Goal: Task Accomplishment & Management: Use online tool/utility

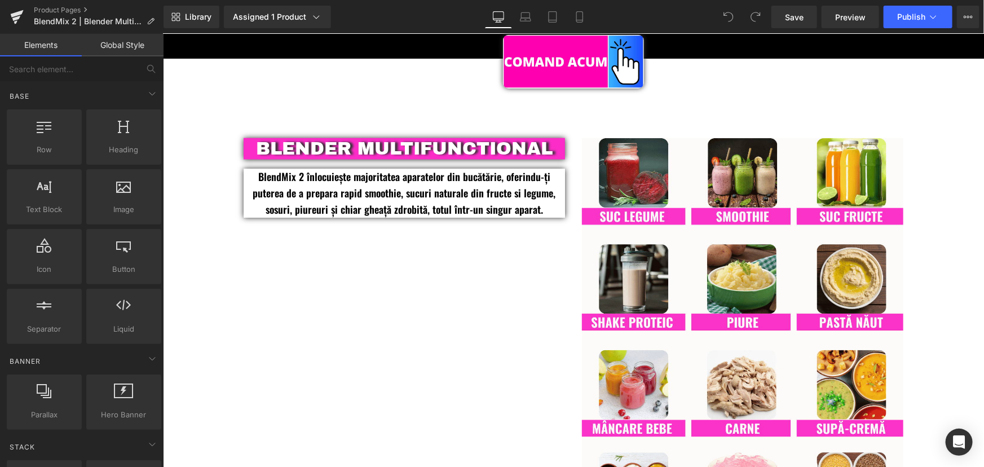
scroll to position [768, 0]
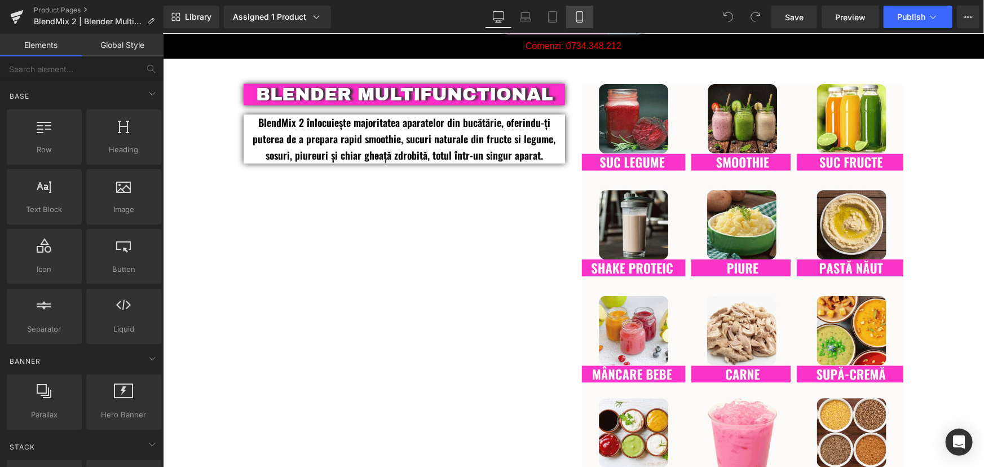
click at [572, 18] on link "Mobile" at bounding box center [579, 17] width 27 height 23
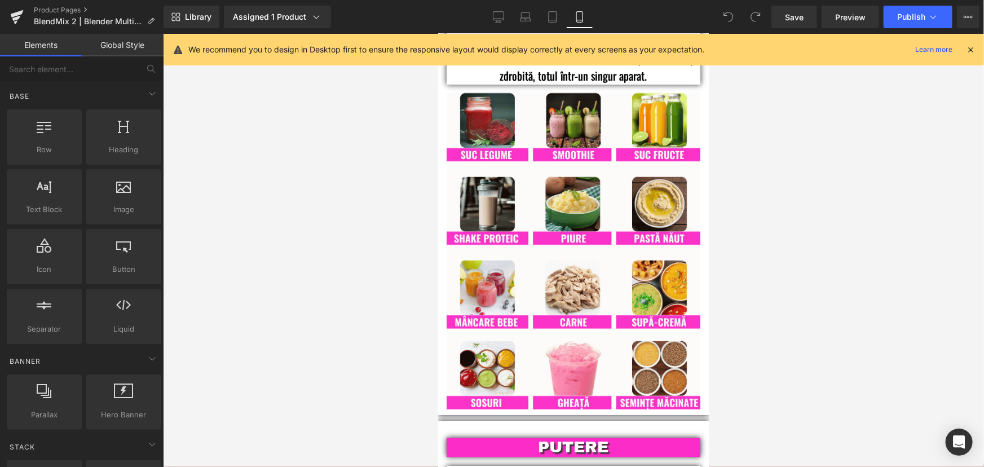
click at [973, 51] on icon at bounding box center [970, 50] width 10 height 10
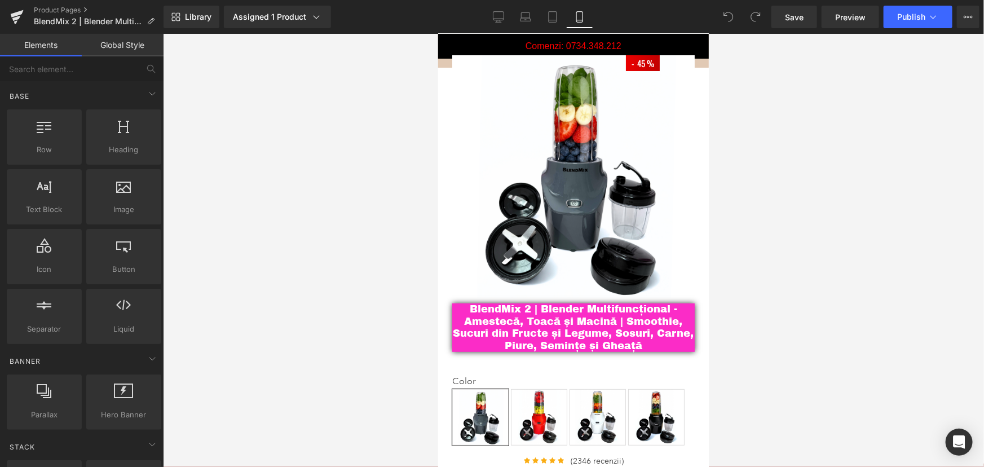
scroll to position [0, 0]
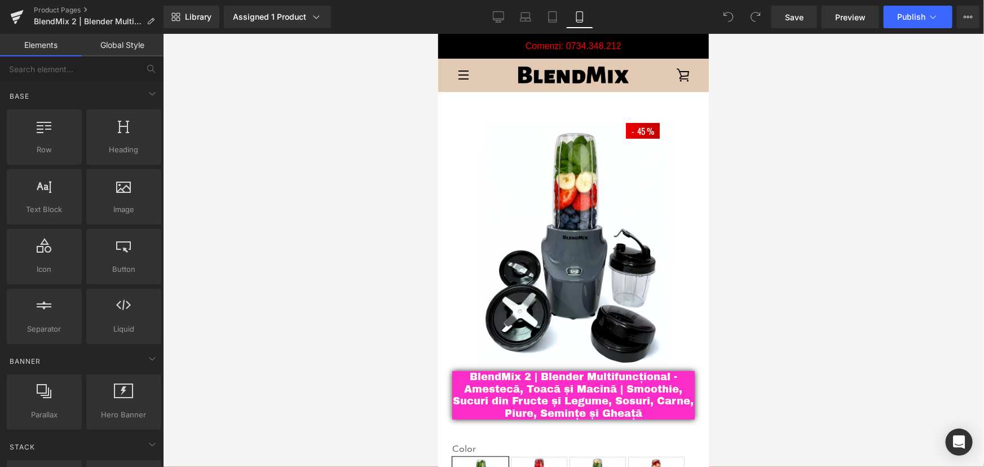
drag, startPoint x: 706, startPoint y: 94, endPoint x: 1178, endPoint y: 68, distance: 472.6
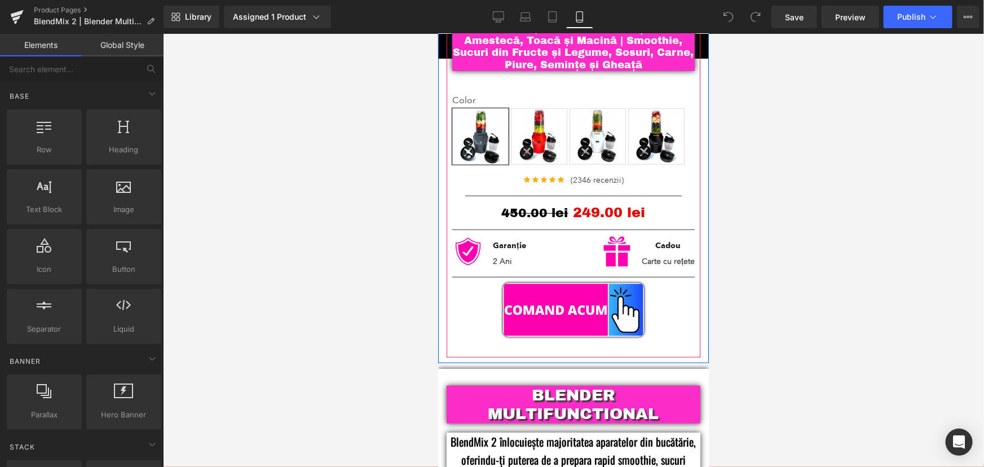
scroll to position [359, 0]
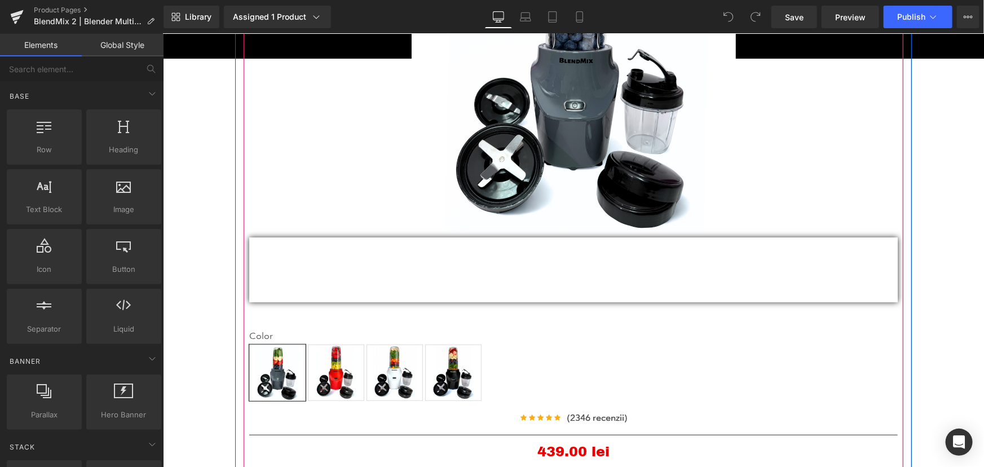
scroll to position [410, 0]
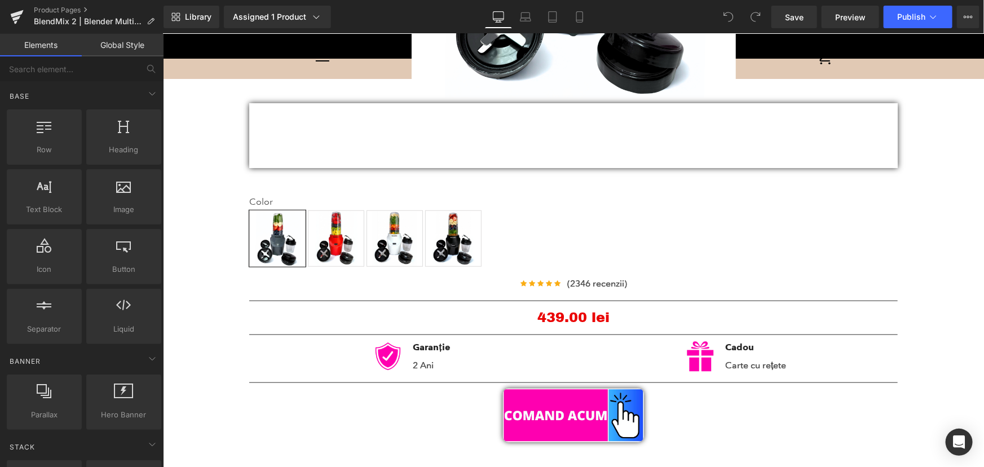
scroll to position [359, 0]
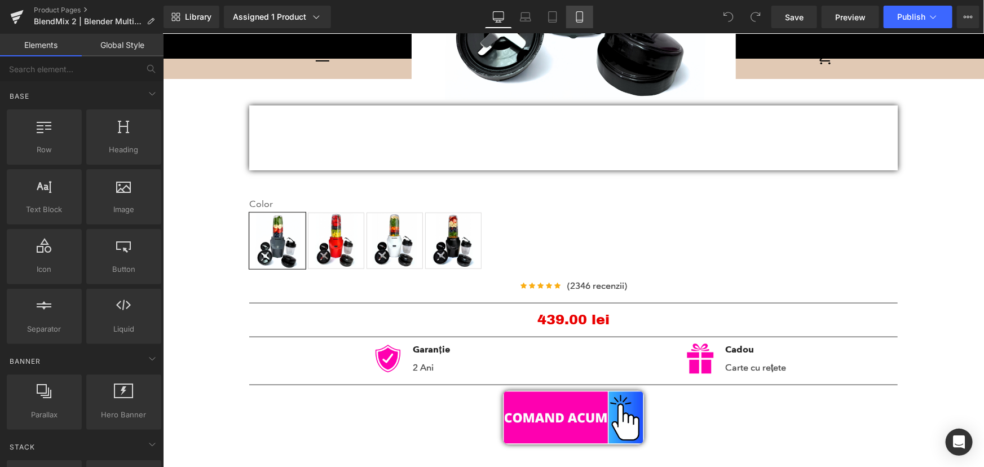
click at [572, 20] on link "Mobile" at bounding box center [579, 17] width 27 height 23
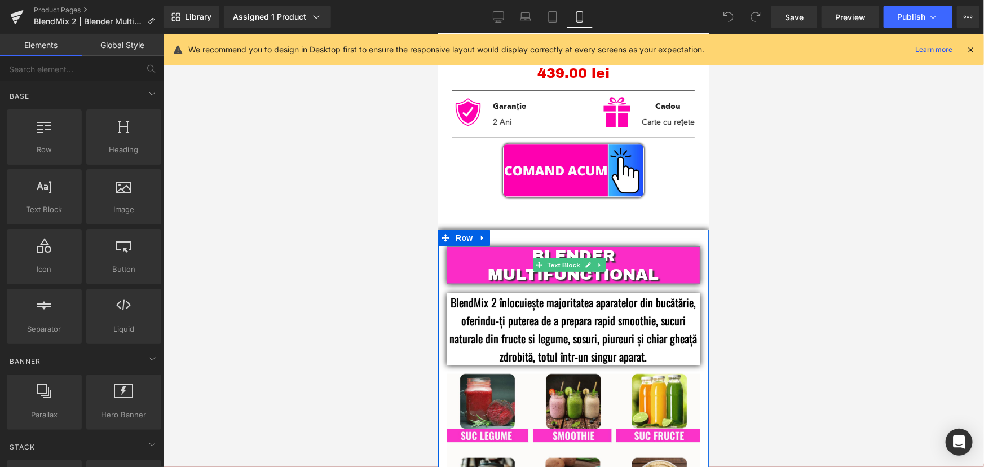
scroll to position [564, 0]
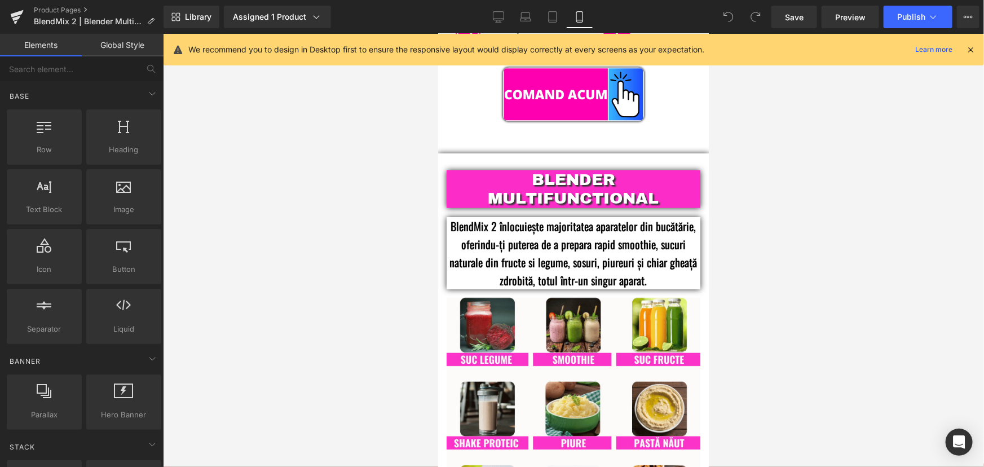
click at [761, 162] on div at bounding box center [573, 250] width 821 height 433
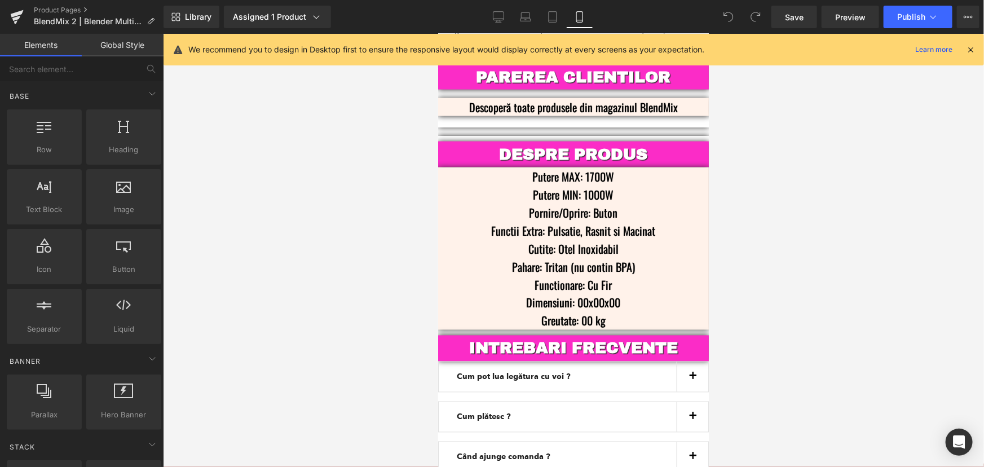
scroll to position [2999, 0]
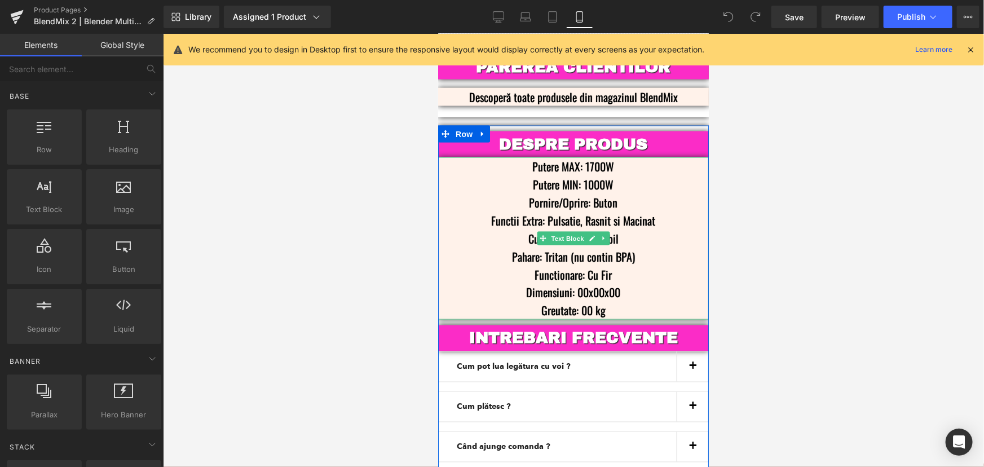
click at [666, 229] on p "Cutite: Otel Inoxidabil" at bounding box center [572, 238] width 237 height 18
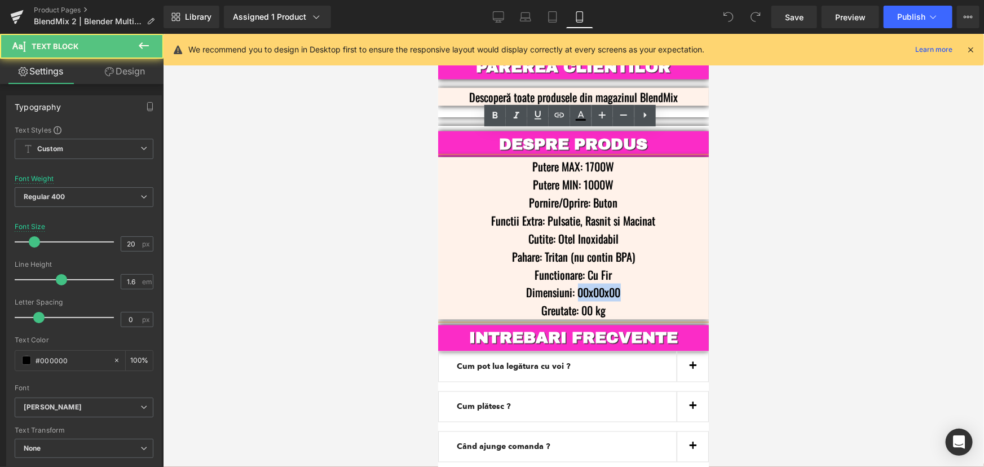
drag, startPoint x: 626, startPoint y: 265, endPoint x: 573, endPoint y: 266, distance: 53.0
click at [573, 283] on p "Dimensiuni: 00x00x00" at bounding box center [572, 292] width 237 height 18
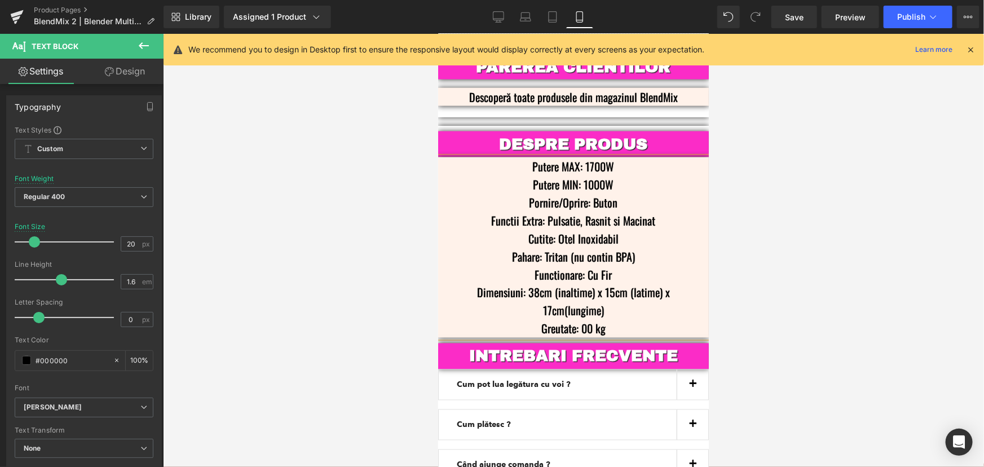
click at [563, 283] on p "Dimensiuni: 38cm (inaltime) x 15cm (latime) x 17cm(lungime)" at bounding box center [572, 301] width 237 height 36
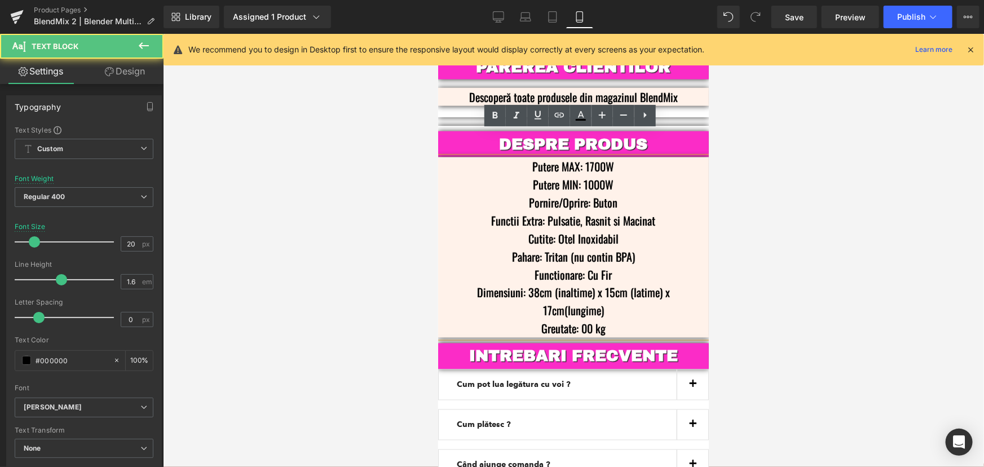
click at [560, 283] on p "Dimensiuni: 38cm (inaltime) x 15cm (latime) x 17cm(lungime)" at bounding box center [572, 301] width 237 height 36
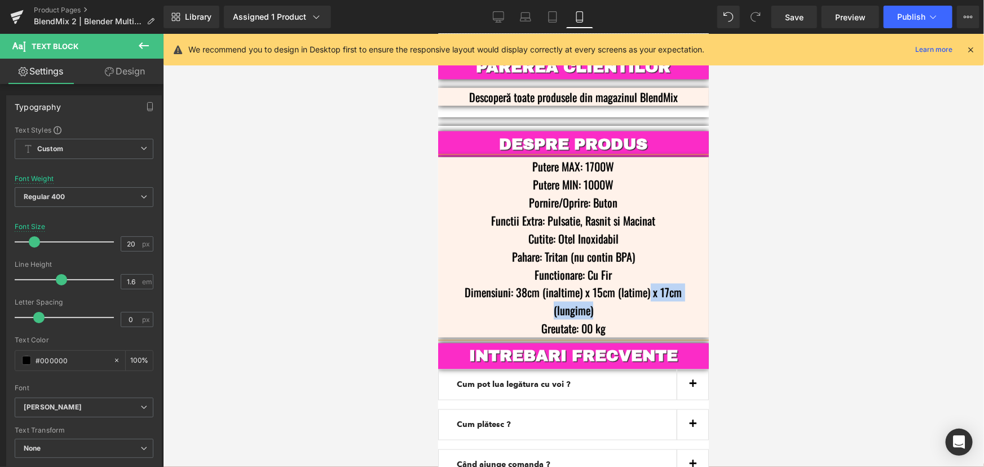
drag, startPoint x: 660, startPoint y: 284, endPoint x: 644, endPoint y: 265, distance: 24.5
click at [644, 283] on p "Dimensiuni: 38cm (inaltime) x 15cm (latime) x 17cm (lungime)" at bounding box center [572, 301] width 237 height 36
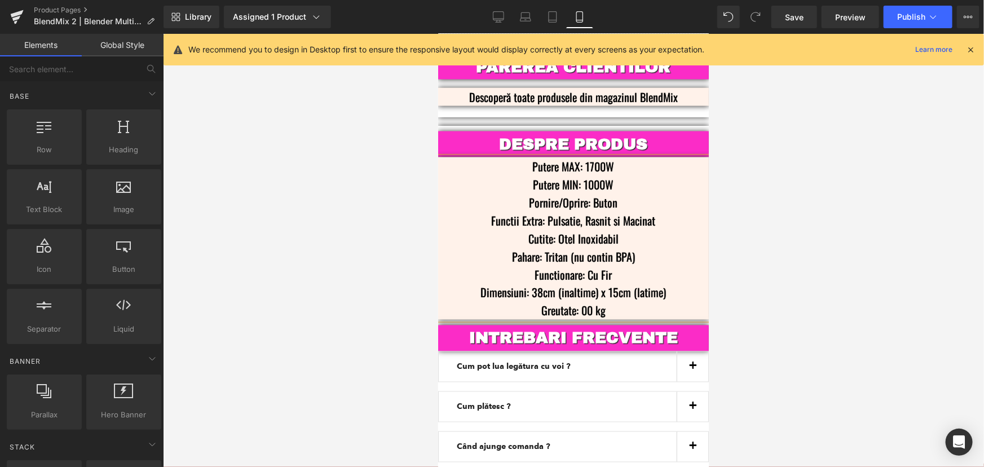
click at [793, 200] on div at bounding box center [573, 250] width 821 height 433
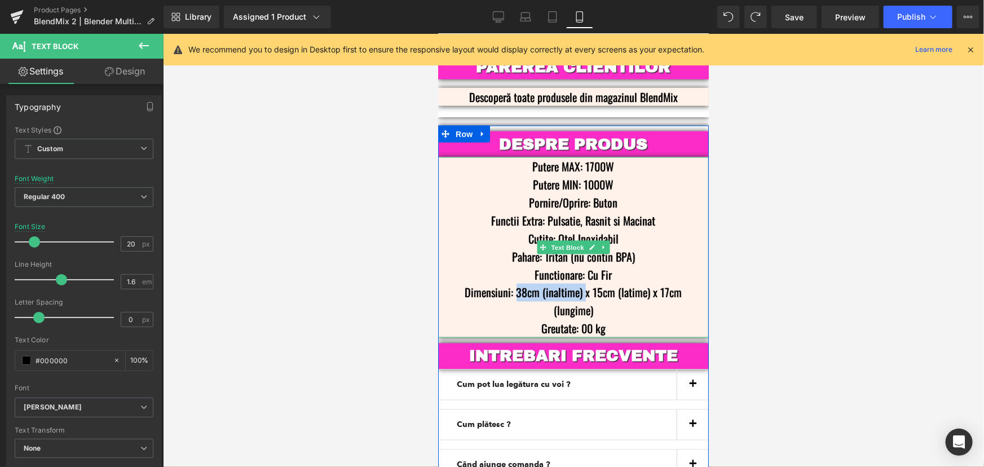
drag, startPoint x: 580, startPoint y: 264, endPoint x: 515, endPoint y: 265, distance: 64.8
click at [515, 283] on p "Dimensiuni: 38cm (inaltime) x 15cm (latime) x 17cm (lungime)" at bounding box center [572, 301] width 237 height 36
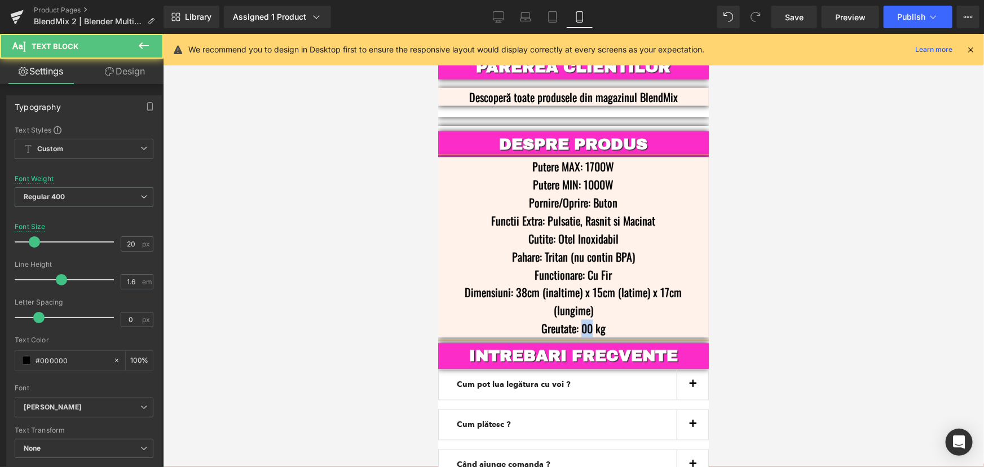
drag, startPoint x: 587, startPoint y: 303, endPoint x: 577, endPoint y: 303, distance: 10.1
click at [577, 319] on p "Greutate: 00 kg" at bounding box center [572, 328] width 237 height 18
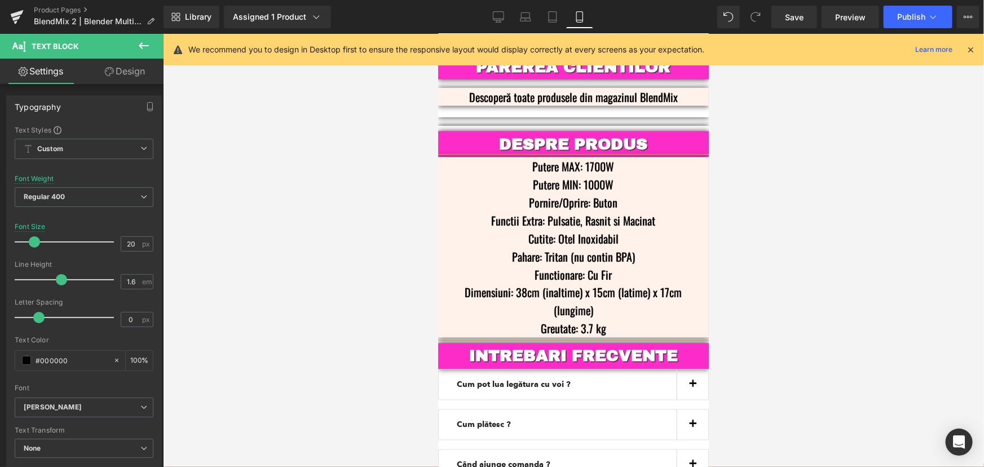
click at [770, 218] on div at bounding box center [573, 250] width 821 height 433
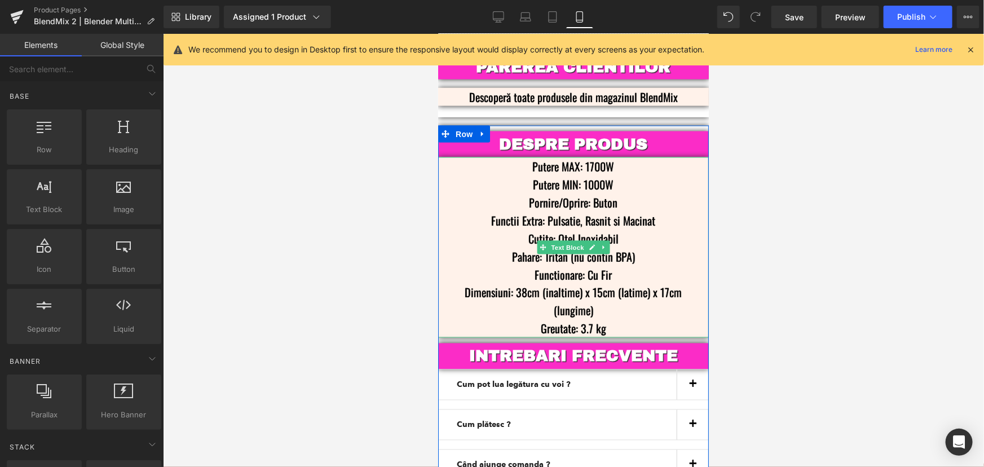
click at [644, 283] on p "Dimensiuni: 38cm (inaltime) x 15cm (latime) x 17cm (lungime)" at bounding box center [572, 301] width 237 height 36
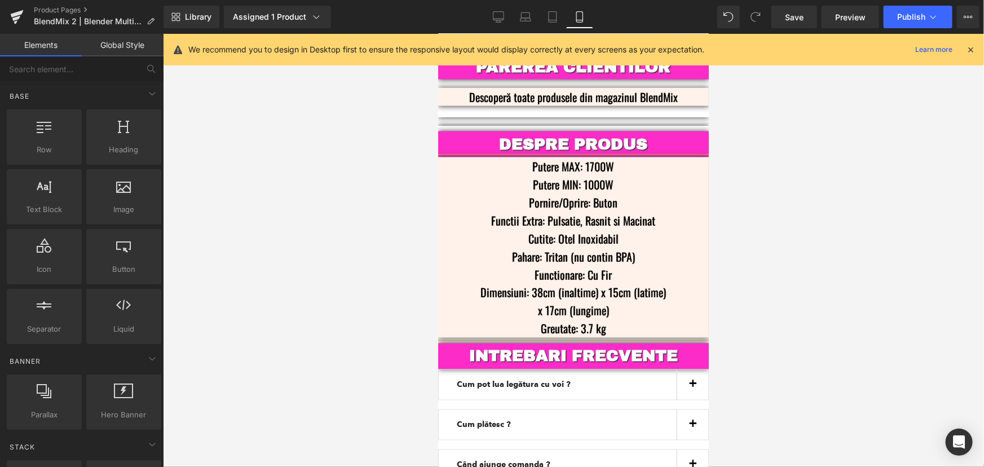
click at [812, 208] on div at bounding box center [573, 250] width 821 height 433
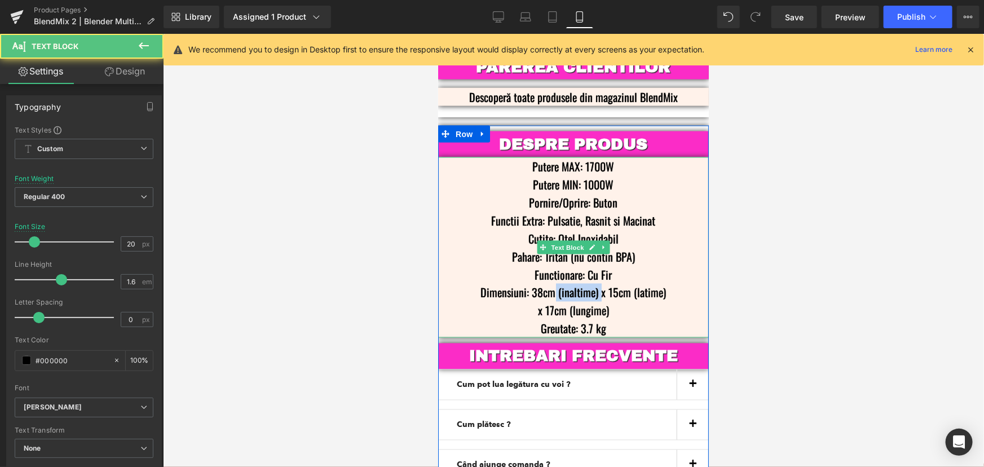
drag, startPoint x: 596, startPoint y: 267, endPoint x: 551, endPoint y: 274, distance: 46.2
click at [551, 283] on p "Dimensiuni: 38cm (inaltime) x 15cm (latime) x 17cm (lungime)" at bounding box center [572, 301] width 237 height 36
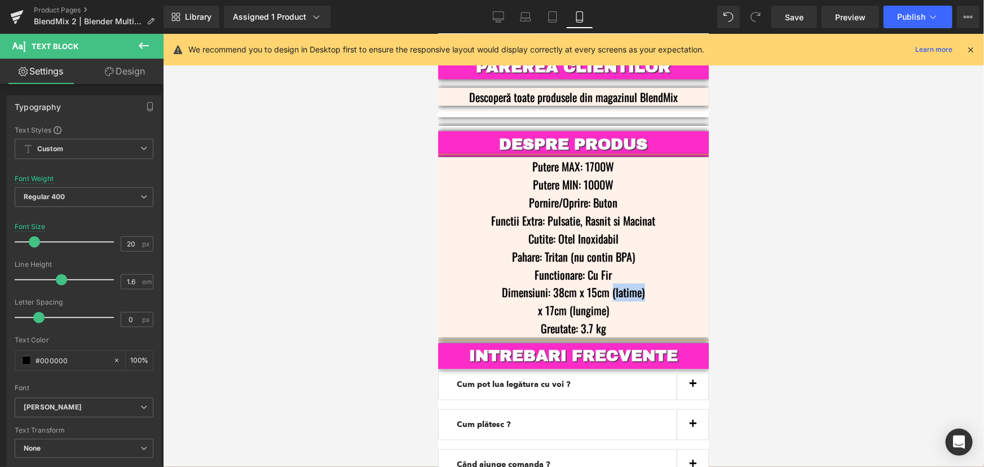
drag, startPoint x: 645, startPoint y: 267, endPoint x: 605, endPoint y: 270, distance: 39.6
click at [605, 283] on p "Dimensiuni: 38cm x 15cm (latime) x 17cm (lungime)" at bounding box center [572, 301] width 237 height 36
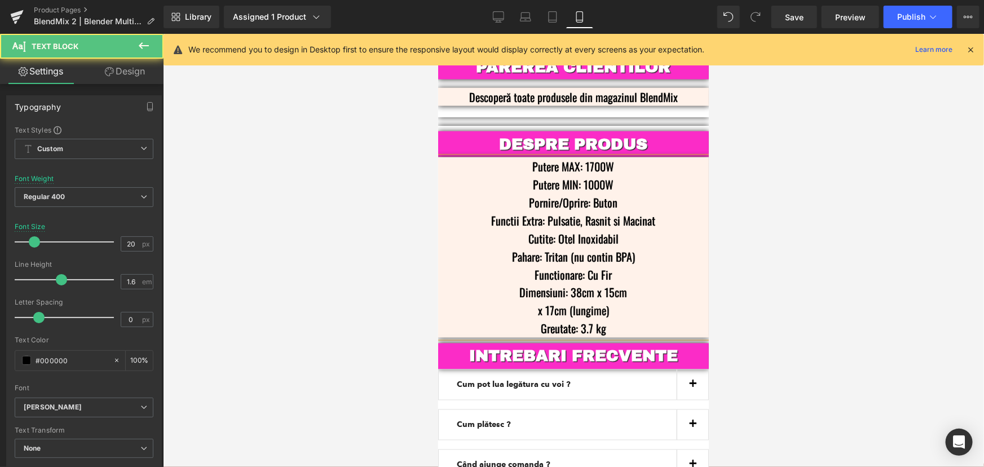
drag, startPoint x: 611, startPoint y: 281, endPoint x: 561, endPoint y: 290, distance: 50.4
click at [561, 290] on p "Dimensiuni: 38cm x 15cm x 17cm (lungime)" at bounding box center [572, 301] width 237 height 36
click at [554, 283] on p "Dimensiuni: 38cm x 15cm x 17cm" at bounding box center [572, 301] width 237 height 36
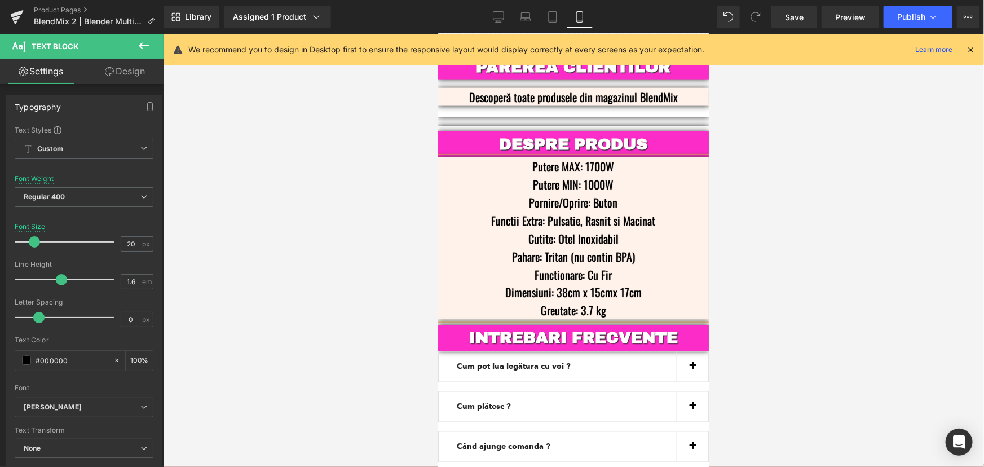
click at [562, 283] on p "Dimensiuni: 38cm x 15cm x 17cm" at bounding box center [572, 292] width 237 height 18
click at [597, 283] on p "Dimensiuni: 38 cm x 15cm x 17cm" at bounding box center [572, 292] width 237 height 18
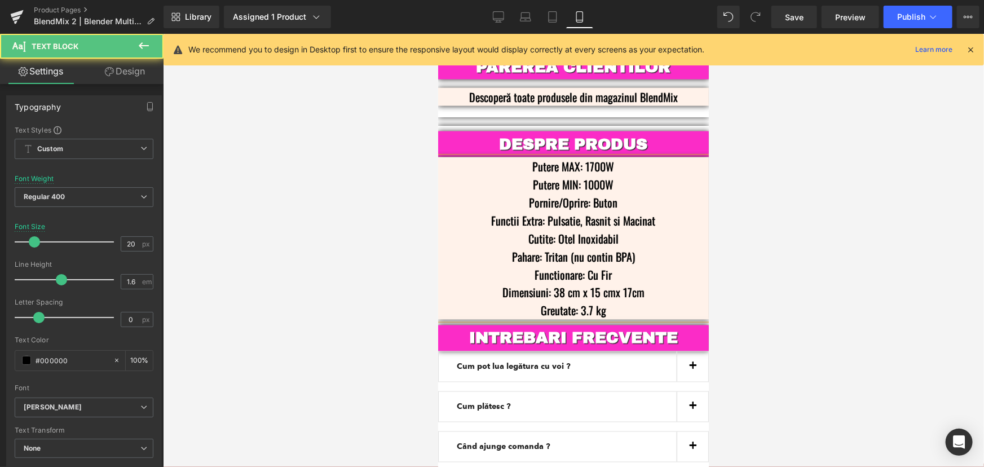
click at [627, 283] on p "Dimensiuni: 38 cm x 15 cm x 17cm" at bounding box center [572, 292] width 237 height 18
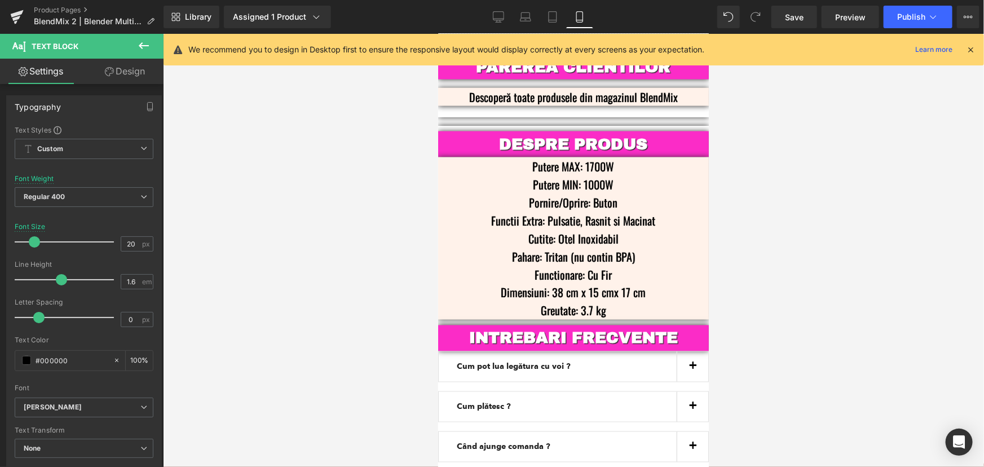
click at [798, 237] on div at bounding box center [573, 250] width 821 height 433
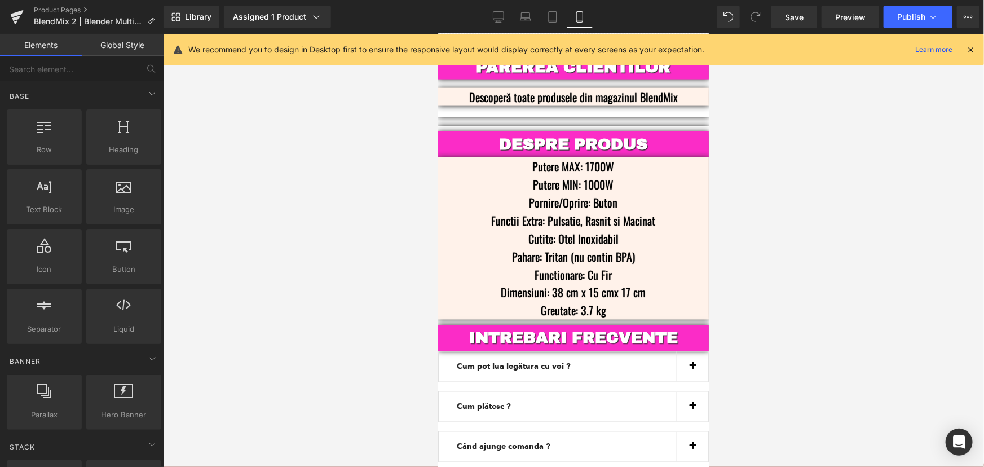
click at [886, 203] on div at bounding box center [573, 250] width 821 height 433
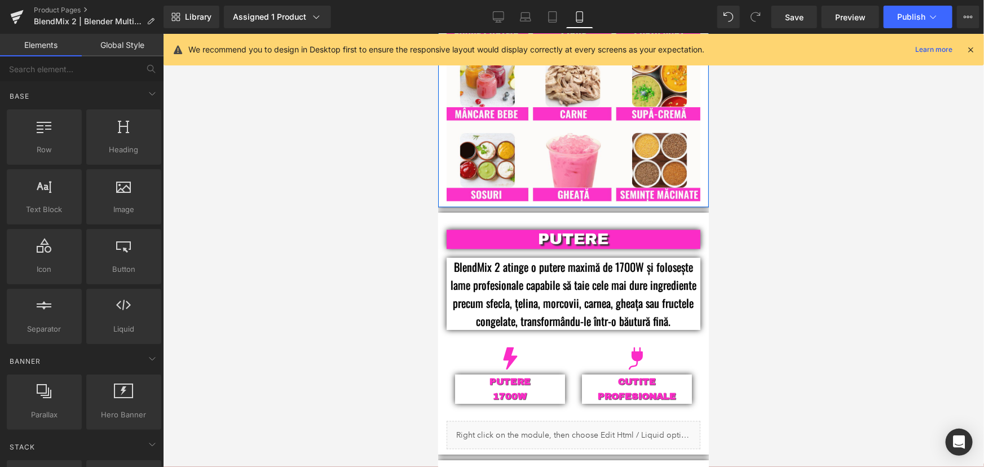
scroll to position [1009, 0]
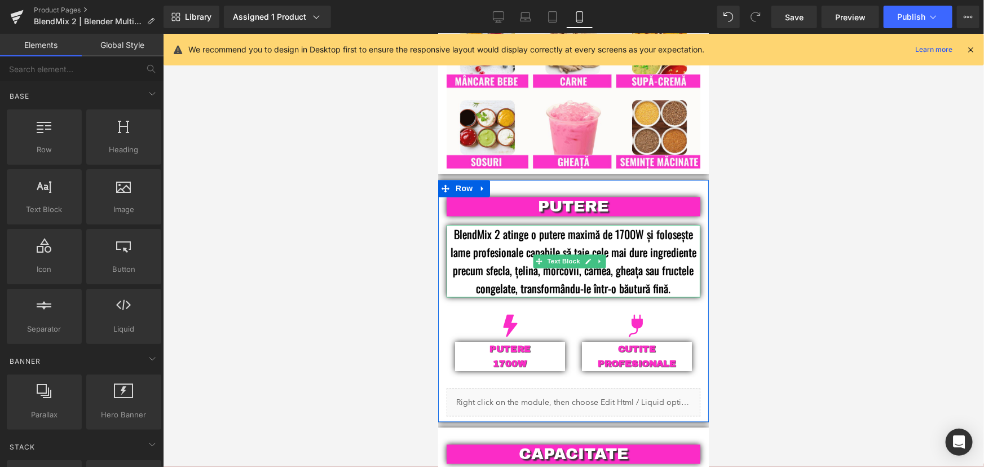
click at [673, 270] on p "BlendMix 2 atinge o putere maximă de 1700W și folosește lame profesionale capab…" at bounding box center [573, 261] width 254 height 72
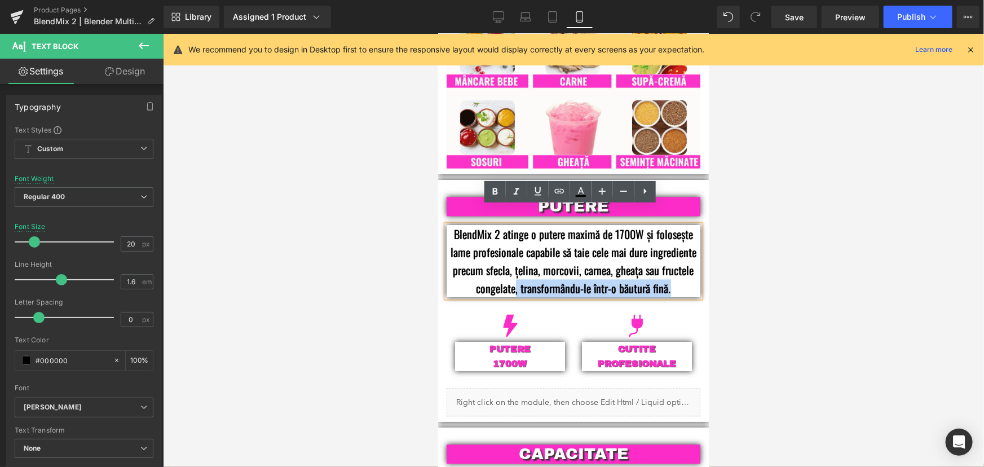
drag, startPoint x: 669, startPoint y: 270, endPoint x: 511, endPoint y: 266, distance: 158.5
click at [511, 266] on p "BlendMix 2 atinge o putere maximă de 1700W și folosește lame profesionale capab…" at bounding box center [573, 261] width 254 height 72
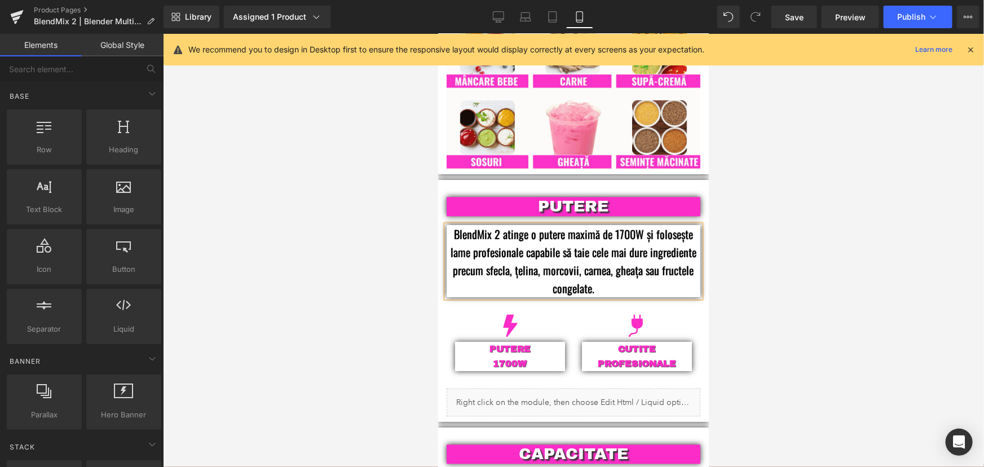
click at [803, 251] on div at bounding box center [573, 250] width 821 height 433
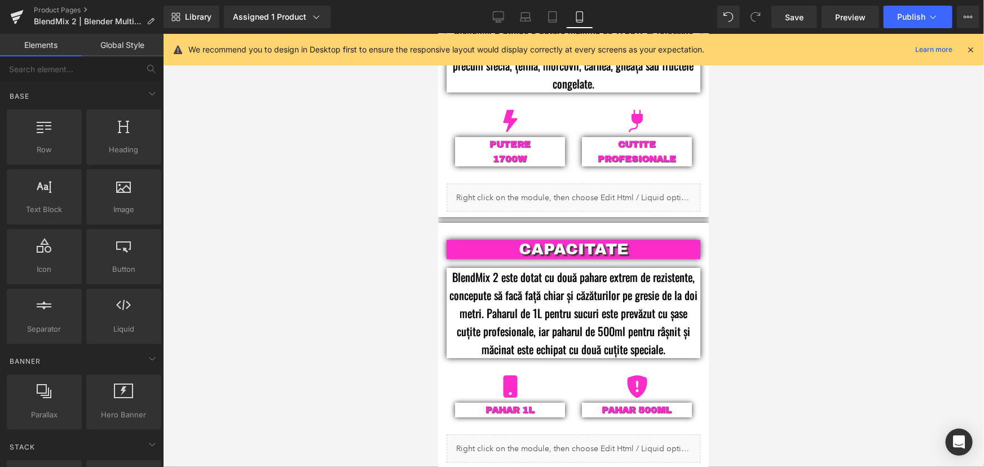
scroll to position [1266, 0]
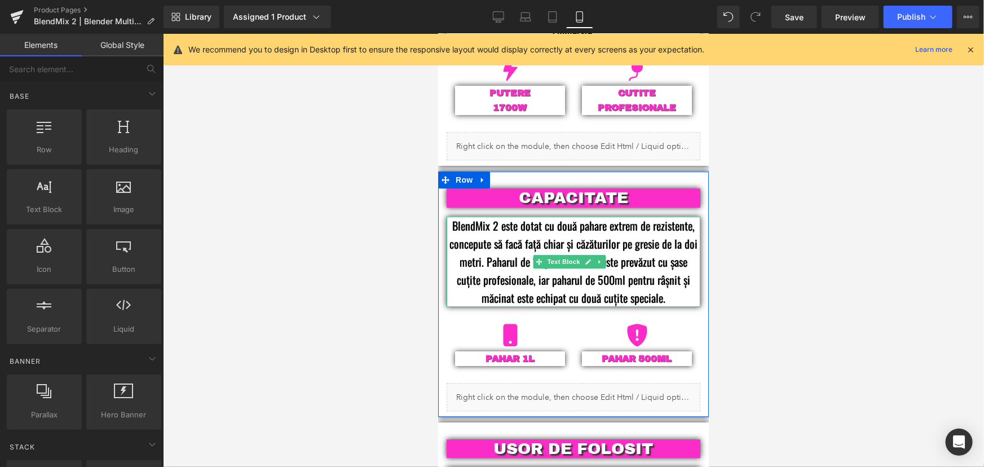
click at [484, 239] on p "BlendMix 2 este dotat cu două pahare extrem de rezistente, concepute să facă fa…" at bounding box center [573, 261] width 254 height 90
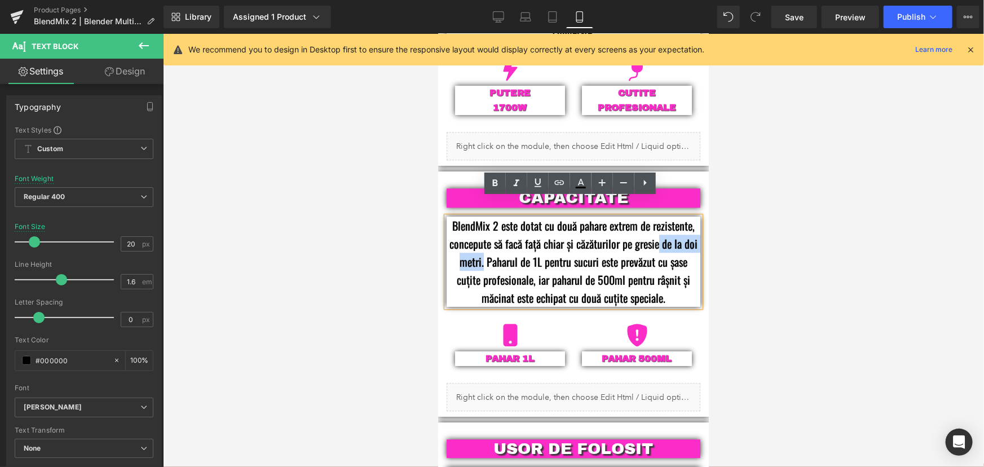
drag, startPoint x: 487, startPoint y: 239, endPoint x: 660, endPoint y: 224, distance: 174.3
click at [660, 224] on p "BlendMix 2 este dotat cu două pahare extrem de rezistente, concepute să facă fa…" at bounding box center [573, 261] width 254 height 90
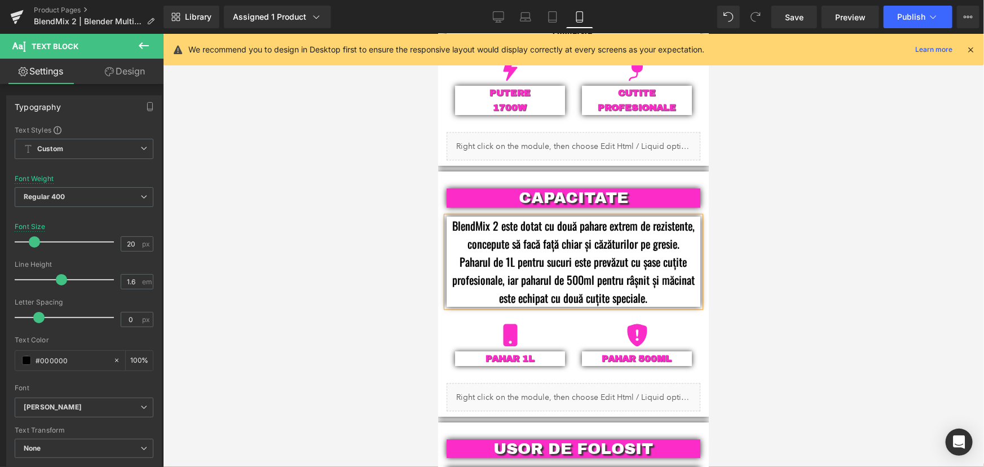
click at [824, 208] on div at bounding box center [573, 250] width 821 height 433
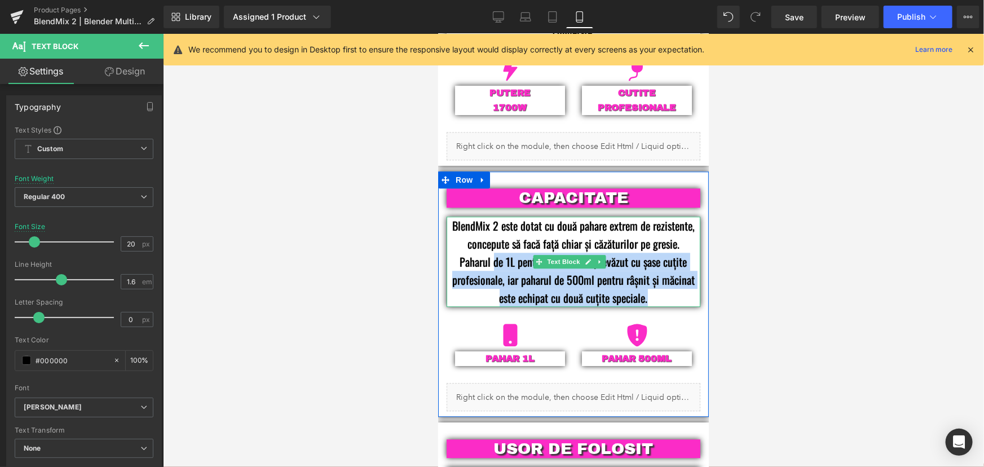
drag, startPoint x: 661, startPoint y: 281, endPoint x: 489, endPoint y: 242, distance: 176.4
click at [489, 242] on p "BlendMix 2 este dotat cu două pahare extrem de rezistente, concepute să facă fa…" at bounding box center [573, 261] width 254 height 90
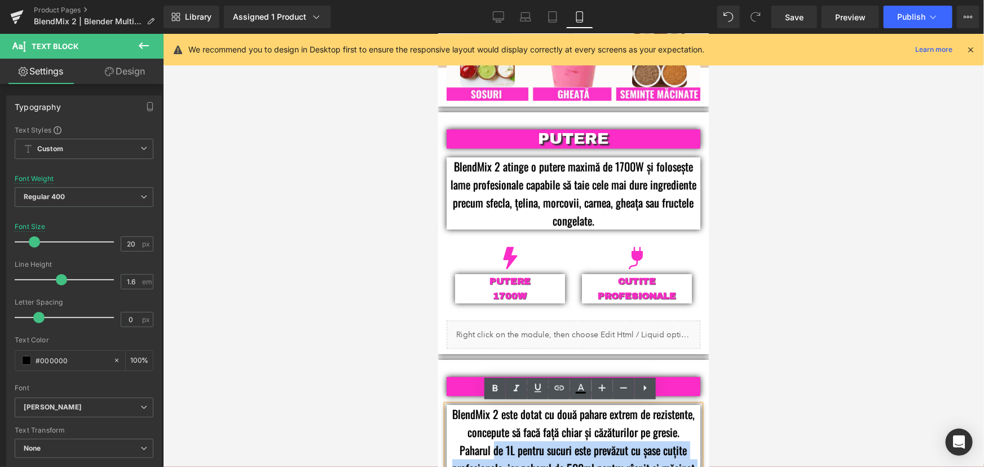
scroll to position [1060, 0]
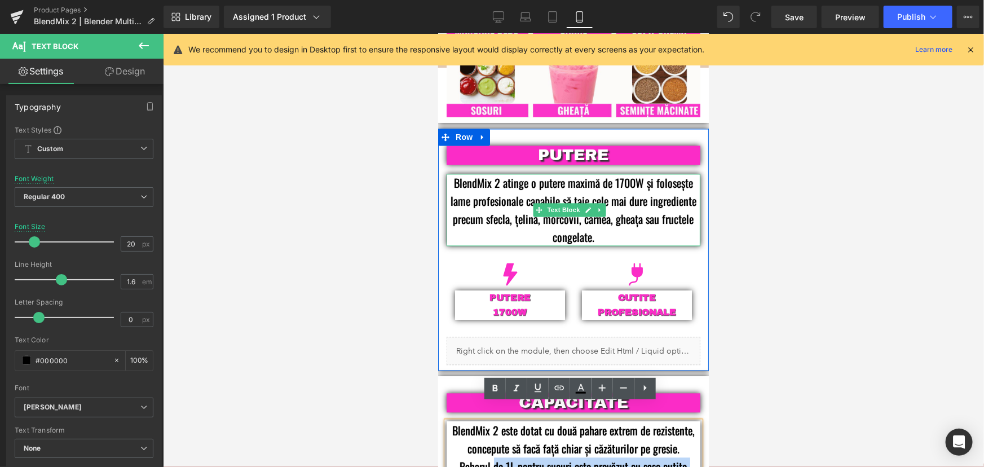
click at [636, 201] on p "BlendMix 2 atinge o putere maximă de 1700W și folosește lame profesionale capab…" at bounding box center [573, 210] width 254 height 72
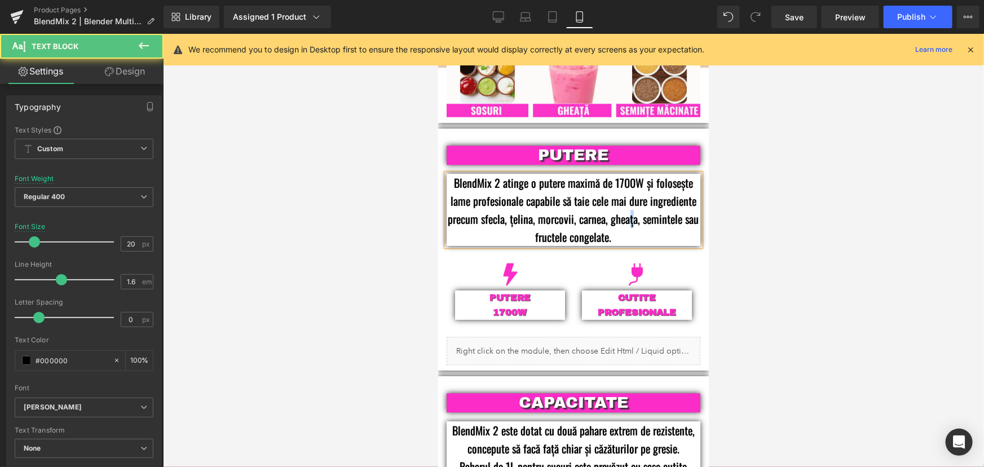
click at [633, 202] on p "BlendMix 2 atinge o putere maximă de 1700W și folosește lame profesionale capab…" at bounding box center [573, 210] width 254 height 72
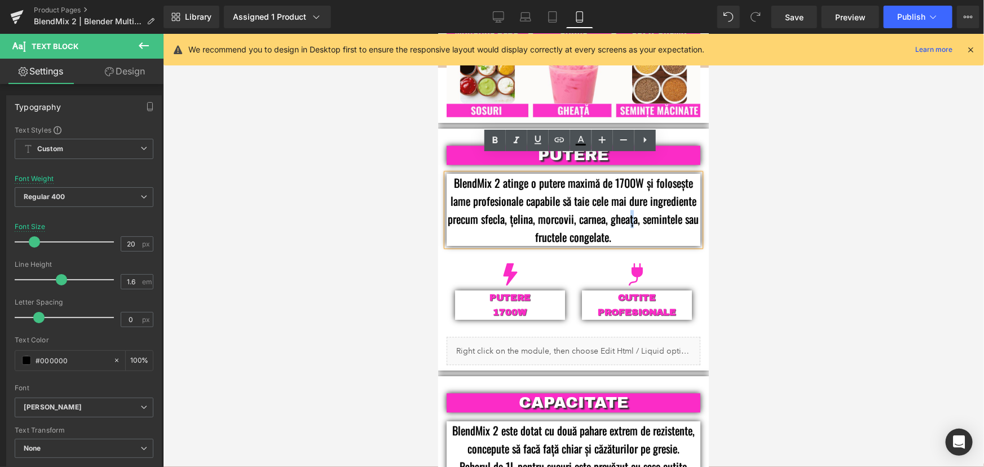
copy p "ț"
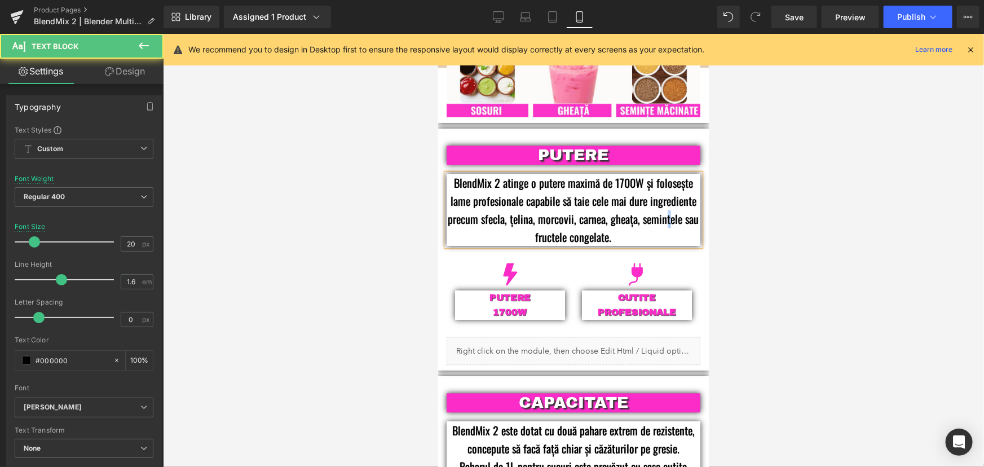
click at [669, 199] on p "BlendMix 2 atinge o putere maximă de 1700W și folosește lame profesionale capab…" at bounding box center [573, 210] width 254 height 72
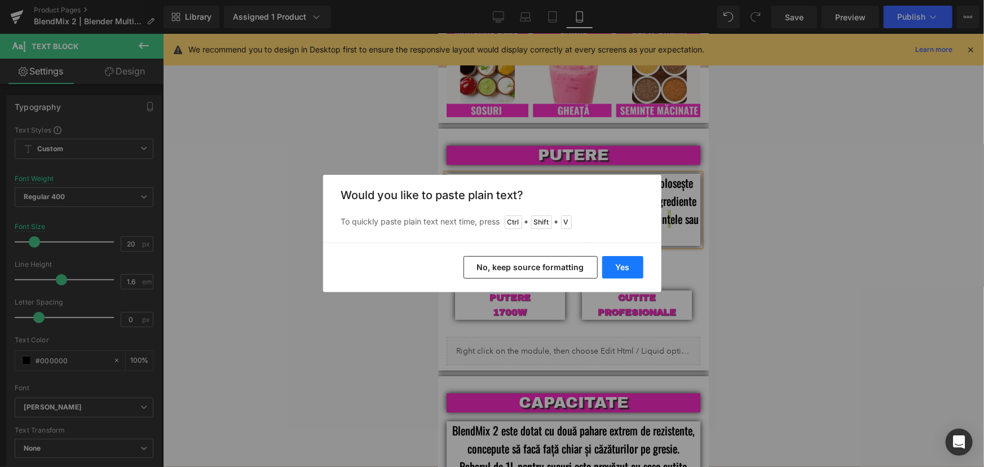
click at [611, 265] on button "Yes" at bounding box center [622, 267] width 41 height 23
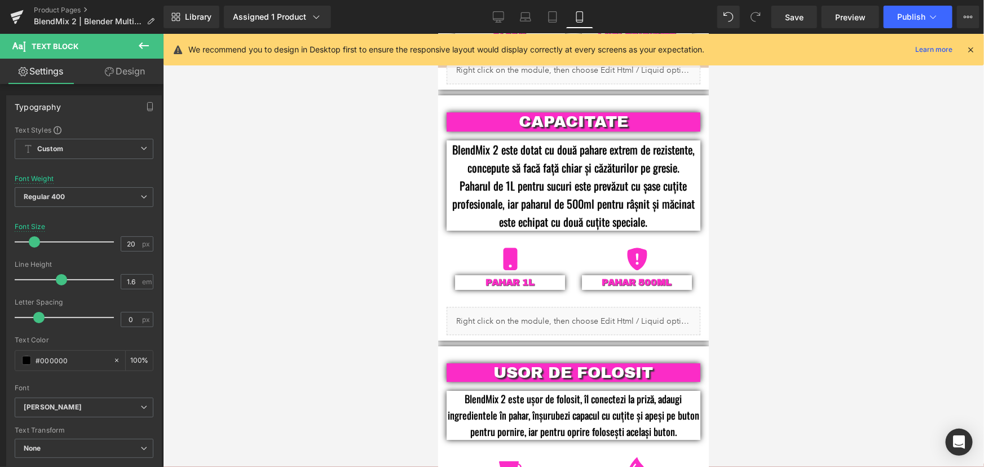
scroll to position [1317, 0]
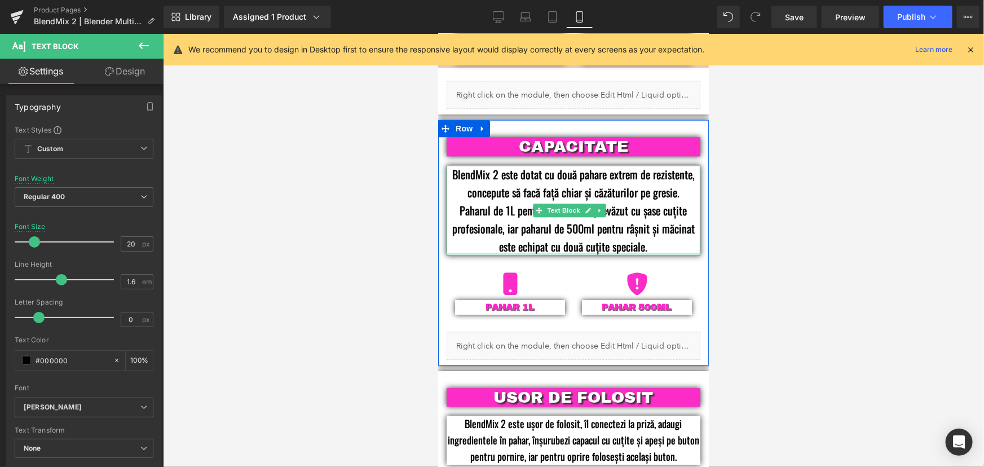
click at [657, 252] on div at bounding box center [573, 253] width 254 height 3
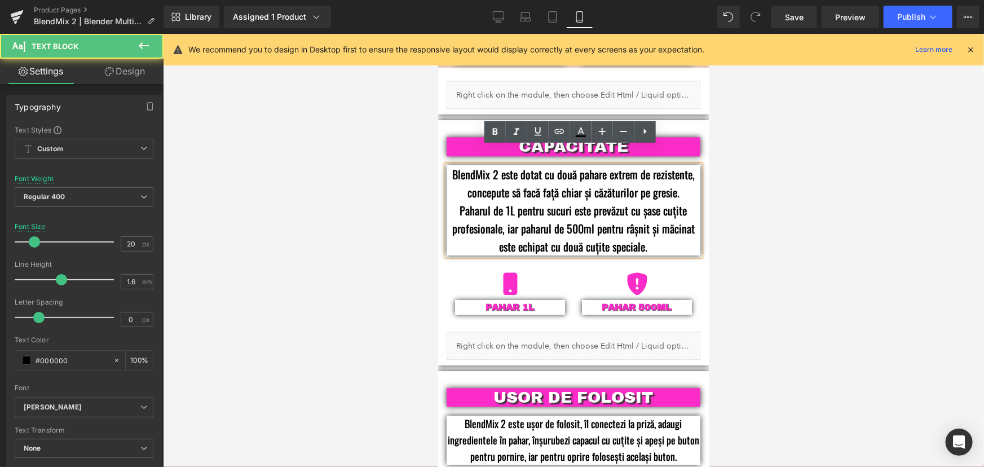
click at [649, 230] on p "BlendMix 2 este dotat cu două pahare extrem de rezistente, concepute să facă fa…" at bounding box center [573, 210] width 254 height 90
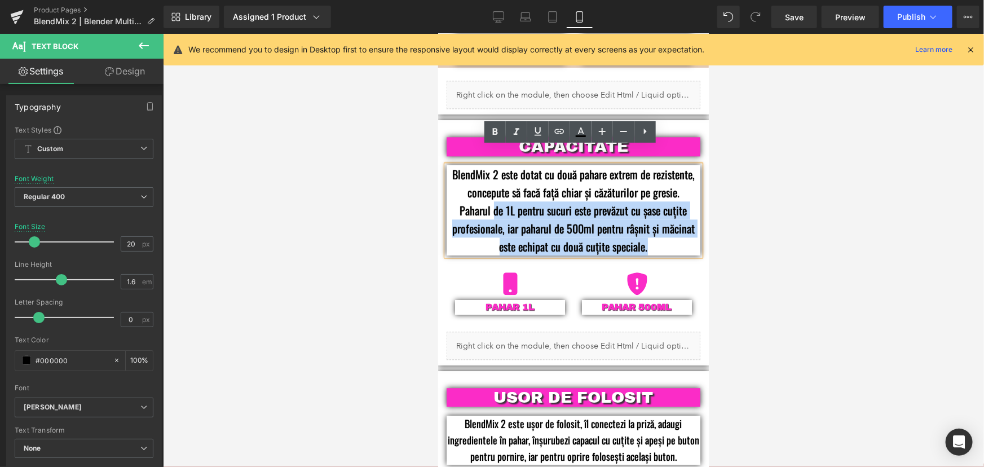
drag, startPoint x: 654, startPoint y: 228, endPoint x: 490, endPoint y: 193, distance: 167.2
click at [490, 193] on p "BlendMix 2 este dotat cu două pahare extrem de rezistente, concepute să facă fa…" at bounding box center [573, 210] width 254 height 90
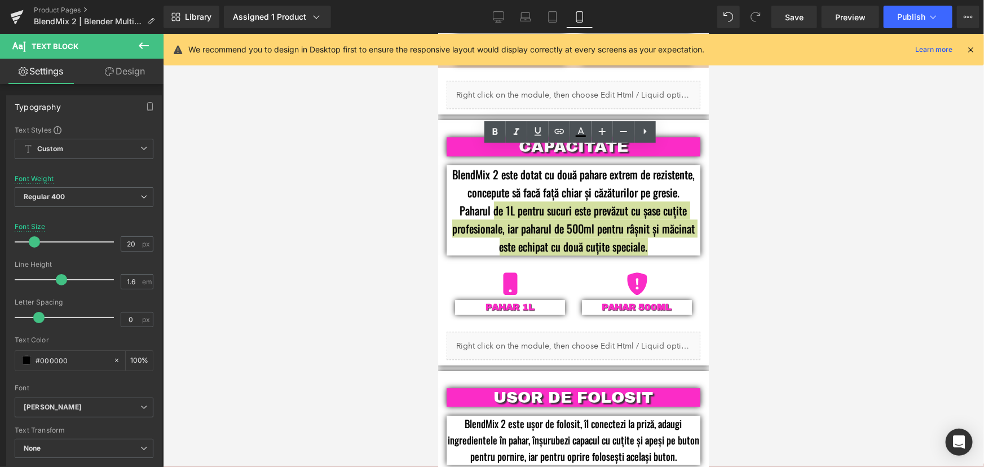
click at [801, 224] on div at bounding box center [573, 250] width 821 height 433
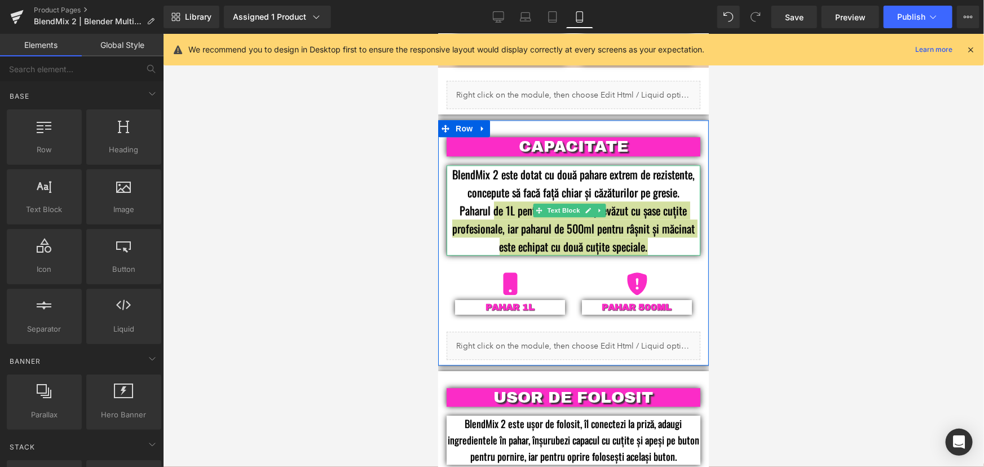
click at [697, 218] on div at bounding box center [698, 210] width 3 height 90
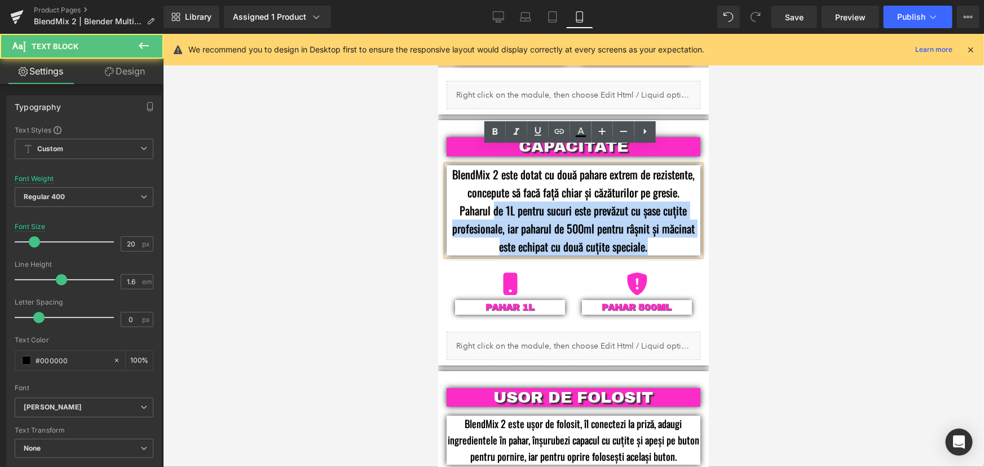
click at [672, 210] on p "BlendMix 2 este dotat cu două pahare extrem de rezistente, concepute să facă fa…" at bounding box center [573, 210] width 254 height 90
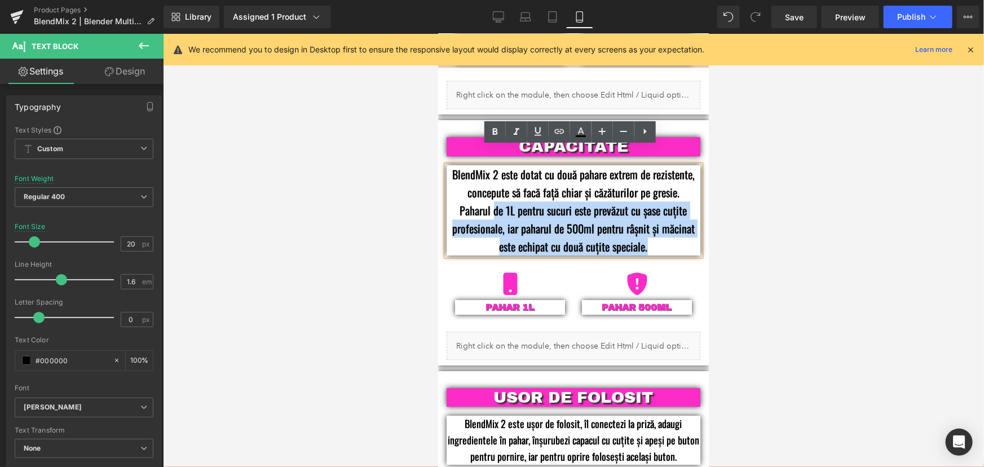
drag, startPoint x: 654, startPoint y: 232, endPoint x: 490, endPoint y: 195, distance: 168.2
click at [490, 195] on p "BlendMix 2 este dotat cu două pahare extrem de rezistente, concepute să facă fa…" at bounding box center [573, 210] width 254 height 90
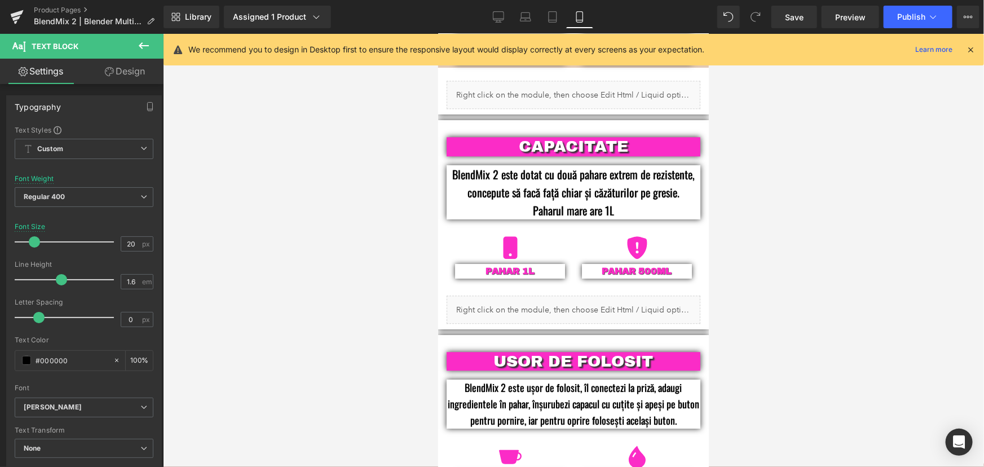
click at [815, 176] on div at bounding box center [573, 250] width 821 height 433
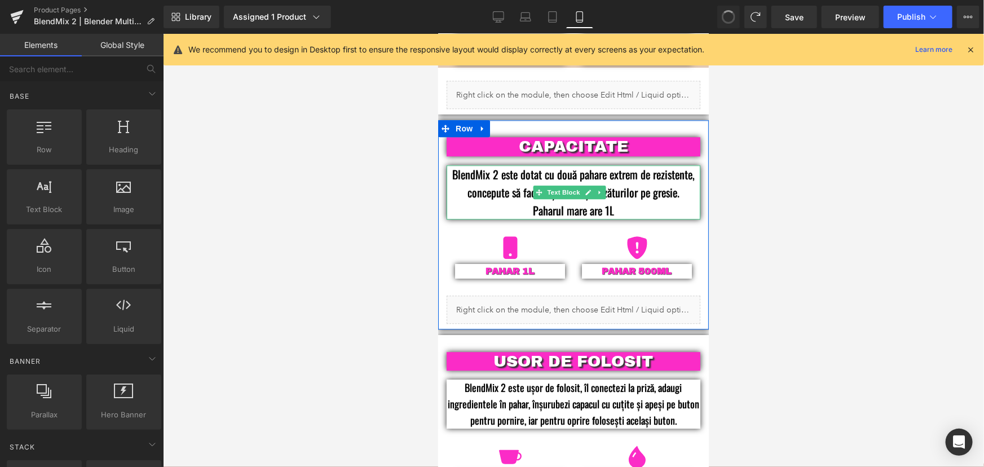
click at [610, 174] on p "BlendMix 2 este dotat cu două pahare extrem de rezistente, concepute să facă fa…" at bounding box center [573, 192] width 254 height 54
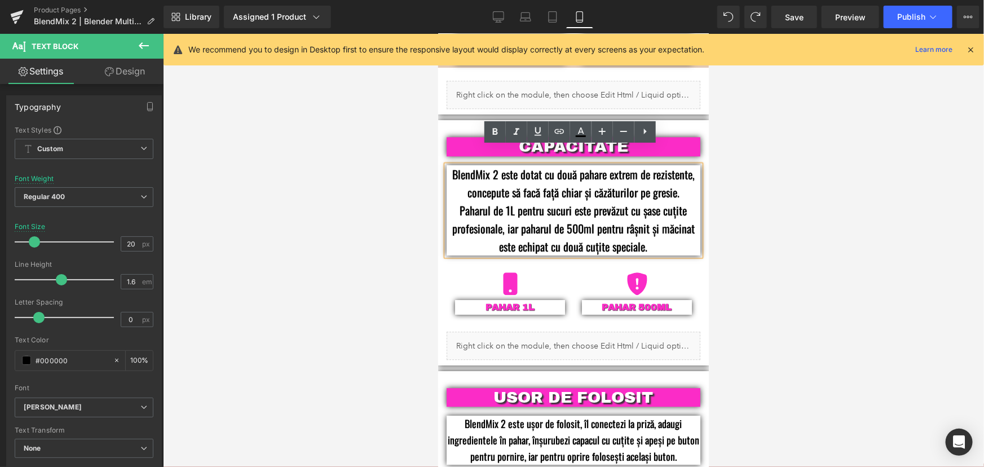
click at [657, 232] on p "BlendMix 2 este dotat cu două pahare extrem de rezistente, concepute să facă fa…" at bounding box center [573, 210] width 254 height 90
click at [489, 190] on p "BlendMix 2 este dotat cu două pahare extrem de rezistente, concepute să facă fa…" at bounding box center [573, 210] width 254 height 90
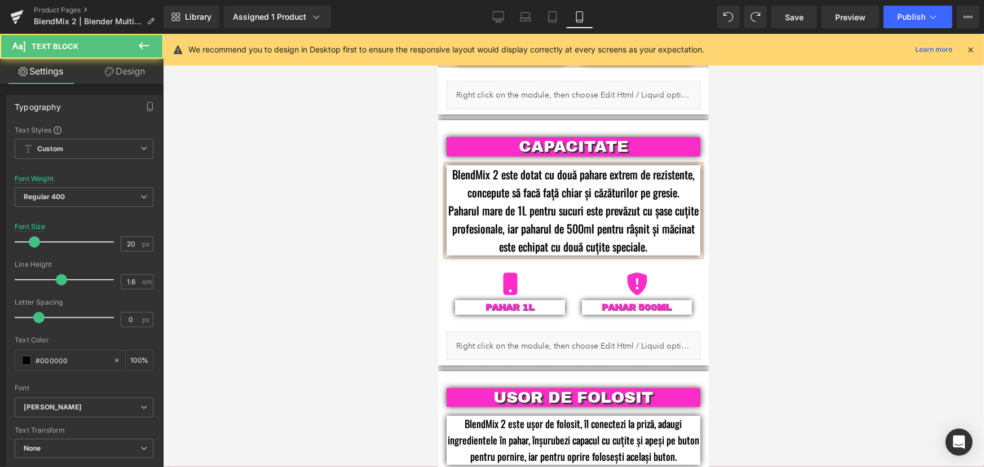
click at [582, 212] on p "BlendMix 2 este dotat cu două pahare extrem de rezistente, concepute să facă fa…" at bounding box center [573, 210] width 254 height 90
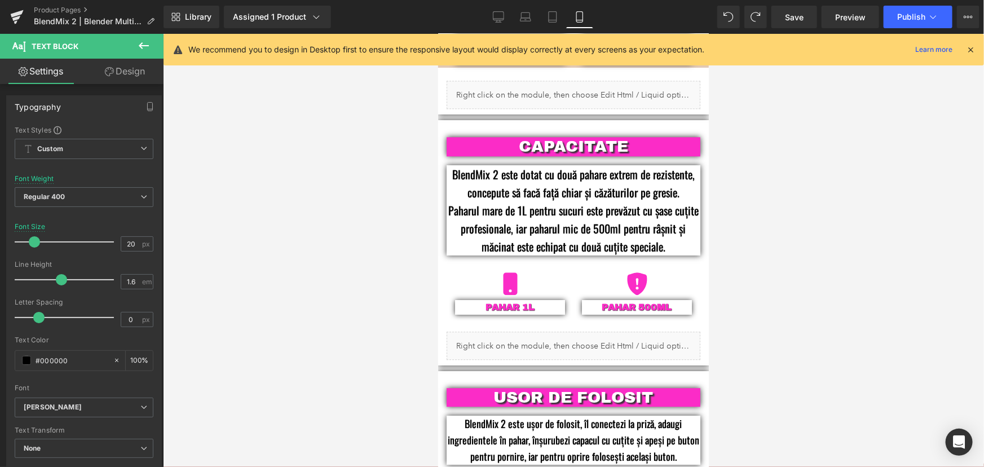
click at [841, 245] on div at bounding box center [573, 250] width 821 height 433
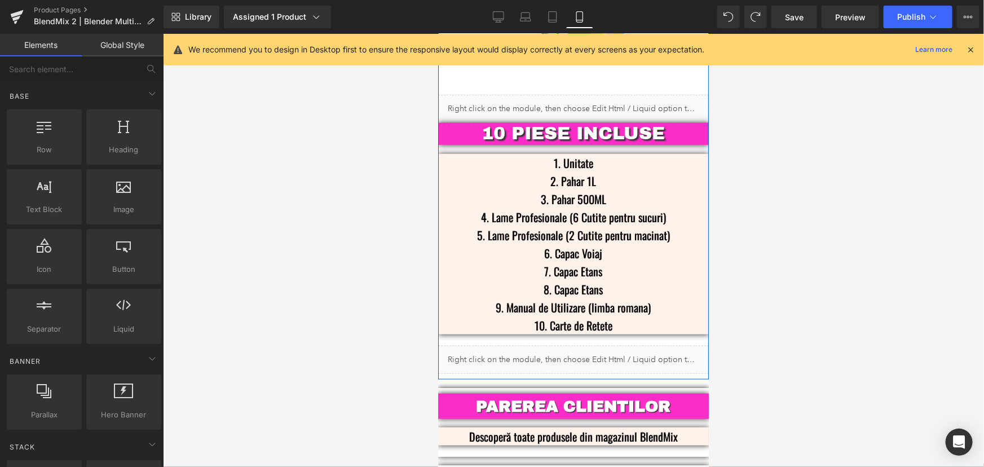
scroll to position [2661, 0]
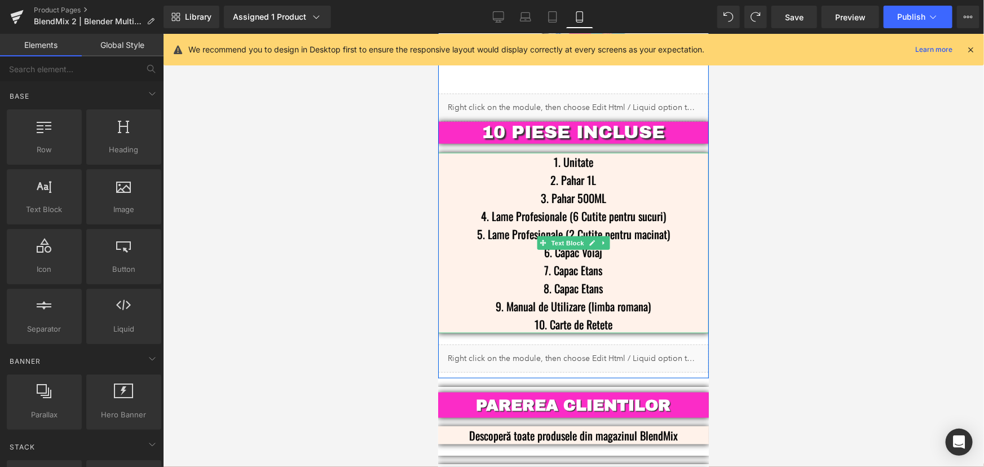
click at [581, 170] on p "2. Pahar 1L" at bounding box center [572, 179] width 237 height 18
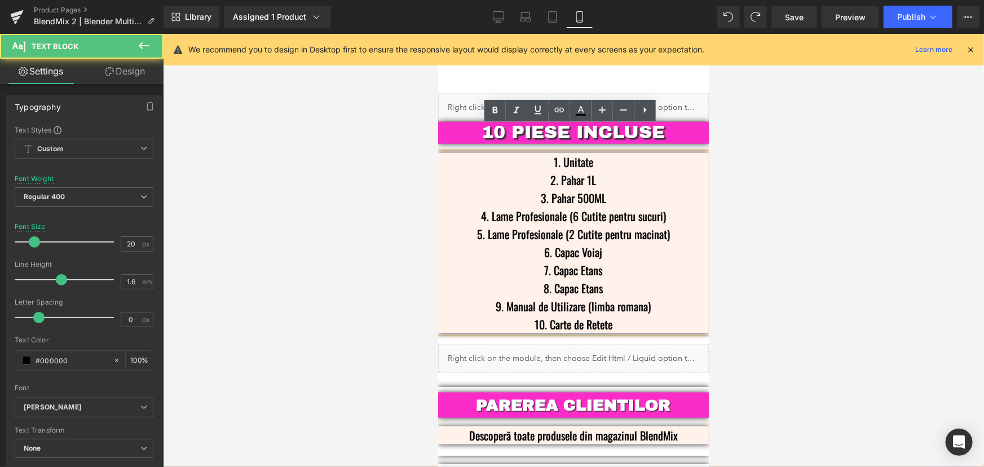
click at [581, 170] on p "2. Pahar 1L" at bounding box center [572, 179] width 237 height 18
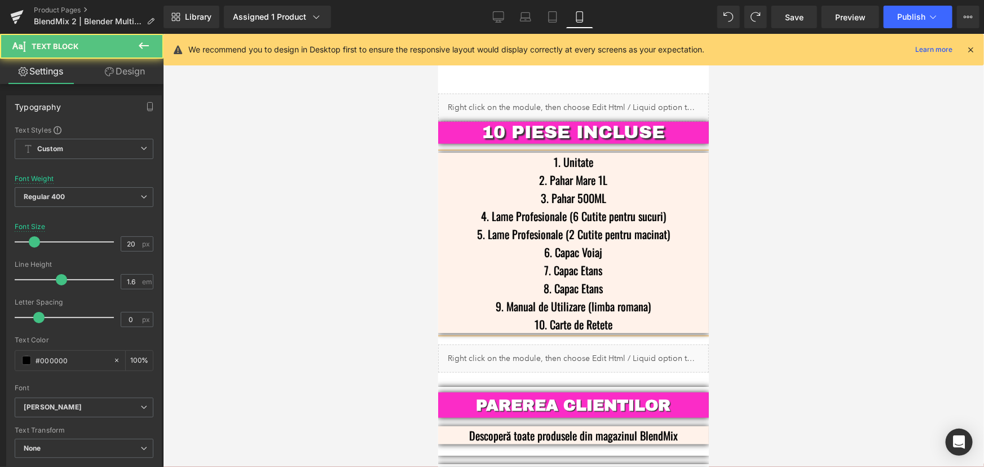
click at [565, 188] on p "3. Pahar 500ML" at bounding box center [572, 197] width 237 height 18
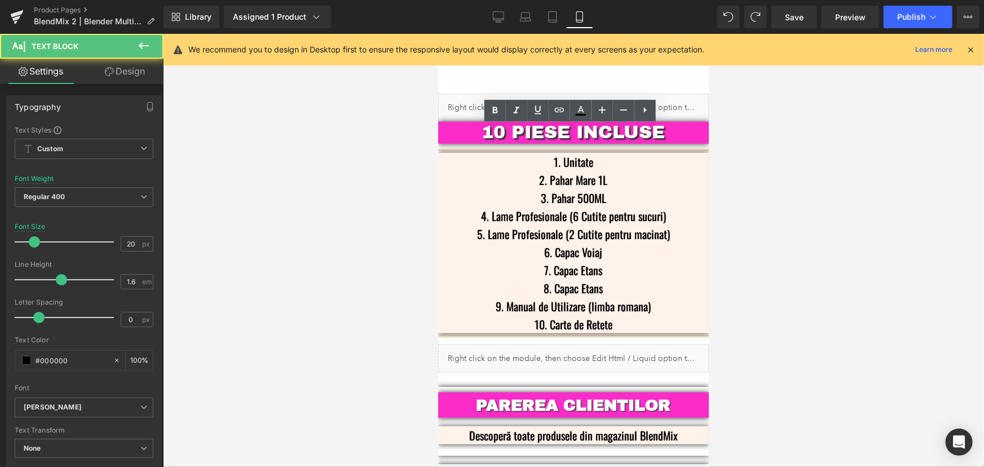
click at [568, 188] on p "3. Pahar 500ML" at bounding box center [572, 197] width 237 height 18
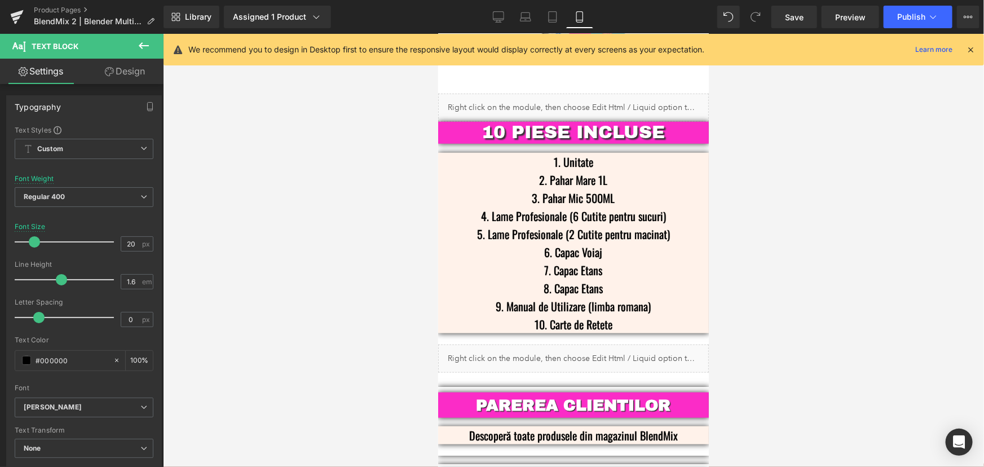
click at [868, 222] on div at bounding box center [573, 250] width 821 height 433
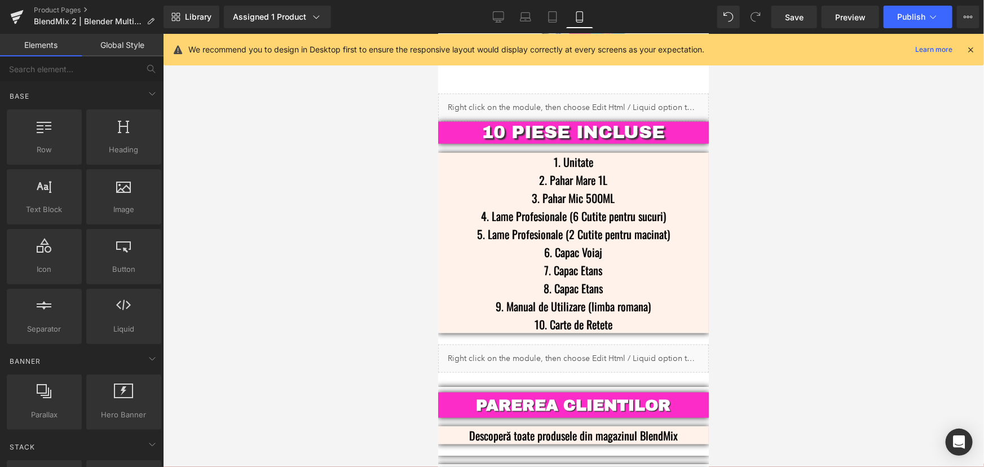
click at [846, 220] on div at bounding box center [573, 250] width 821 height 433
click at [804, 194] on div at bounding box center [573, 250] width 821 height 433
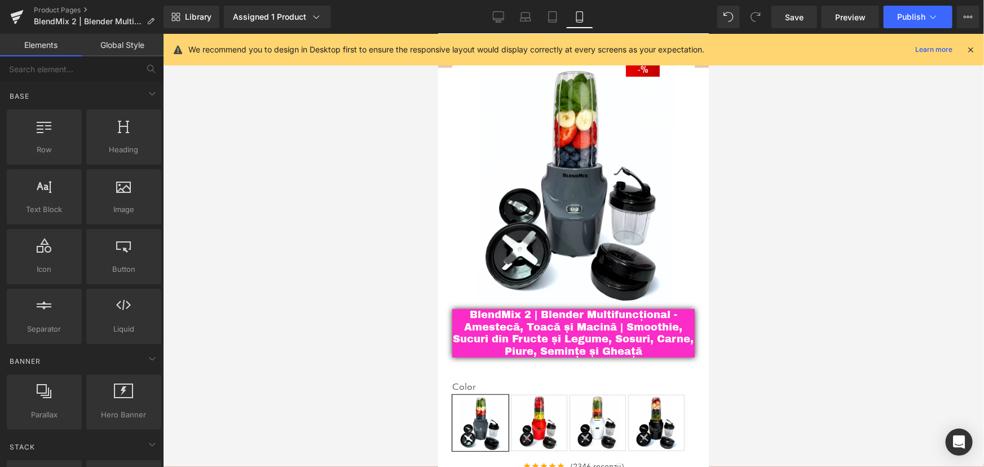
scroll to position [0, 0]
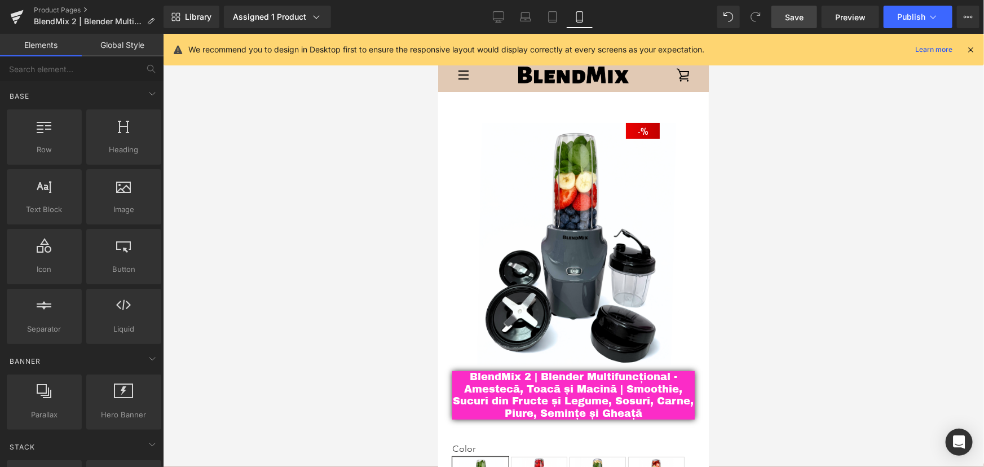
click at [789, 15] on span "Save" at bounding box center [794, 17] width 19 height 12
click at [969, 51] on icon at bounding box center [970, 50] width 10 height 10
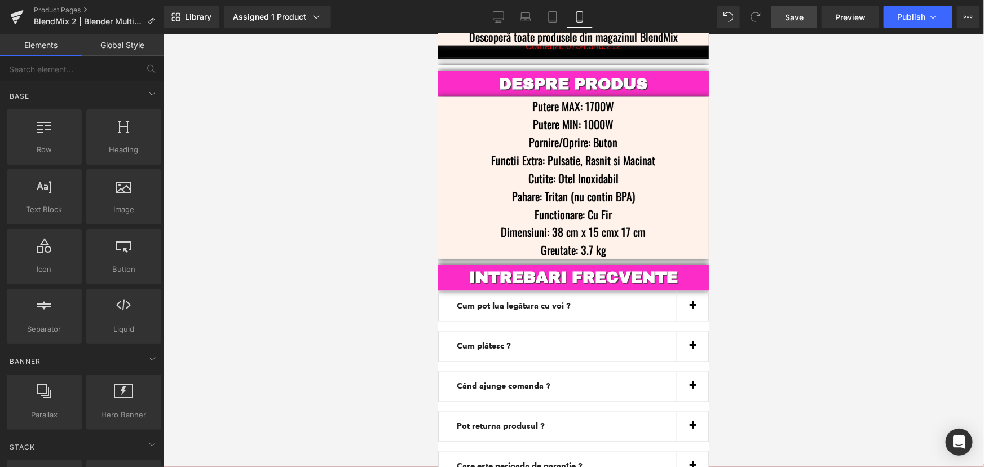
scroll to position [2963, 0]
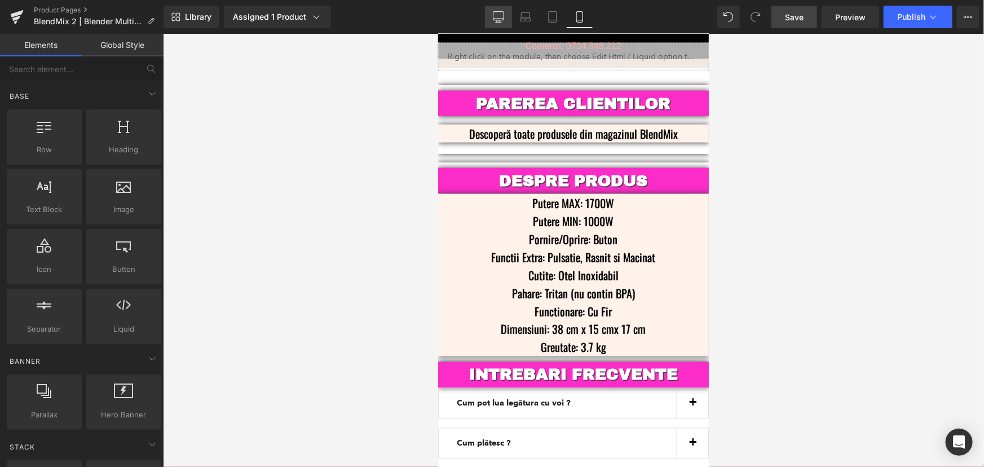
click at [497, 12] on icon at bounding box center [498, 16] width 11 height 8
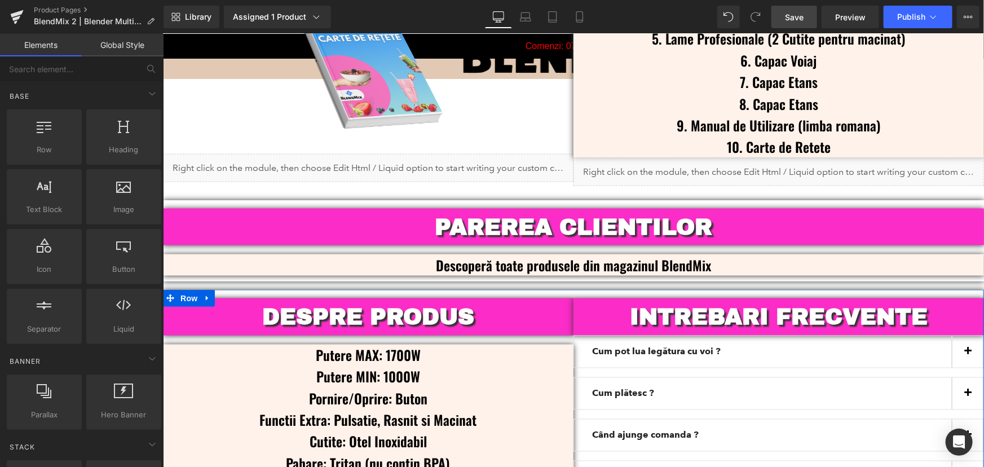
scroll to position [2895, 0]
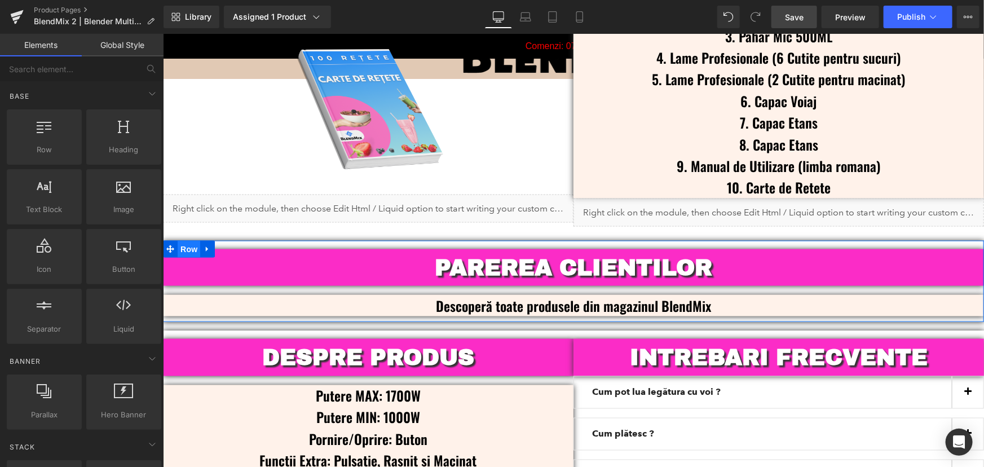
click at [180, 240] on span "Row" at bounding box center [188, 248] width 23 height 17
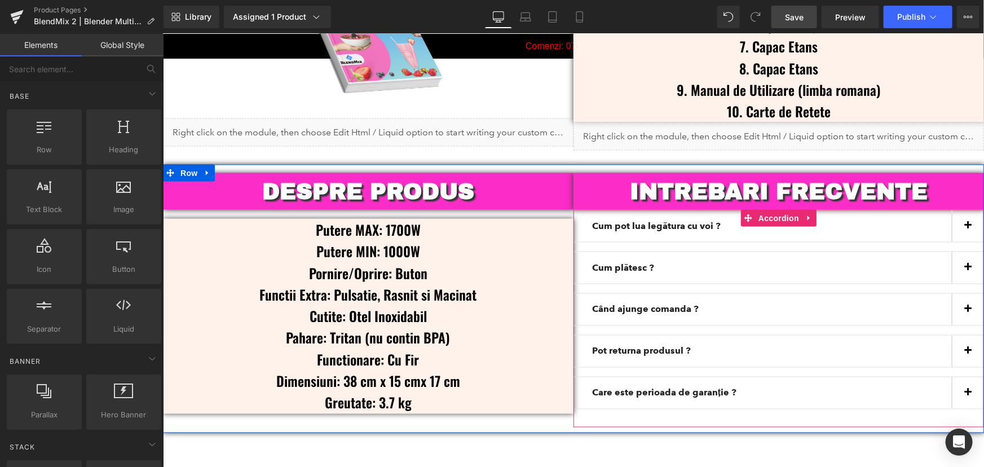
scroll to position [3049, 0]
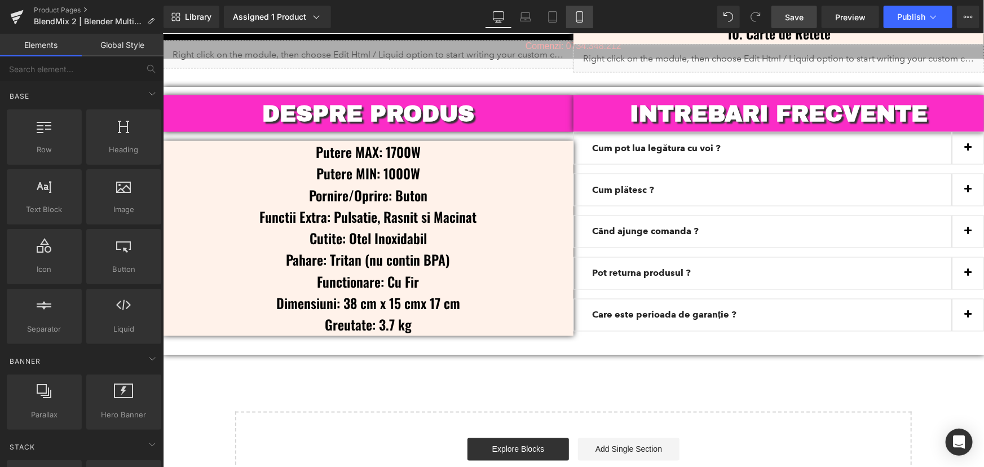
click at [581, 15] on icon at bounding box center [579, 16] width 11 height 11
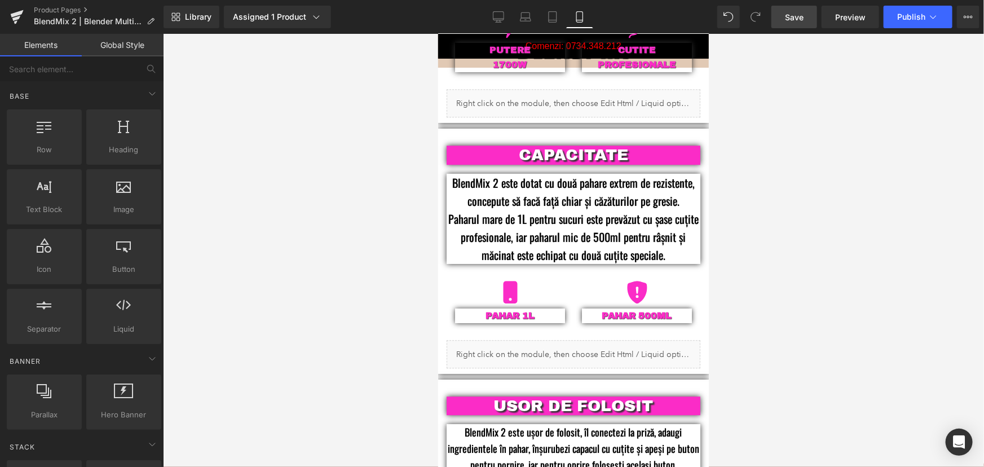
scroll to position [0, 0]
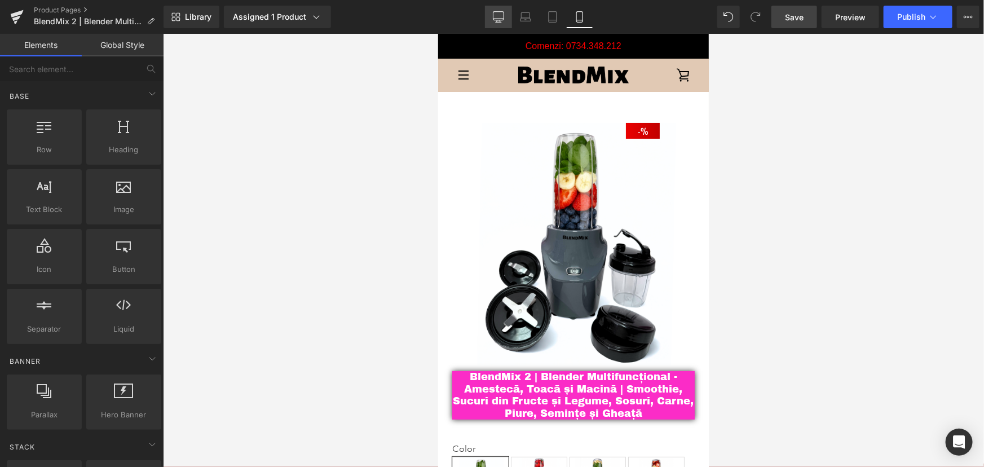
click at [502, 15] on icon at bounding box center [498, 16] width 11 height 11
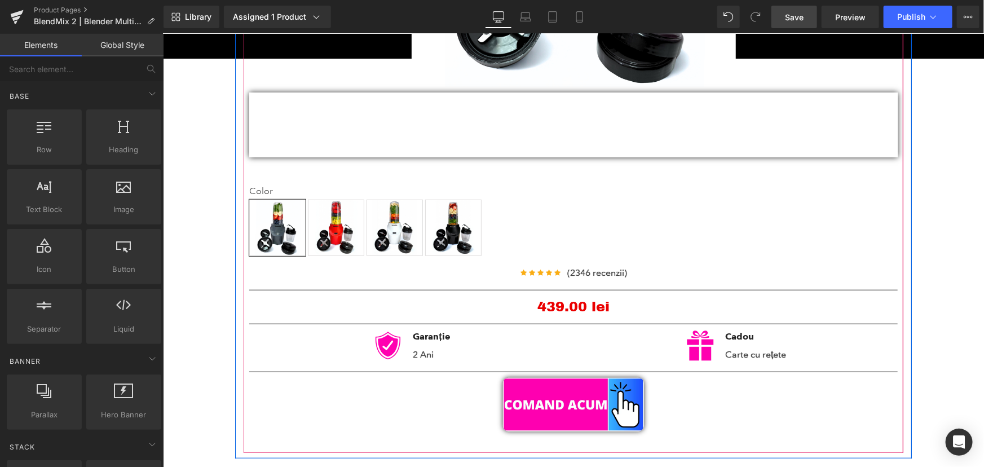
scroll to position [410, 0]
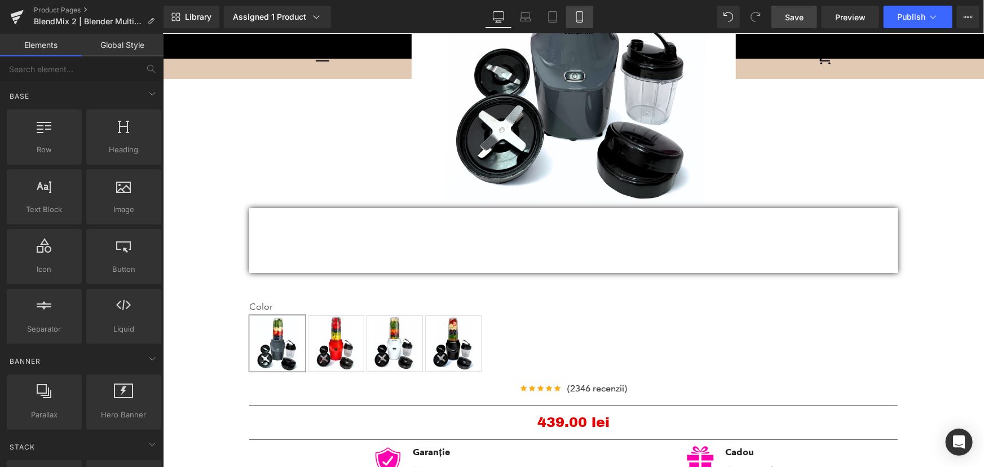
click at [581, 12] on icon at bounding box center [579, 17] width 6 height 11
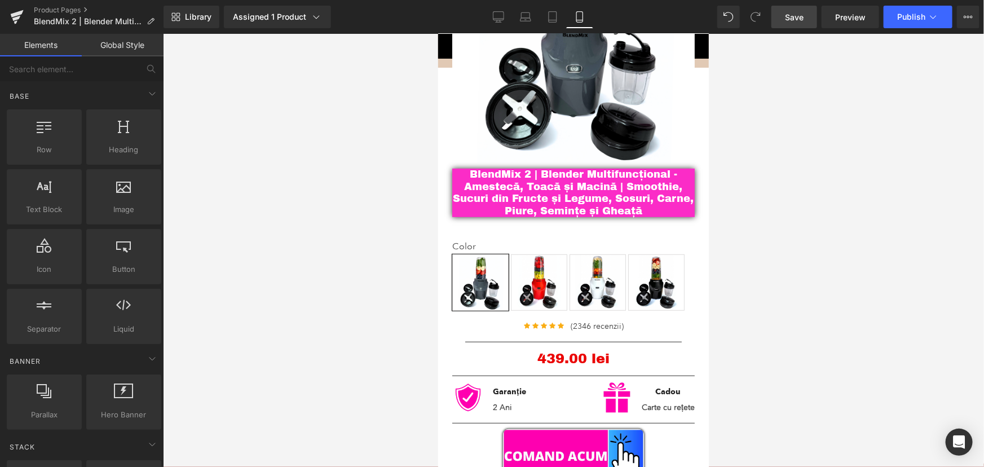
scroll to position [168, 0]
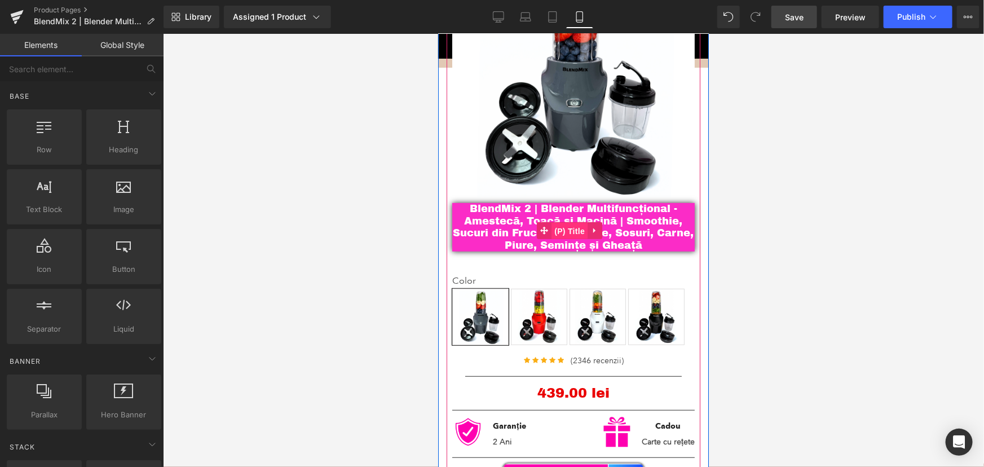
click at [564, 227] on span "(P) Title" at bounding box center [569, 230] width 36 height 17
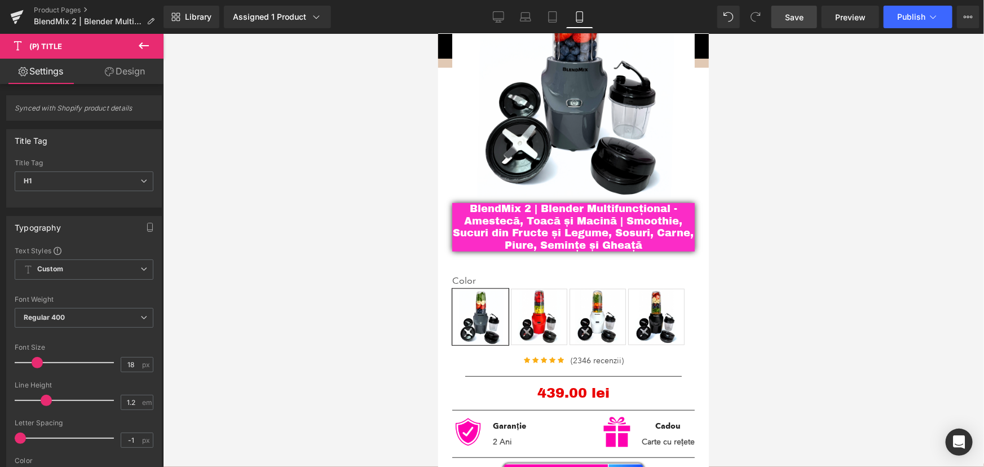
drag, startPoint x: 133, startPoint y: 81, endPoint x: 78, endPoint y: 145, distance: 84.8
click at [133, 81] on link "Design" at bounding box center [125, 71] width 82 height 25
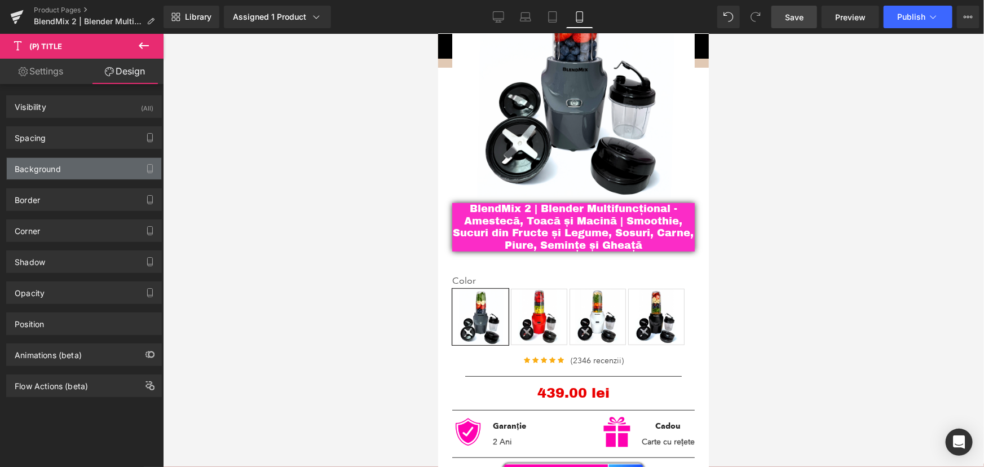
click at [68, 171] on div "Background" at bounding box center [84, 168] width 154 height 21
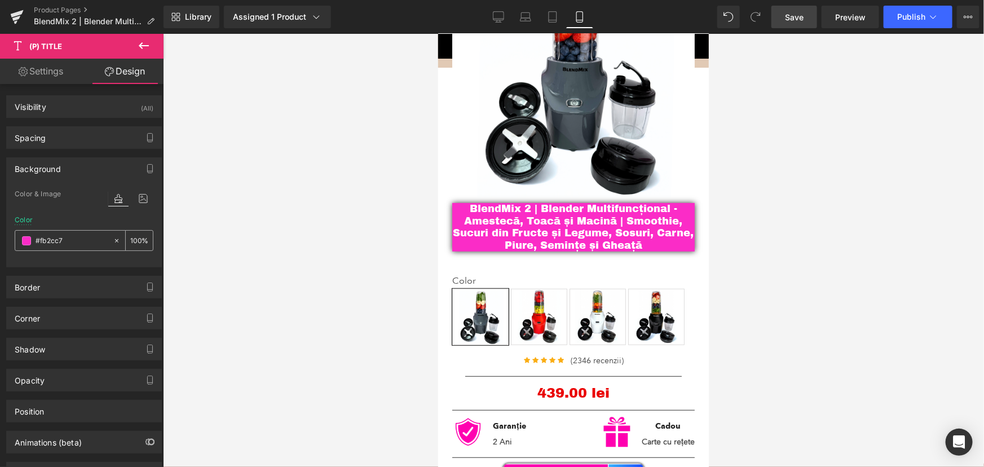
click at [85, 246] on input "text" at bounding box center [72, 241] width 72 height 12
type input "#fb2cc7"
click at [506, 14] on link "Desktop" at bounding box center [498, 17] width 27 height 23
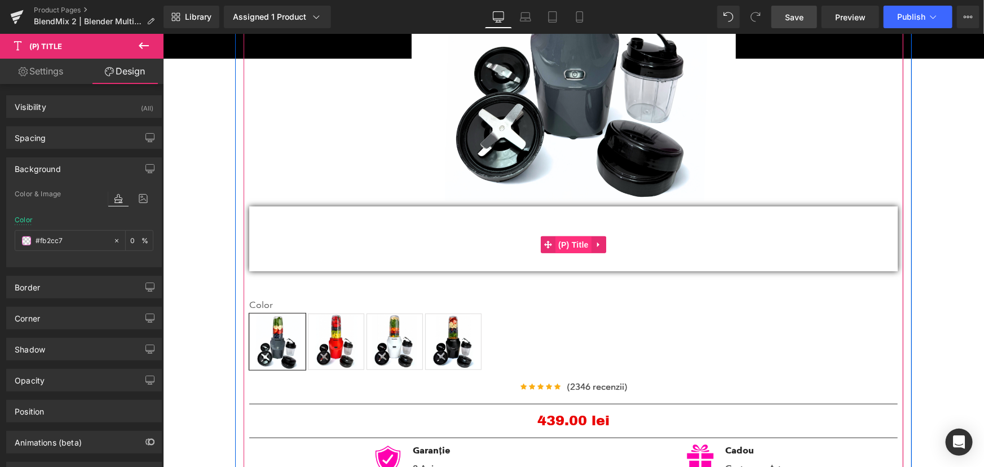
click at [576, 242] on span "(P) Title" at bounding box center [573, 244] width 36 height 17
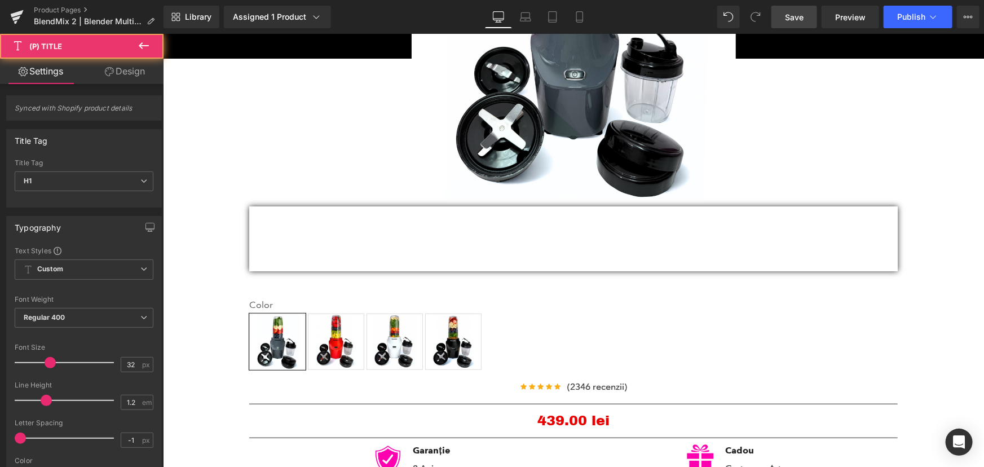
click at [131, 66] on link "Design" at bounding box center [125, 71] width 82 height 25
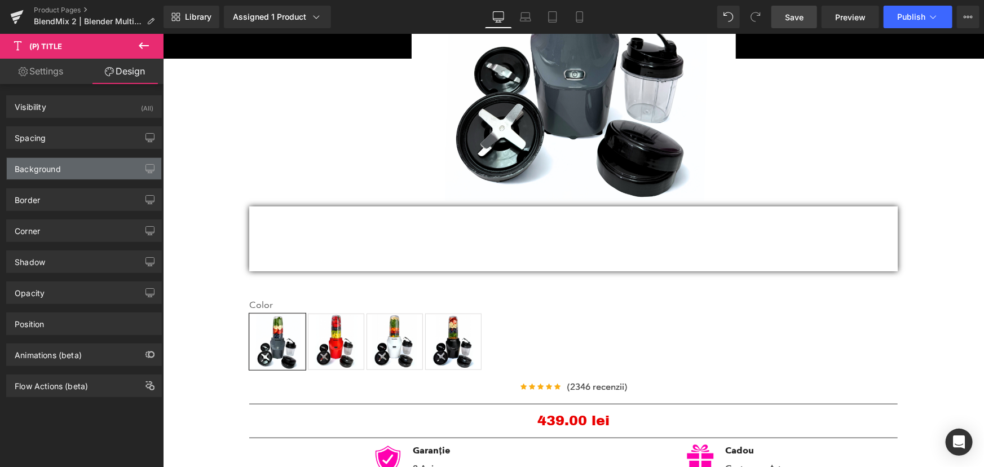
click at [68, 163] on div "Background" at bounding box center [84, 168] width 154 height 21
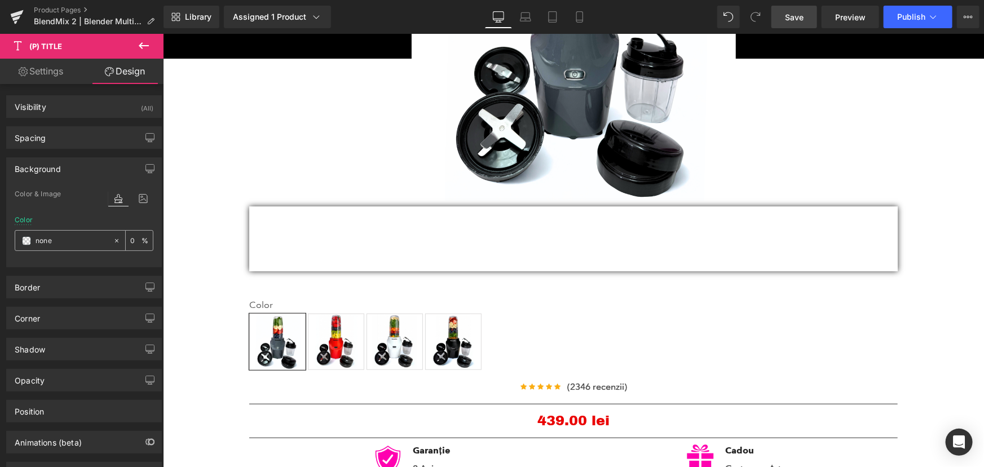
click at [76, 235] on input "none" at bounding box center [72, 241] width 72 height 12
paste input "#fb2cc7"
type input "#fb2cc7"
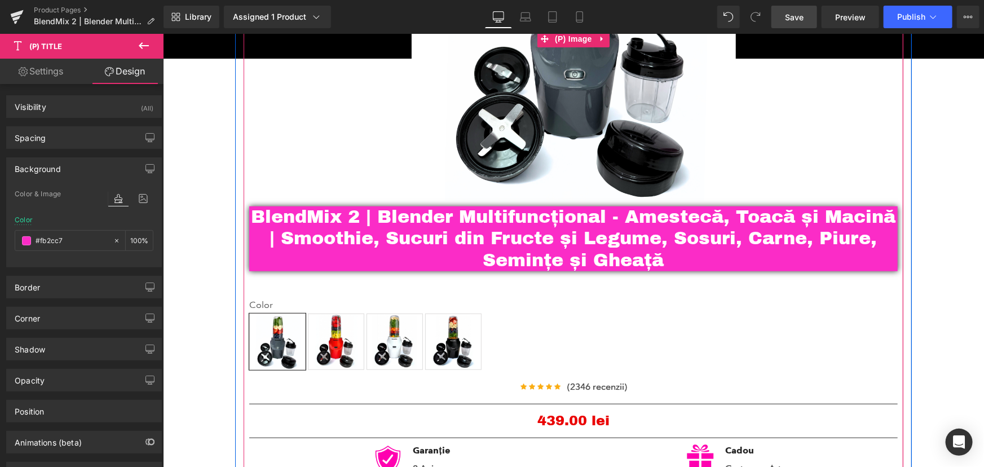
click at [267, 151] on div "- 43900 %" at bounding box center [573, 38] width 648 height 324
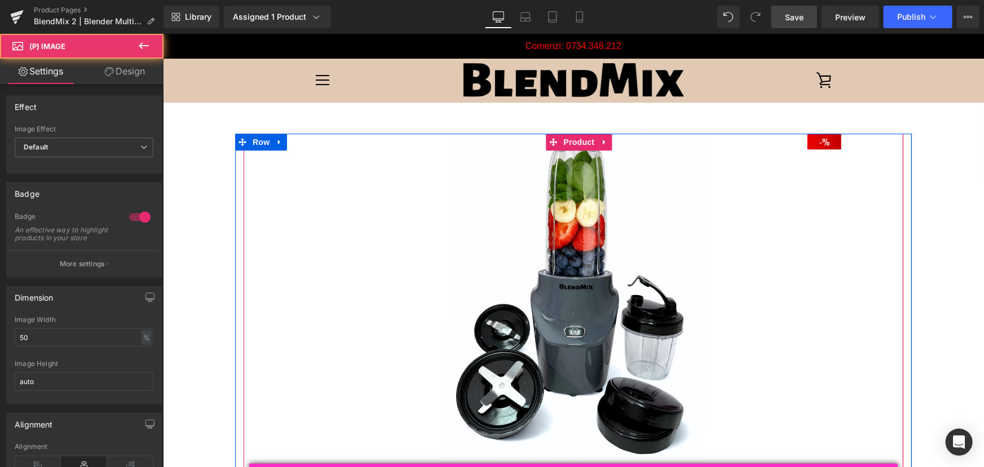
scroll to position [0, 0]
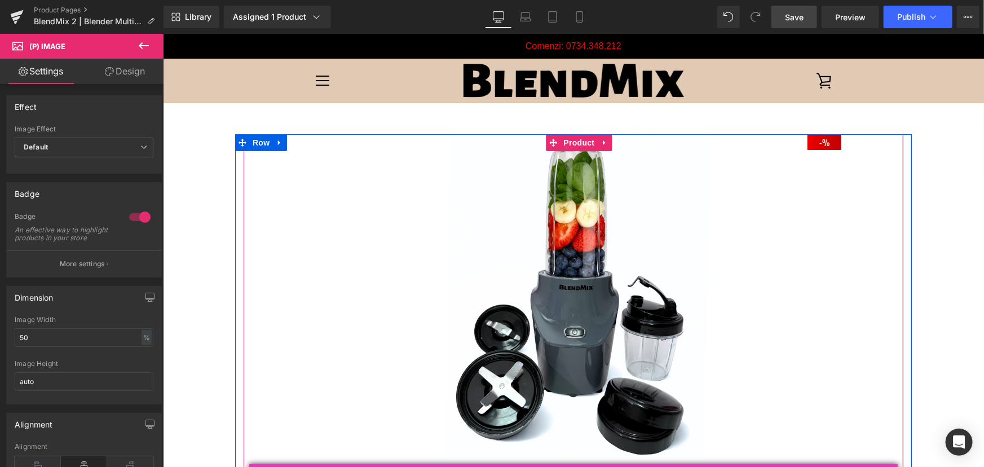
click at [576, 140] on span "Product" at bounding box center [578, 142] width 37 height 17
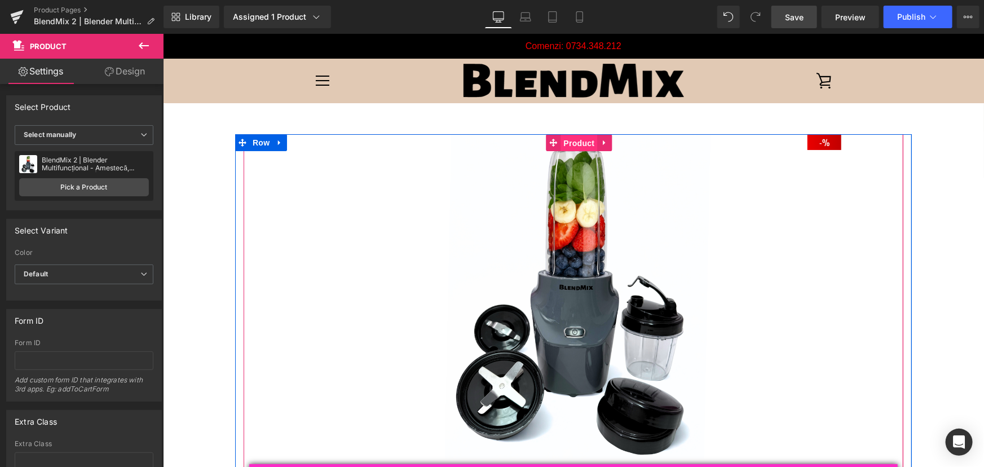
click at [574, 140] on span "Product" at bounding box center [578, 142] width 37 height 17
click at [261, 144] on span "Row" at bounding box center [260, 142] width 23 height 17
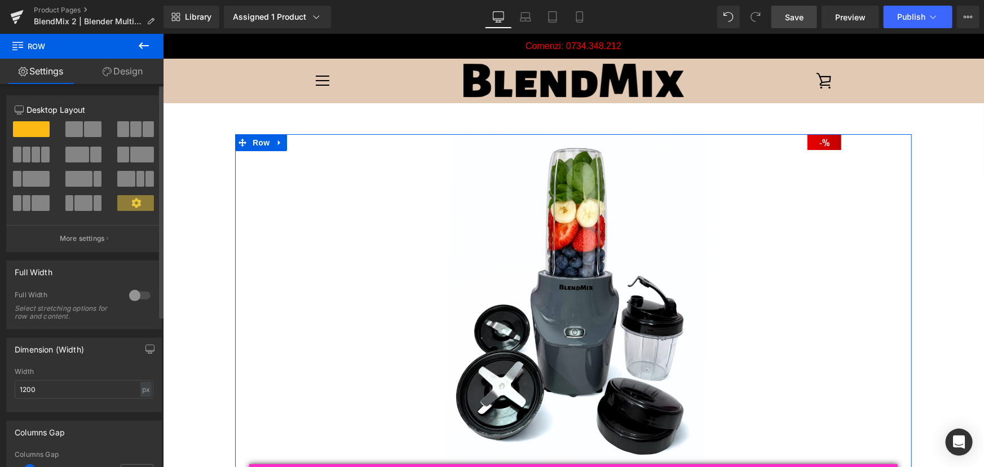
click at [73, 129] on span at bounding box center [73, 129] width 17 height 16
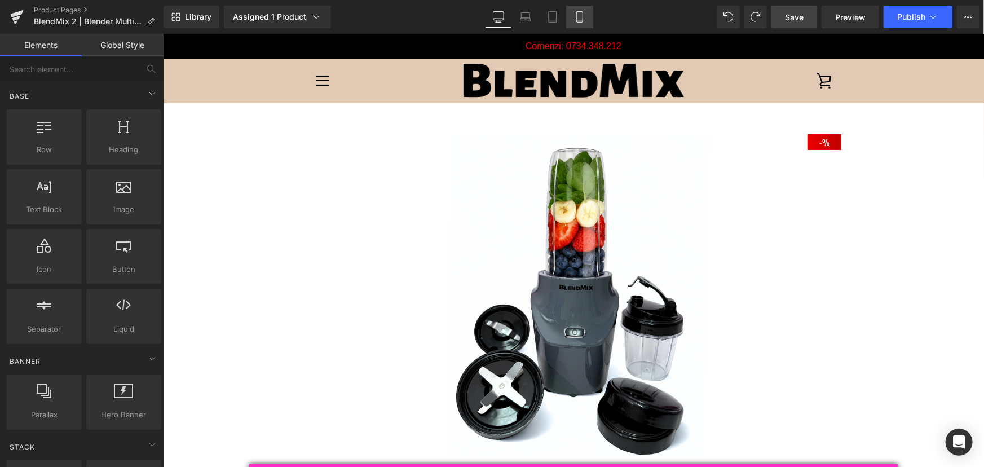
click at [584, 15] on icon at bounding box center [579, 16] width 11 height 11
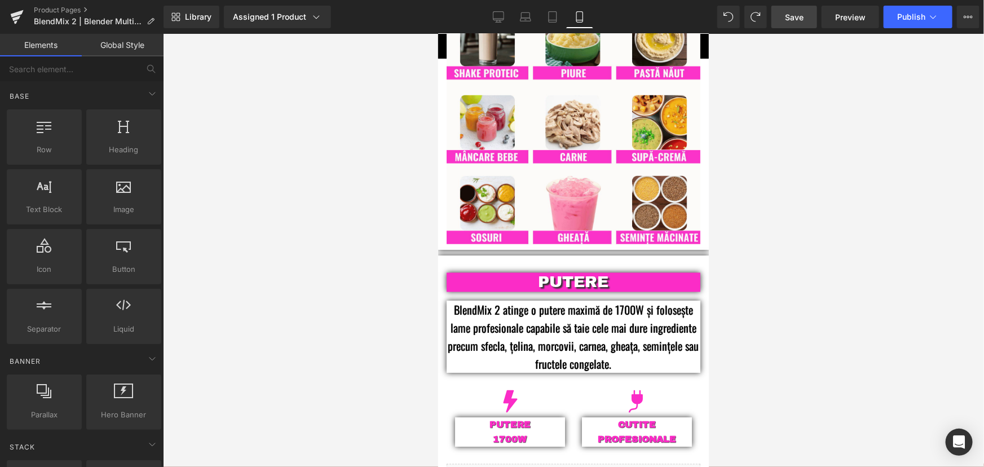
scroll to position [1265, 0]
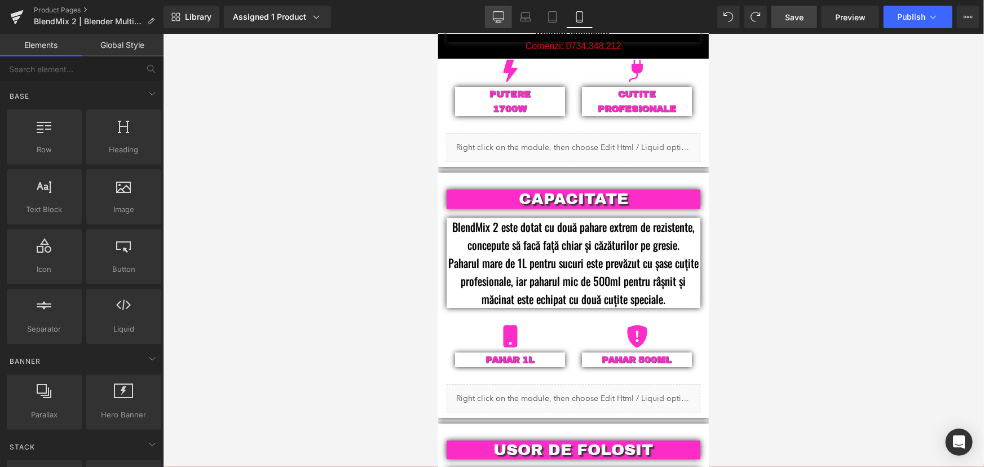
click at [505, 15] on link "Desktop" at bounding box center [498, 17] width 27 height 23
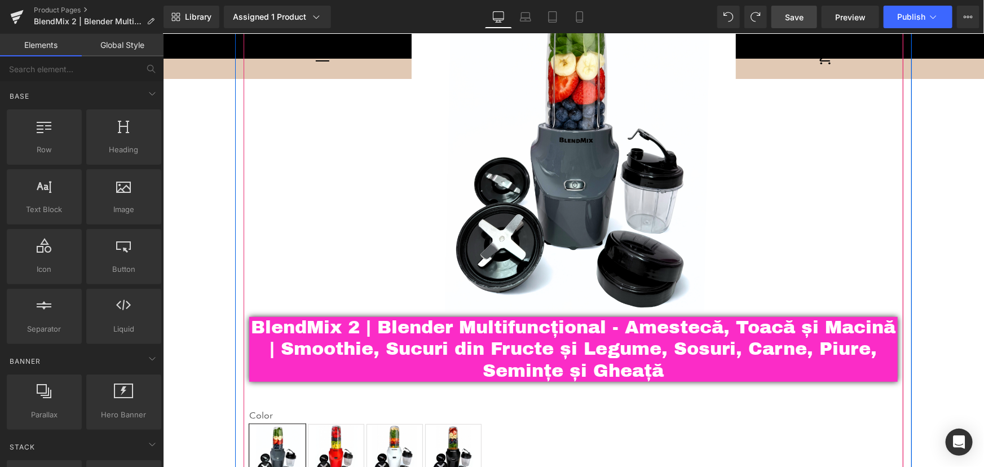
scroll to position [88, 0]
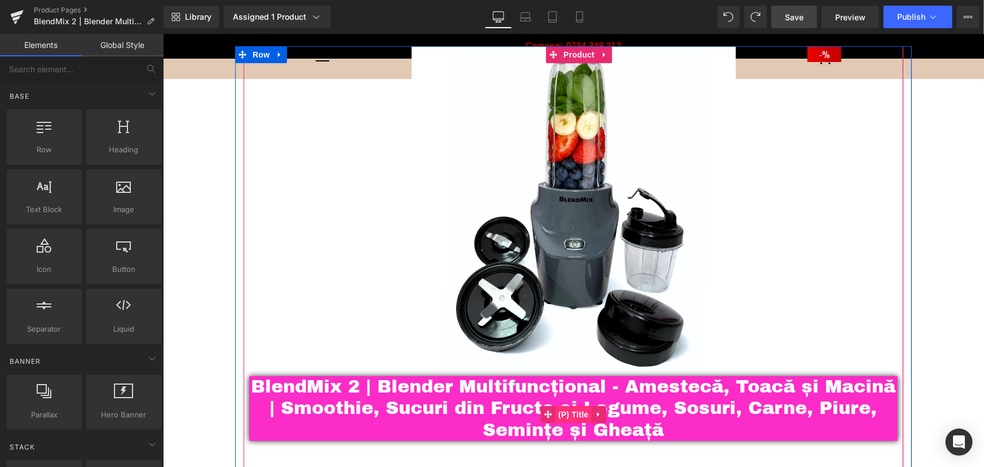
click at [579, 418] on span "(P) Title" at bounding box center [573, 413] width 36 height 17
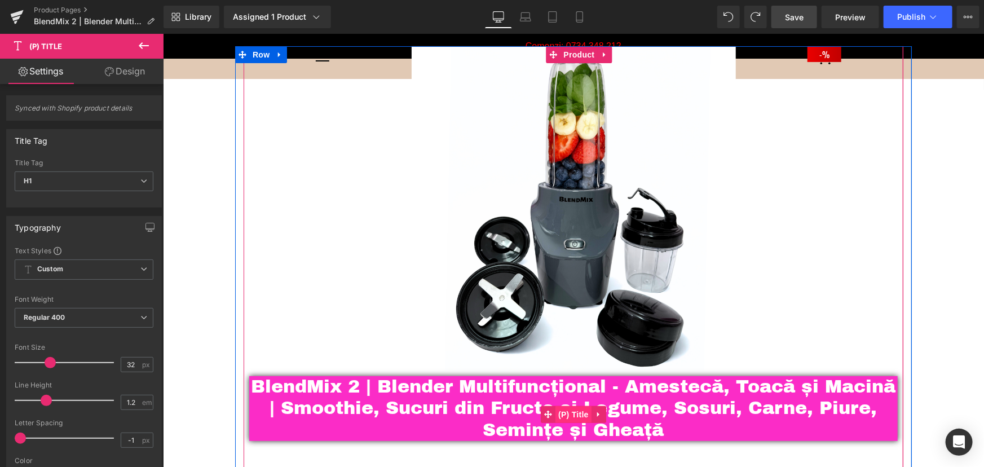
click at [559, 411] on span "(P) Title" at bounding box center [573, 413] width 36 height 17
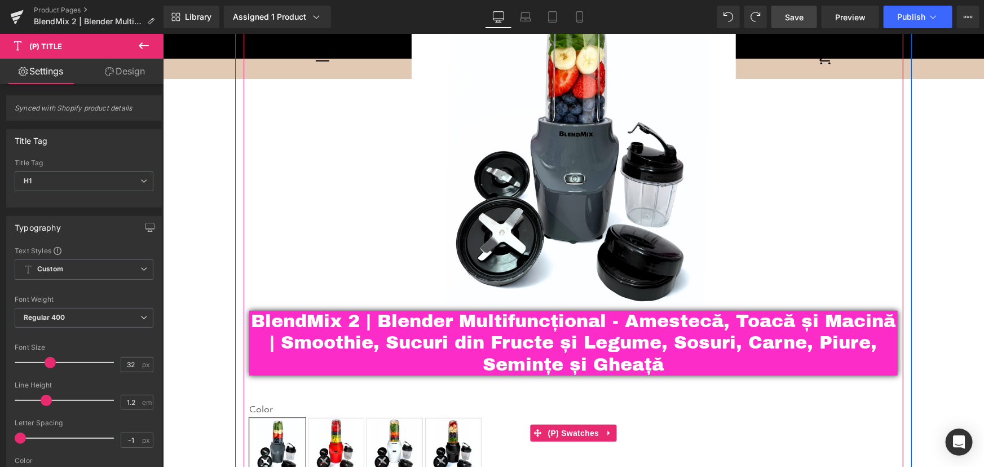
scroll to position [0, 0]
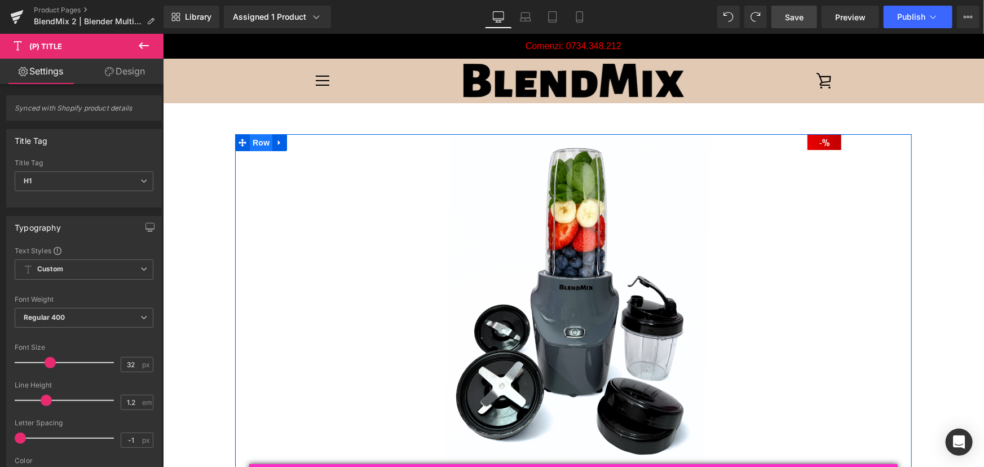
click at [263, 138] on span "Row" at bounding box center [260, 142] width 23 height 17
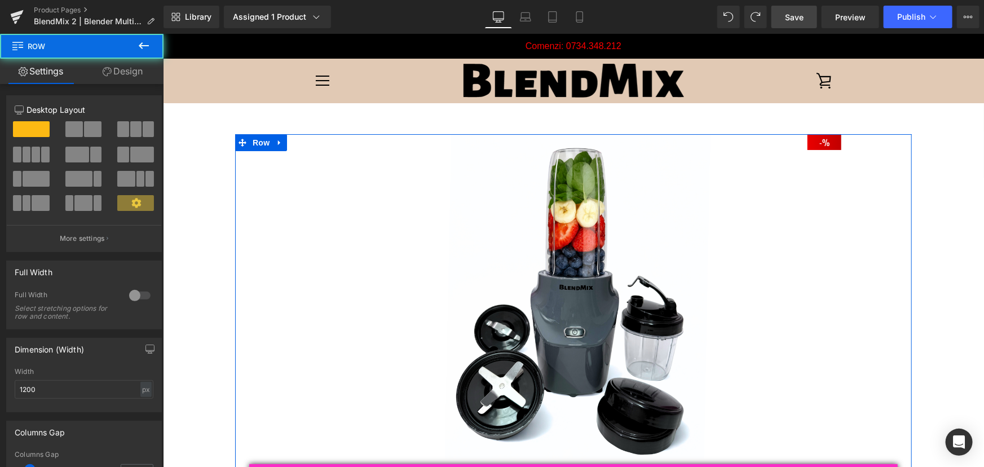
drag, startPoint x: 117, startPoint y: 69, endPoint x: 67, endPoint y: 136, distance: 83.8
click at [117, 69] on link "Design" at bounding box center [123, 71] width 82 height 25
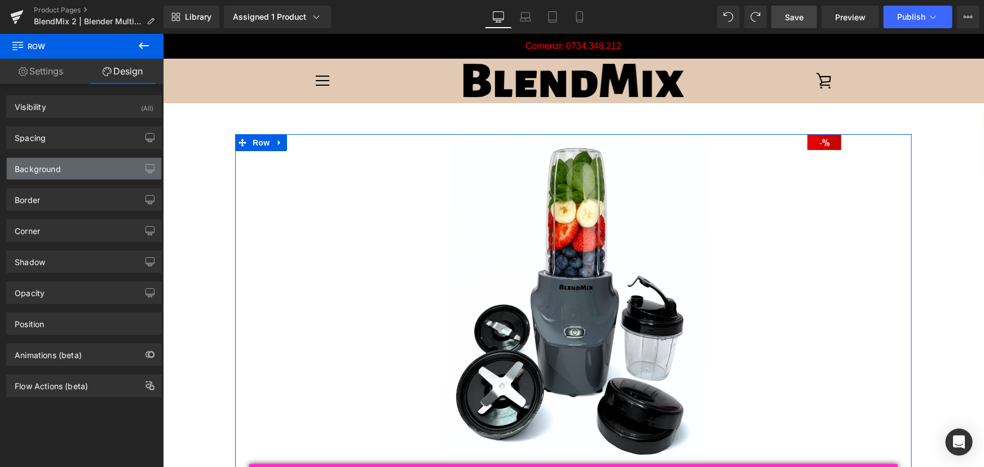
click at [60, 171] on div "Background" at bounding box center [38, 166] width 46 height 16
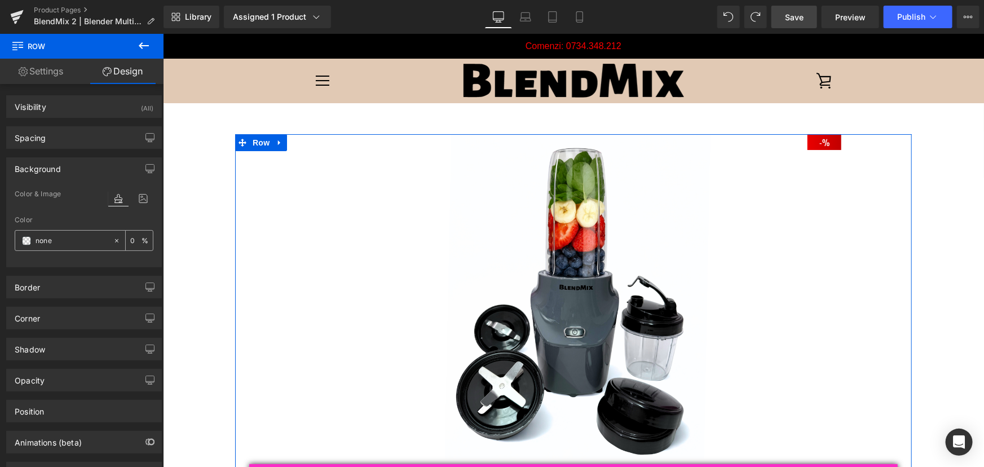
click at [55, 240] on input "none" at bounding box center [72, 241] width 72 height 12
paste input "#fff2ea"
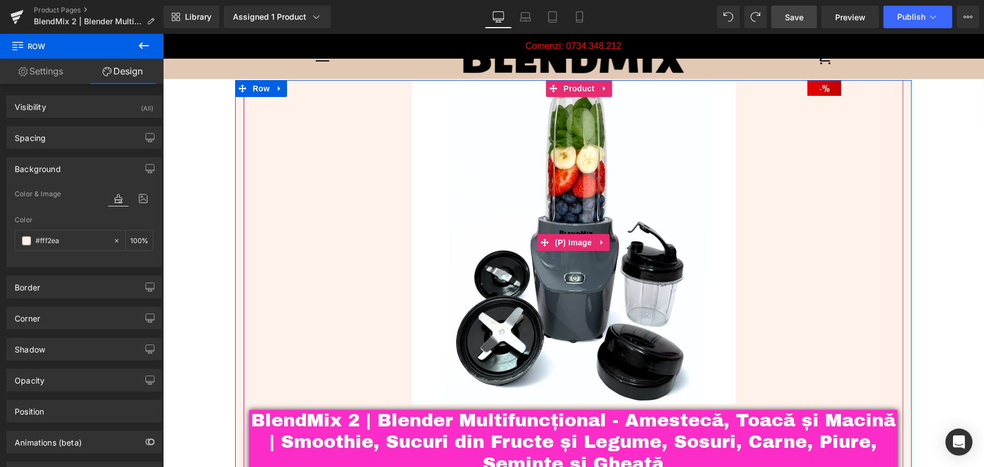
scroll to position [51, 0]
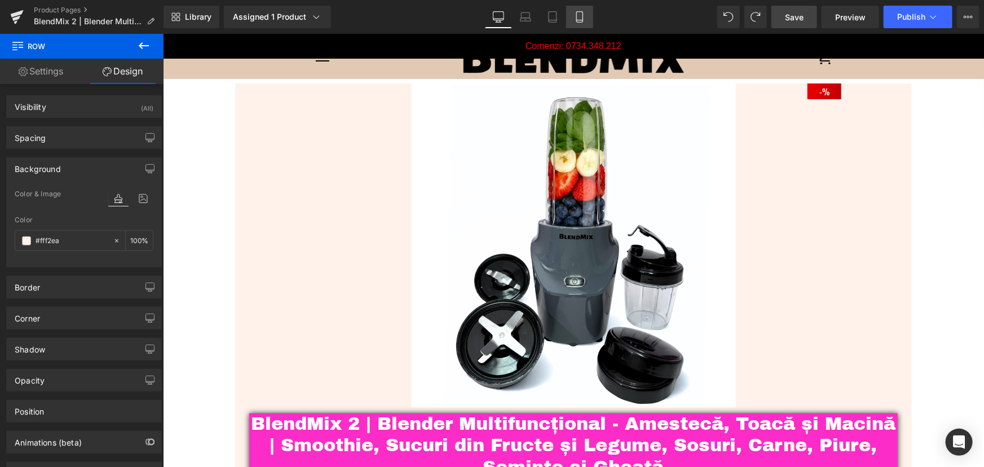
type input "#fff2ea"
click at [586, 22] on link "Mobile" at bounding box center [579, 17] width 27 height 23
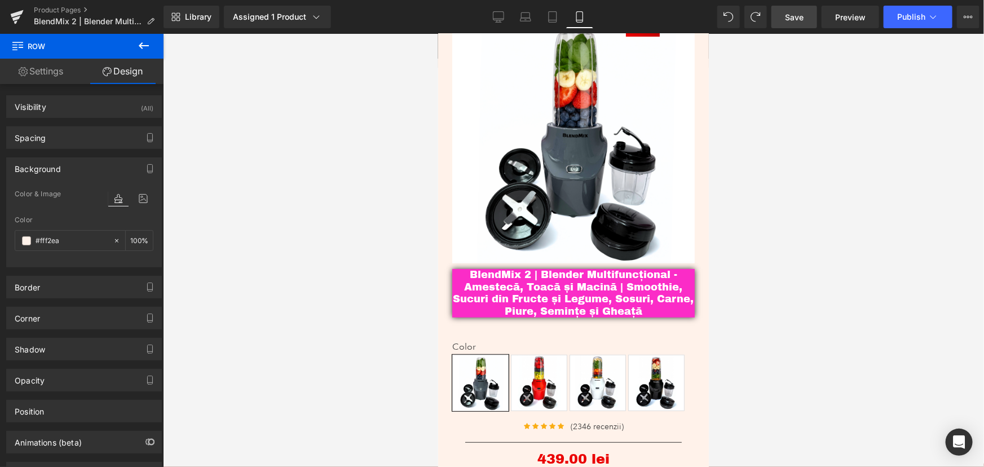
scroll to position [0, 0]
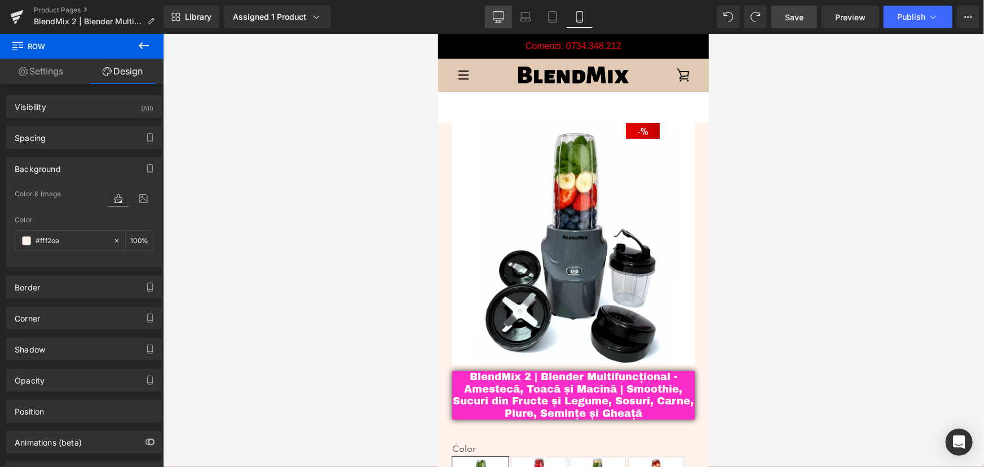
click at [494, 23] on link "Desktop" at bounding box center [498, 17] width 27 height 23
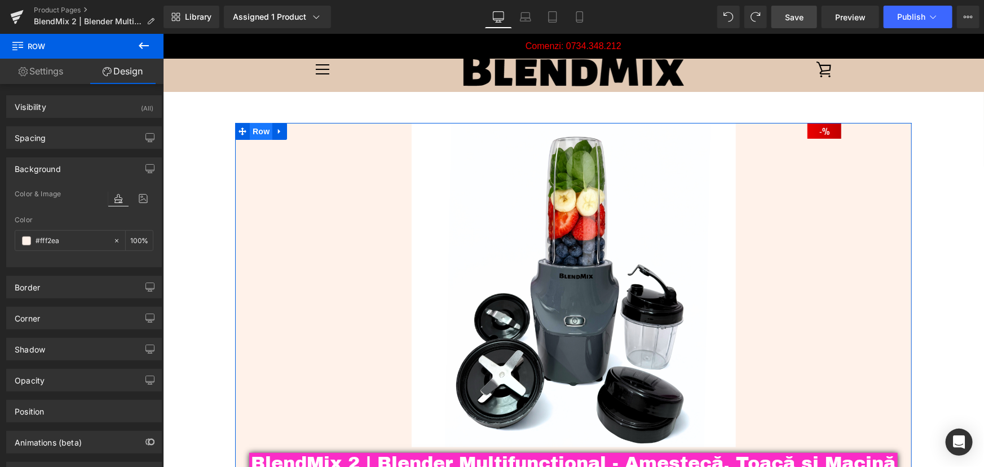
click at [255, 132] on span "Row" at bounding box center [260, 130] width 23 height 17
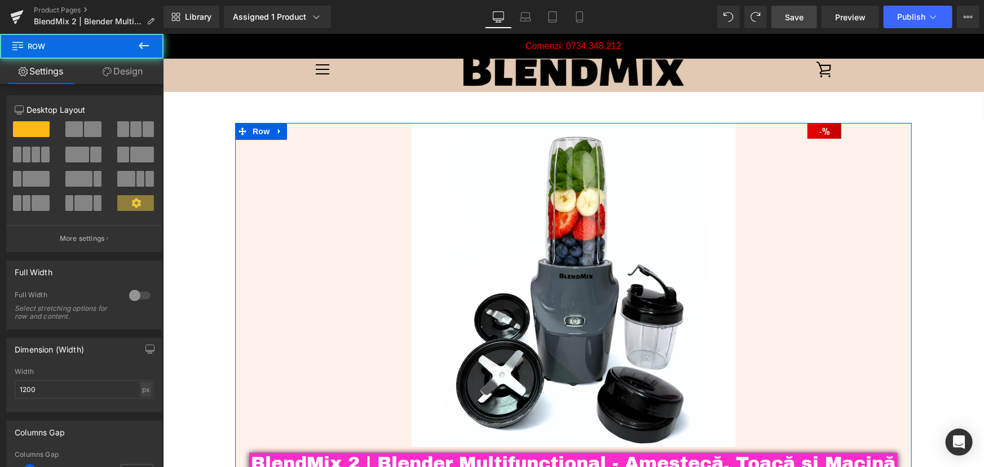
click at [127, 71] on link "Design" at bounding box center [123, 71] width 82 height 25
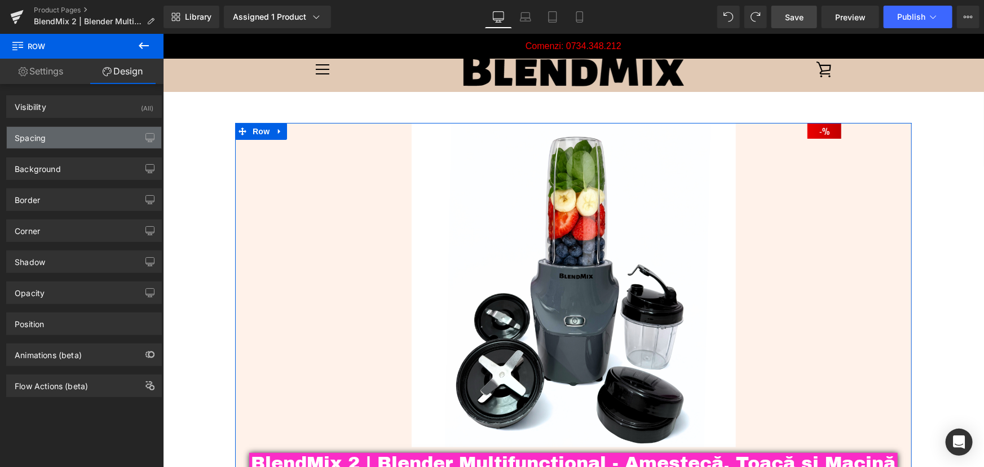
click at [69, 142] on div "Spacing" at bounding box center [84, 137] width 154 height 21
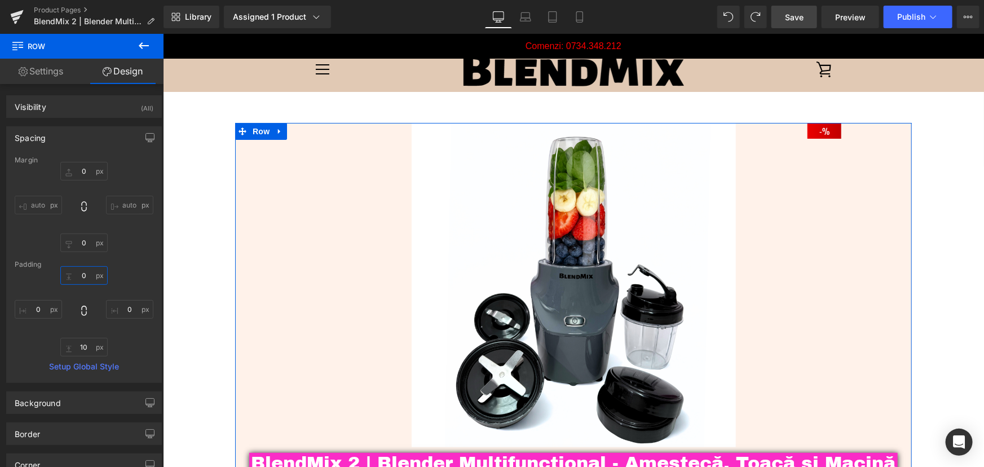
click at [85, 275] on input "text" at bounding box center [83, 275] width 47 height 19
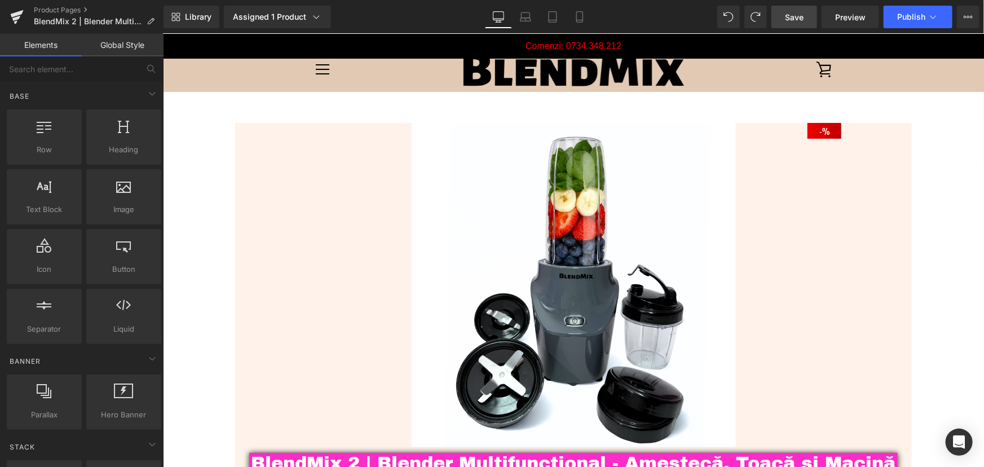
click at [580, 19] on icon at bounding box center [579, 16] width 11 height 11
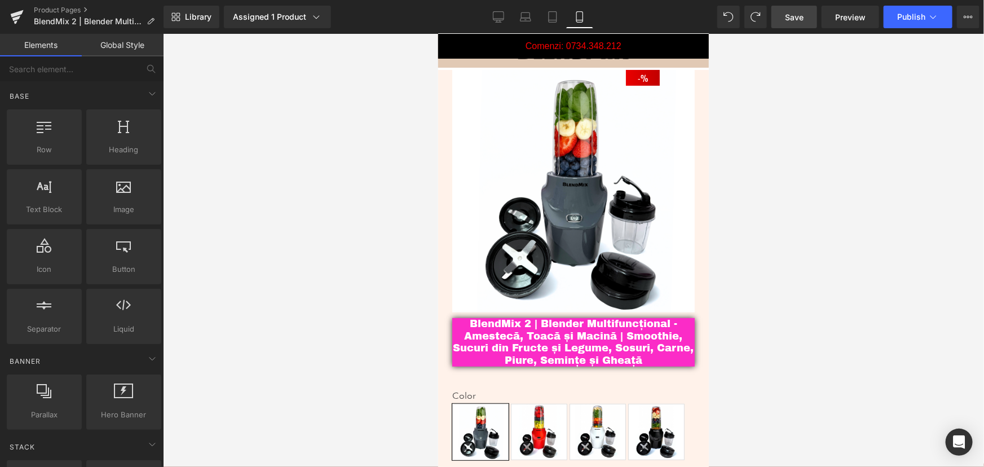
scroll to position [34, 0]
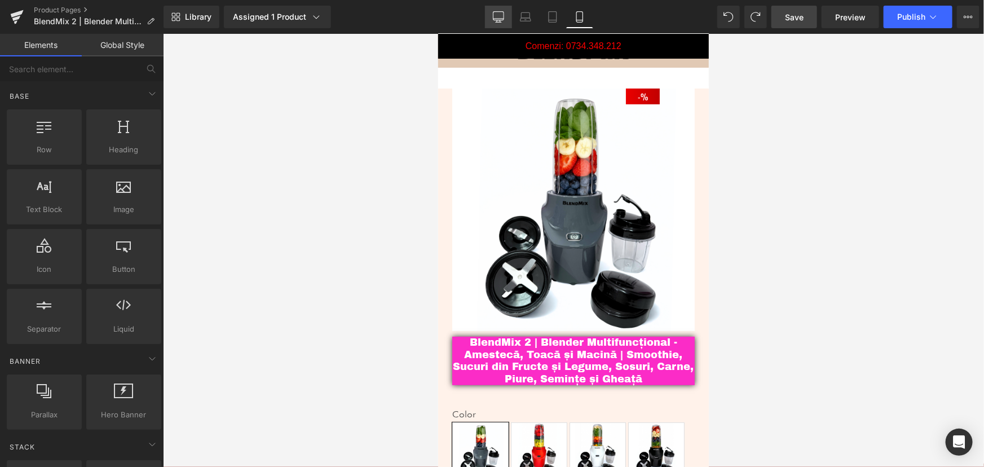
click at [502, 13] on icon at bounding box center [498, 16] width 11 height 11
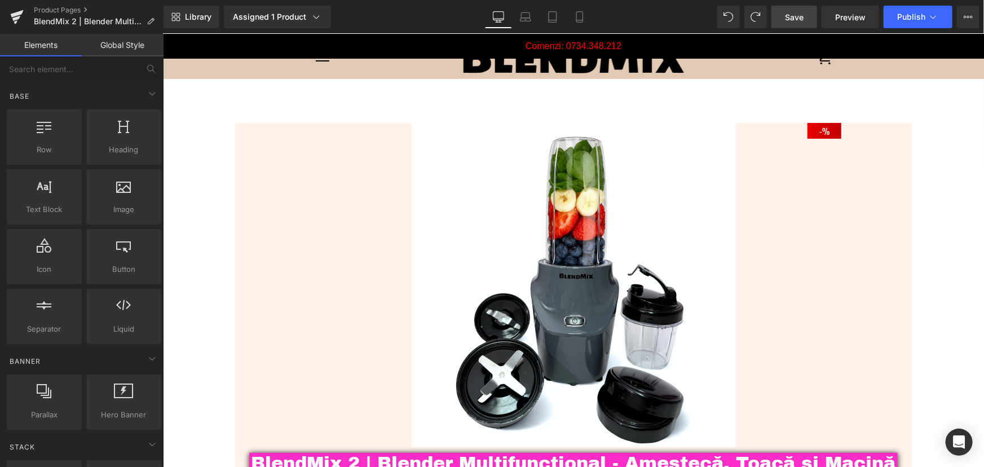
scroll to position [0, 0]
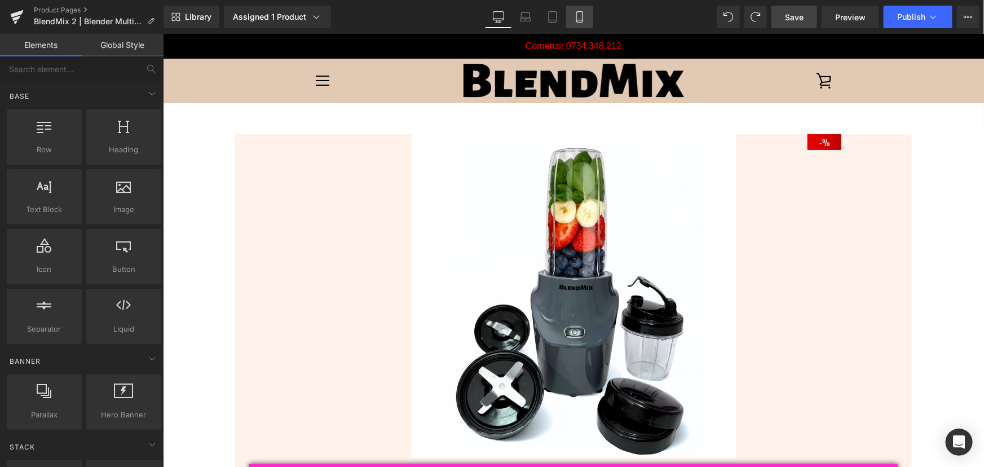
click at [580, 21] on icon at bounding box center [579, 16] width 11 height 11
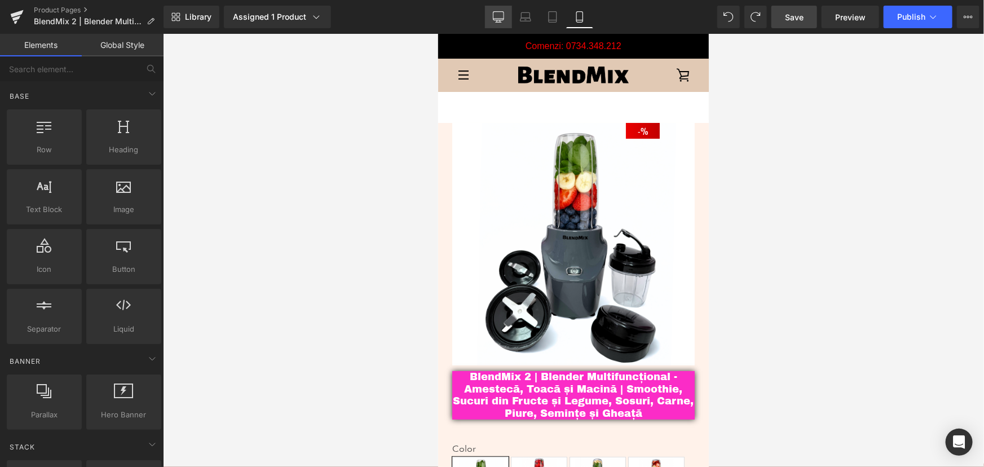
click at [496, 14] on icon at bounding box center [498, 16] width 11 height 11
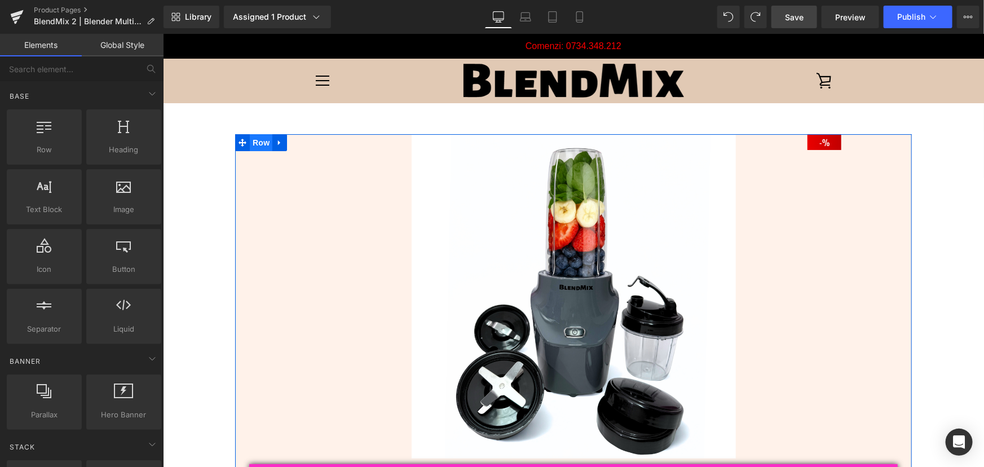
click at [256, 144] on span "Row" at bounding box center [260, 142] width 23 height 17
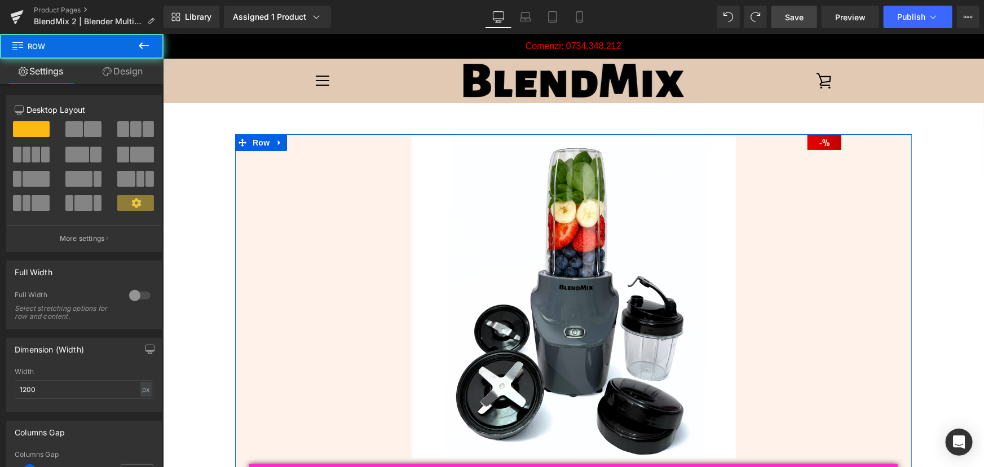
click at [130, 72] on link "Design" at bounding box center [123, 71] width 82 height 25
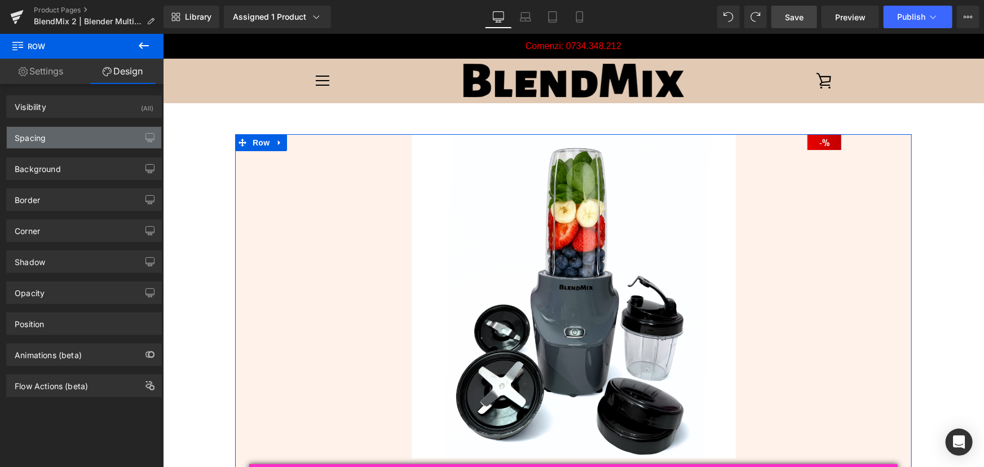
click at [79, 139] on div "Spacing" at bounding box center [84, 137] width 154 height 21
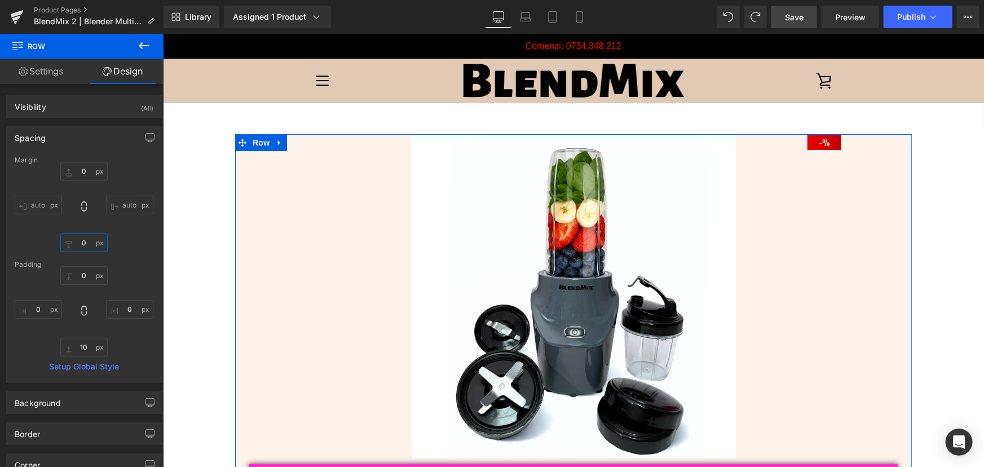
click at [83, 244] on input "text" at bounding box center [83, 242] width 47 height 19
click at [80, 246] on input "-20" at bounding box center [83, 242] width 47 height 19
type input "0"
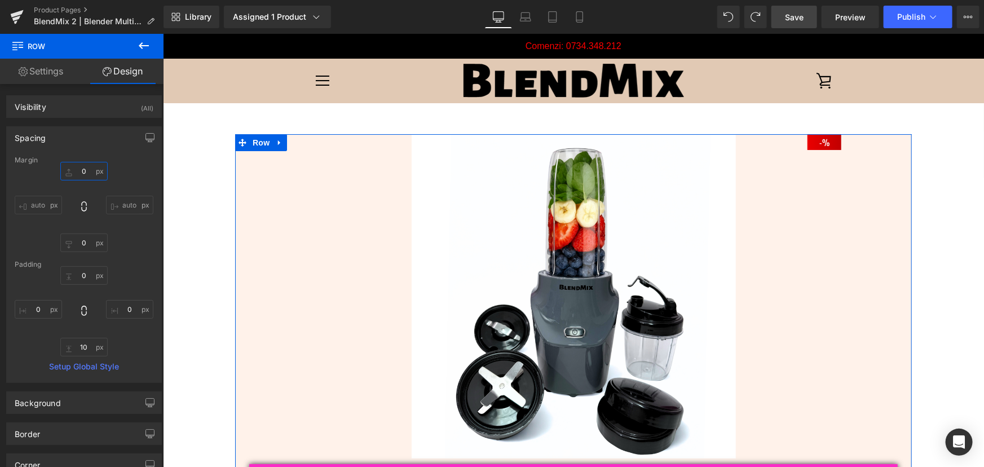
click at [83, 172] on input "text" at bounding box center [83, 171] width 47 height 19
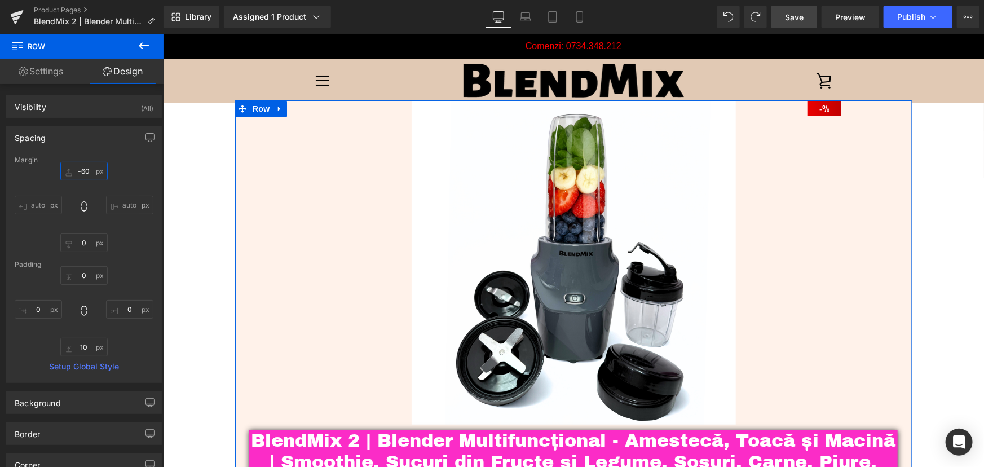
drag, startPoint x: 90, startPoint y: 170, endPoint x: 81, endPoint y: 171, distance: 9.2
click at [81, 171] on input "-60" at bounding box center [83, 171] width 47 height 19
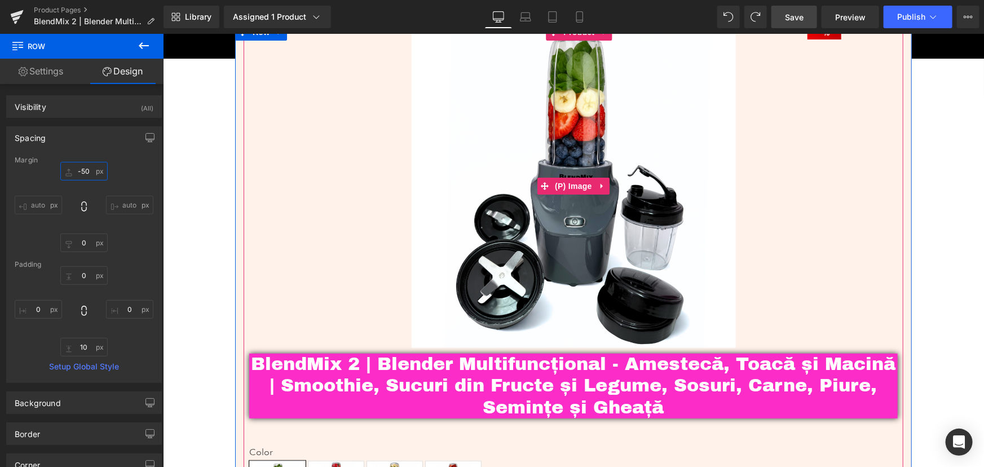
scroll to position [102, 0]
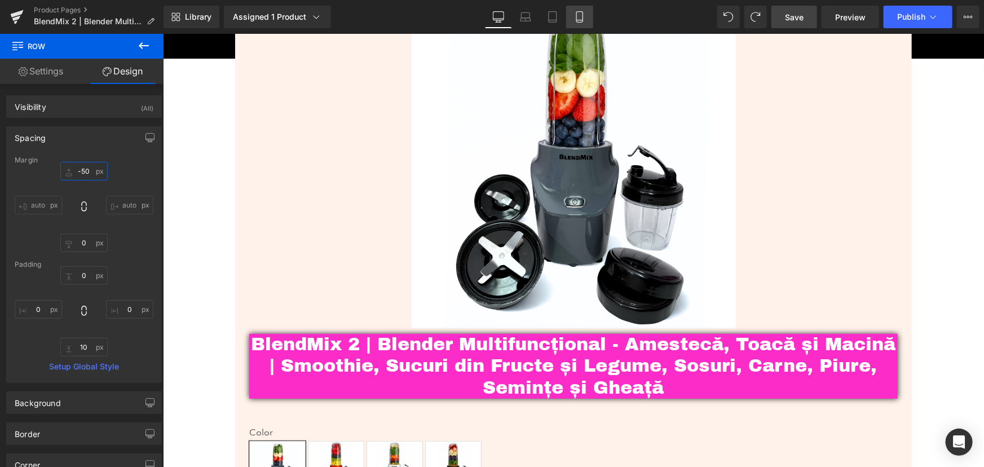
type input "-50"
click at [574, 17] on icon at bounding box center [579, 16] width 11 height 11
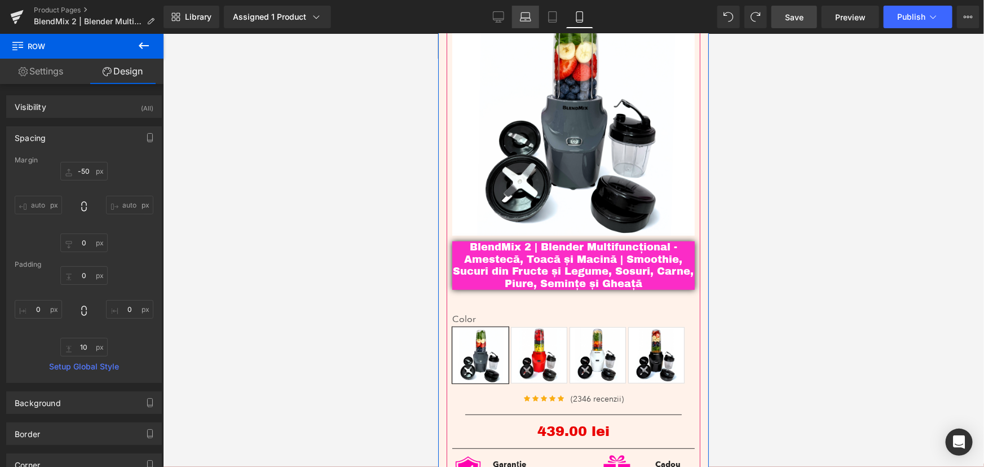
scroll to position [0, 0]
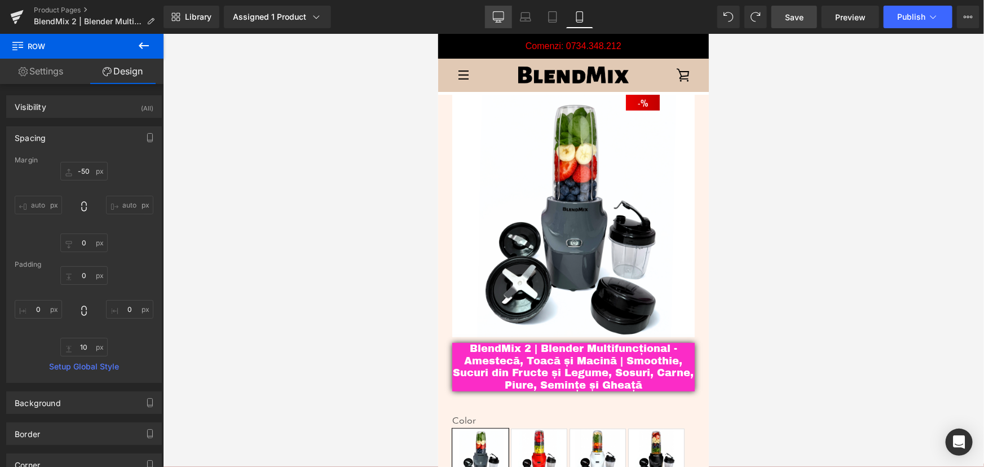
click at [503, 19] on icon at bounding box center [498, 19] width 11 height 0
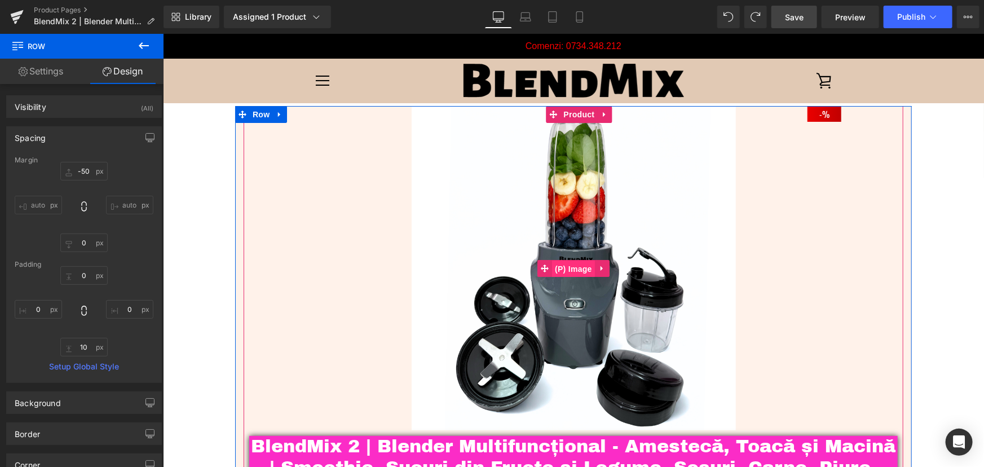
click at [577, 264] on span "(P) Image" at bounding box center [572, 268] width 43 height 17
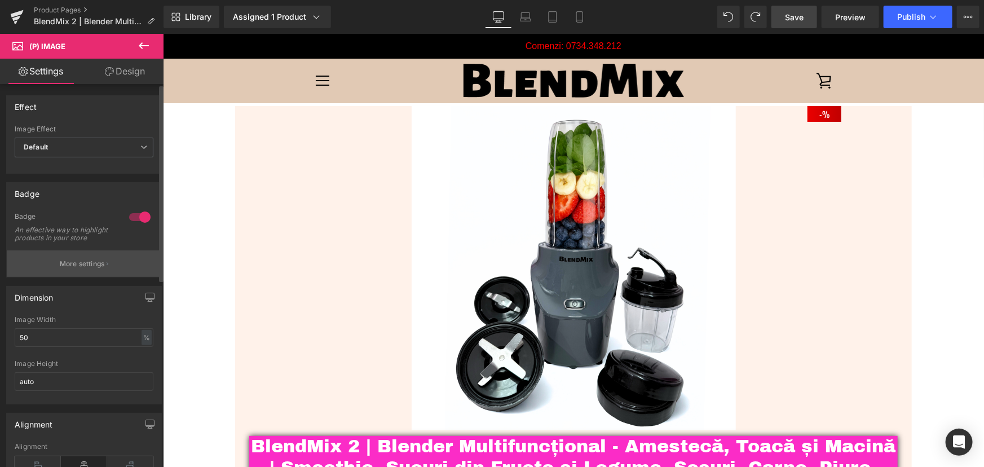
click at [116, 277] on button "More settings" at bounding box center [84, 263] width 154 height 26
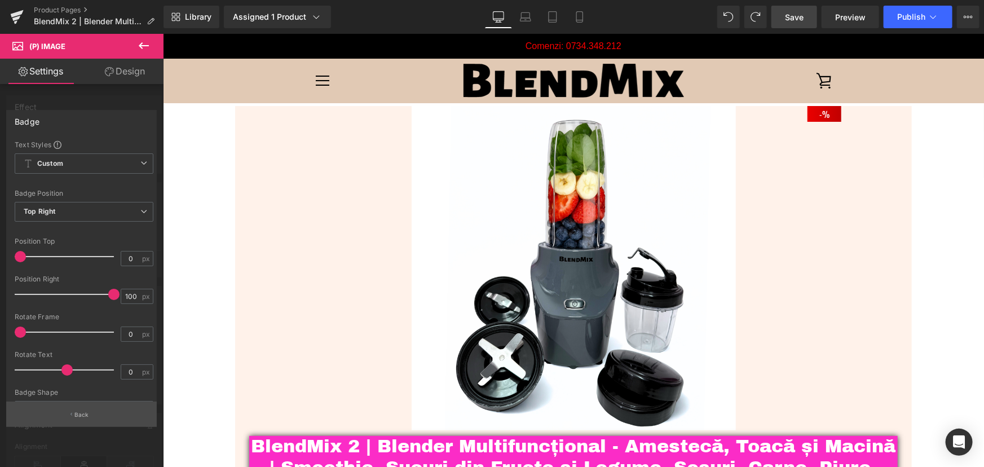
click at [67, 408] on button "Back" at bounding box center [81, 413] width 151 height 25
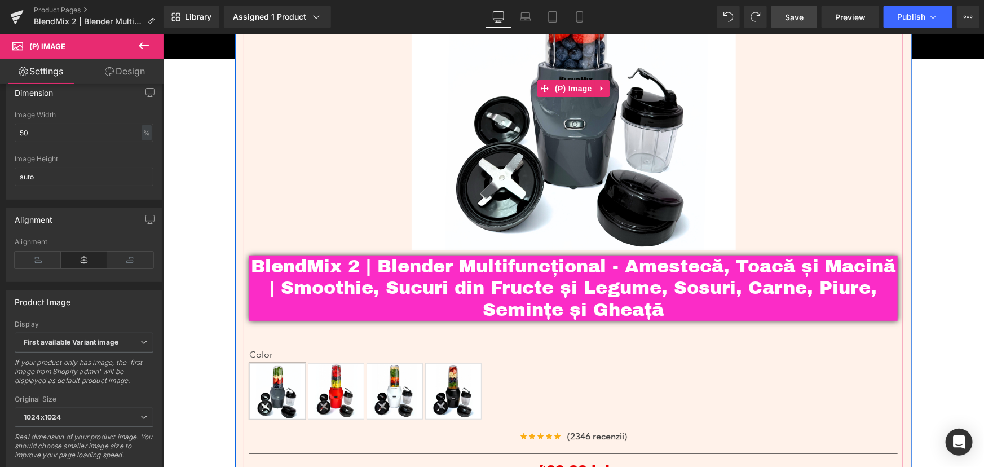
scroll to position [205, 0]
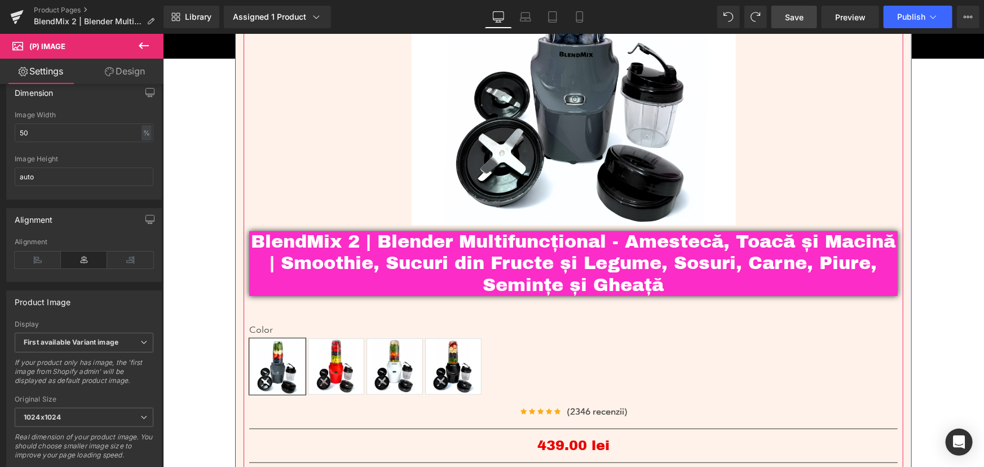
click at [576, 270] on div "BlendMix 2 | Blender Multifuncțional - Amestecă, Toacă și Macină | Smoothie, Su…" at bounding box center [573, 269] width 648 height 76
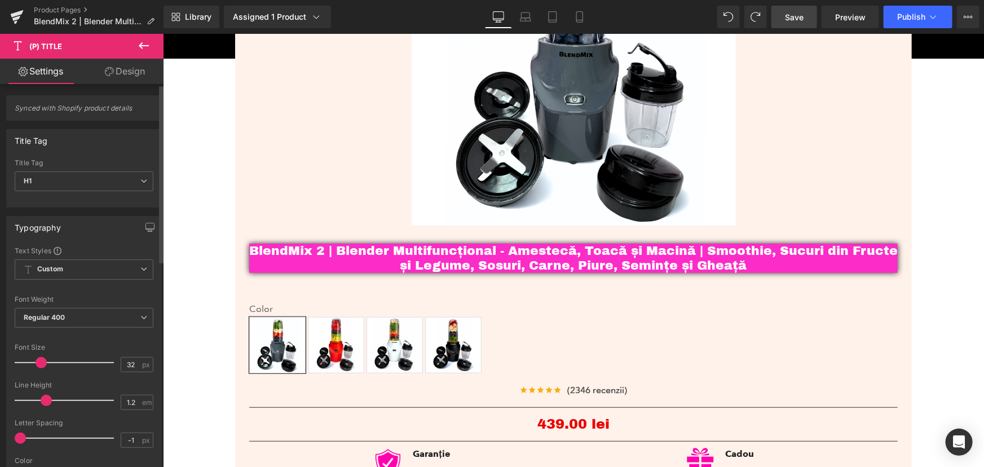
drag, startPoint x: 46, startPoint y: 361, endPoint x: 37, endPoint y: 366, distance: 10.1
click at [37, 366] on span at bounding box center [41, 362] width 11 height 11
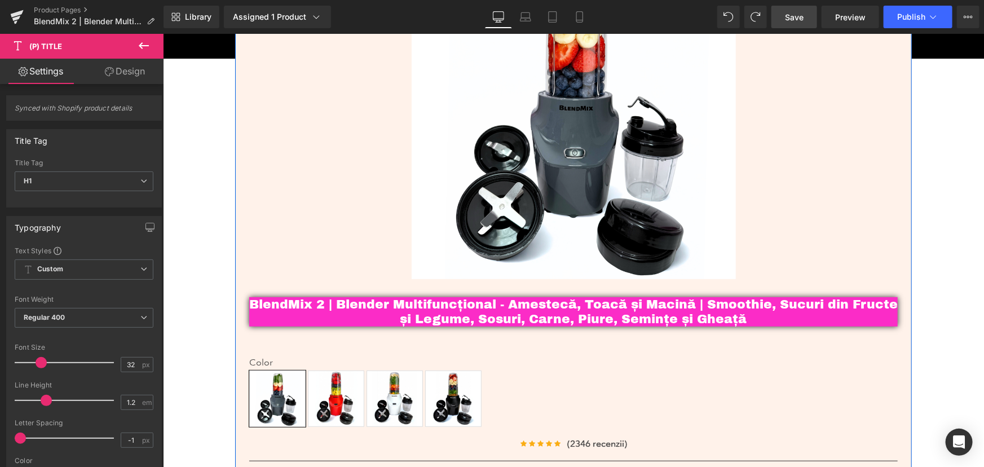
scroll to position [153, 0]
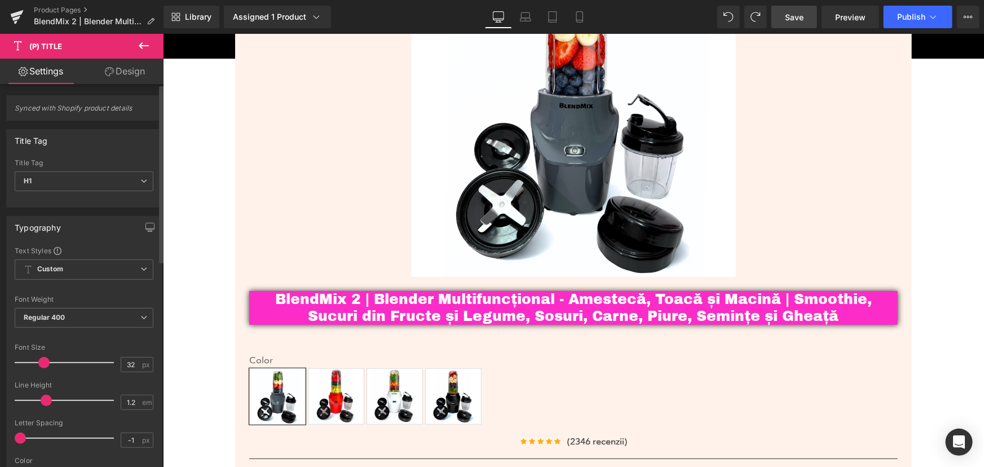
click at [41, 363] on span at bounding box center [43, 362] width 11 height 11
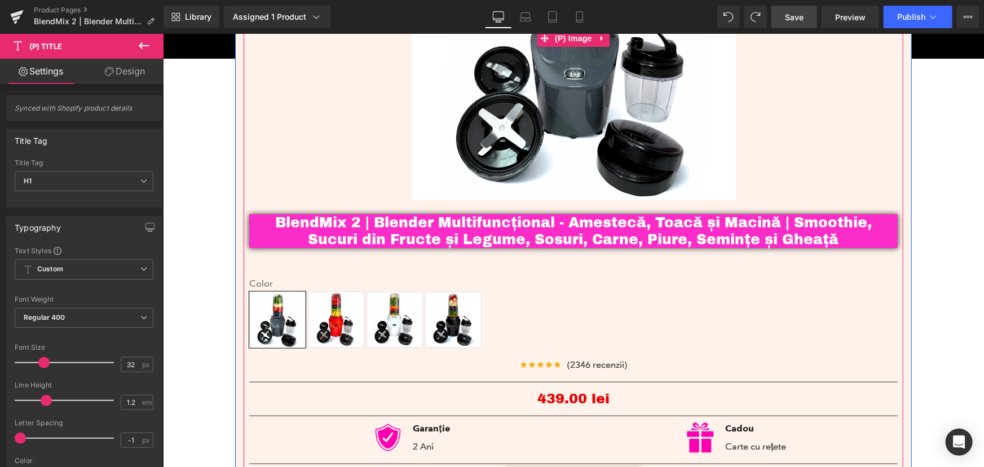
scroll to position [256, 0]
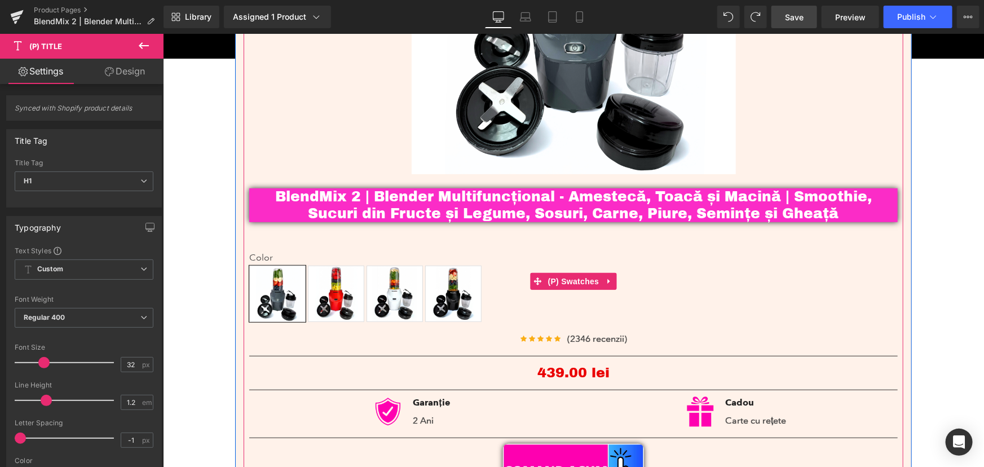
click at [560, 271] on div "Color Gray Rosu Alb Negru" at bounding box center [573, 289] width 648 height 76
click at [566, 275] on span "(P) Swatches" at bounding box center [573, 280] width 57 height 17
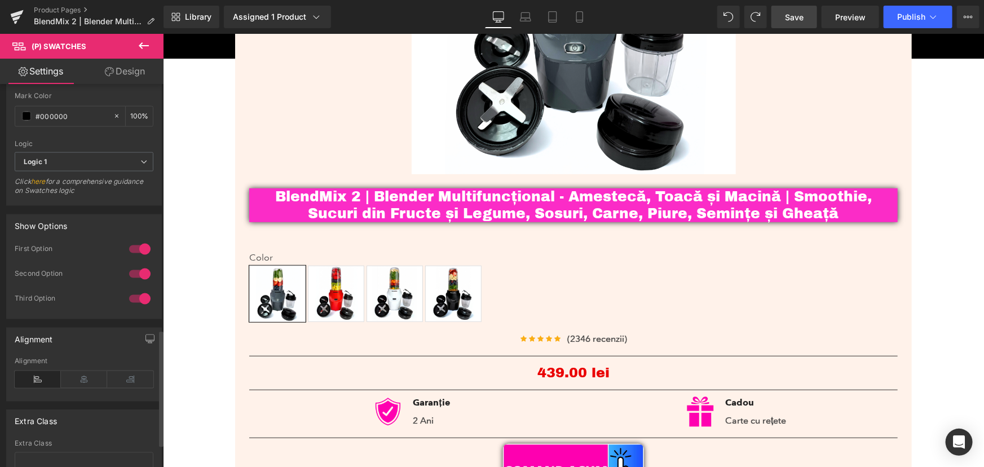
scroll to position [820, 0]
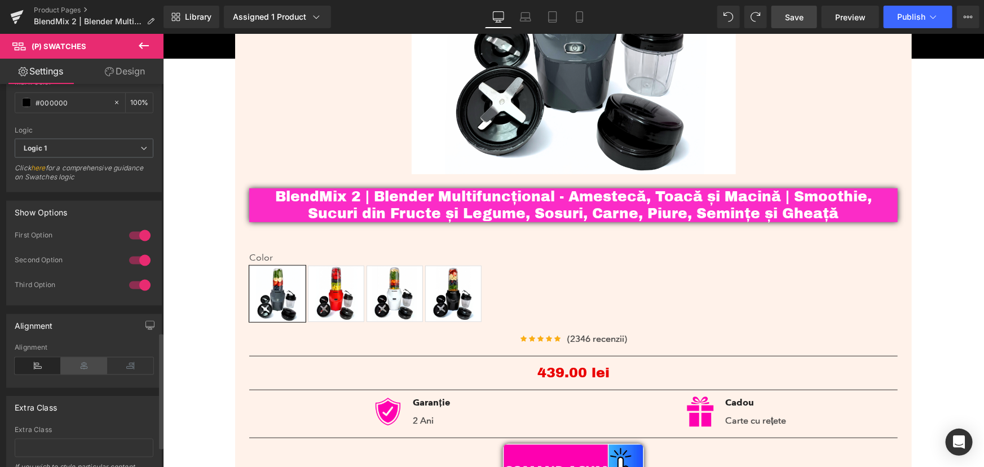
click at [76, 369] on icon at bounding box center [84, 365] width 46 height 17
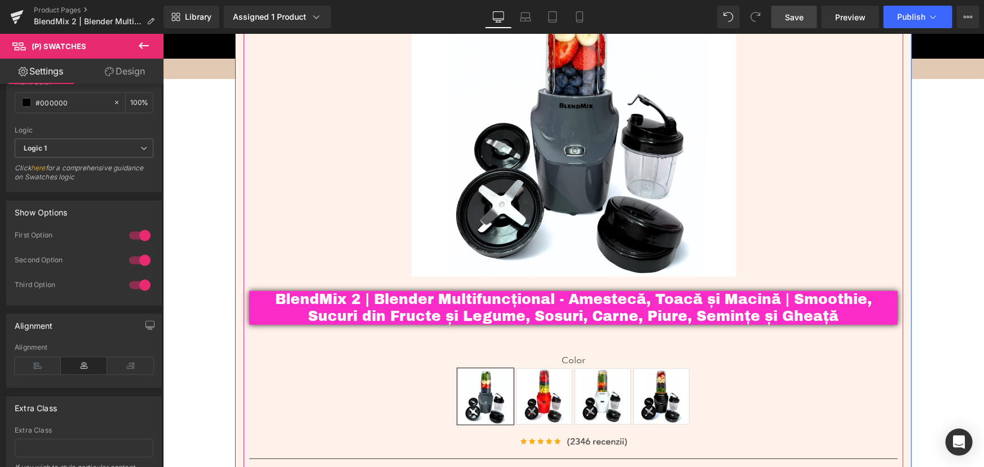
scroll to position [0, 0]
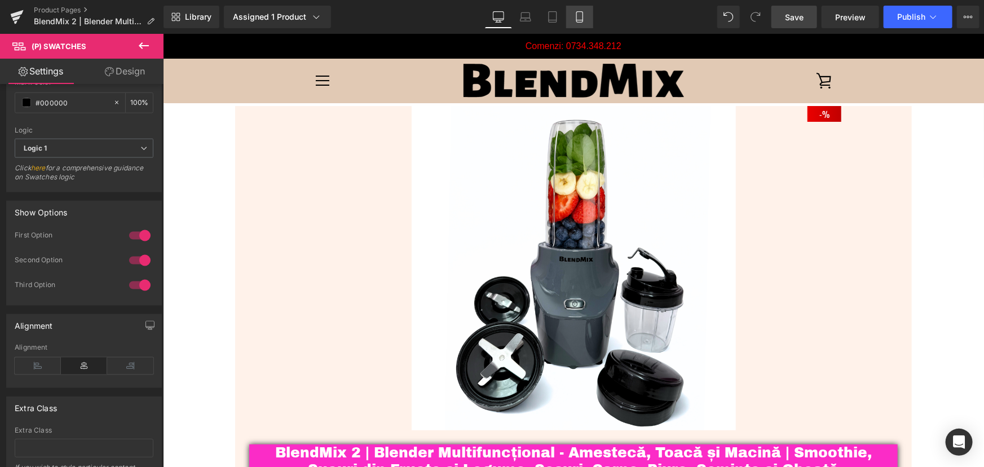
click at [576, 17] on icon at bounding box center [579, 16] width 11 height 11
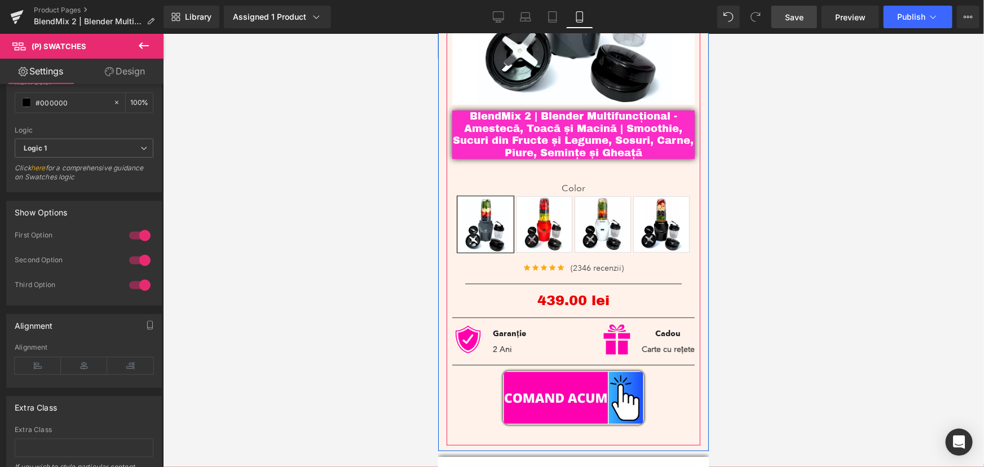
scroll to position [256, 0]
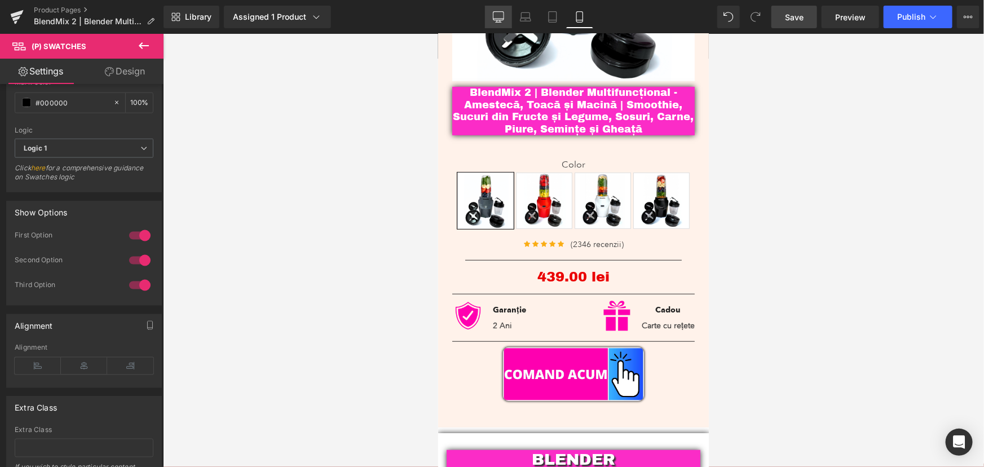
click at [498, 16] on icon at bounding box center [498, 16] width 11 height 11
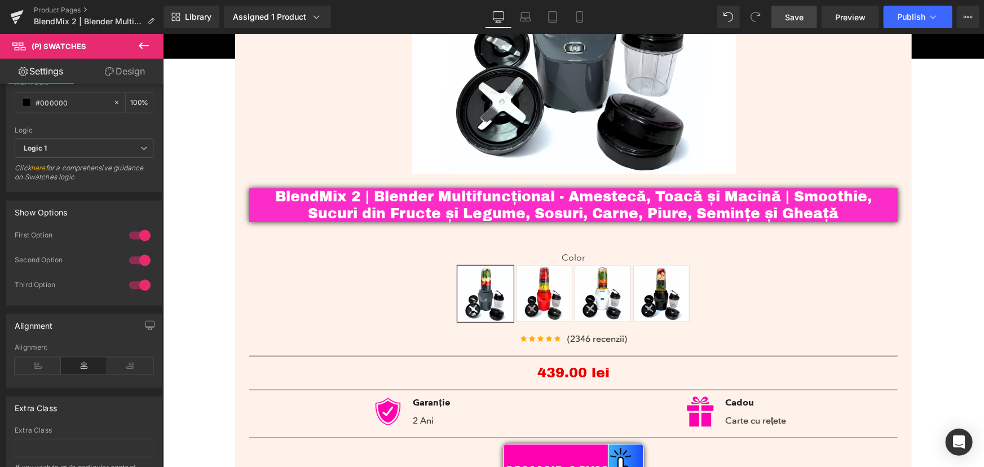
scroll to position [356, 0]
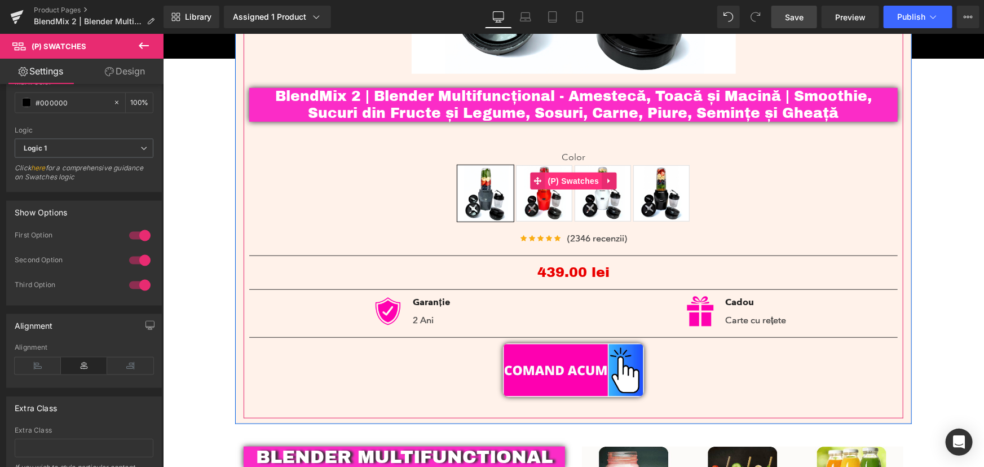
click at [576, 184] on span "(P) Swatches" at bounding box center [573, 180] width 57 height 17
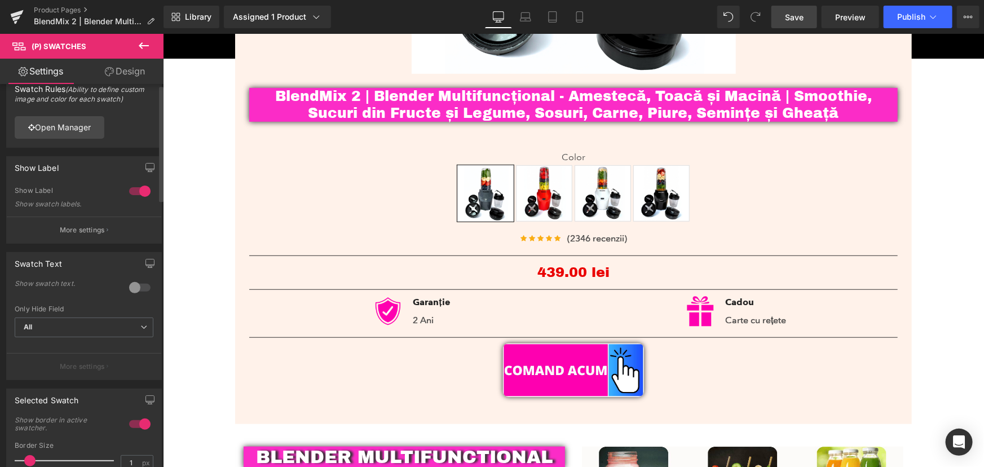
scroll to position [0, 0]
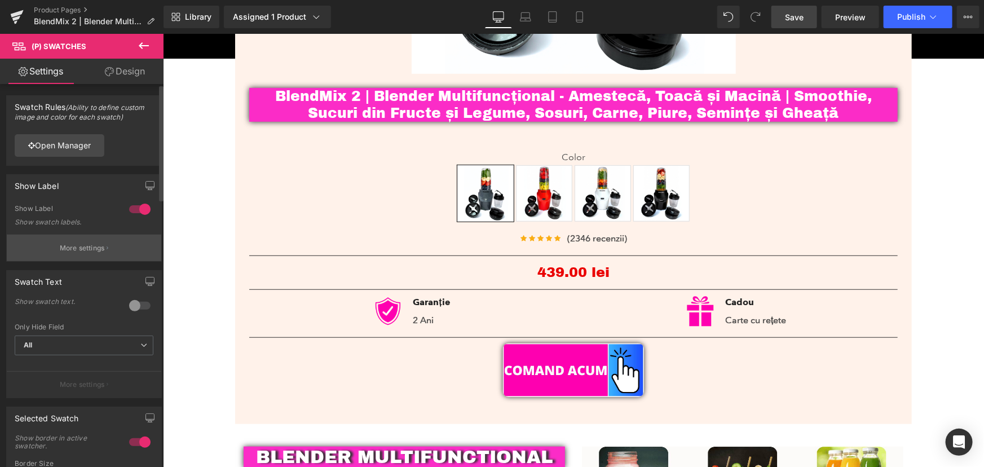
click at [89, 243] on p "More settings" at bounding box center [82, 248] width 45 height 10
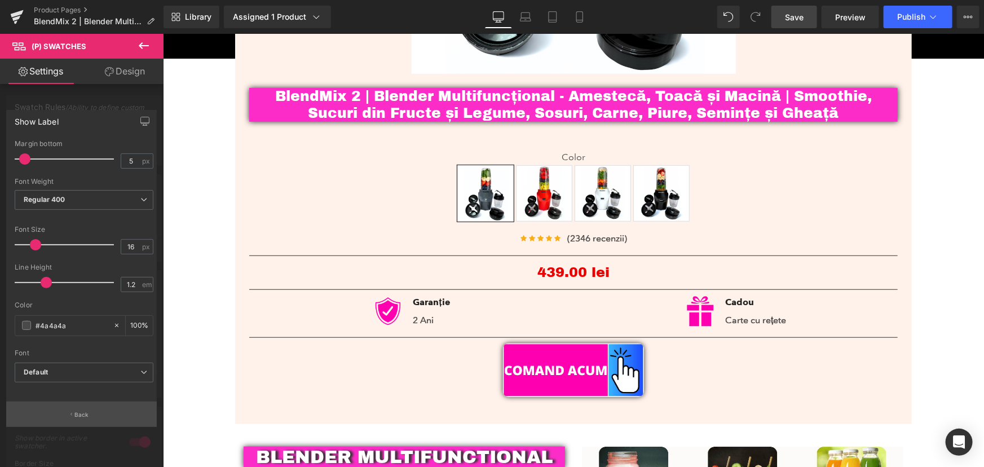
click at [81, 412] on p "Back" at bounding box center [81, 414] width 15 height 8
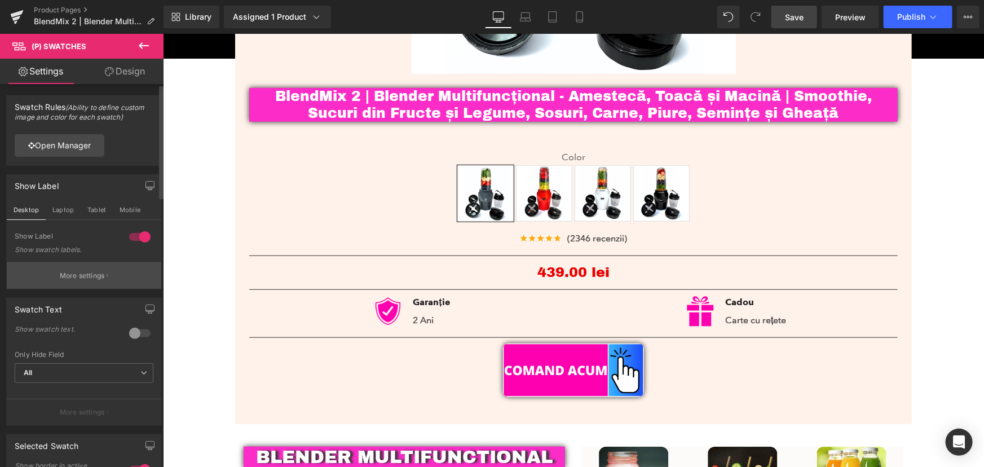
click at [94, 271] on p "More settings" at bounding box center [82, 276] width 45 height 10
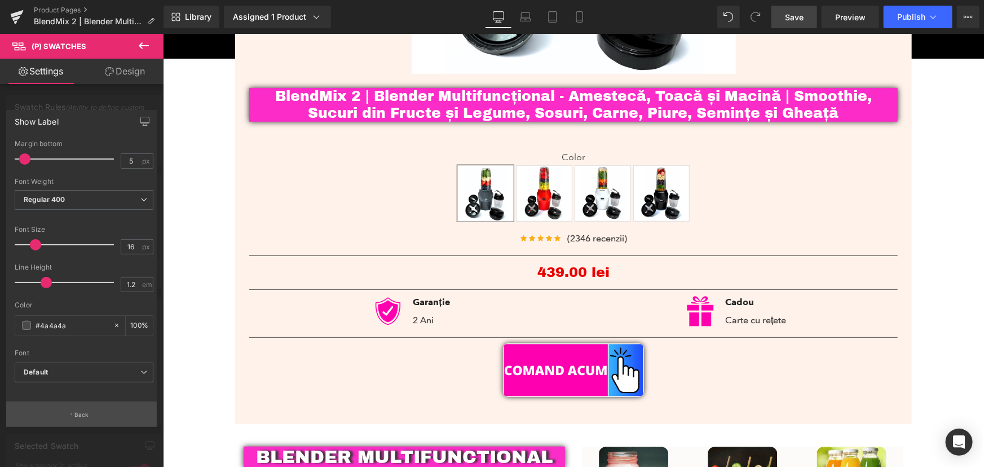
click at [97, 411] on button "Back" at bounding box center [81, 413] width 151 height 25
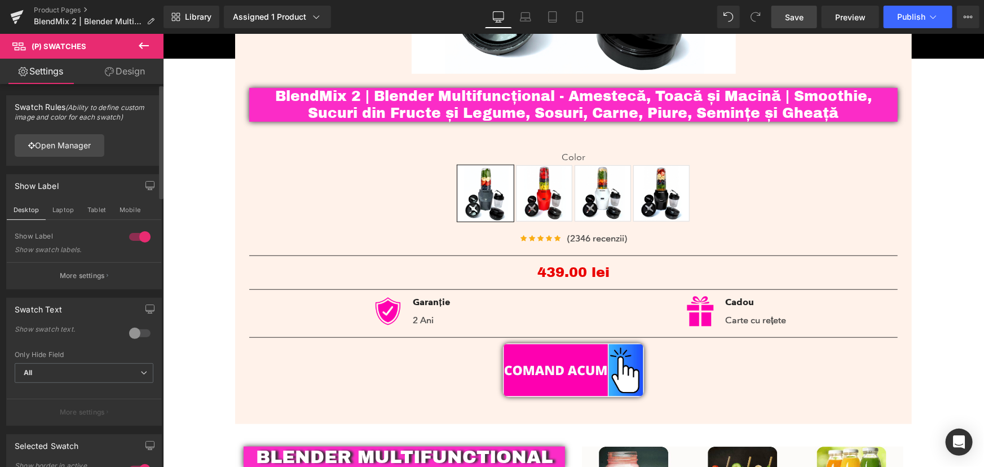
click at [126, 334] on div at bounding box center [139, 333] width 27 height 18
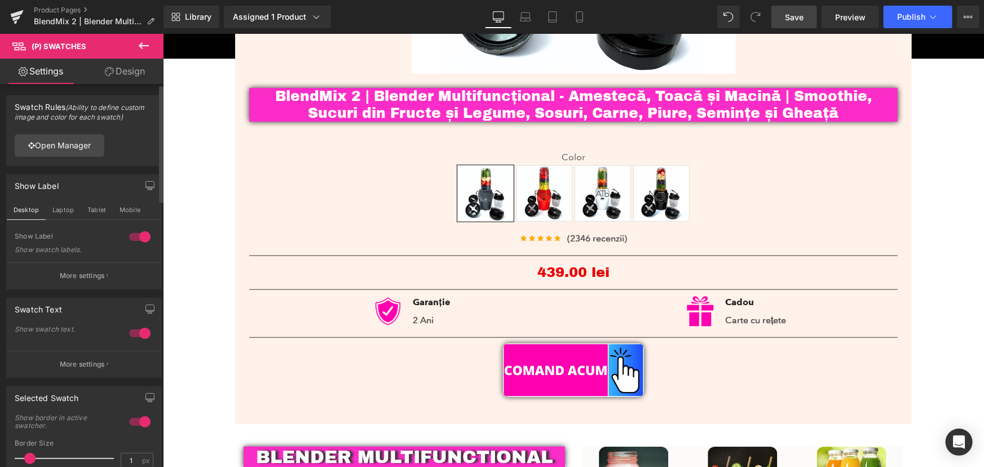
click at [140, 334] on div at bounding box center [139, 333] width 27 height 18
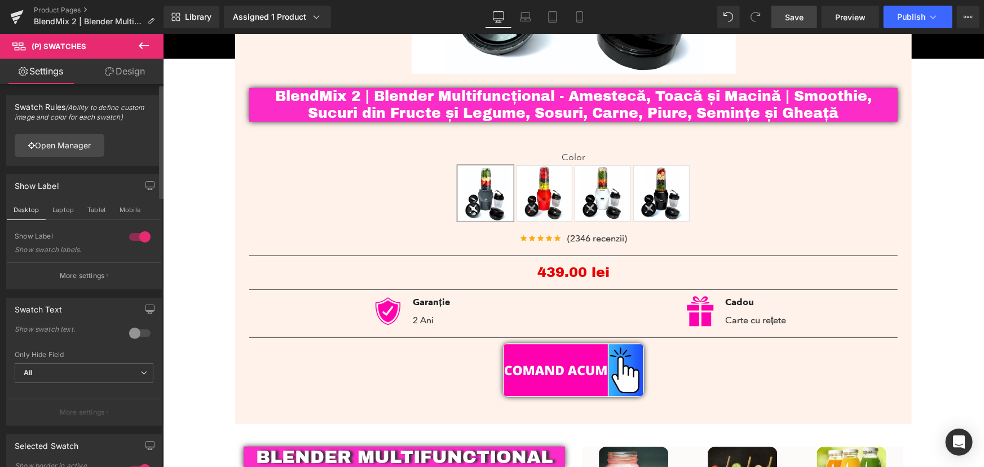
click at [128, 234] on div at bounding box center [139, 237] width 27 height 18
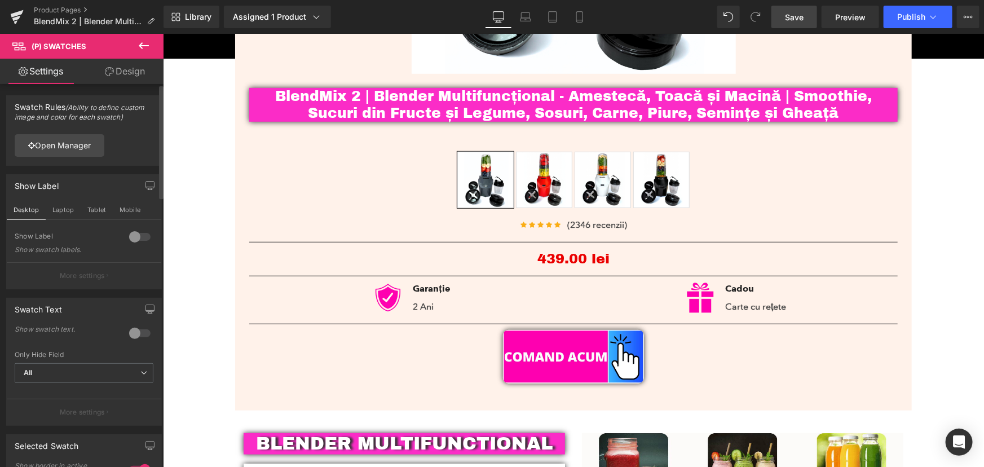
click at [132, 233] on div at bounding box center [139, 237] width 27 height 18
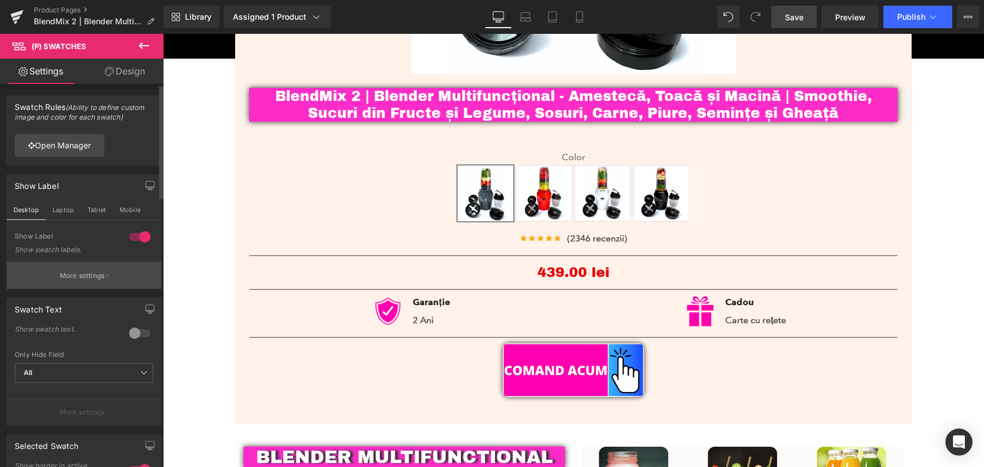
click at [98, 274] on p "More settings" at bounding box center [82, 276] width 45 height 10
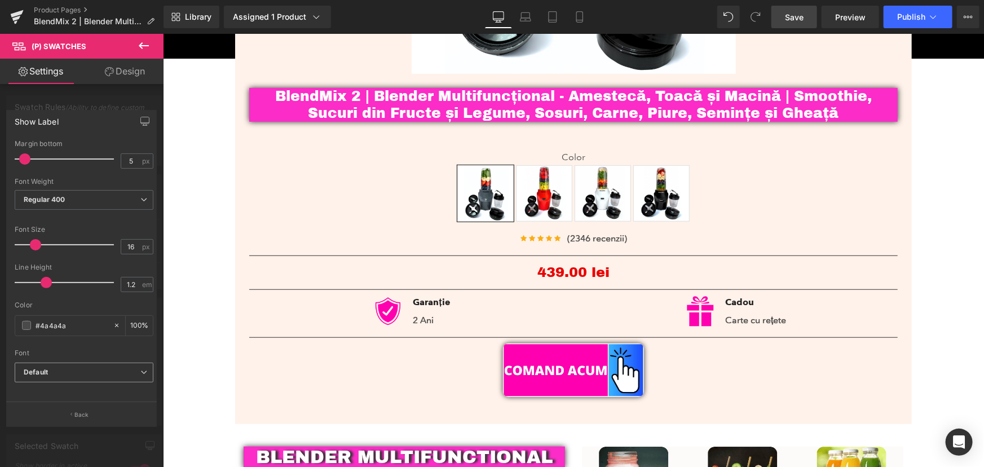
click at [99, 371] on b "Default" at bounding box center [82, 373] width 117 height 10
click at [118, 373] on b "Default" at bounding box center [82, 373] width 117 height 10
click at [79, 408] on button "Back" at bounding box center [81, 413] width 151 height 25
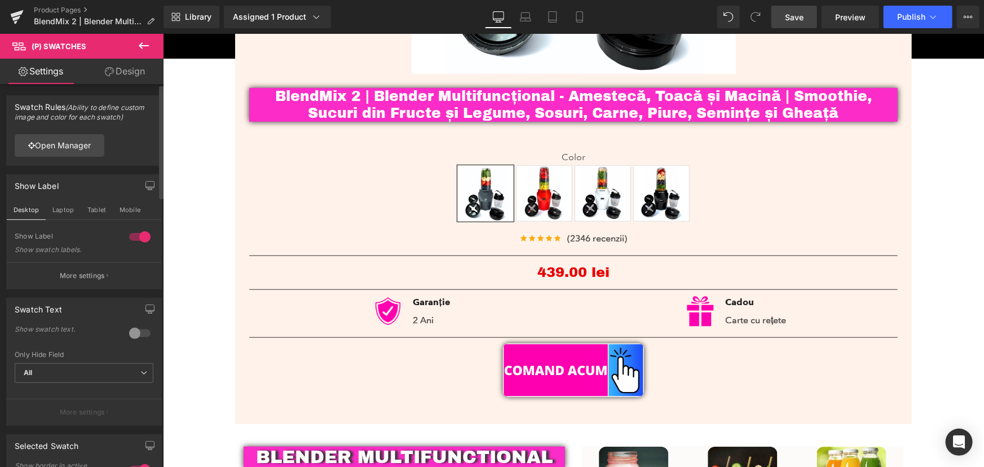
click at [134, 333] on div at bounding box center [139, 333] width 27 height 18
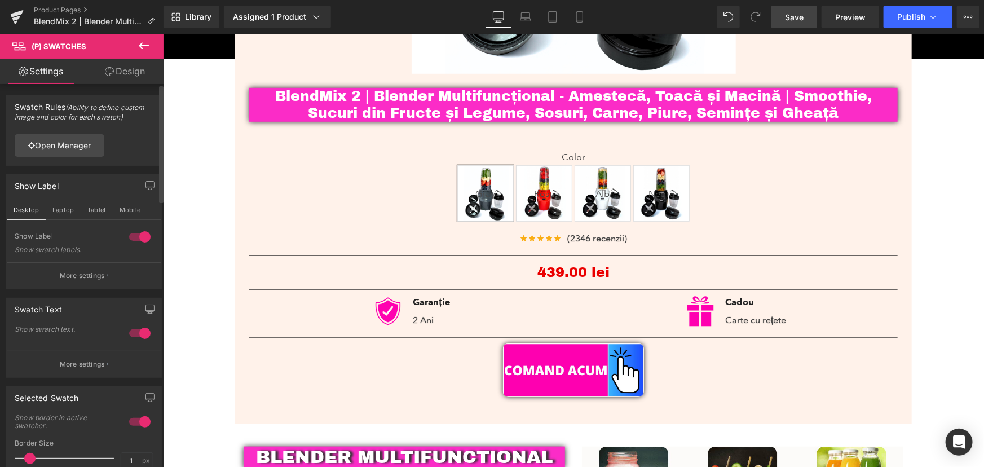
click at [139, 339] on div at bounding box center [139, 333] width 27 height 18
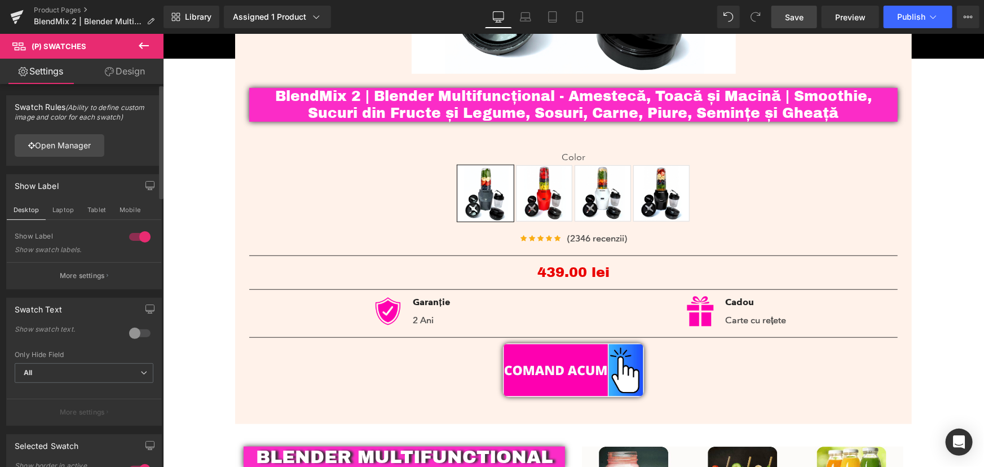
click at [135, 235] on div at bounding box center [139, 237] width 27 height 18
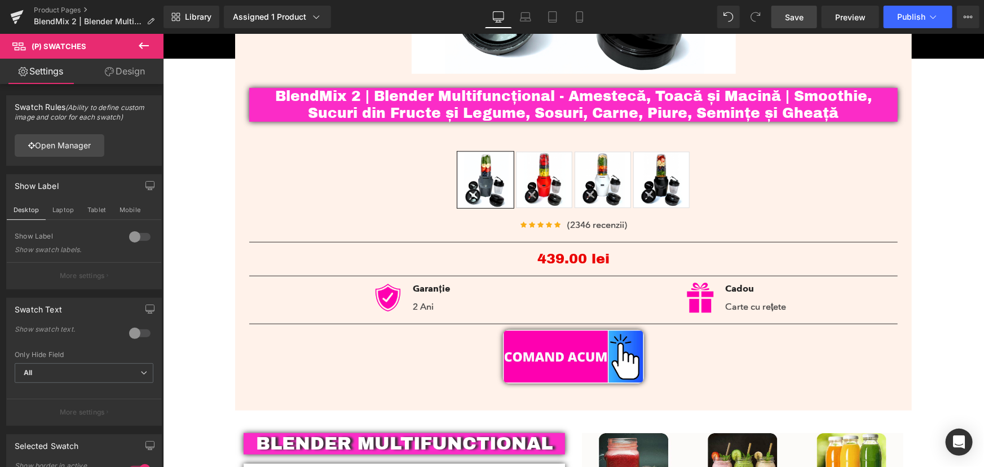
click at [143, 48] on icon at bounding box center [144, 46] width 14 height 14
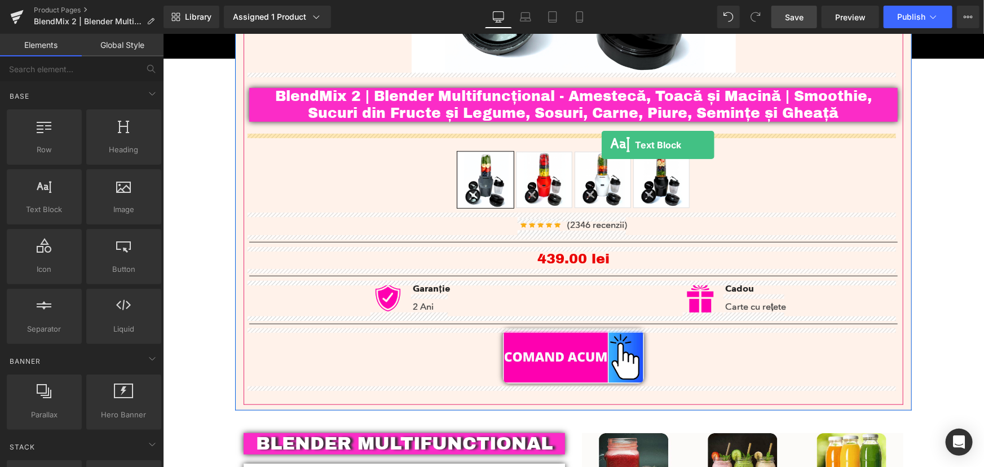
drag, startPoint x: 210, startPoint y: 236, endPoint x: 601, endPoint y: 145, distance: 401.2
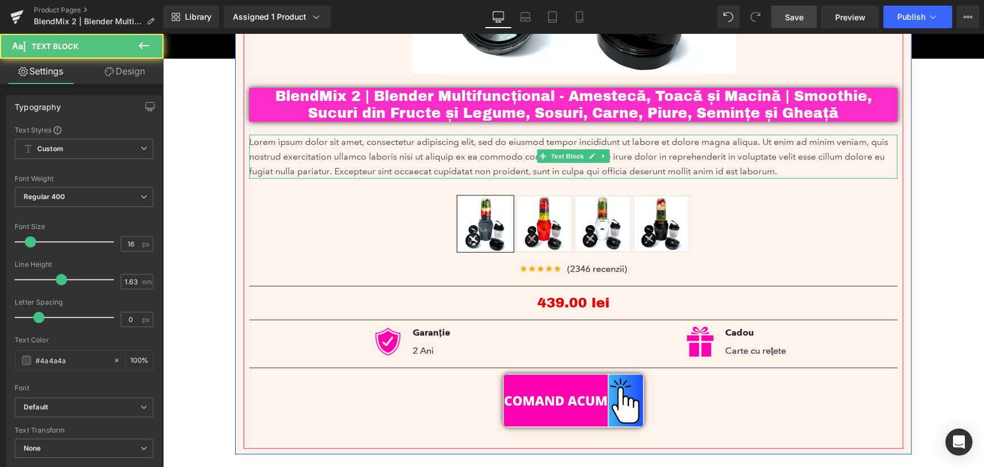
click at [627, 155] on p "Lorem ipsum dolor sit amet, consectetur adipiscing elit, sed do eiusmod tempor …" at bounding box center [573, 156] width 648 height 44
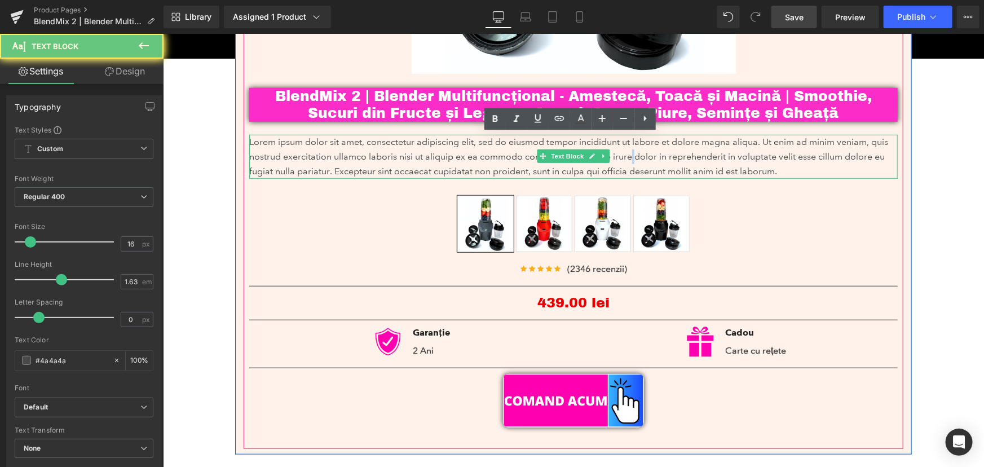
click at [627, 155] on p "Lorem ipsum dolor sit amet, consectetur adipiscing elit, sed do eiusmod tempor …" at bounding box center [573, 156] width 648 height 44
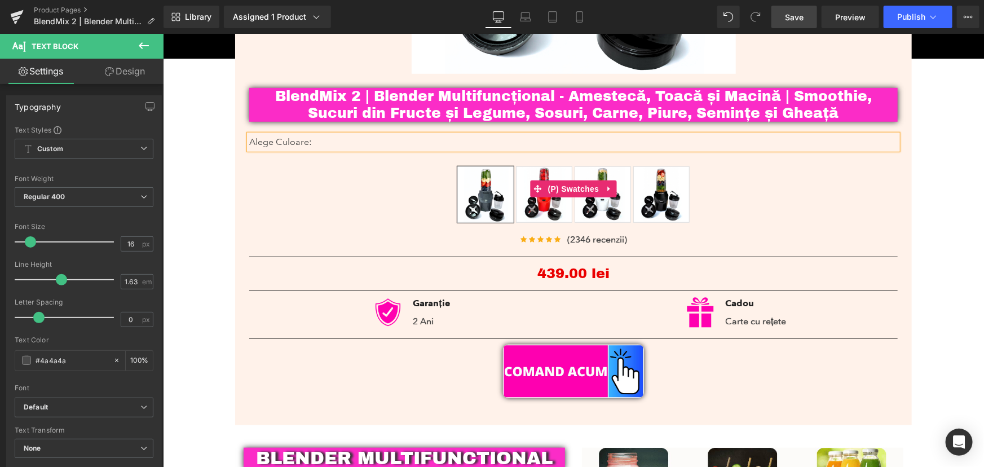
click at [321, 174] on div "Gray Rosu Alb Negru" at bounding box center [573, 197] width 648 height 62
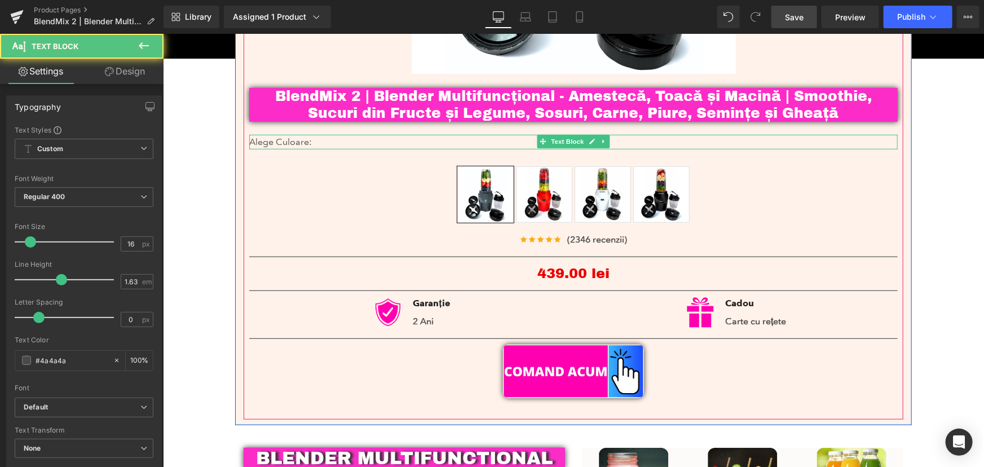
click at [294, 143] on p "Alege Culoare:" at bounding box center [573, 141] width 648 height 15
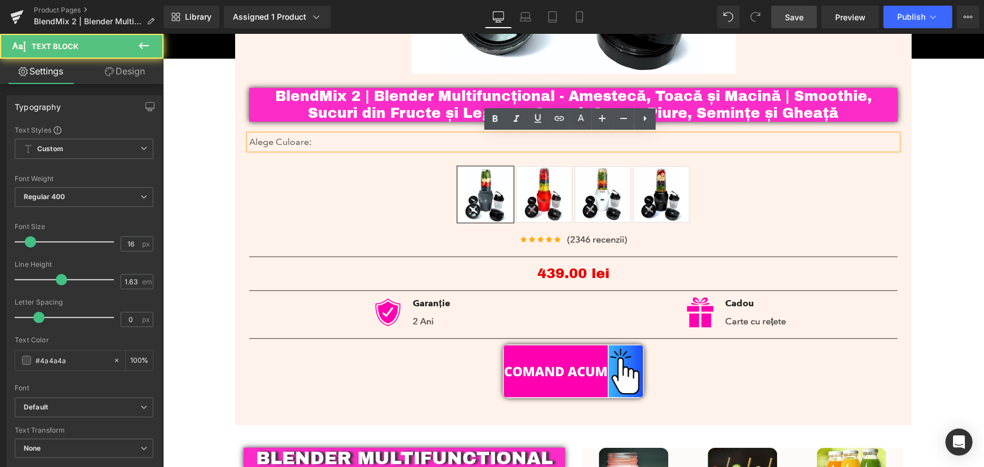
drag, startPoint x: 264, startPoint y: 187, endPoint x: 261, endPoint y: 177, distance: 10.2
click at [264, 187] on div "Gray Rosu Alb Negru" at bounding box center [573, 197] width 648 height 62
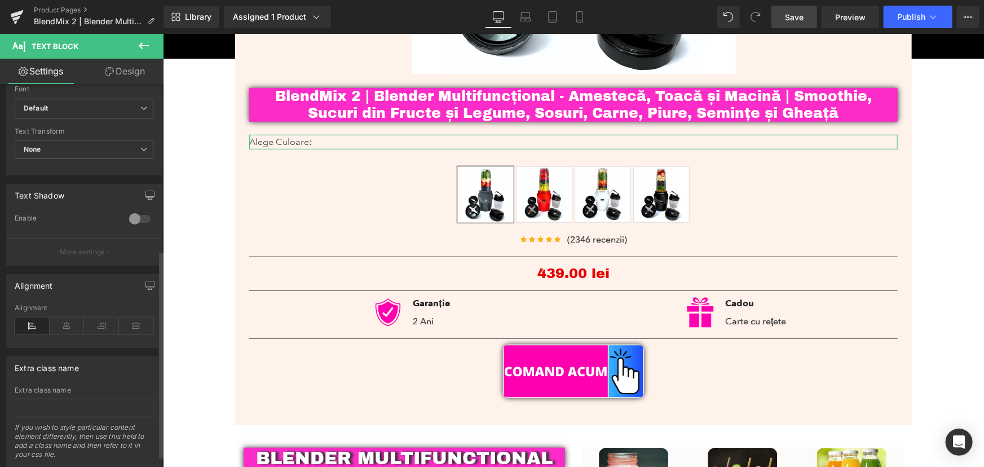
scroll to position [307, 0]
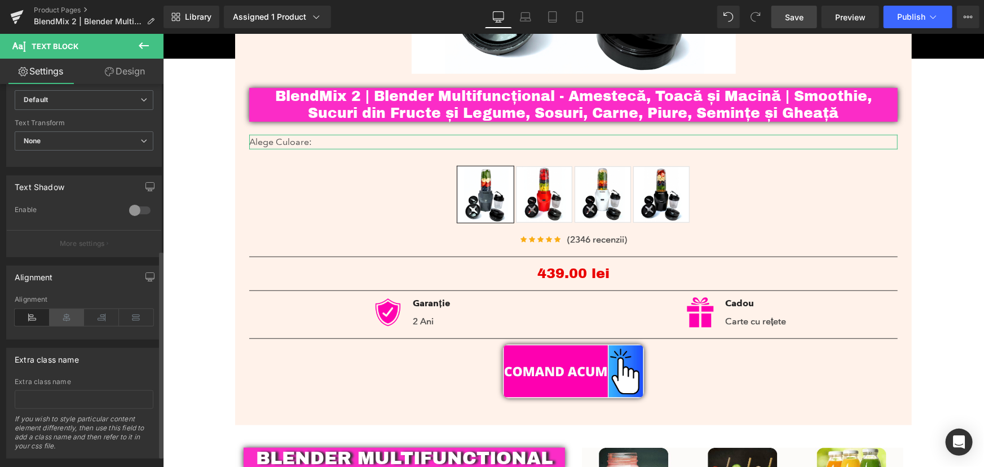
click at [64, 316] on icon at bounding box center [67, 317] width 35 height 17
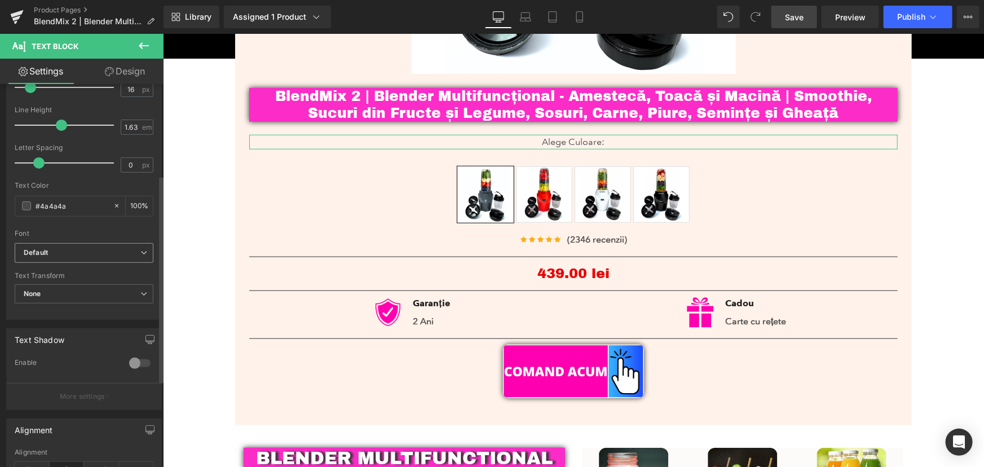
scroll to position [153, 0]
click at [110, 246] on span "Default" at bounding box center [84, 254] width 139 height 20
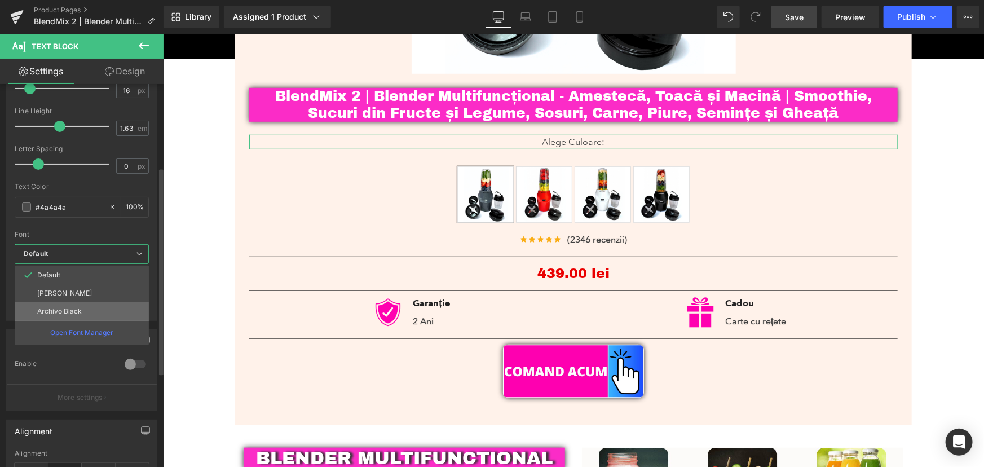
click at [85, 308] on li "Archivo Black" at bounding box center [82, 311] width 134 height 18
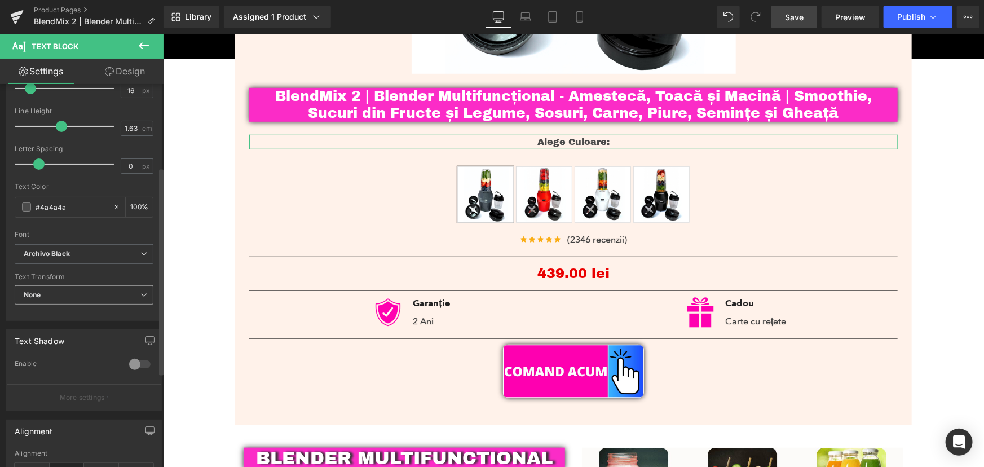
click at [77, 294] on span "None" at bounding box center [84, 295] width 139 height 20
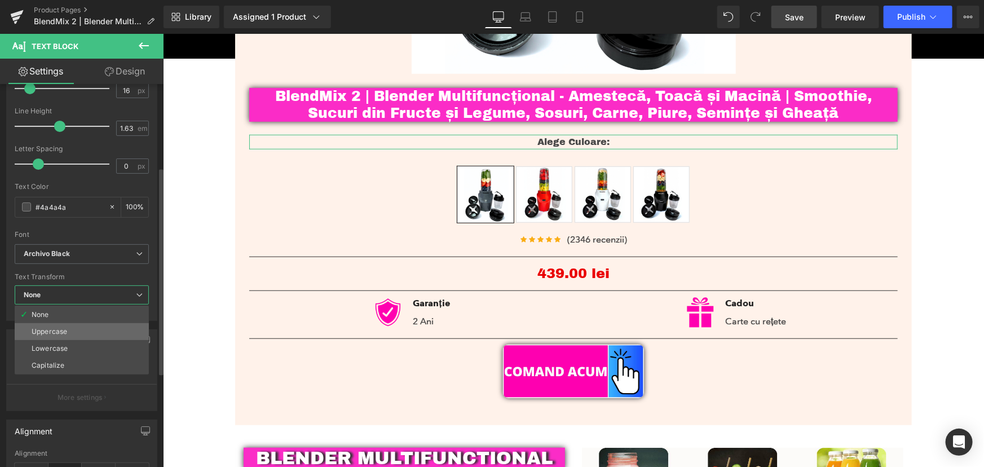
click at [73, 329] on li "Uppercase" at bounding box center [82, 331] width 134 height 17
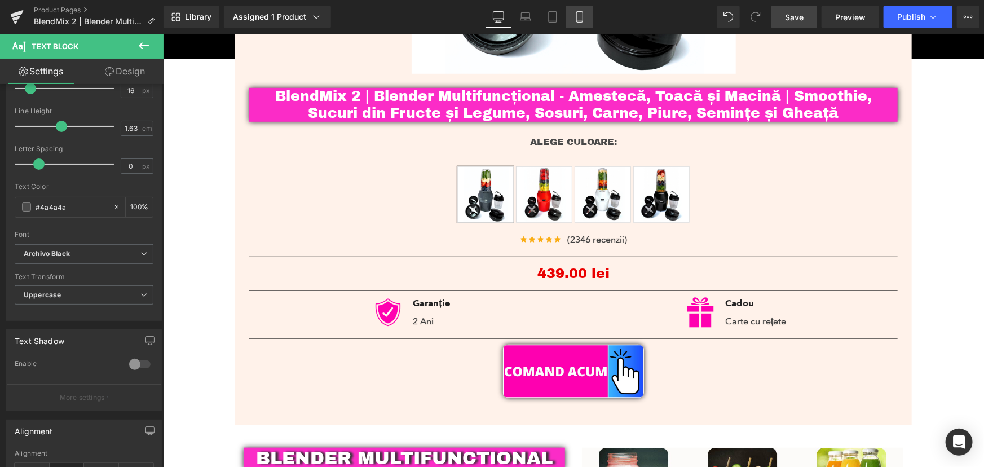
click at [580, 11] on link "Mobile" at bounding box center [579, 17] width 27 height 23
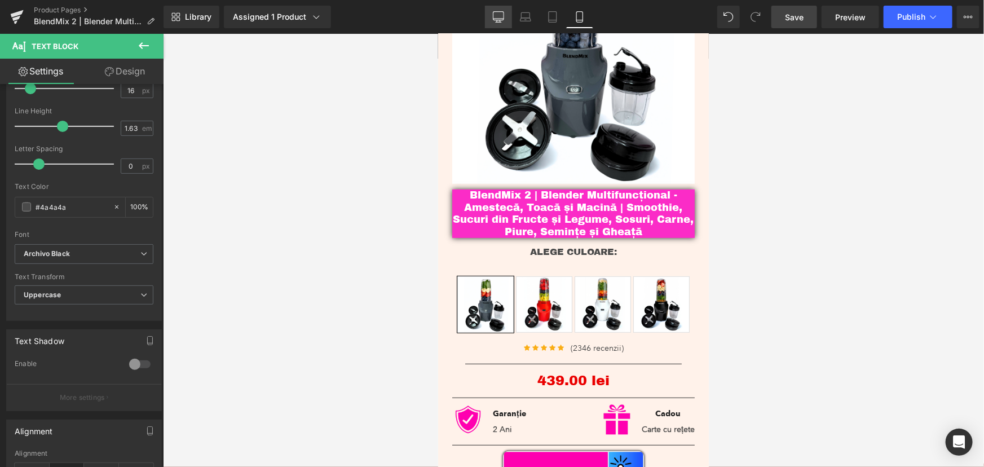
click at [496, 16] on icon at bounding box center [498, 16] width 11 height 11
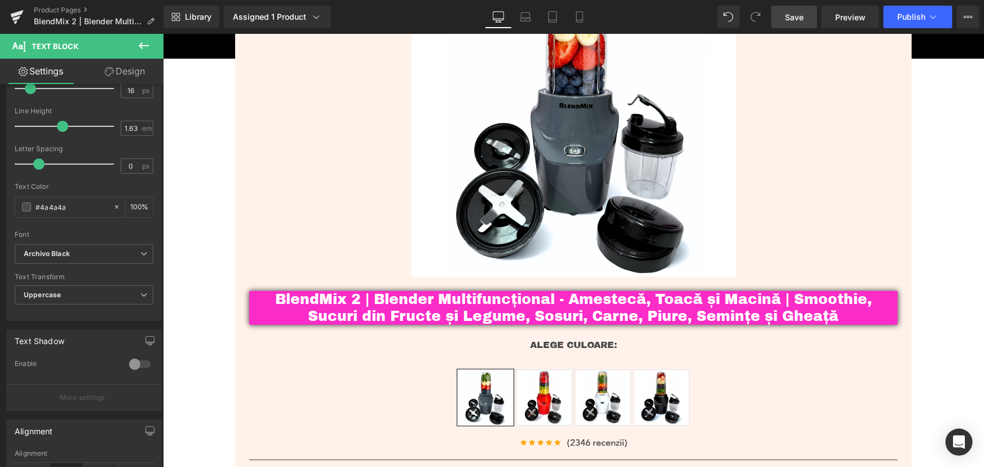
scroll to position [254, 0]
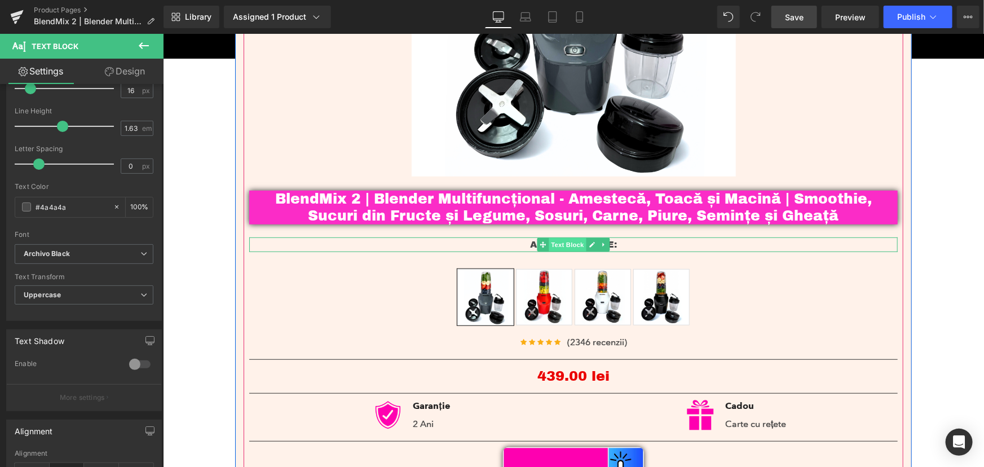
click at [560, 245] on span "Text Block" at bounding box center [566, 244] width 37 height 14
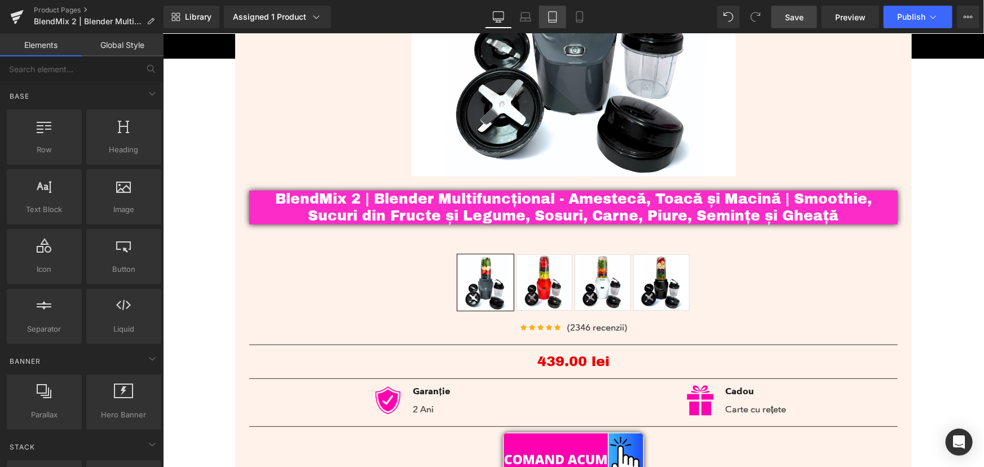
click at [564, 16] on link "Tablet" at bounding box center [552, 17] width 27 height 23
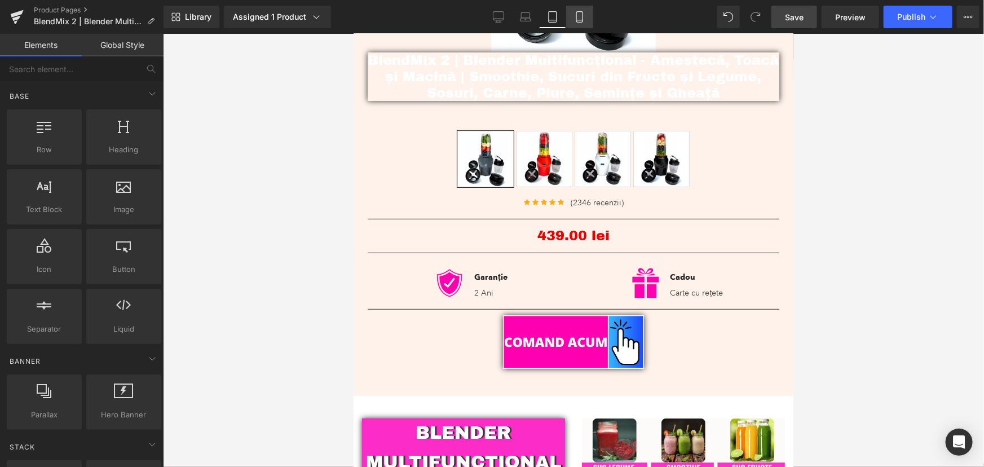
click at [574, 21] on icon at bounding box center [579, 16] width 11 height 11
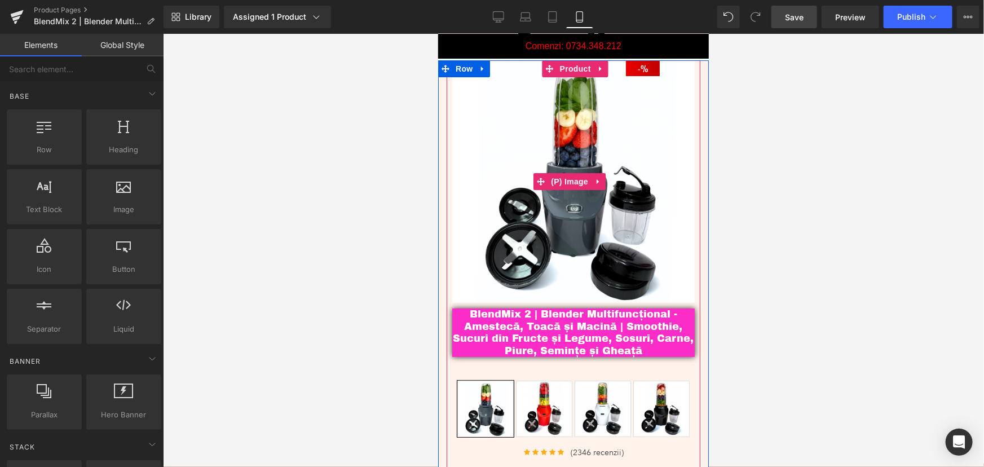
scroll to position [102, 0]
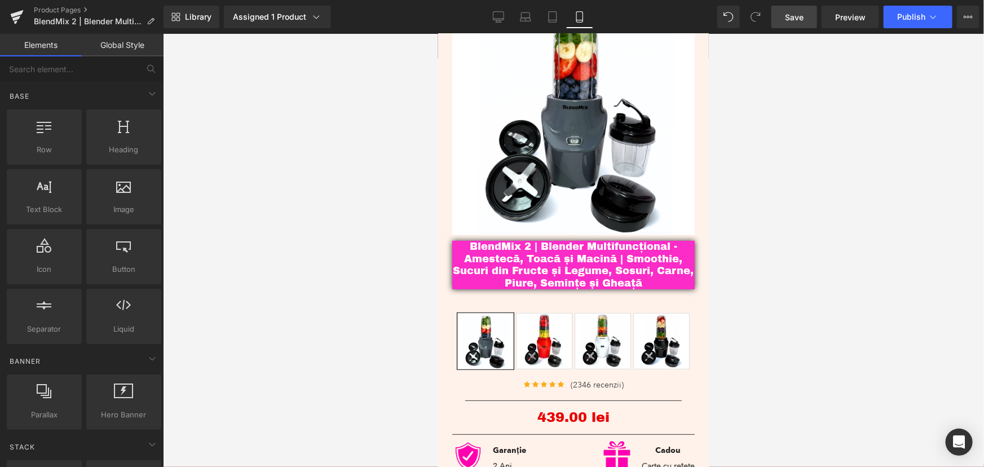
click at [482, 22] on div "Library Assigned 1 Product Product Preview BlendMix 2 | Blender Multifuncțional…" at bounding box center [573, 17] width 820 height 23
click at [499, 15] on icon at bounding box center [498, 16] width 11 height 11
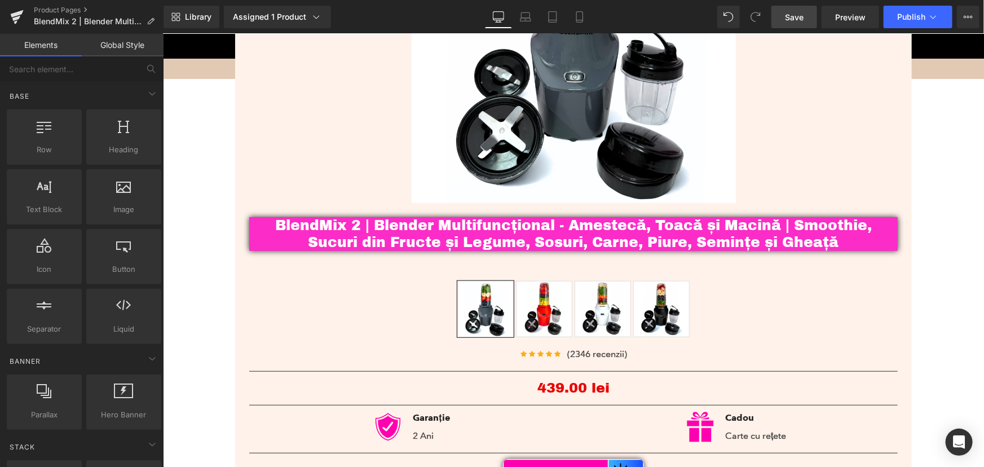
scroll to position [169, 0]
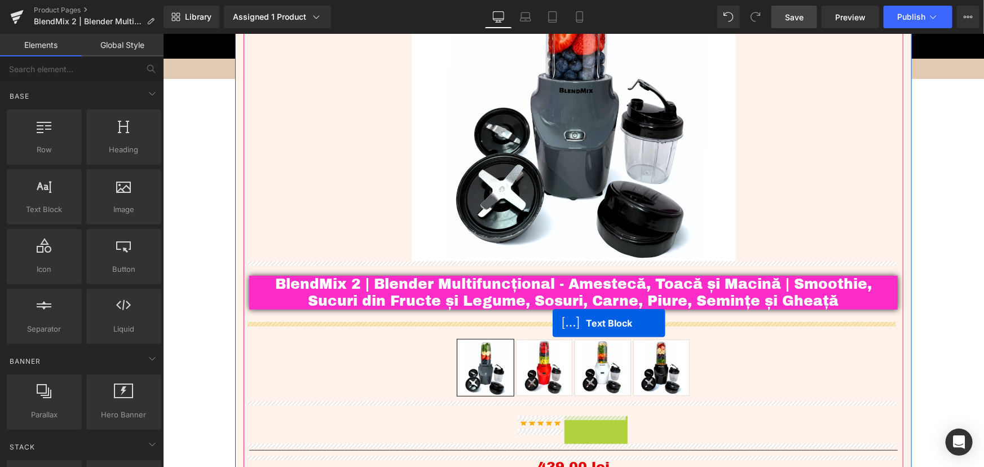
drag, startPoint x: 564, startPoint y: 412, endPoint x: 552, endPoint y: 322, distance: 89.9
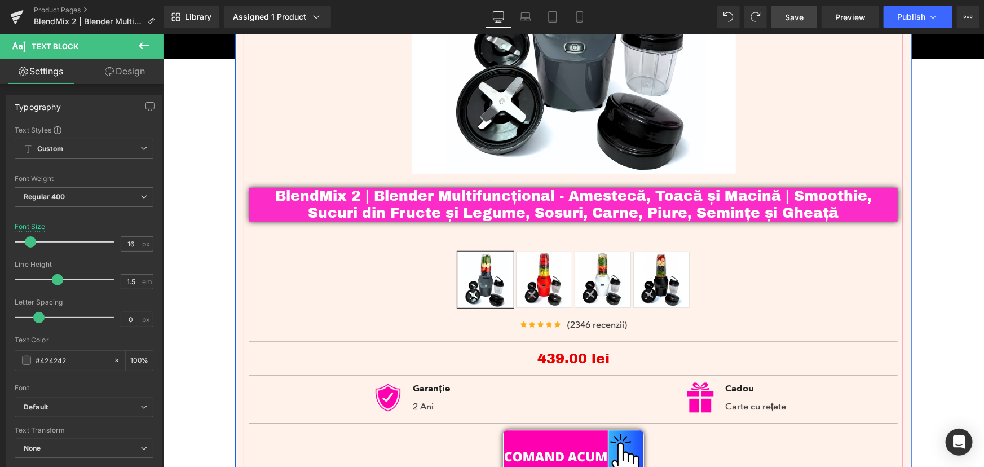
scroll to position [271, 0]
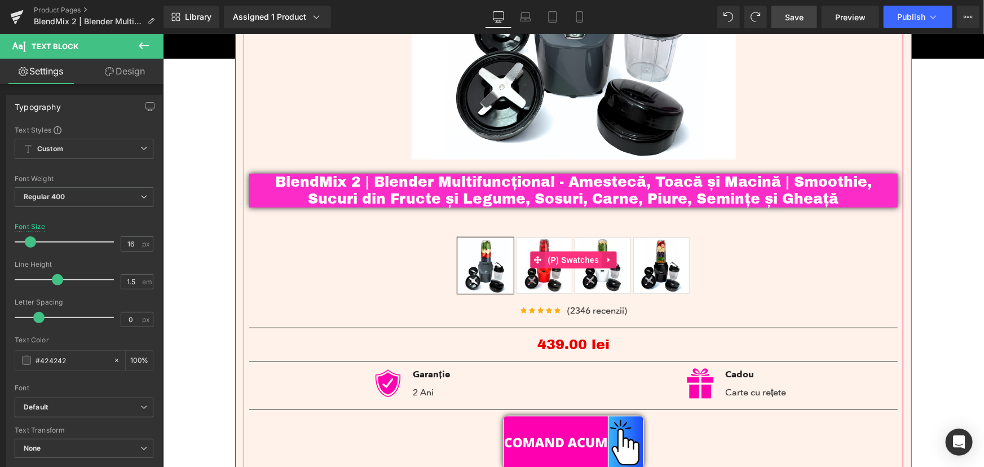
click at [567, 260] on span "(P) Swatches" at bounding box center [573, 259] width 57 height 17
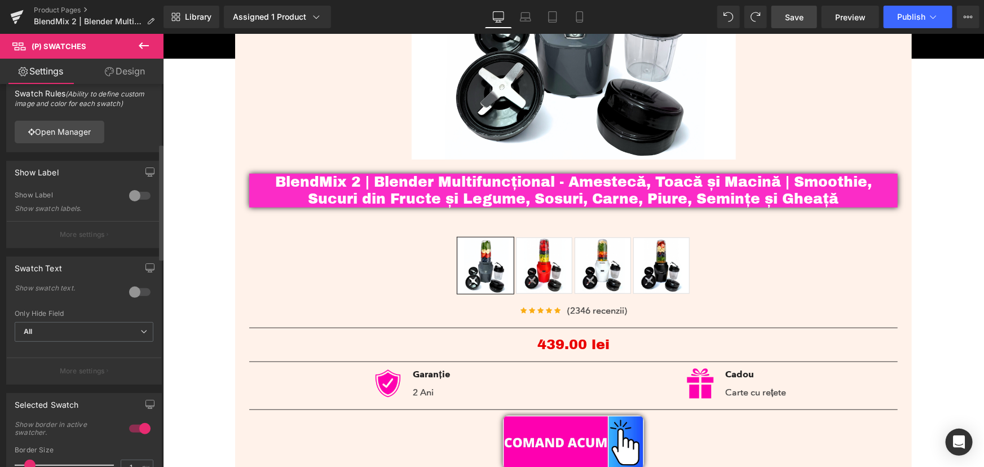
scroll to position [0, 0]
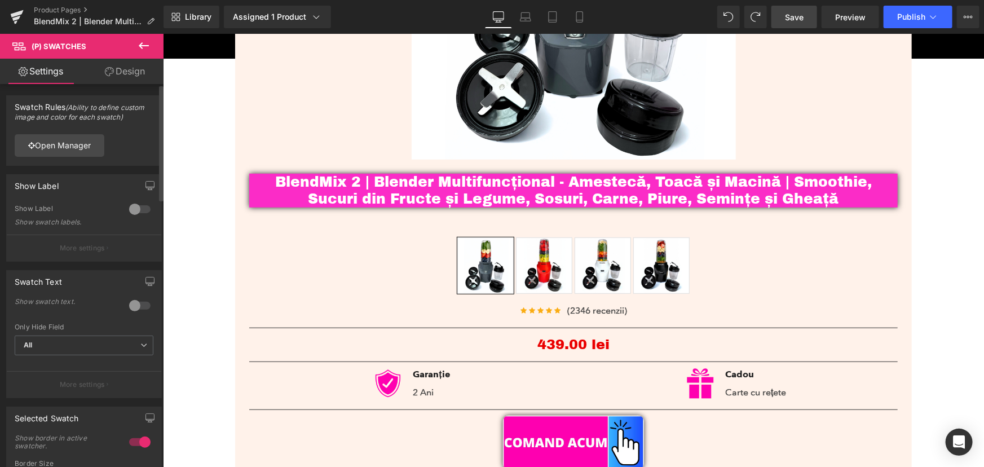
click at [129, 213] on div at bounding box center [139, 209] width 27 height 18
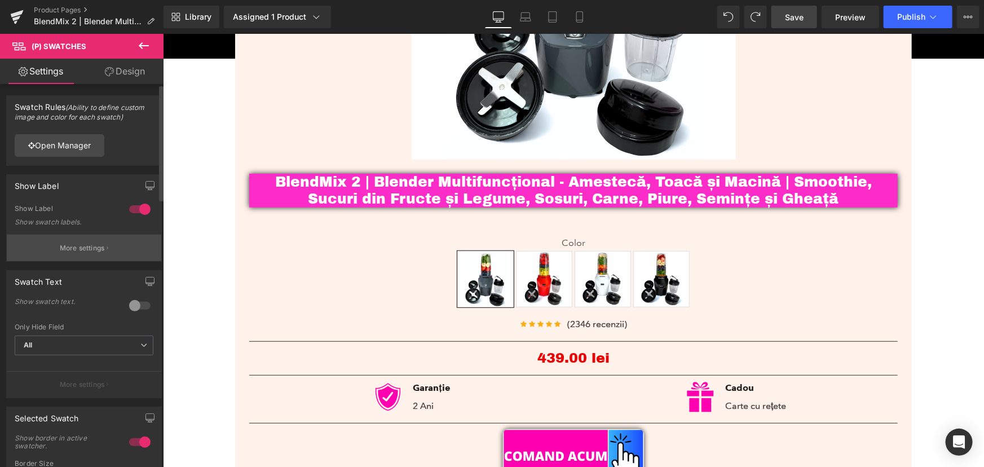
click at [113, 238] on button "More settings" at bounding box center [84, 248] width 154 height 26
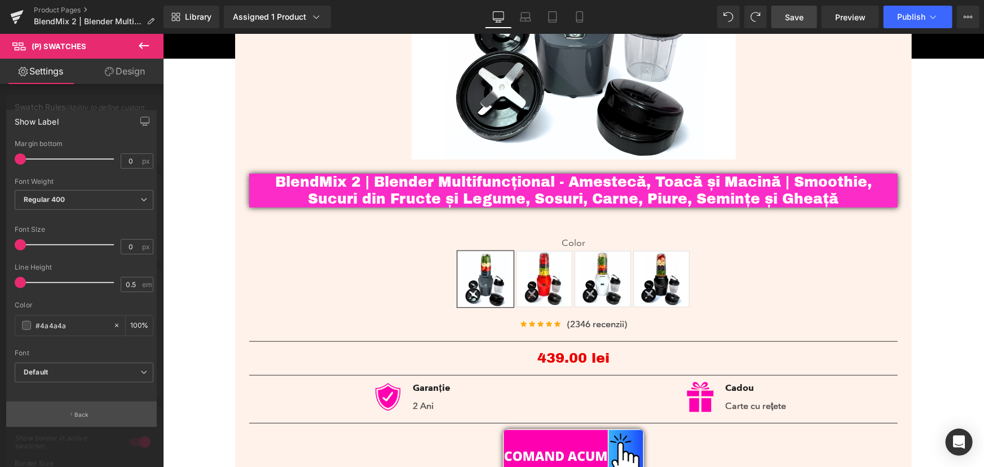
click at [91, 411] on button "Back" at bounding box center [81, 413] width 151 height 25
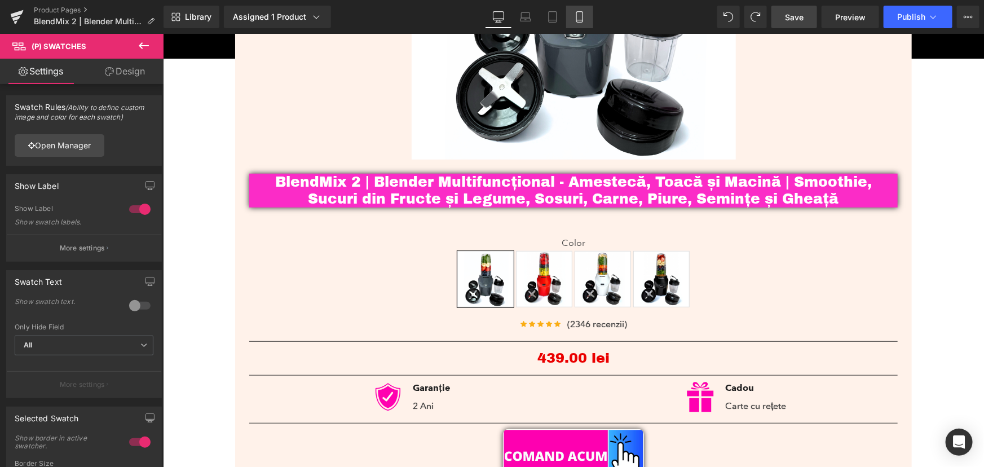
click at [583, 15] on icon at bounding box center [579, 16] width 11 height 11
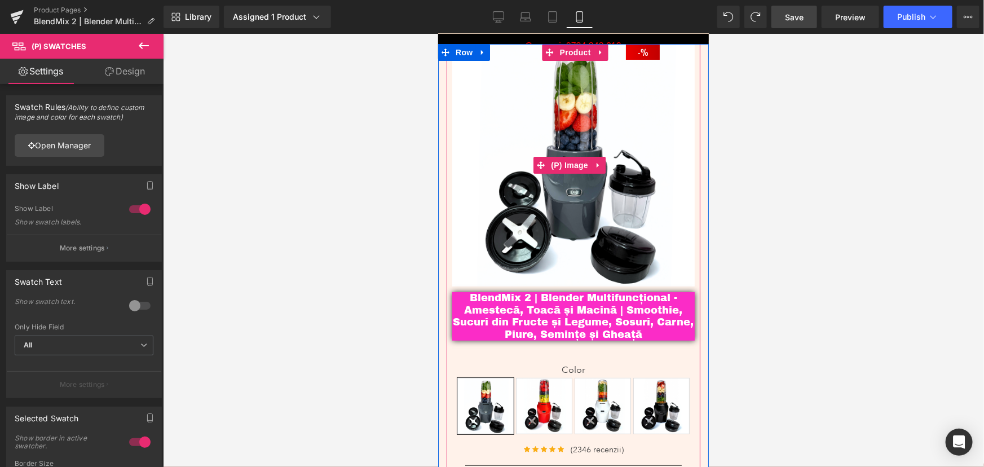
scroll to position [51, 0]
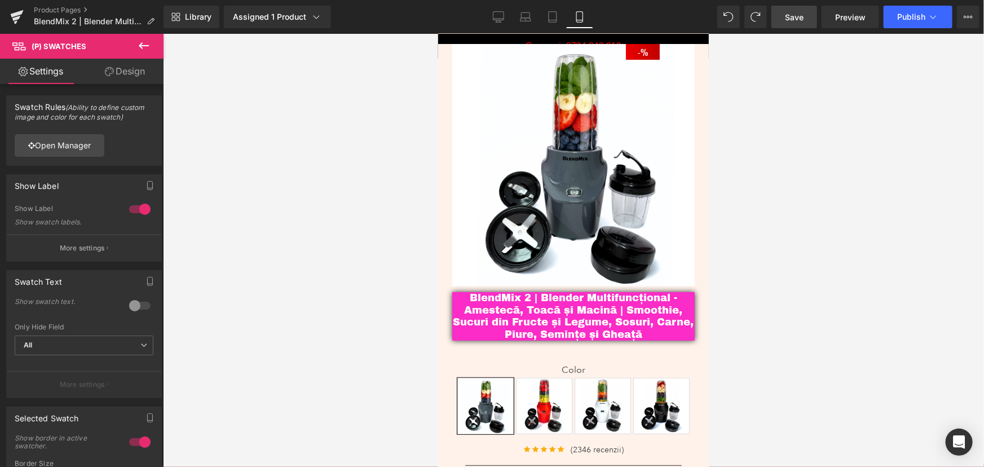
click at [792, 19] on span "Save" at bounding box center [794, 17] width 19 height 12
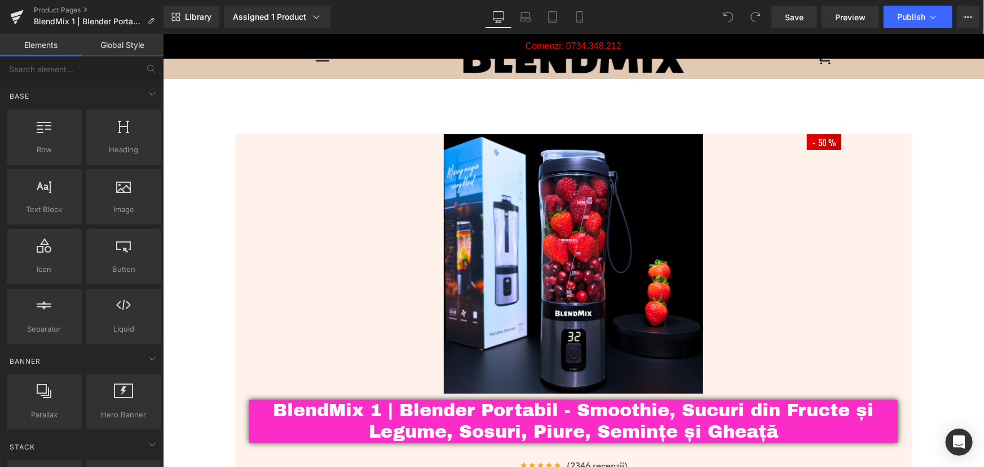
drag, startPoint x: 983, startPoint y: 200, endPoint x: 985, endPoint y: 33, distance: 166.9
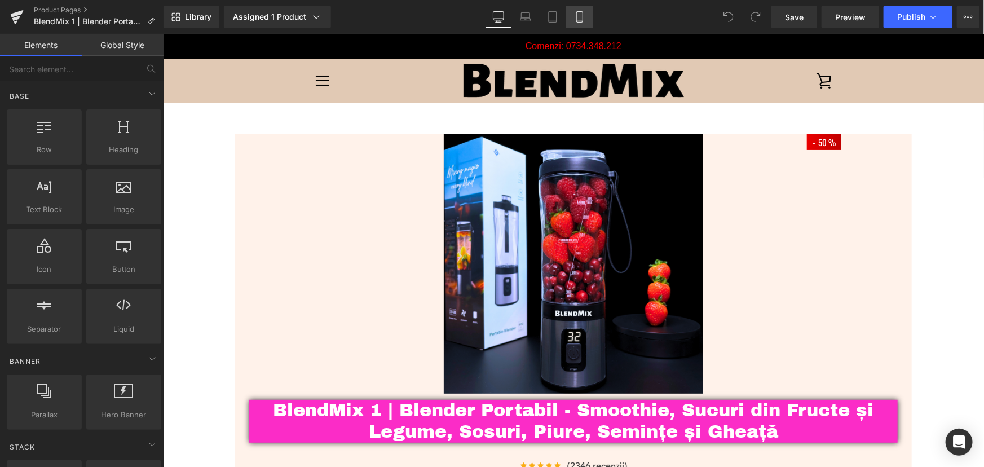
click at [582, 12] on icon at bounding box center [579, 16] width 11 height 11
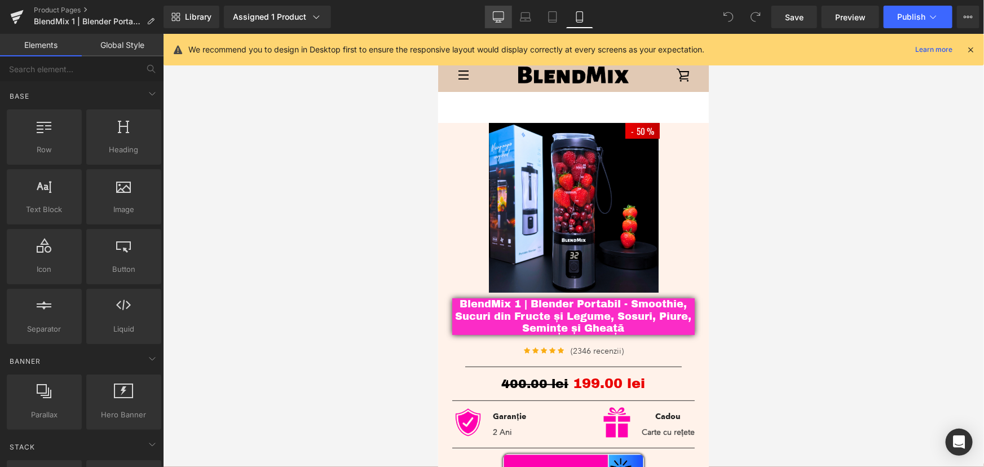
click at [493, 16] on icon at bounding box center [498, 16] width 11 height 8
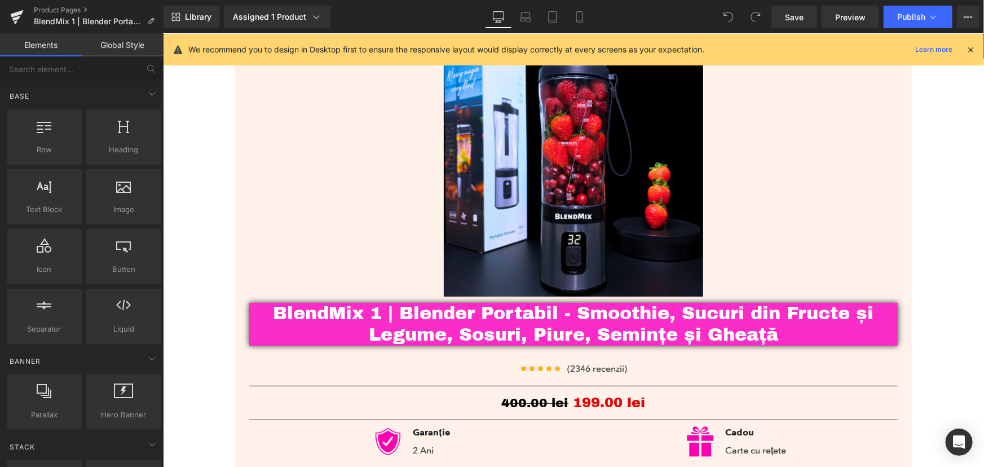
click at [974, 49] on icon at bounding box center [970, 50] width 10 height 10
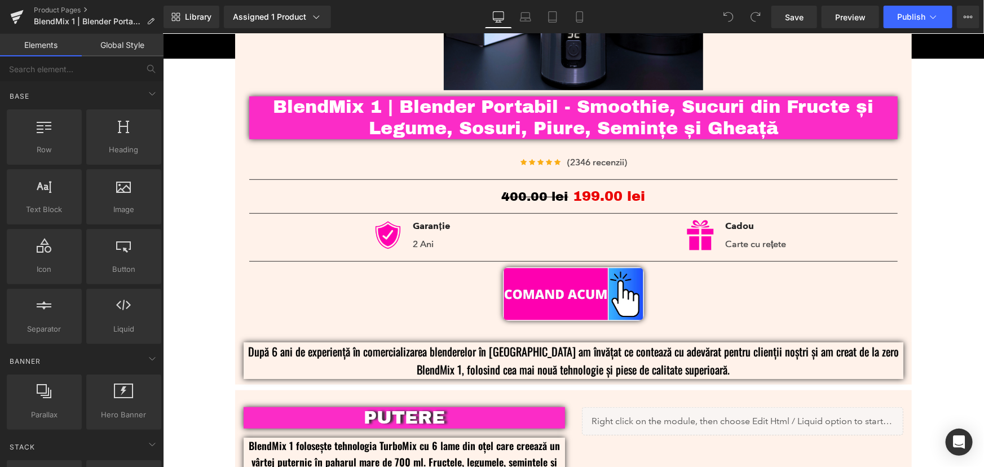
scroll to position [307, 0]
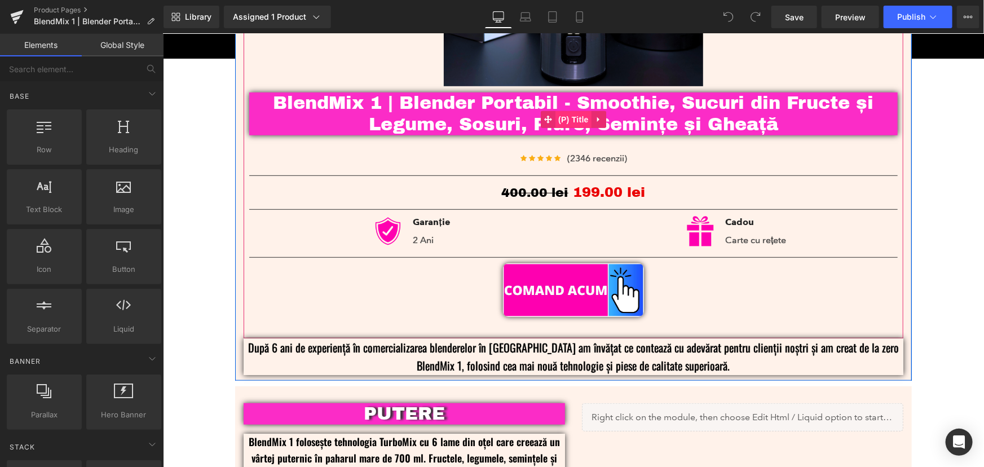
click at [567, 122] on span "(P) Title" at bounding box center [573, 118] width 36 height 17
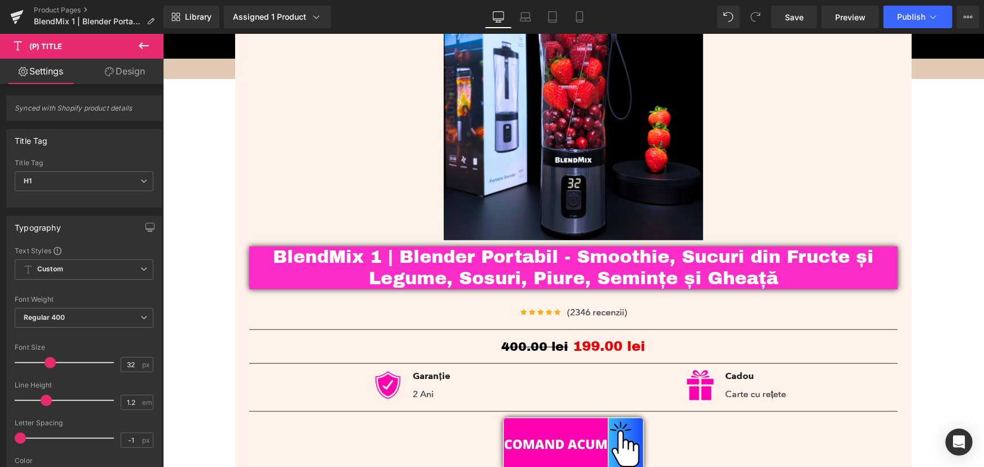
scroll to position [0, 0]
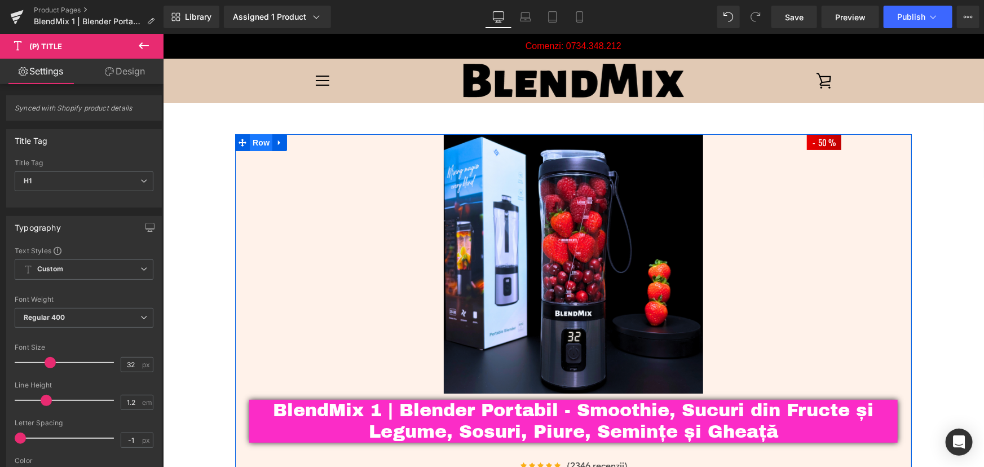
click at [255, 144] on span "Row" at bounding box center [260, 142] width 23 height 17
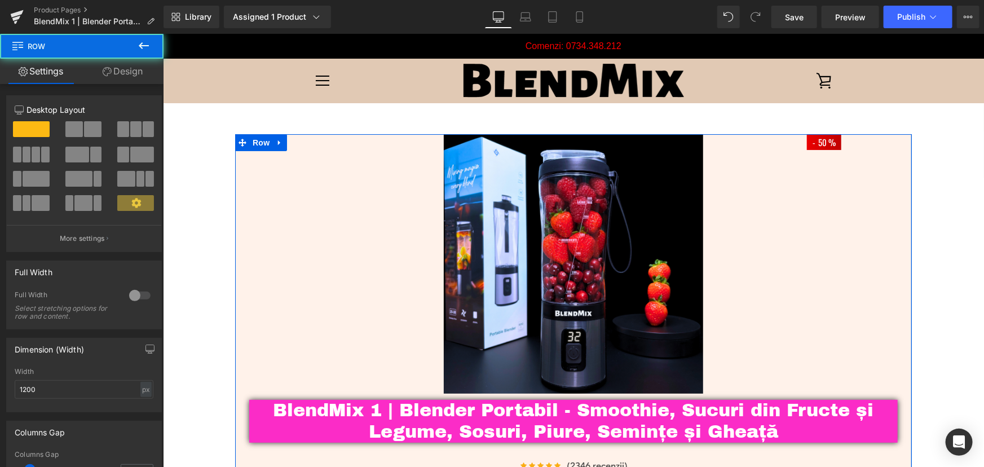
click at [129, 64] on link "Design" at bounding box center [123, 71] width 82 height 25
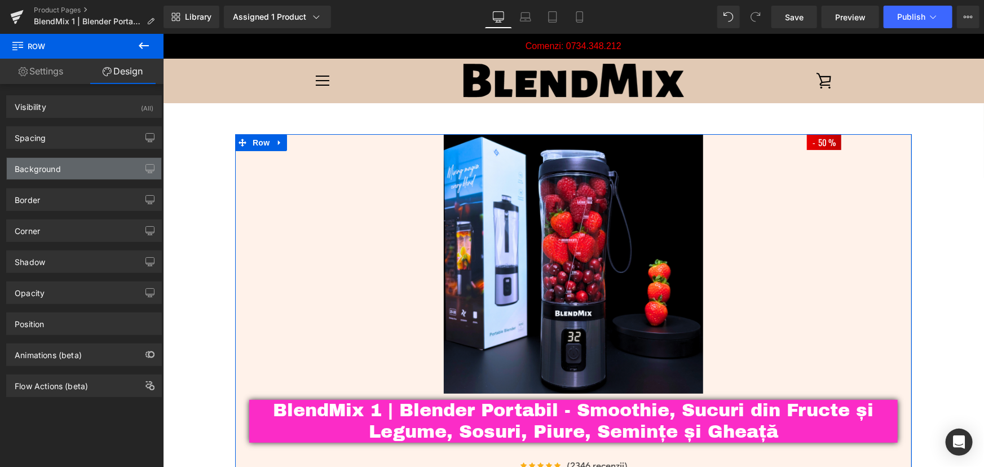
click at [50, 162] on div "Background" at bounding box center [38, 166] width 46 height 16
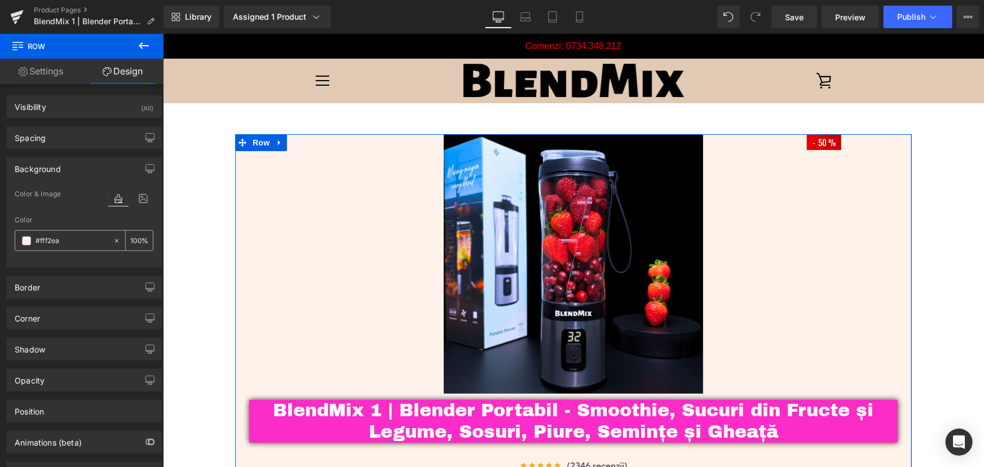
click at [73, 242] on input "#fff2ea" at bounding box center [72, 241] width 72 height 12
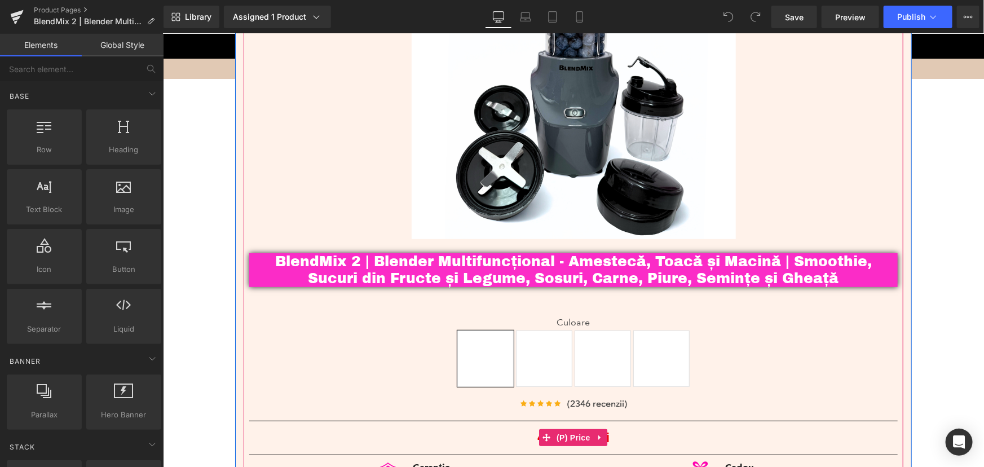
scroll to position [102, 0]
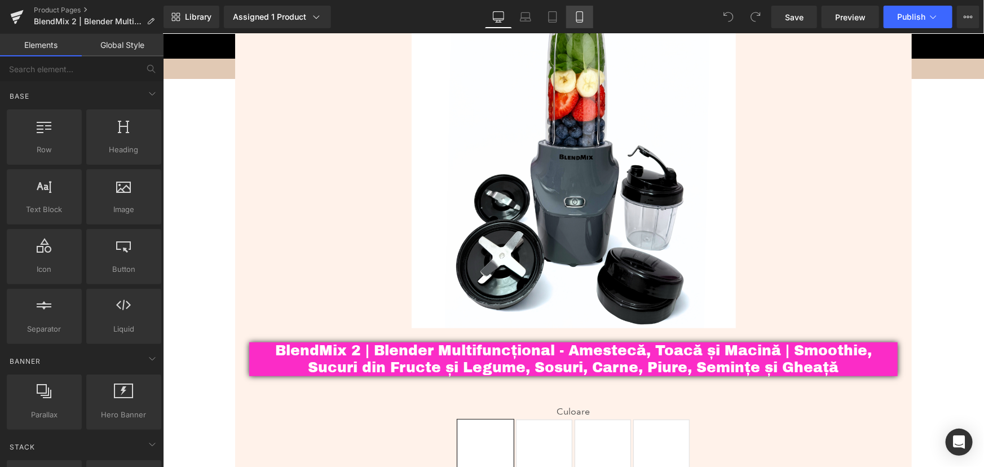
click at [581, 18] on icon at bounding box center [579, 16] width 11 height 11
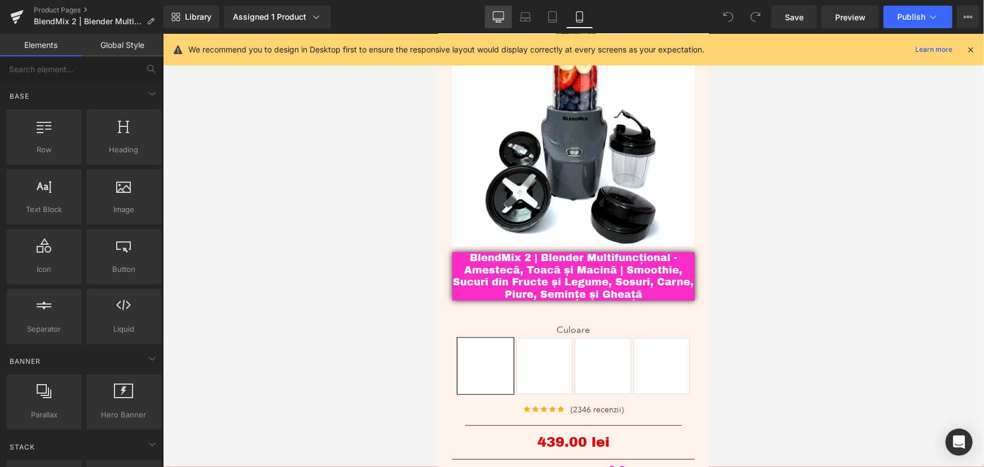
click at [496, 16] on icon at bounding box center [498, 16] width 11 height 11
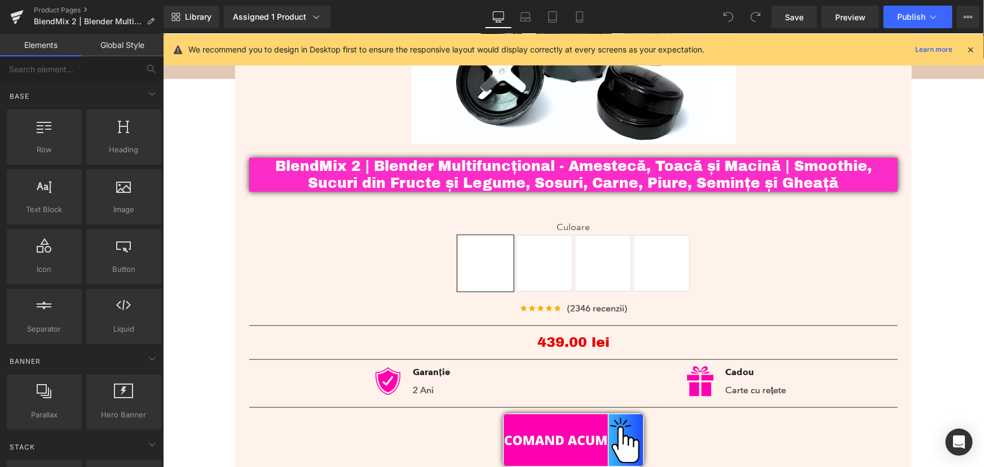
scroll to position [284, 0]
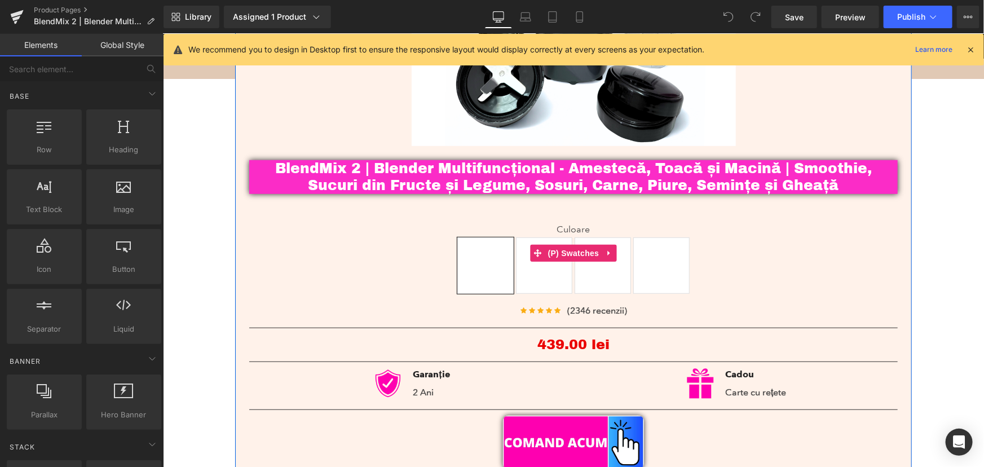
click at [543, 268] on span "Rosu" at bounding box center [543, 265] width 56 height 56
click at [481, 270] on span "Gray" at bounding box center [485, 265] width 56 height 56
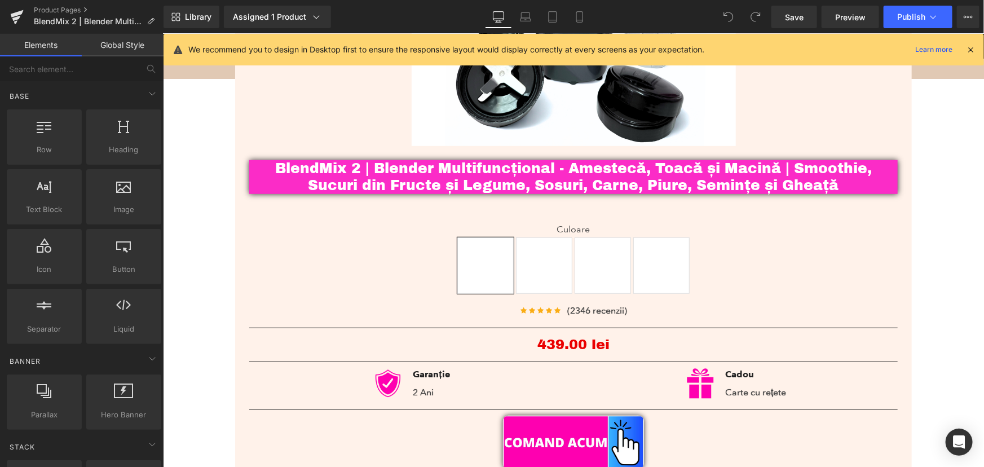
click at [970, 49] on icon at bounding box center [970, 50] width 10 height 10
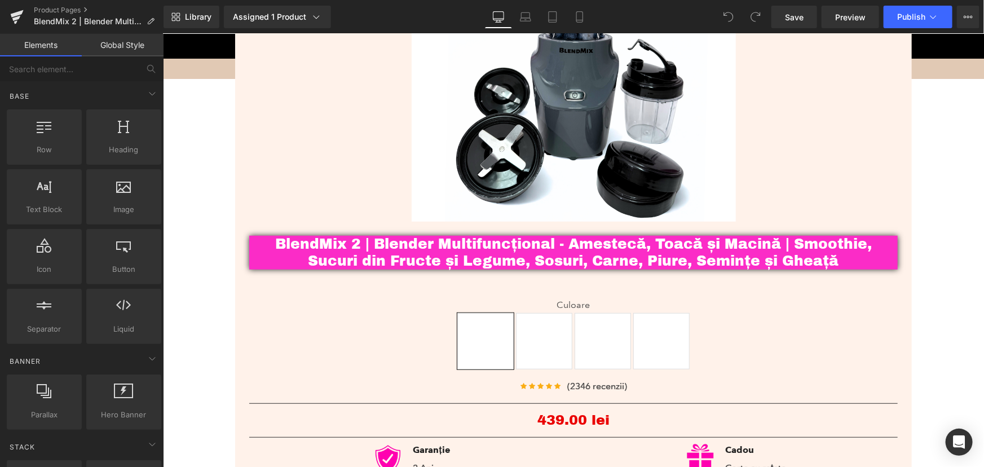
scroll to position [79, 0]
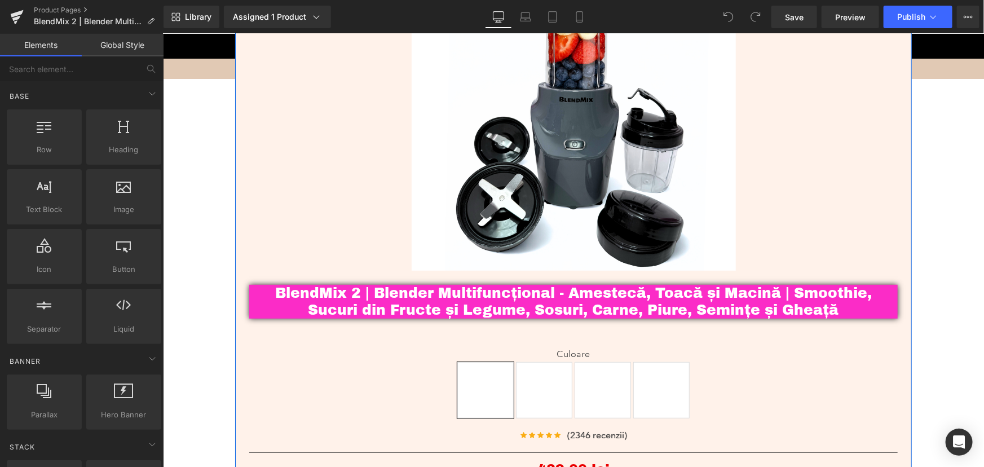
scroll to position [178, 0]
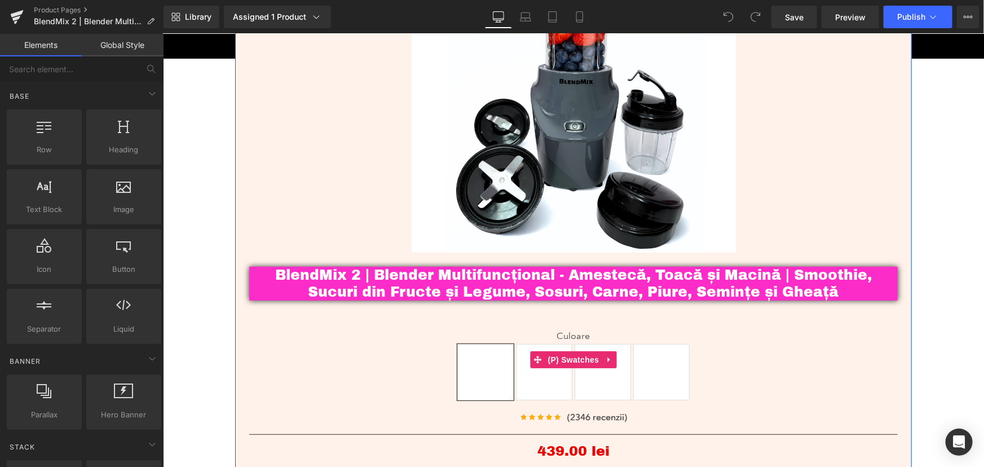
click at [529, 388] on span "Rosu" at bounding box center [543, 371] width 56 height 56
click at [462, 383] on span "Gray" at bounding box center [485, 371] width 56 height 56
click at [569, 358] on span "(P) Swatches" at bounding box center [573, 359] width 57 height 17
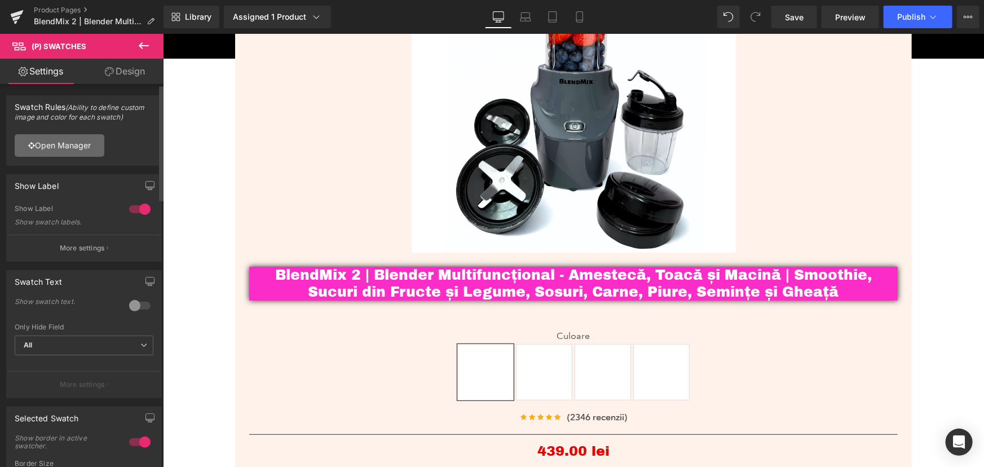
click at [57, 147] on link "Open Manager" at bounding box center [60, 145] width 90 height 23
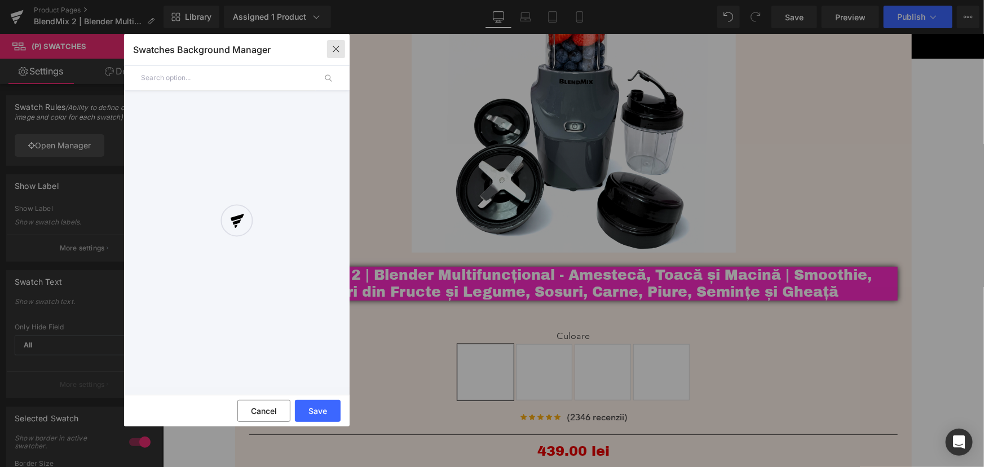
click at [334, 51] on icon "button" at bounding box center [336, 49] width 6 height 6
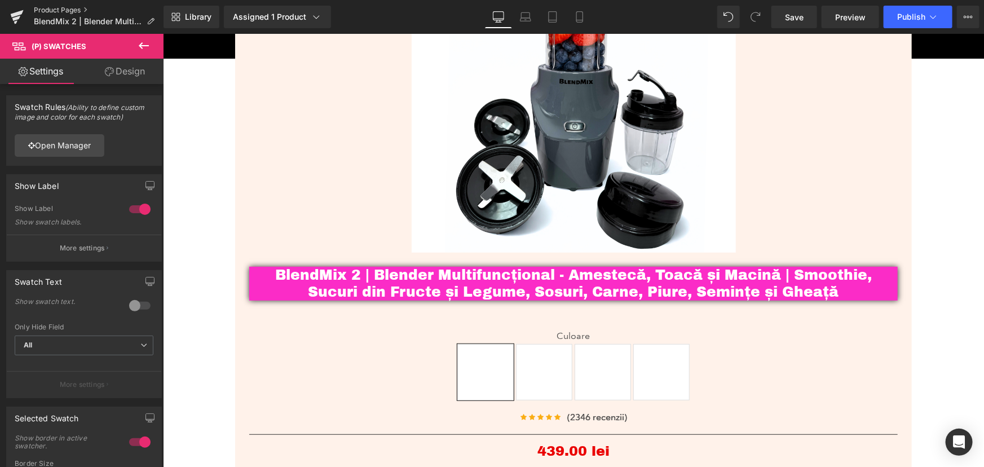
click at [68, 8] on link "Product Pages" at bounding box center [99, 10] width 130 height 9
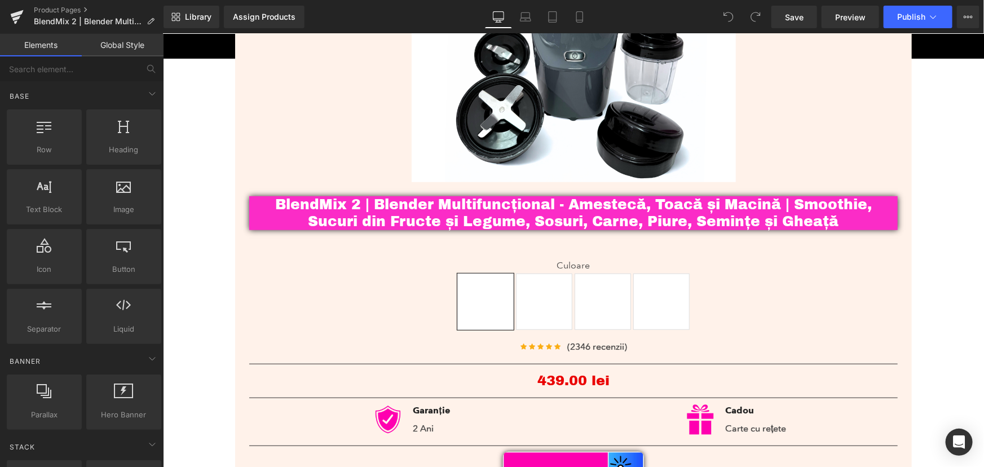
scroll to position [256, 0]
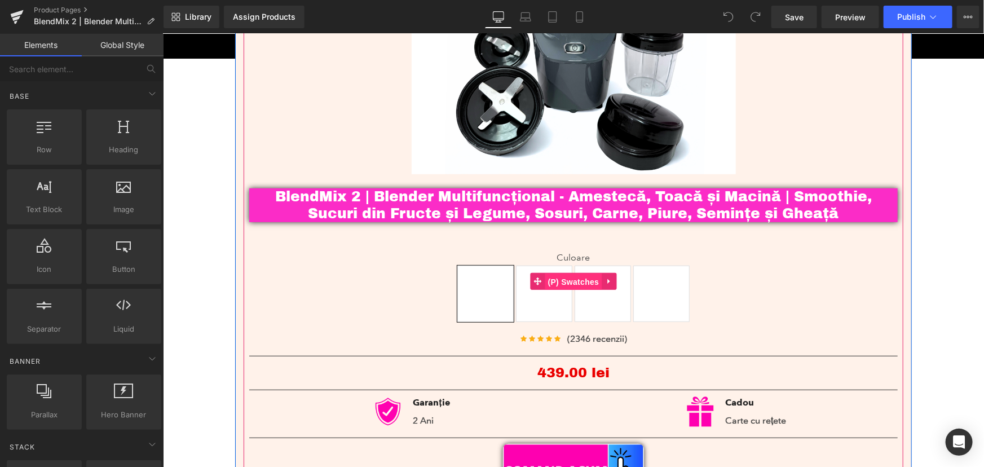
click at [566, 284] on span "(P) Swatches" at bounding box center [573, 281] width 57 height 17
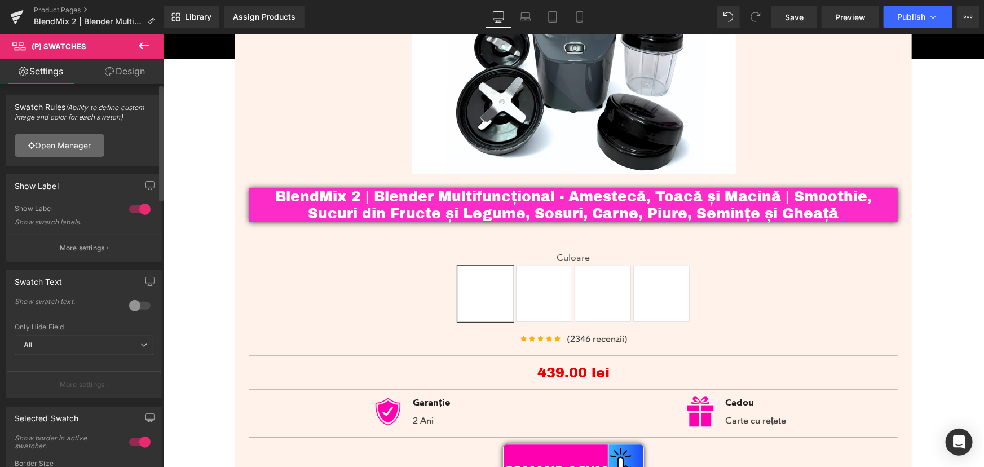
click at [79, 150] on link "Open Manager" at bounding box center [60, 145] width 90 height 23
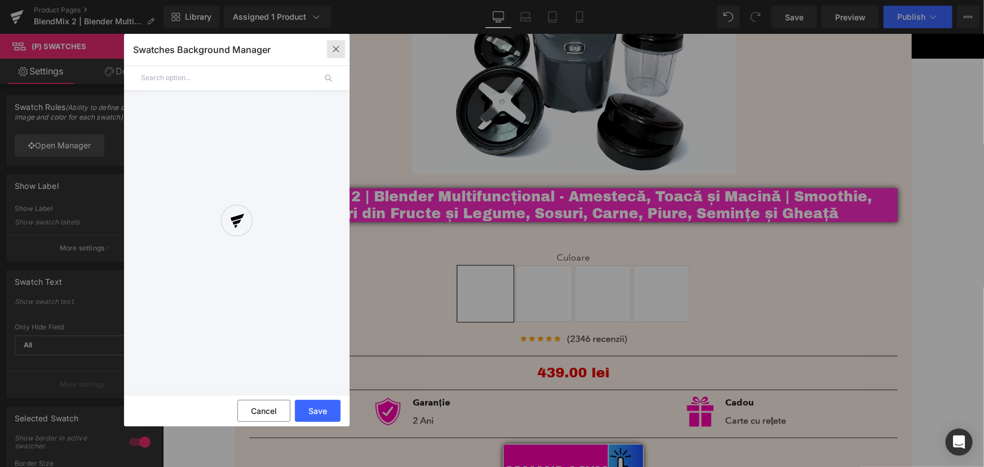
click at [331, 47] on icon "button" at bounding box center [335, 49] width 9 height 9
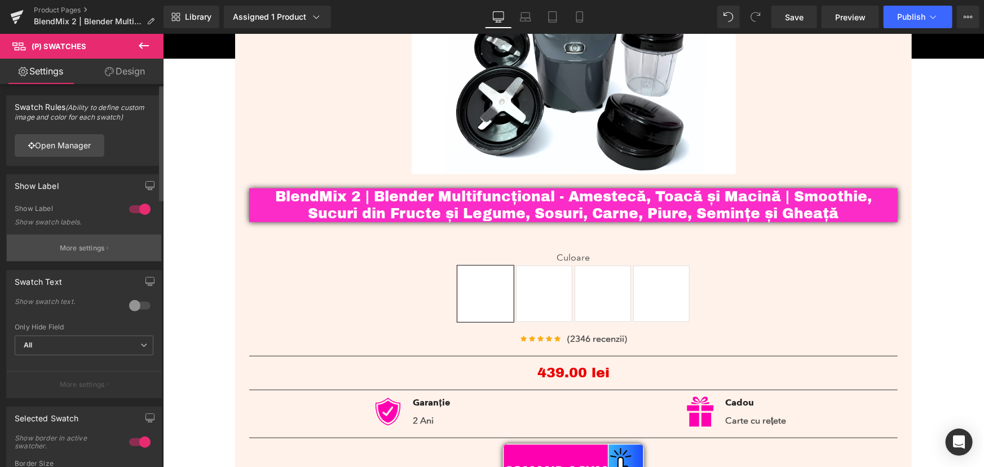
click at [85, 253] on button "More settings" at bounding box center [84, 248] width 154 height 26
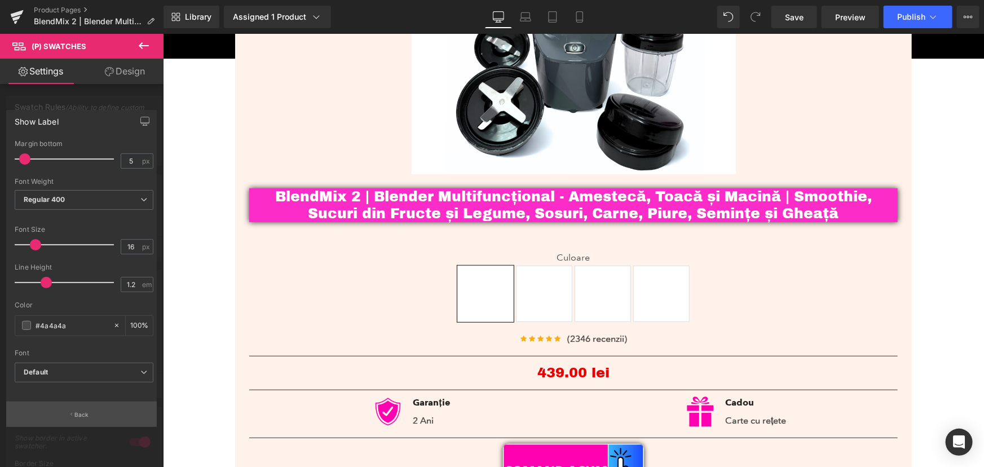
click at [92, 412] on button "Back" at bounding box center [81, 413] width 151 height 25
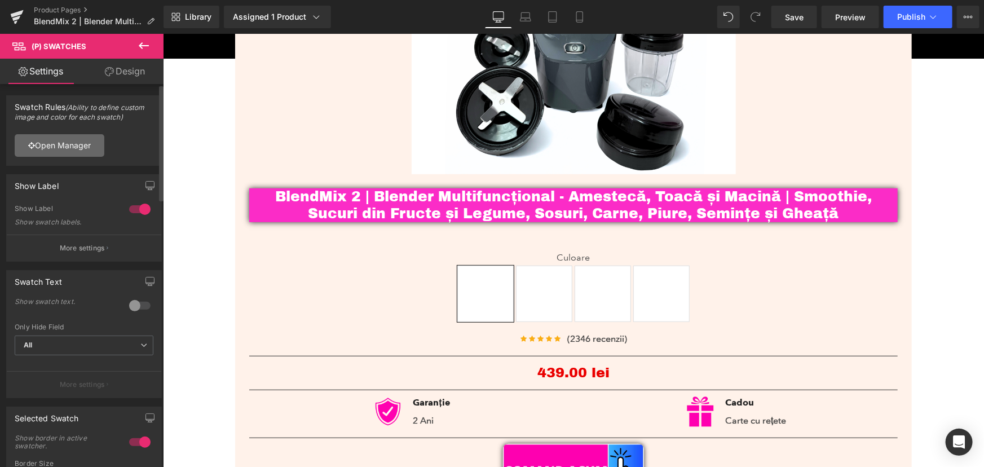
click at [72, 147] on link "Open Manager" at bounding box center [60, 145] width 90 height 23
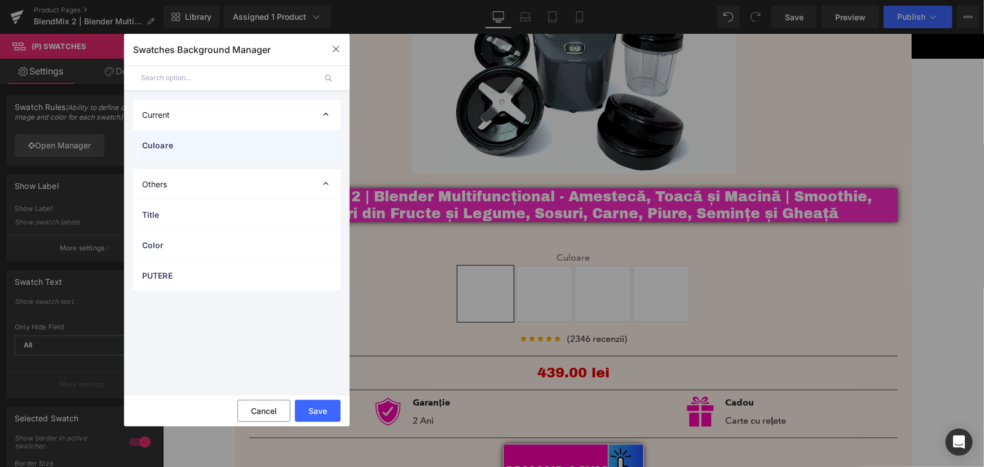
click at [253, 149] on span "Culoare" at bounding box center [225, 145] width 167 height 12
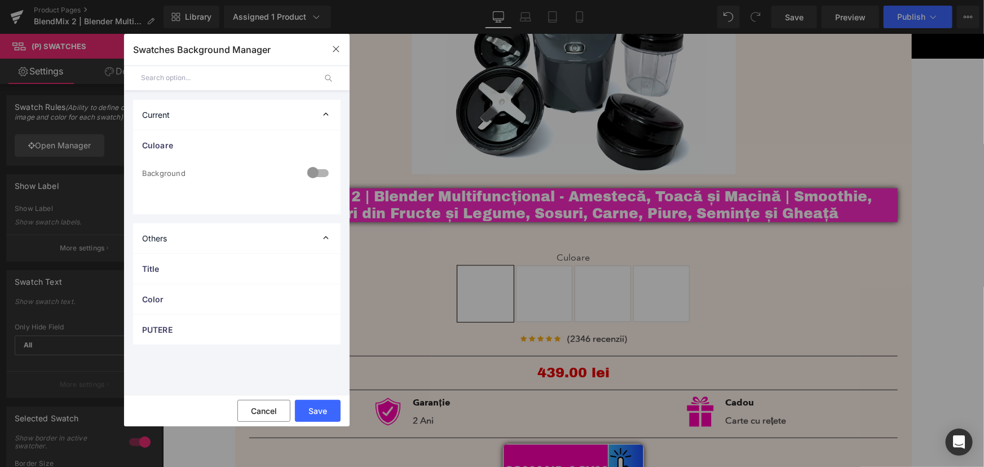
click at [317, 177] on div at bounding box center [317, 174] width 27 height 22
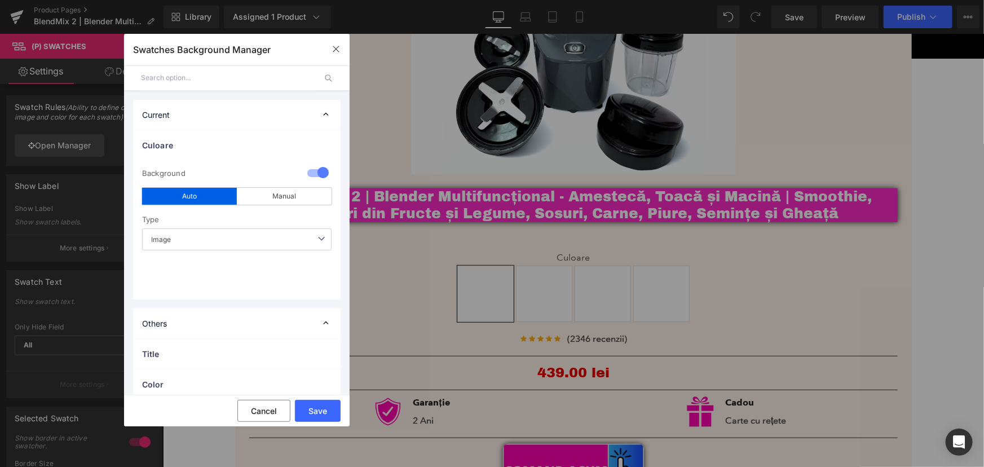
click at [276, 240] on span "Image" at bounding box center [236, 239] width 189 height 22
click at [283, 238] on span "Image" at bounding box center [236, 239] width 189 height 22
click at [328, 406] on button "Save" at bounding box center [318, 411] width 46 height 22
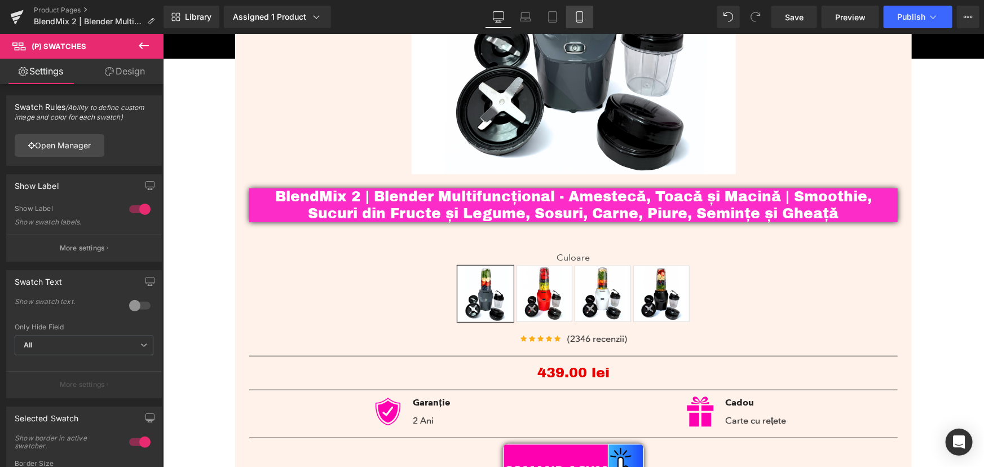
click at [578, 16] on icon at bounding box center [579, 16] width 11 height 11
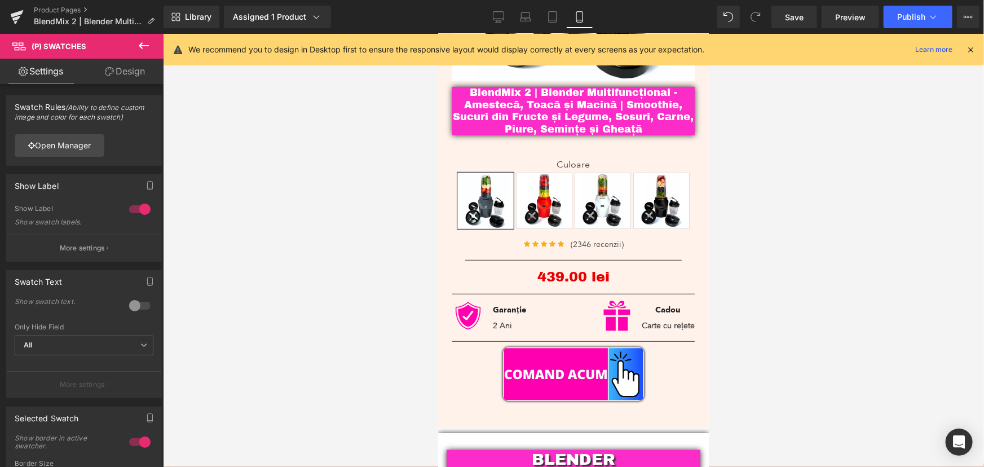
scroll to position [210, 0]
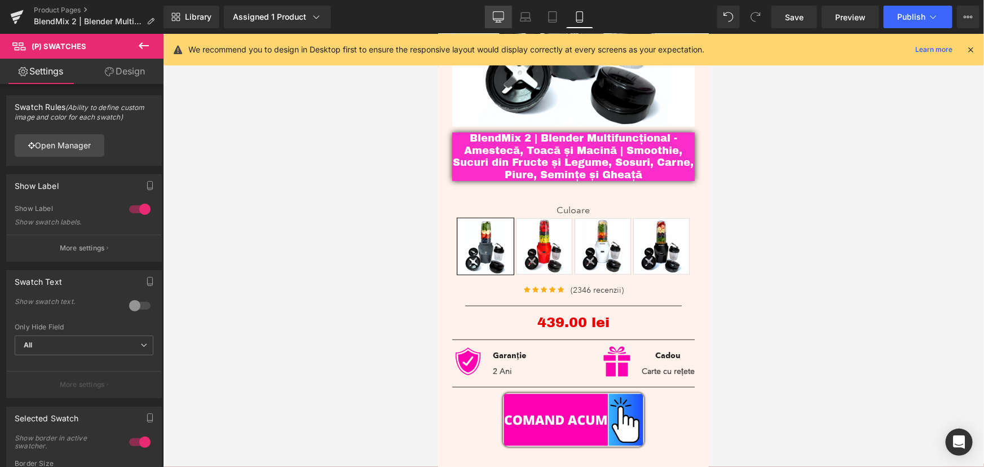
click at [498, 23] on link "Desktop" at bounding box center [498, 17] width 27 height 23
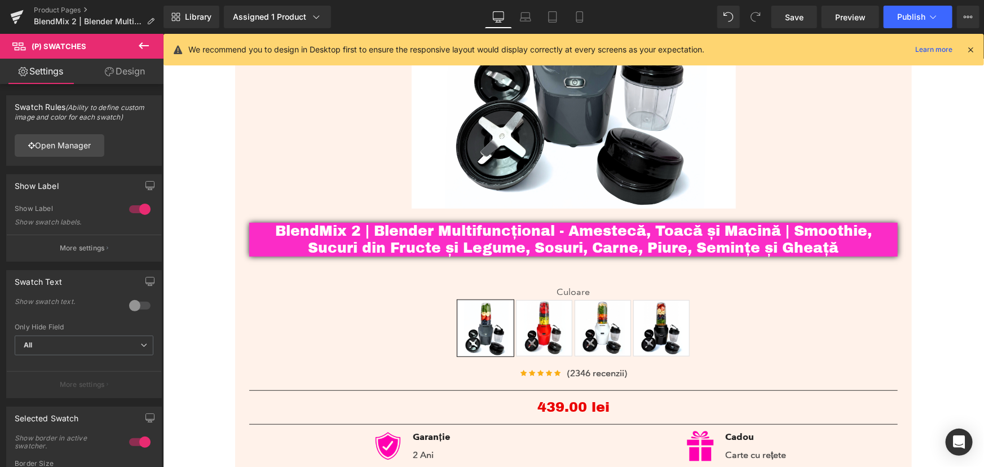
scroll to position [299, 0]
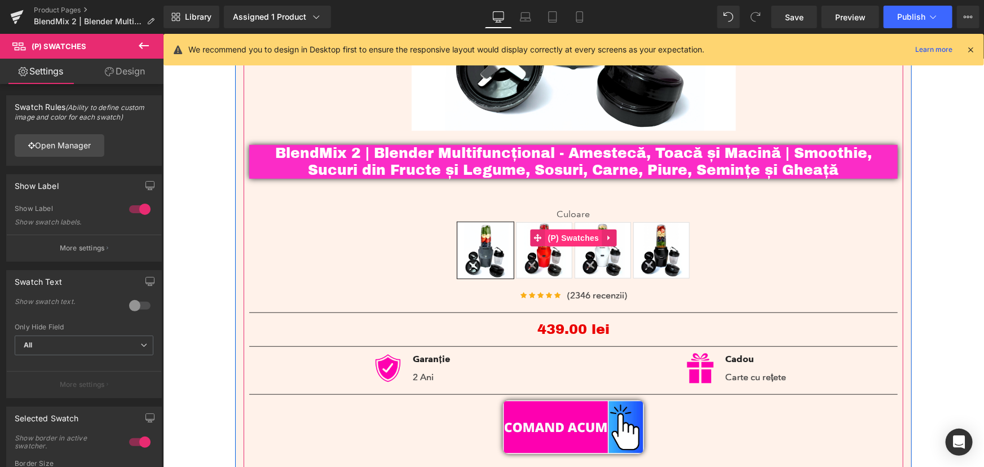
click at [565, 236] on span "(P) Swatches" at bounding box center [573, 237] width 57 height 17
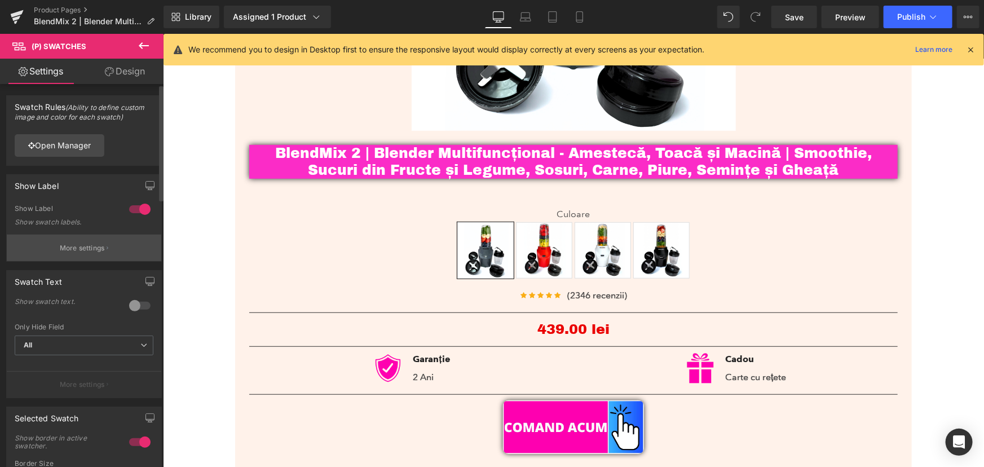
click at [104, 256] on button "More settings" at bounding box center [84, 248] width 154 height 26
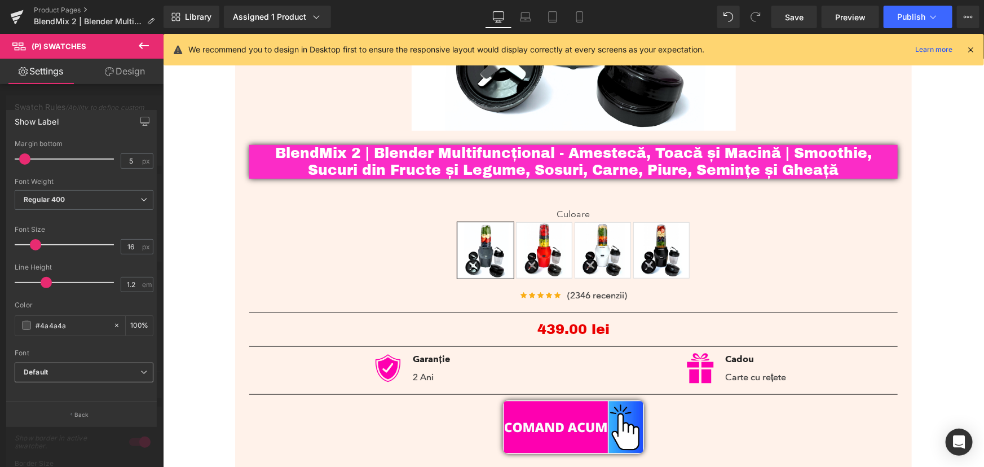
click at [113, 370] on b "Default" at bounding box center [82, 373] width 117 height 10
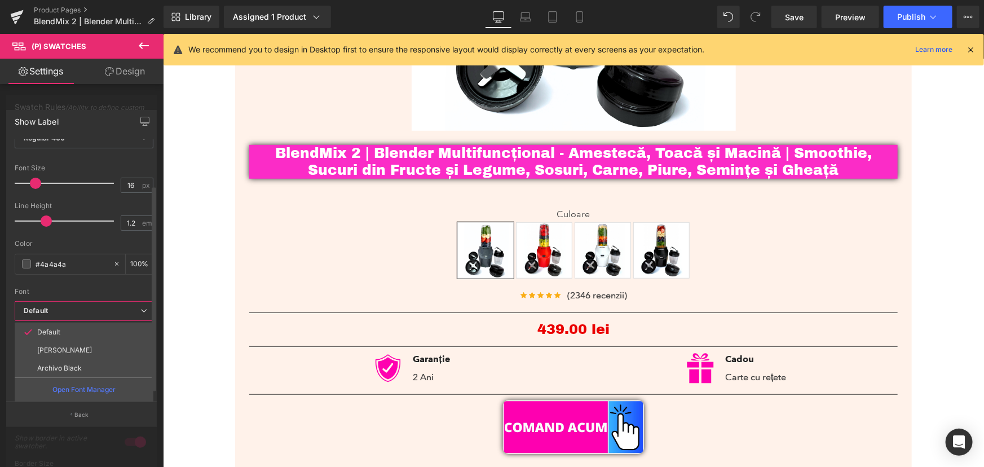
scroll to position [68, 0]
click at [89, 361] on li "Archivo Black" at bounding box center [84, 368] width 139 height 18
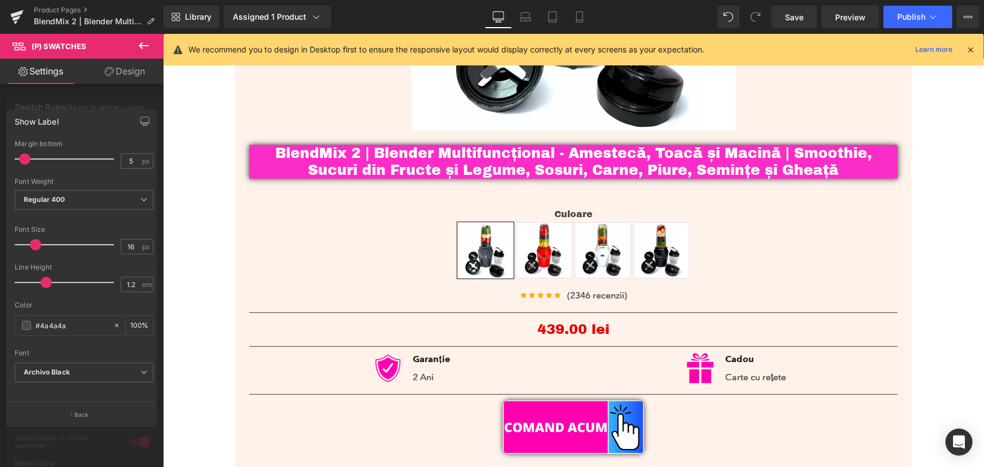
click at [113, 351] on div "Font" at bounding box center [84, 353] width 139 height 8
click at [114, 370] on b "Archivo Black" at bounding box center [82, 373] width 117 height 10
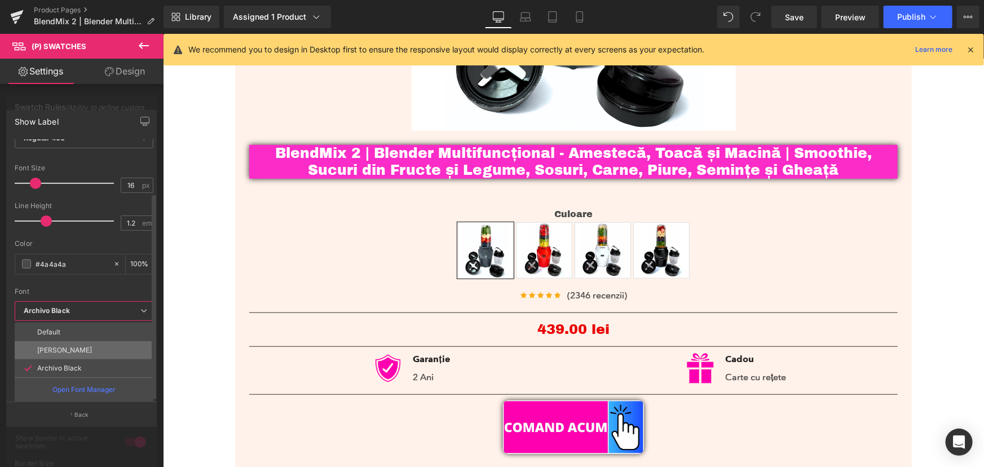
scroll to position [68, 0]
click at [131, 306] on b "Archivo Black" at bounding box center [82, 311] width 117 height 10
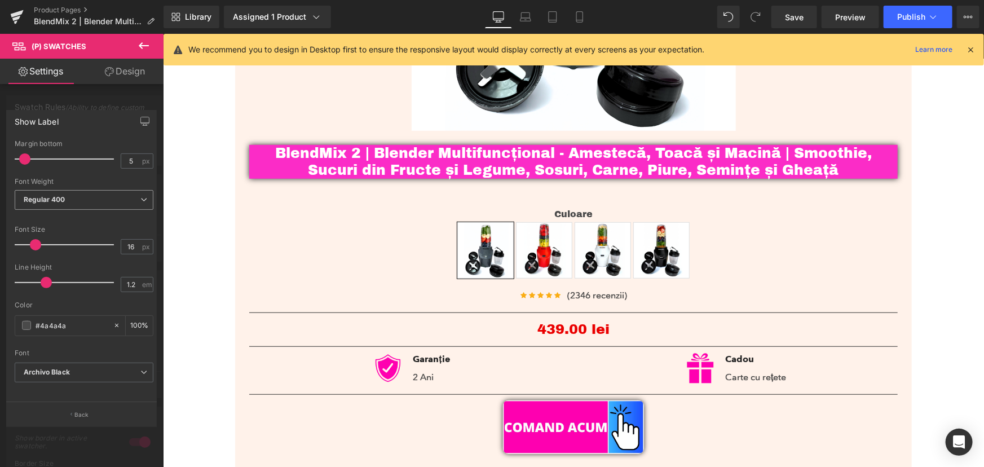
click at [94, 204] on span "Regular 400" at bounding box center [84, 200] width 139 height 20
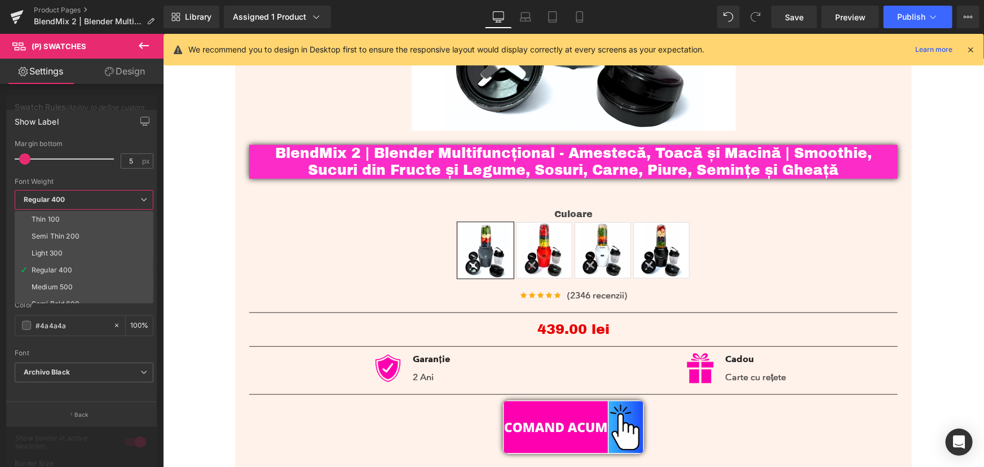
click at [122, 198] on span "Regular 400" at bounding box center [84, 200] width 139 height 20
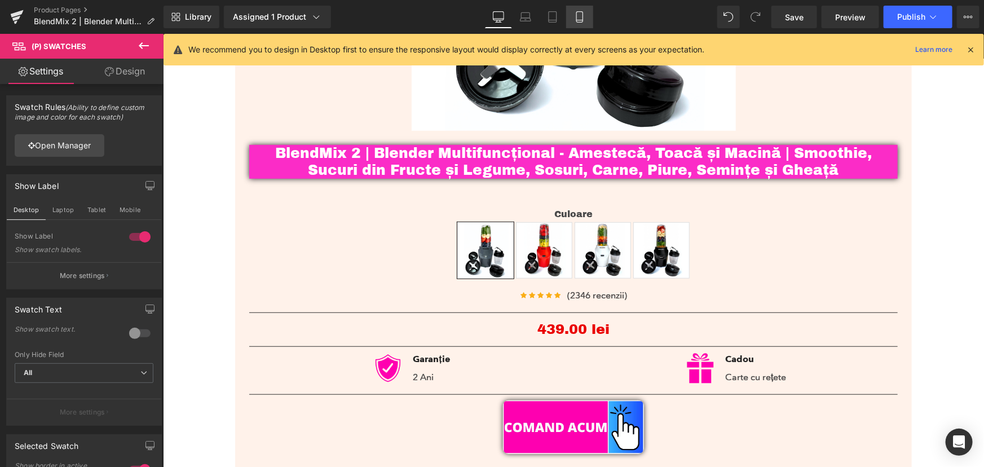
click at [586, 10] on link "Mobile" at bounding box center [579, 17] width 27 height 23
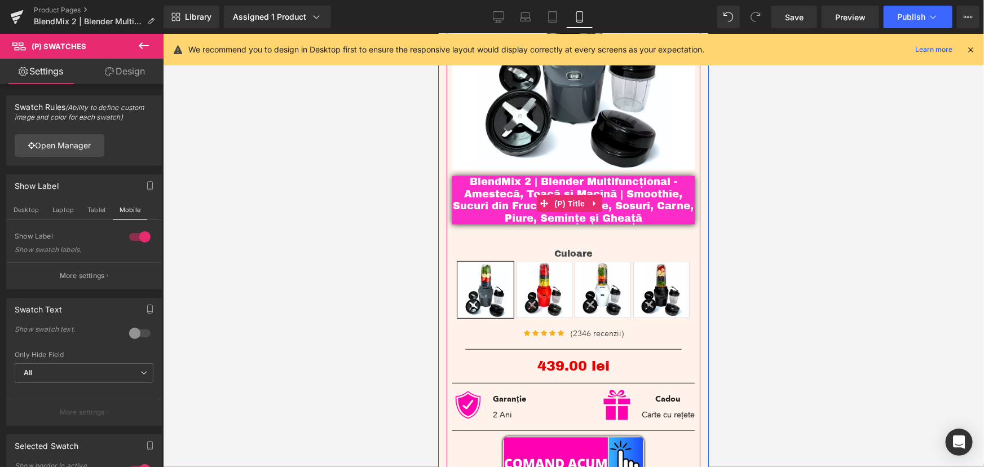
scroll to position [205, 0]
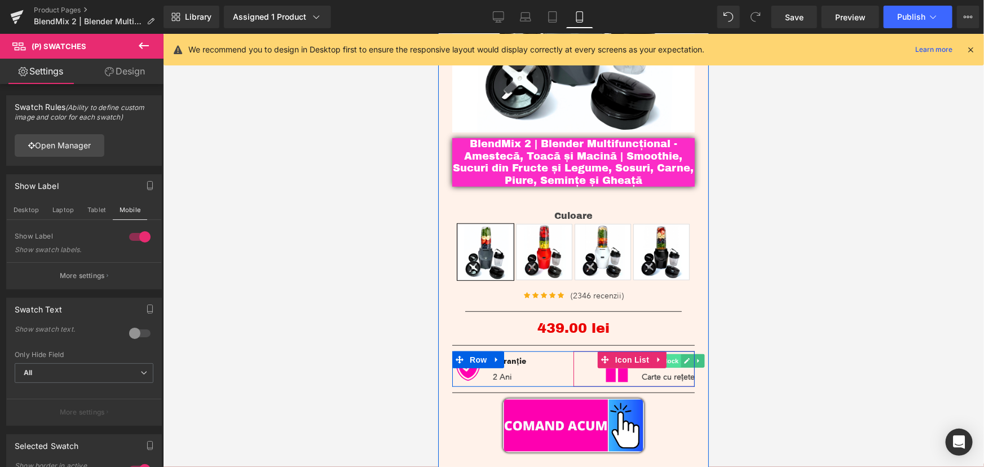
click at [664, 353] on span "Text Block" at bounding box center [661, 360] width 37 height 14
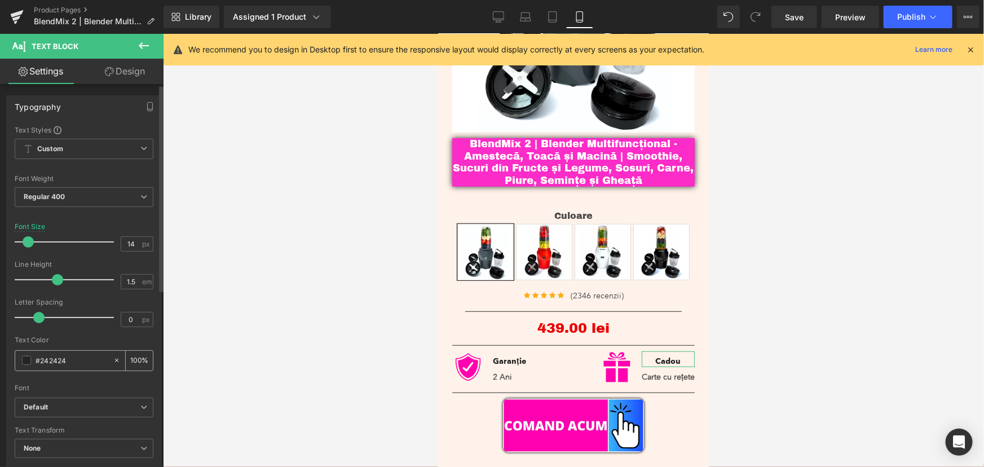
click at [67, 362] on input "#242424" at bounding box center [72, 360] width 72 height 12
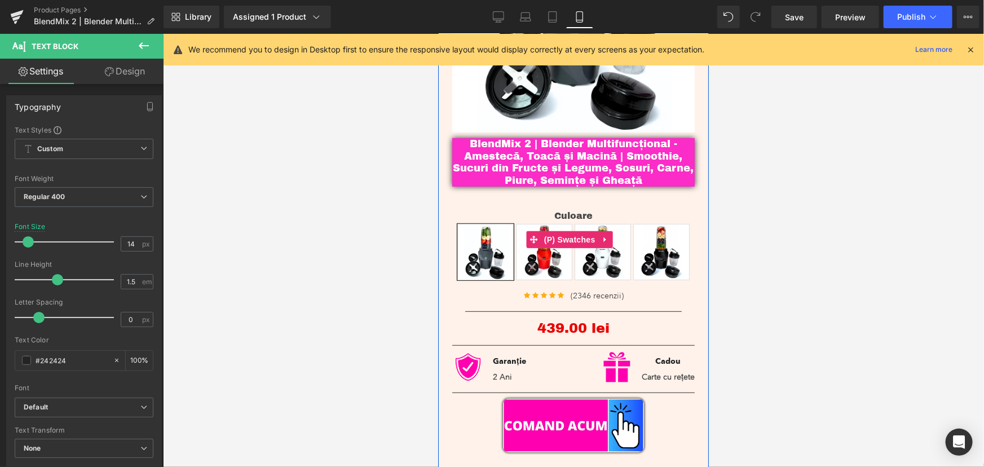
click at [569, 210] on label "Culoare" at bounding box center [573, 217] width 242 height 14
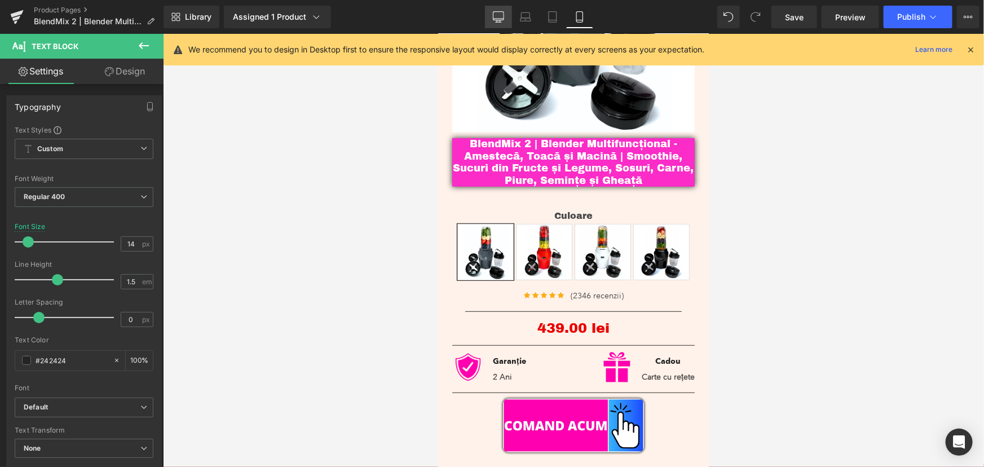
click at [494, 12] on icon at bounding box center [498, 16] width 11 height 8
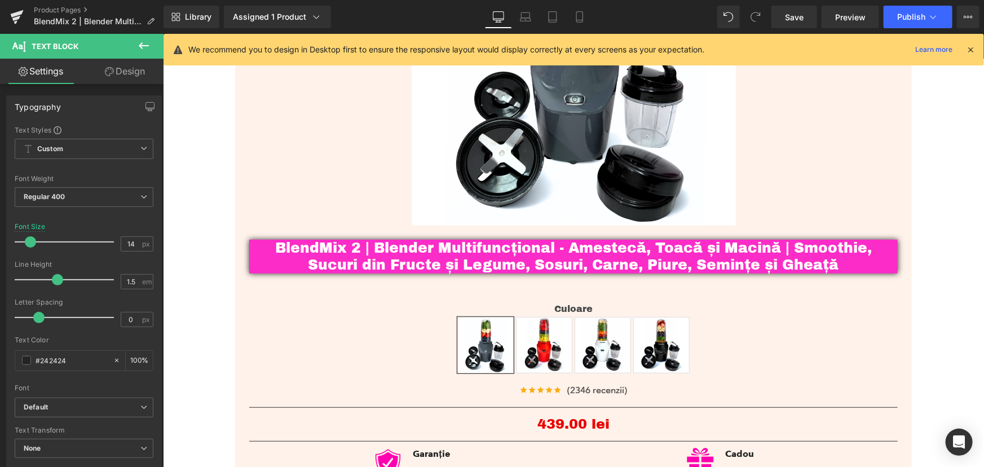
scroll to position [308, 0]
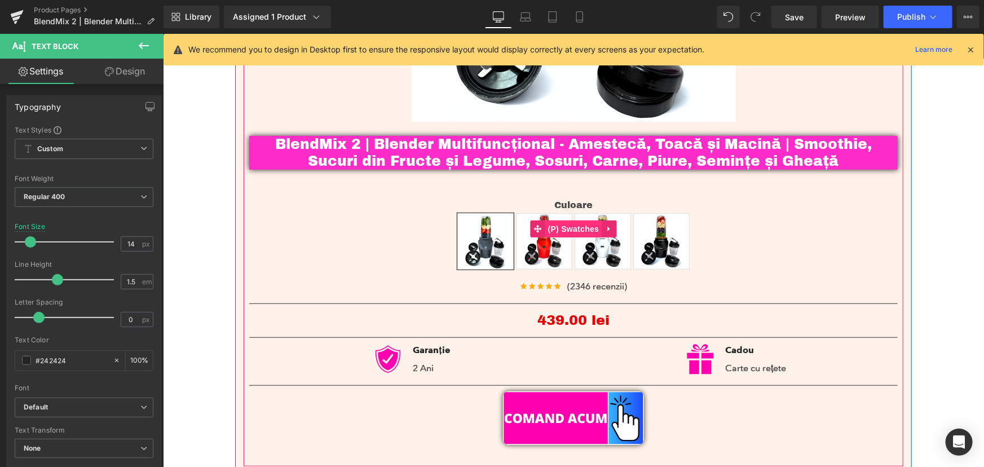
click at [571, 231] on span "(P) Swatches" at bounding box center [573, 228] width 57 height 17
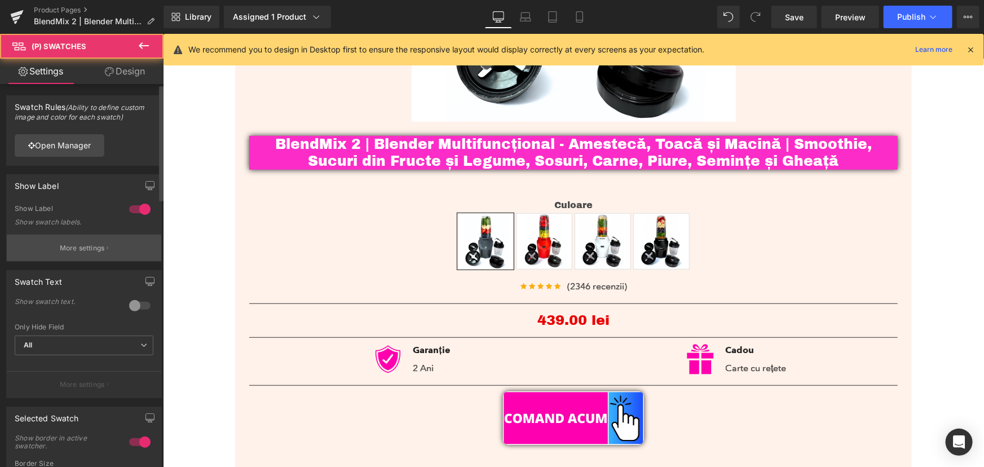
click at [90, 239] on button "More settings" at bounding box center [84, 248] width 154 height 26
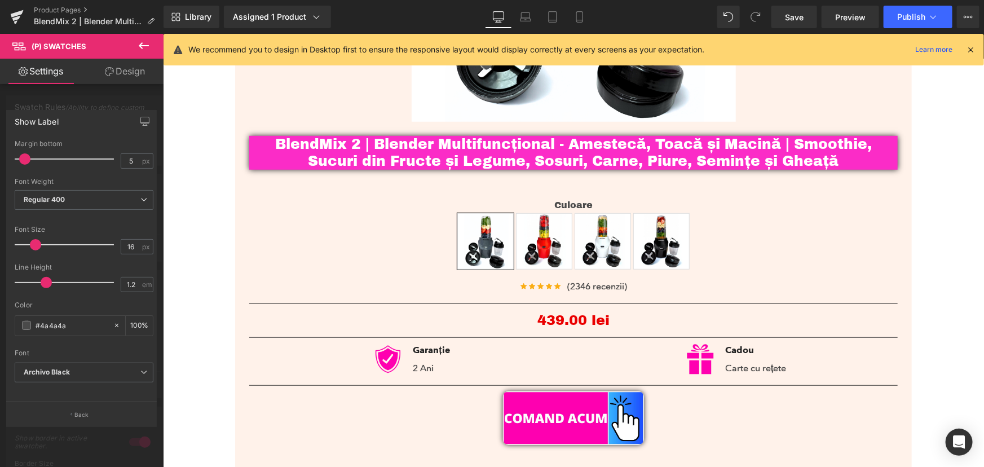
drag, startPoint x: 92, startPoint y: 324, endPoint x: 0, endPoint y: 315, distance: 92.9
click at [0, 315] on div "Show Label 5px Margin bottom 5 px Thin 100 Semi Thin 200 Light 300 Regular 400 …" at bounding box center [81, 263] width 163 height 324
paste input "242424"
type input "#242424"
click at [33, 299] on div at bounding box center [84, 297] width 139 height 7
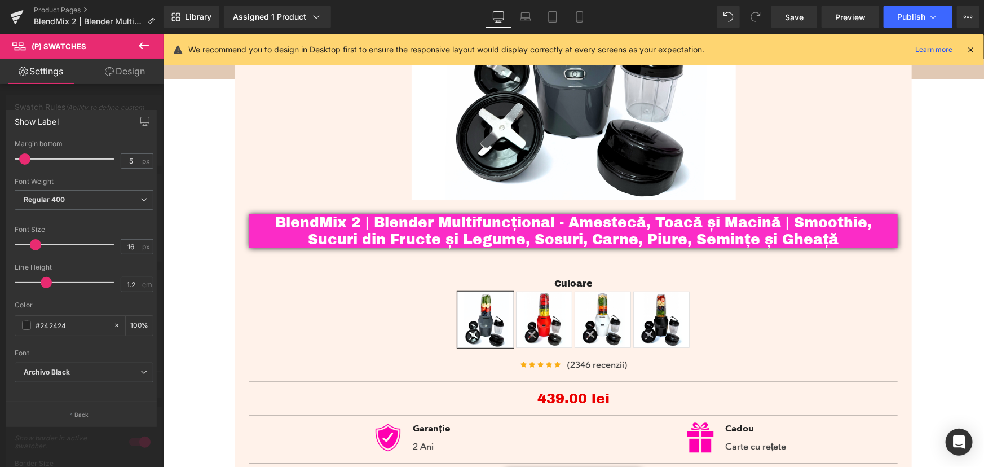
scroll to position [206, 0]
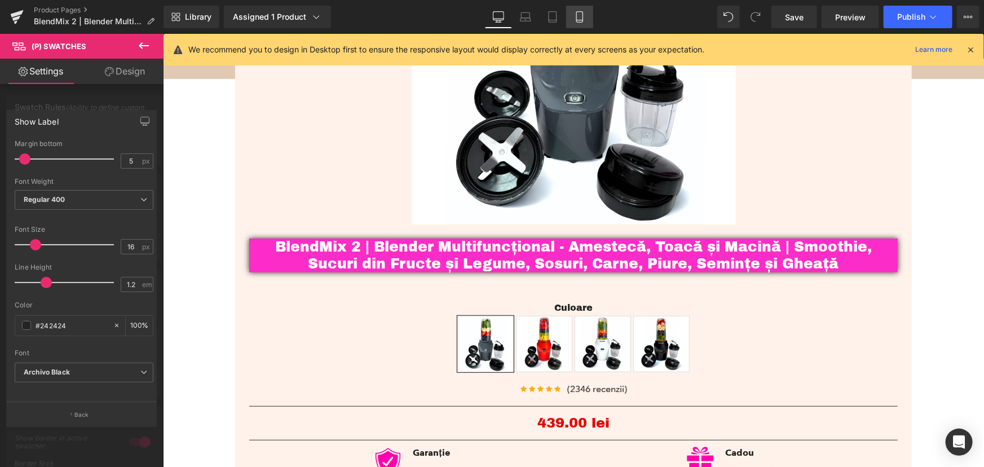
click at [582, 10] on link "Mobile" at bounding box center [579, 17] width 27 height 23
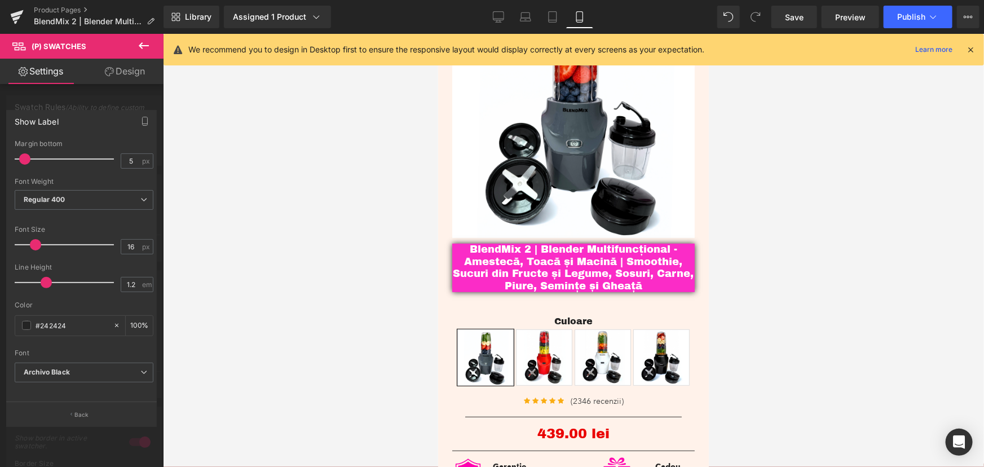
scroll to position [102, 0]
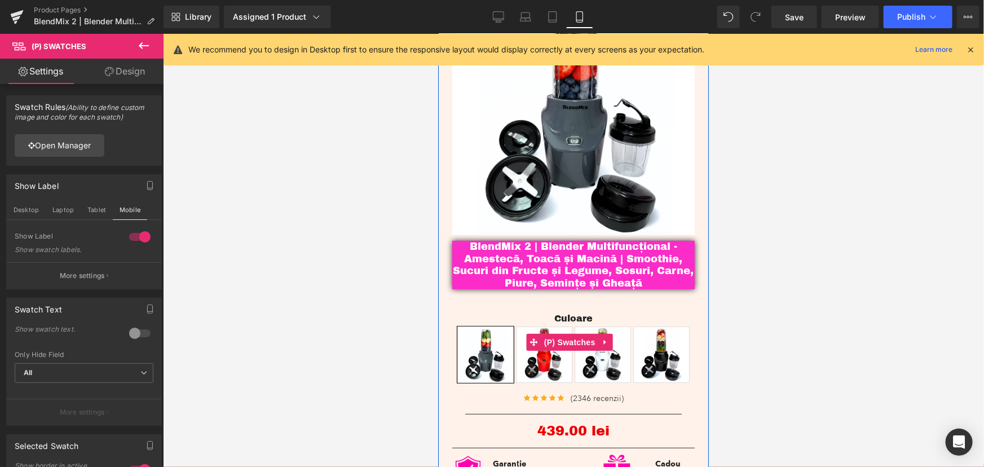
click at [533, 369] on span "Rosu" at bounding box center [543, 354] width 56 height 56
click at [494, 362] on span "Gray" at bounding box center [485, 354] width 56 height 56
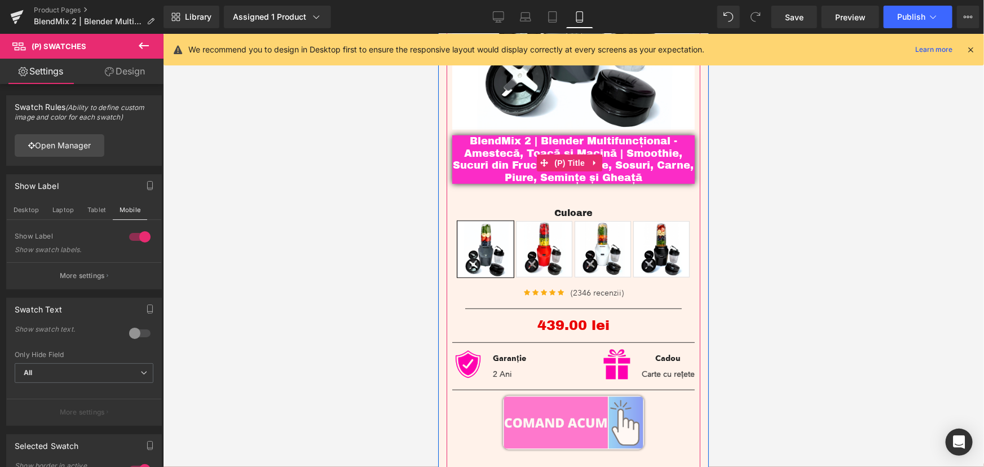
scroll to position [307, 0]
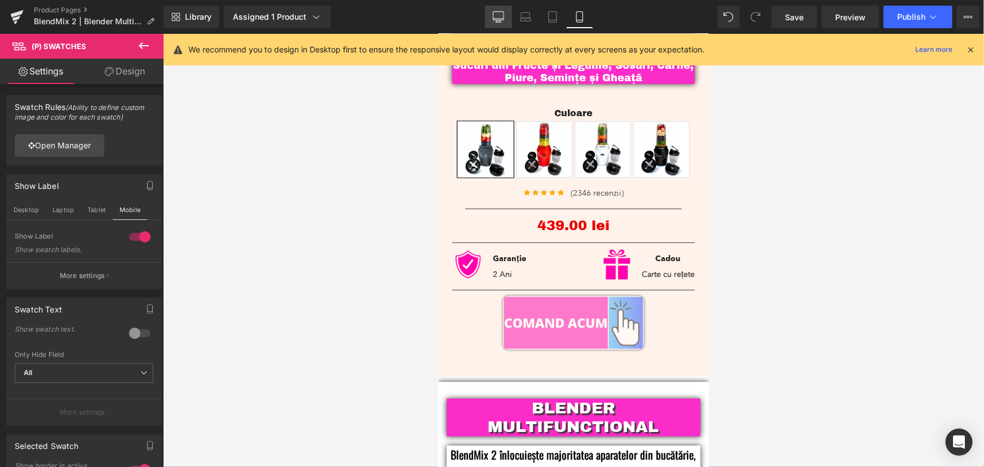
click at [489, 16] on link "Desktop" at bounding box center [498, 17] width 27 height 23
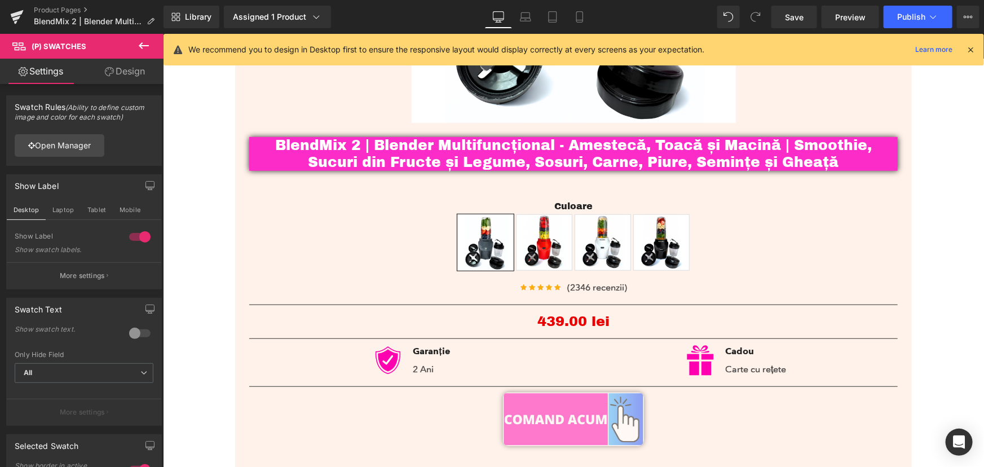
scroll to position [408, 0]
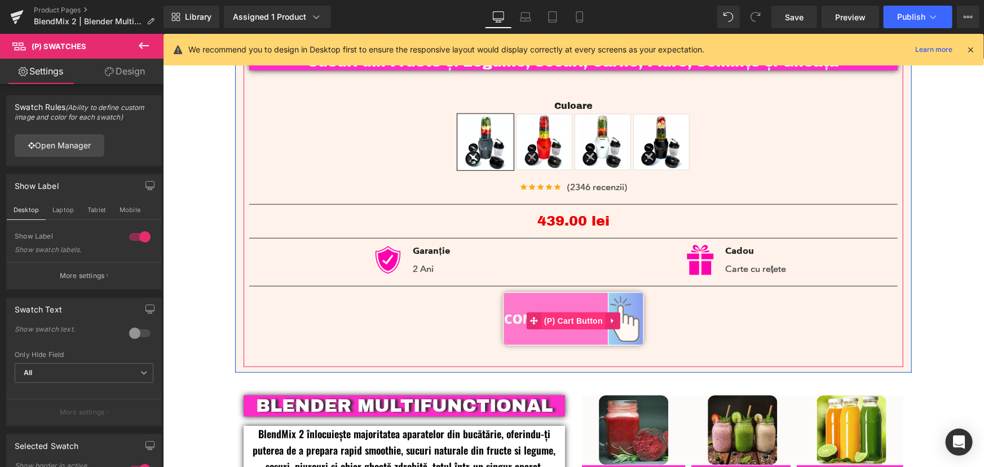
click at [564, 322] on span "(P) Cart Button" at bounding box center [573, 320] width 64 height 17
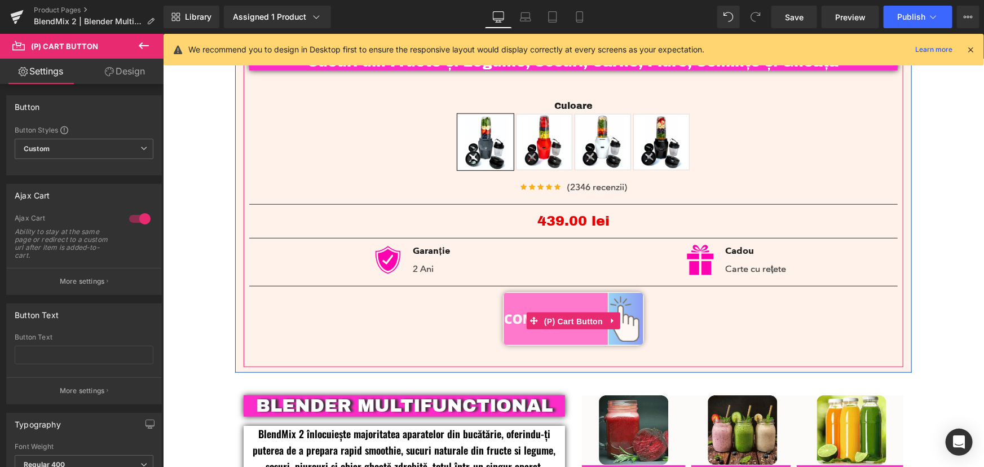
click at [560, 320] on span "(P) Cart Button" at bounding box center [573, 320] width 64 height 17
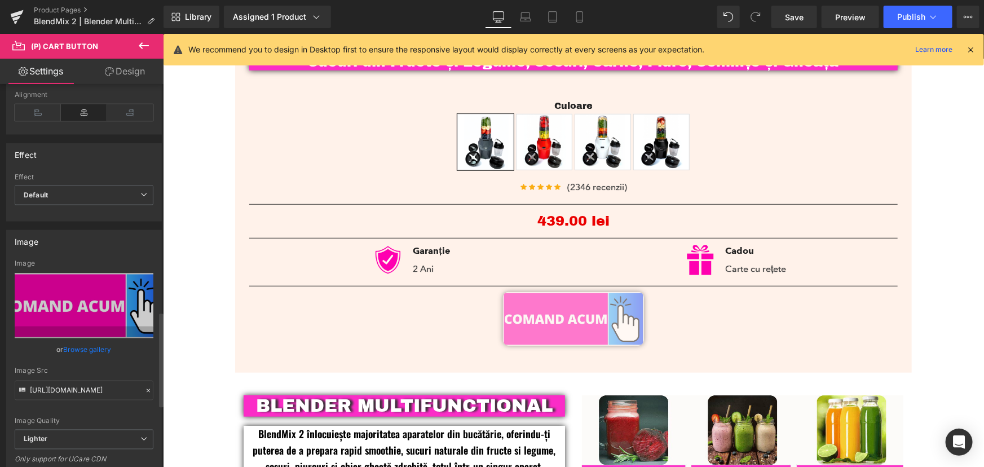
scroll to position [922, 0]
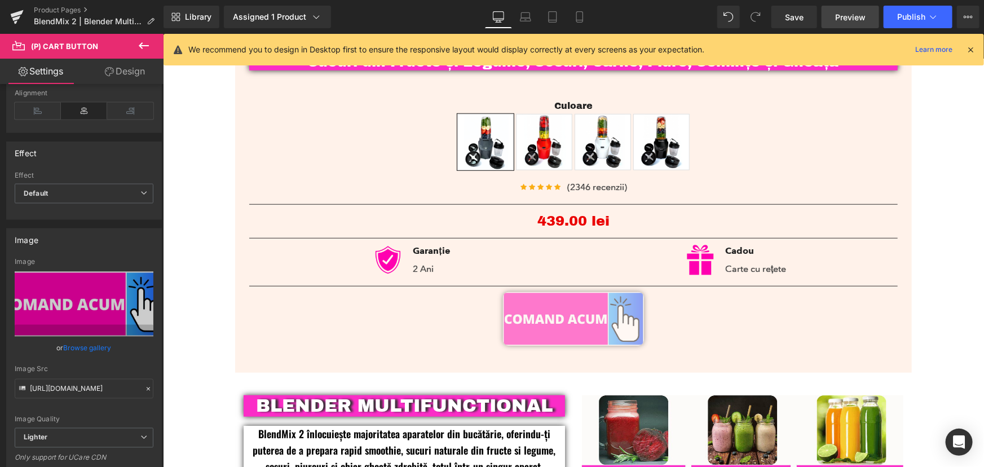
click at [845, 19] on span "Preview" at bounding box center [850, 17] width 30 height 12
click at [786, 18] on span "Save" at bounding box center [794, 17] width 19 height 12
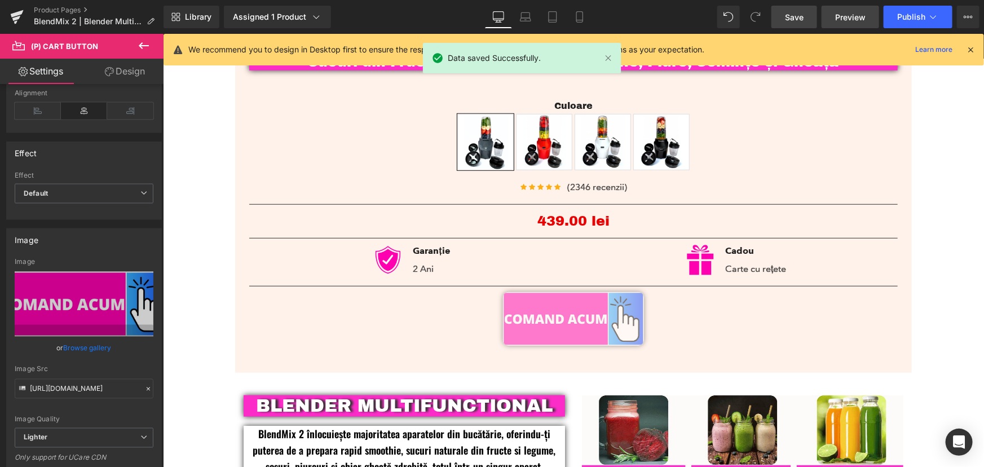
click at [846, 20] on span "Preview" at bounding box center [850, 17] width 30 height 12
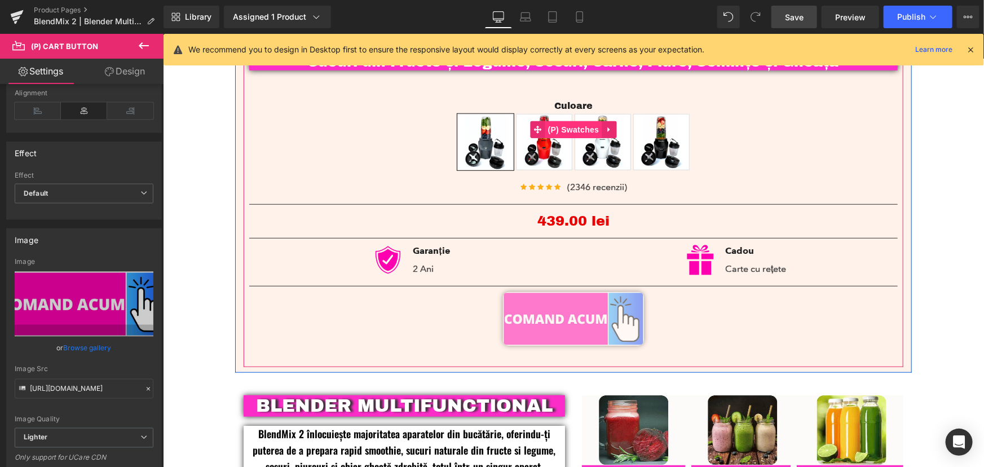
click at [578, 133] on span "(P) Swatches" at bounding box center [573, 129] width 57 height 17
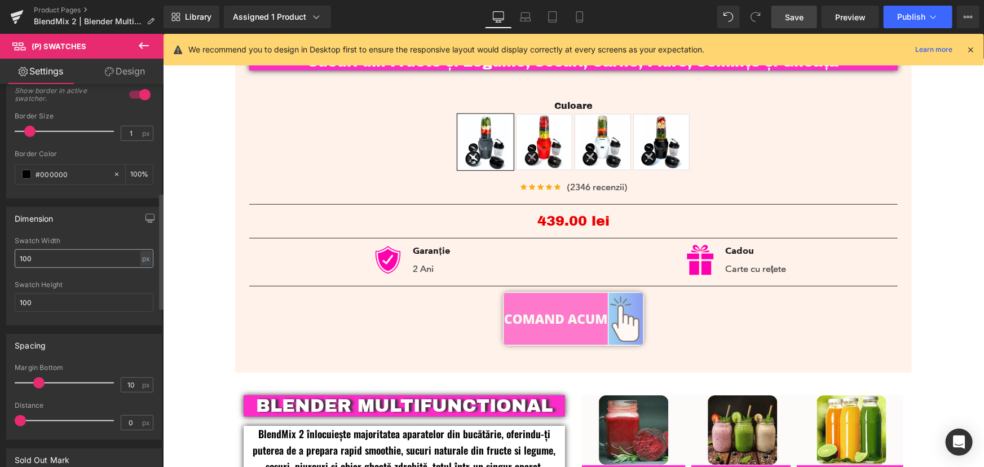
scroll to position [359, 0]
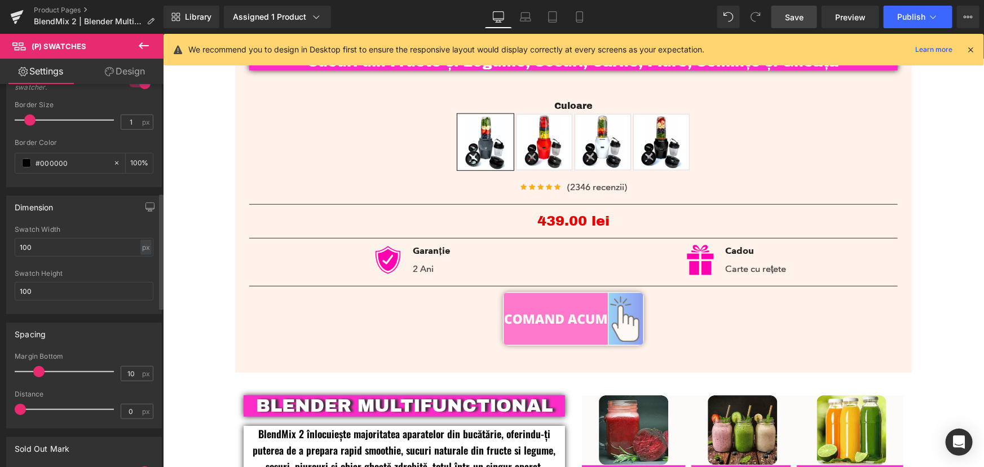
click at [39, 372] on span at bounding box center [38, 371] width 11 height 11
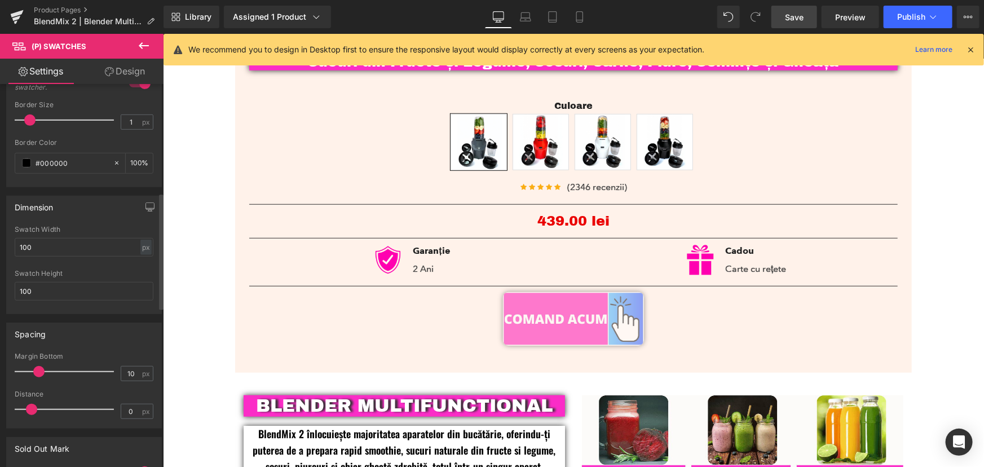
drag, startPoint x: 22, startPoint y: 406, endPoint x: 33, endPoint y: 410, distance: 11.4
click at [33, 410] on span at bounding box center [31, 409] width 11 height 11
click at [579, 21] on icon at bounding box center [579, 16] width 11 height 11
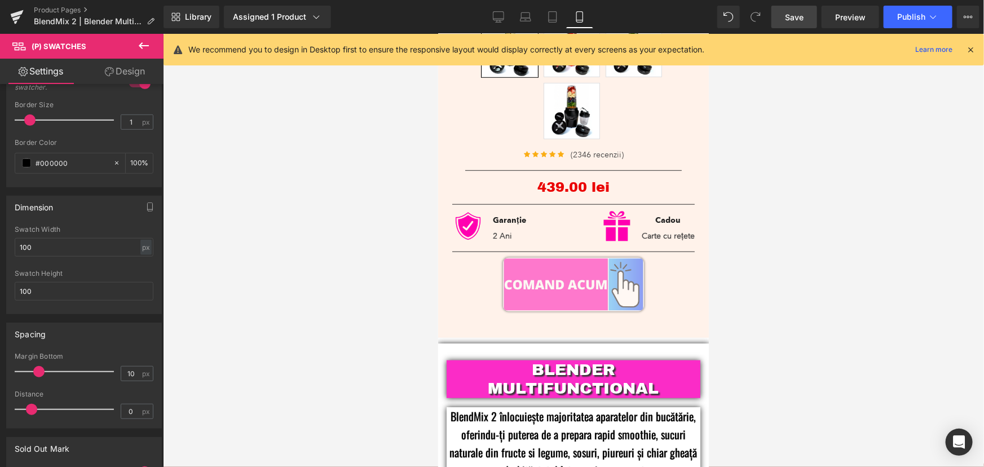
scroll to position [307, 0]
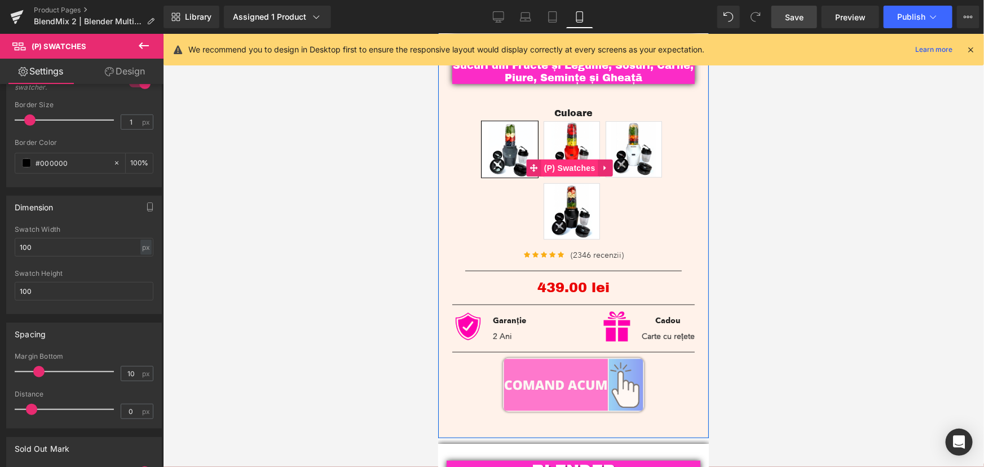
click at [578, 159] on span "(P) Swatches" at bounding box center [569, 167] width 57 height 17
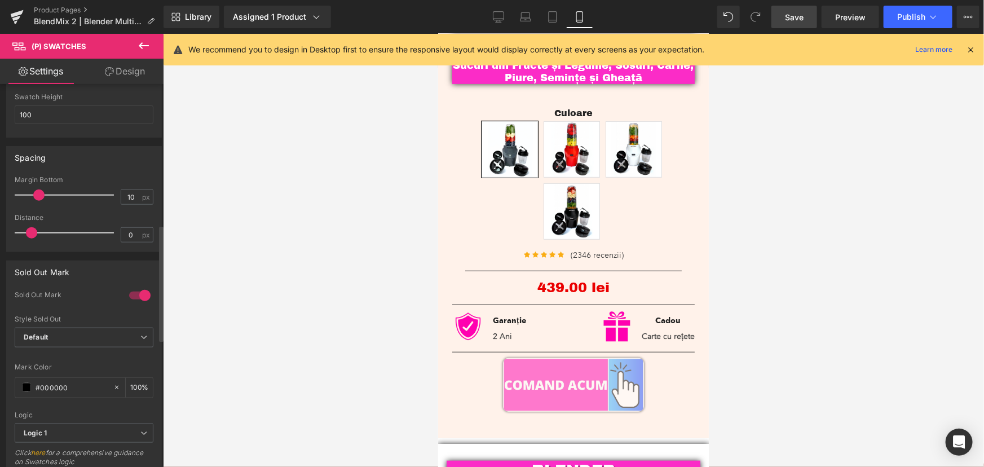
scroll to position [461, 0]
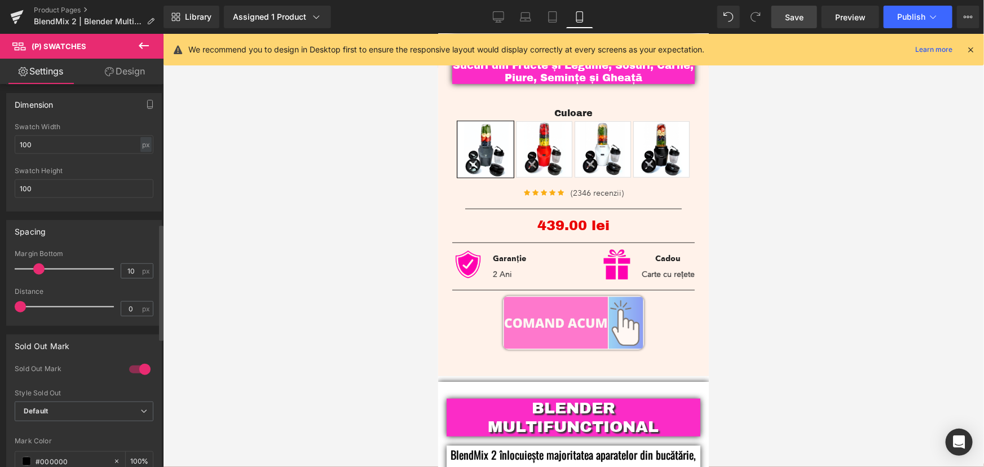
drag, startPoint x: 28, startPoint y: 303, endPoint x: 0, endPoint y: 310, distance: 28.3
click at [0, 310] on div "Spacing 10px Margin Bottom 10 px 0px Distance 0 px" at bounding box center [84, 268] width 169 height 114
click at [499, 20] on icon at bounding box center [498, 16] width 11 height 11
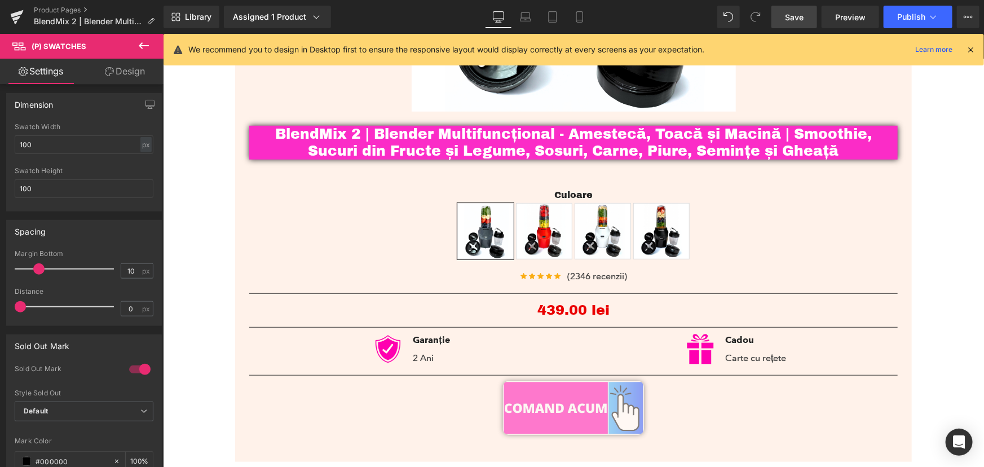
scroll to position [396, 0]
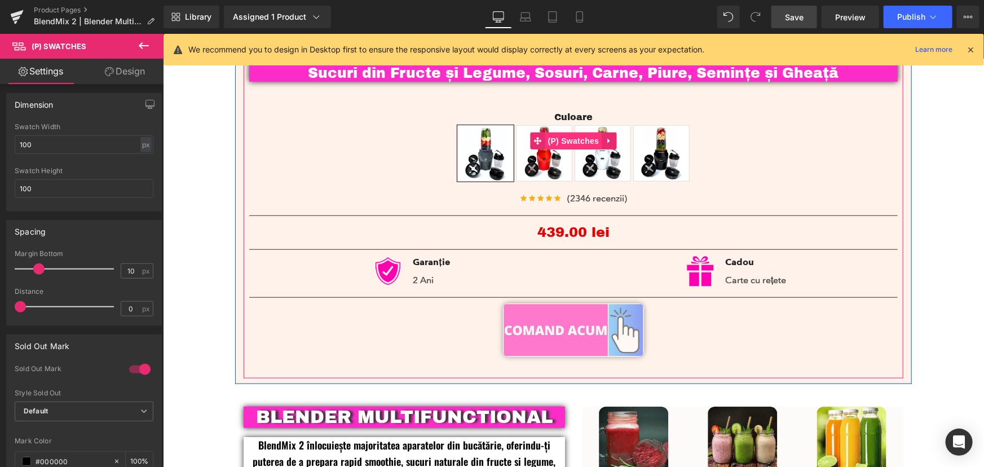
click at [569, 144] on span "(P) Swatches" at bounding box center [573, 140] width 57 height 17
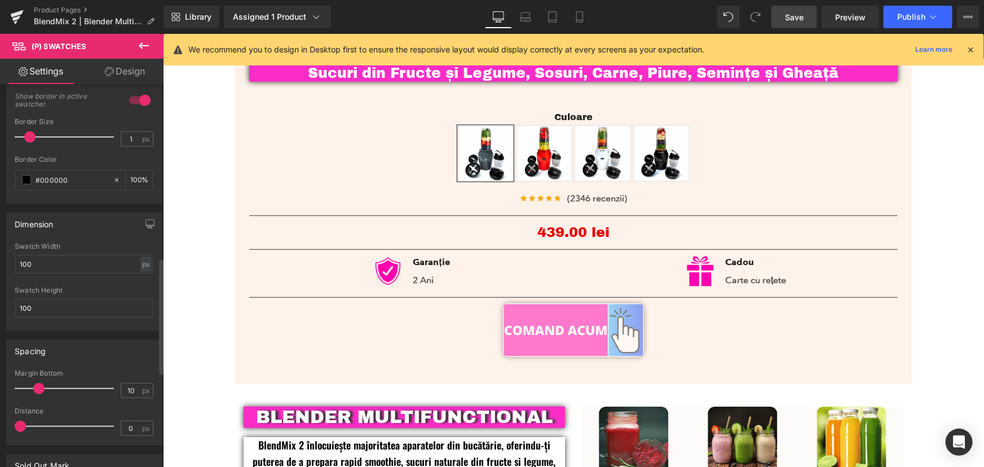
scroll to position [221, 0]
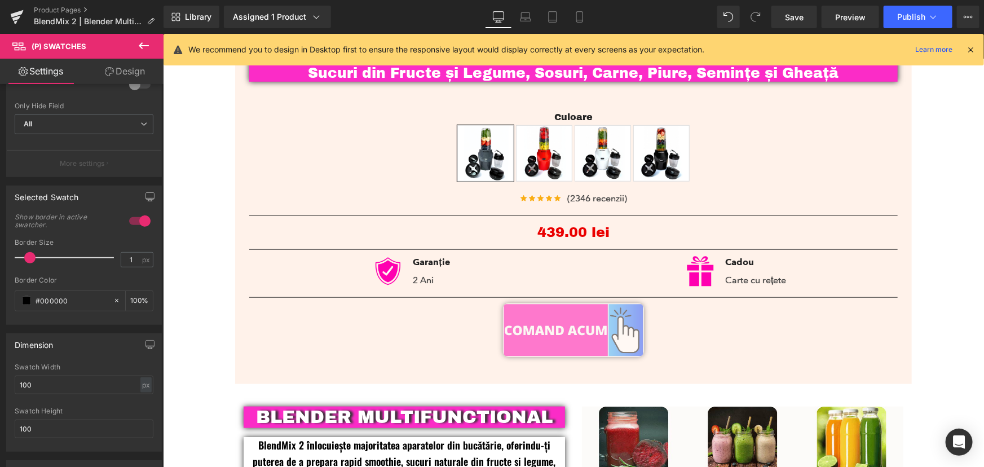
drag, startPoint x: 792, startPoint y: 16, endPoint x: 746, endPoint y: 0, distance: 48.0
click at [792, 16] on span "Save" at bounding box center [794, 17] width 19 height 12
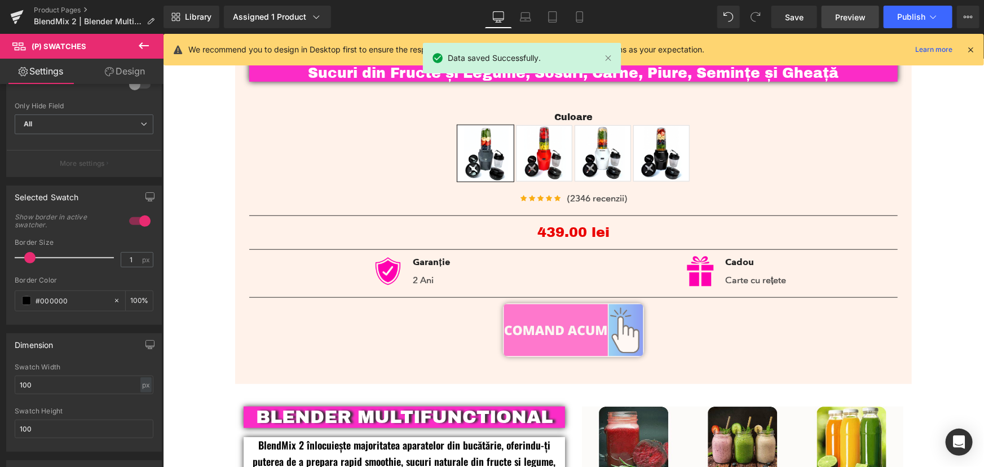
click at [859, 7] on link "Preview" at bounding box center [850, 17] width 58 height 23
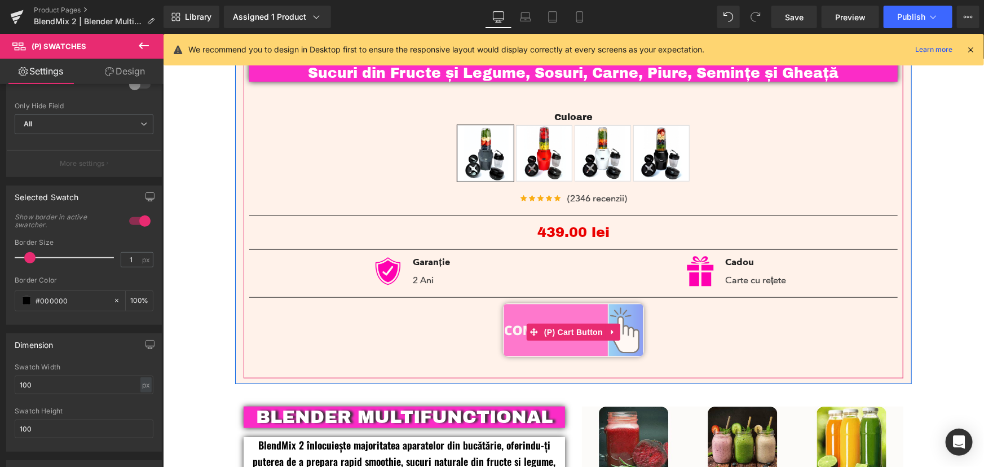
click at [594, 344] on input "image" at bounding box center [572, 330] width 141 height 54
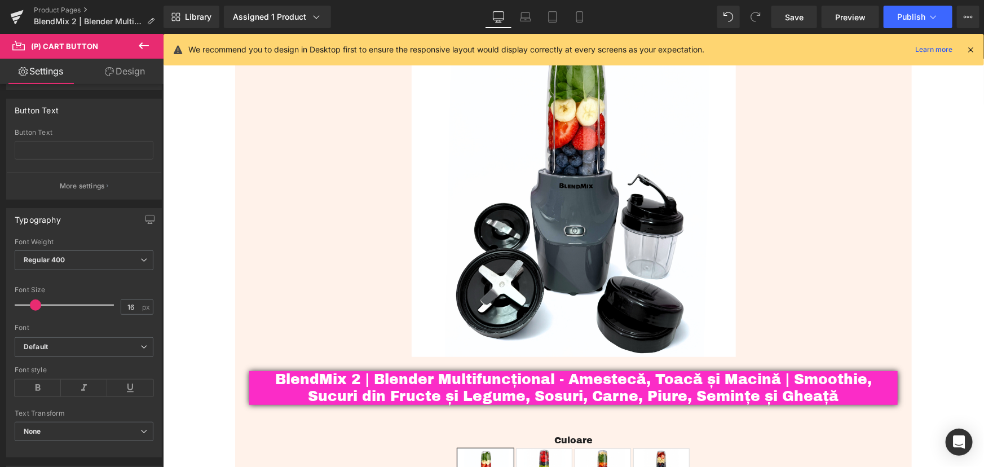
scroll to position [0, 0]
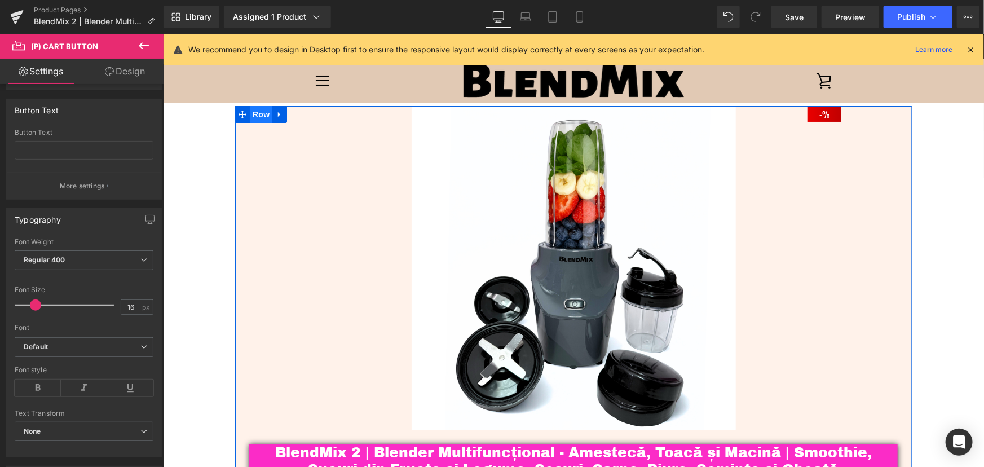
click at [257, 113] on span "Row" at bounding box center [260, 113] width 23 height 17
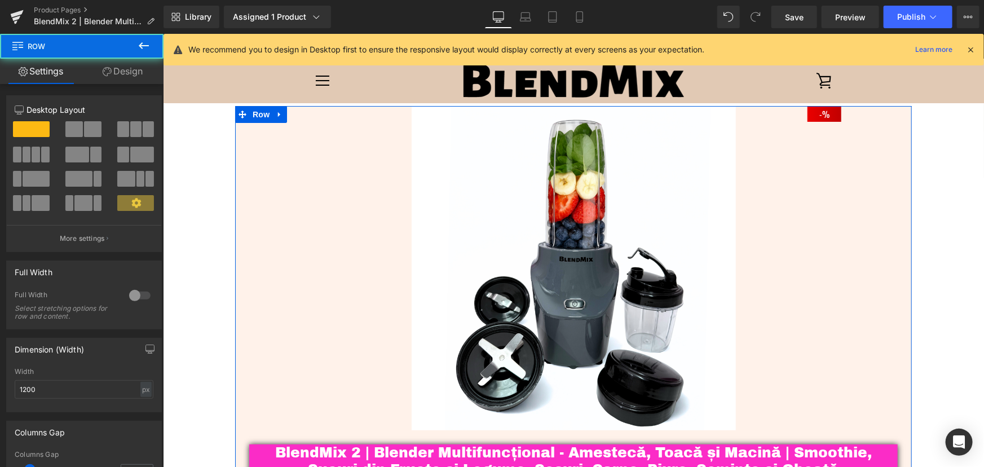
drag, startPoint x: 124, startPoint y: 67, endPoint x: 135, endPoint y: 112, distance: 46.4
click at [124, 67] on link "Design" at bounding box center [123, 71] width 82 height 25
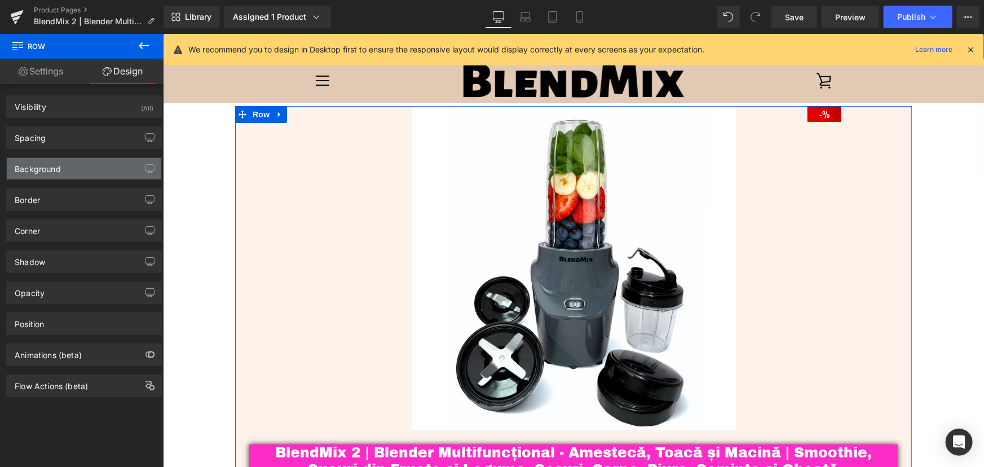
click at [60, 170] on div "Background" at bounding box center [38, 166] width 46 height 16
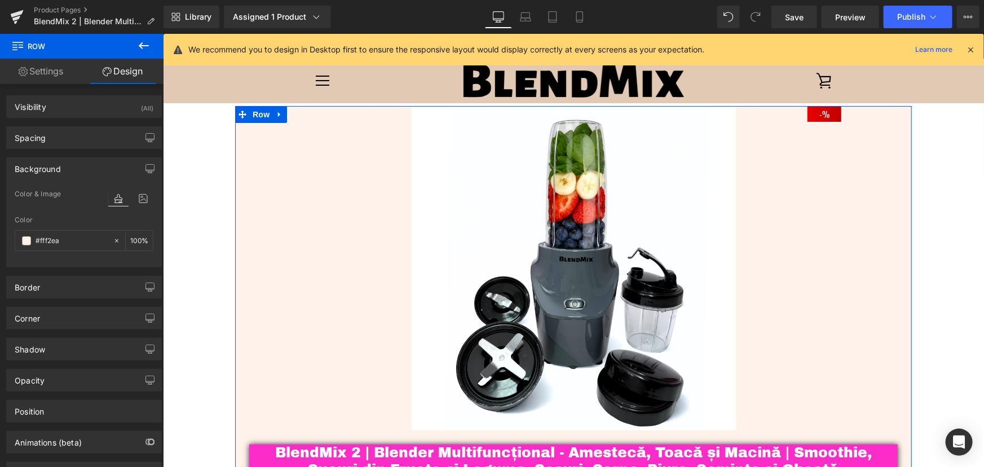
type input "#fff2ea"
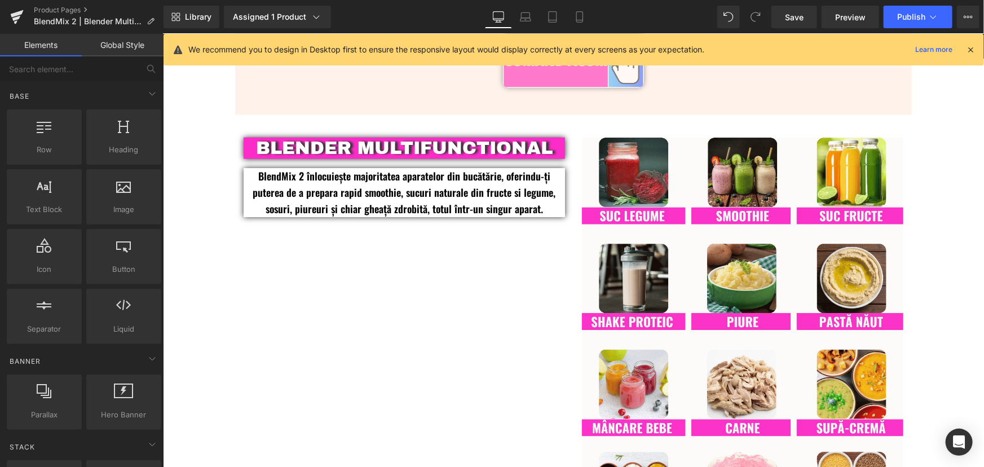
scroll to position [666, 0]
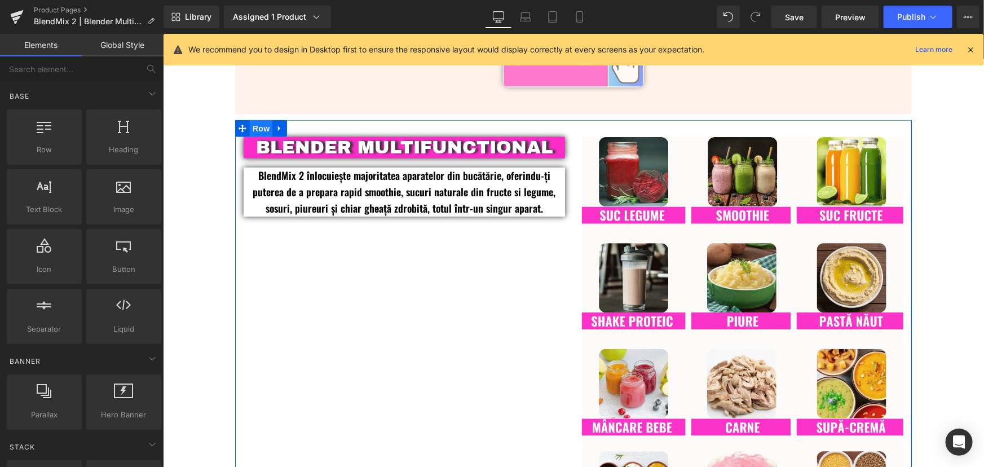
click at [249, 129] on span "Row" at bounding box center [260, 128] width 23 height 17
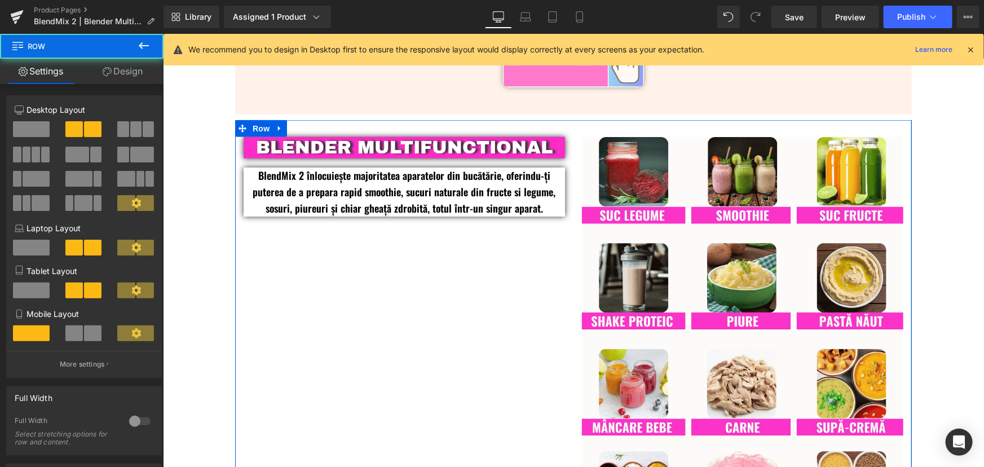
click at [112, 79] on link "Design" at bounding box center [123, 71] width 82 height 25
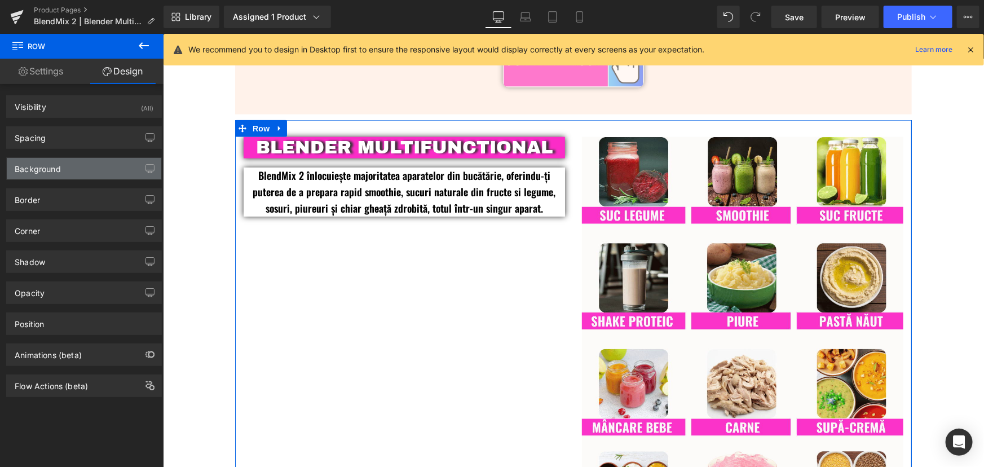
click at [60, 165] on div "Background" at bounding box center [84, 168] width 154 height 21
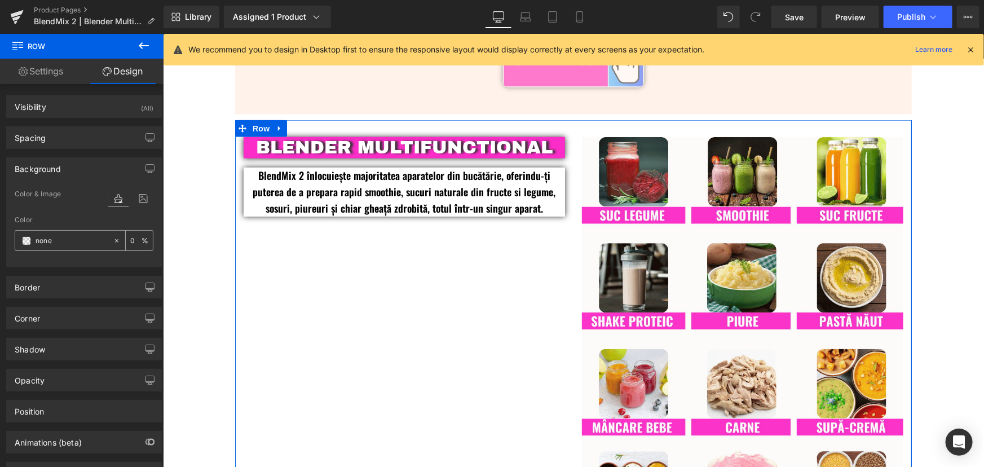
click at [76, 243] on input "none" at bounding box center [72, 241] width 72 height 12
paste input "#fff2ea"
type input "#fff2ea"
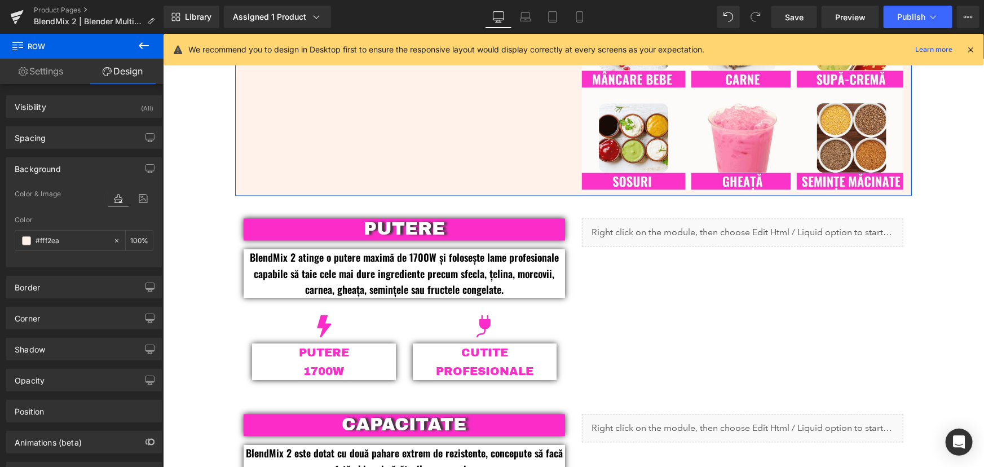
scroll to position [1076, 0]
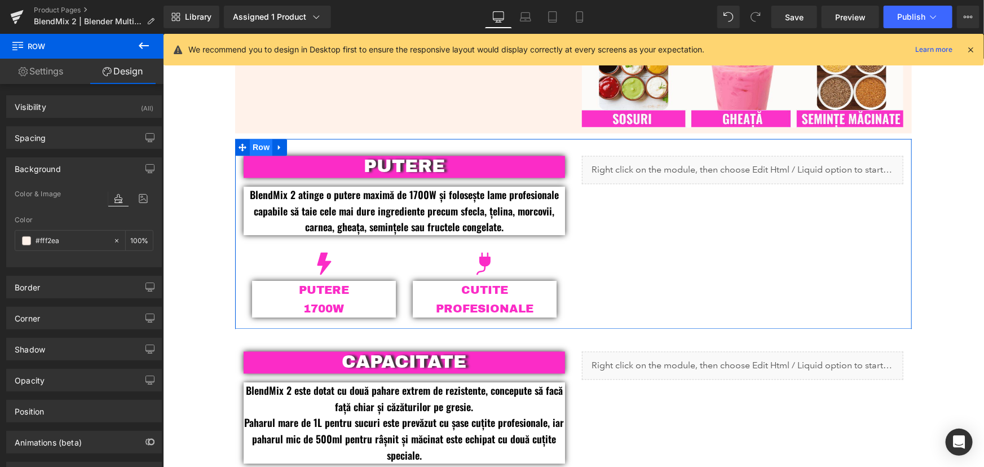
click at [257, 147] on span "Row" at bounding box center [260, 147] width 23 height 17
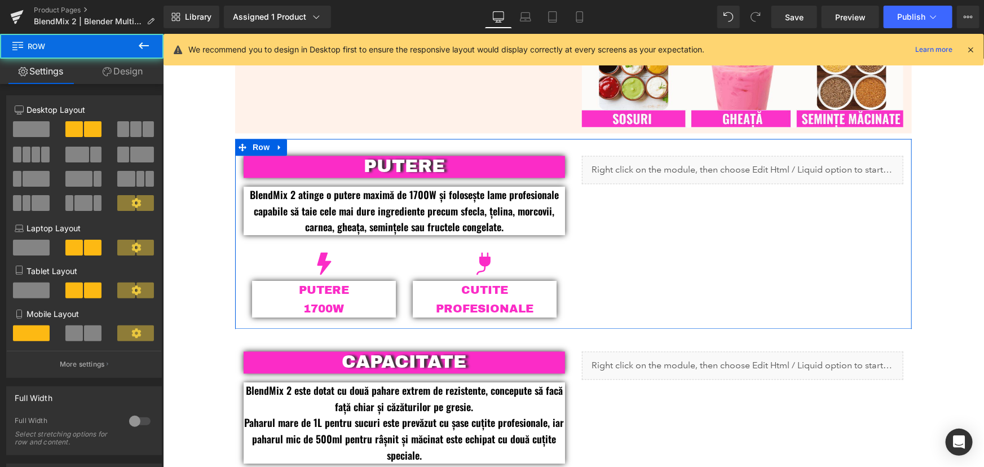
click at [116, 69] on link "Design" at bounding box center [123, 71] width 82 height 25
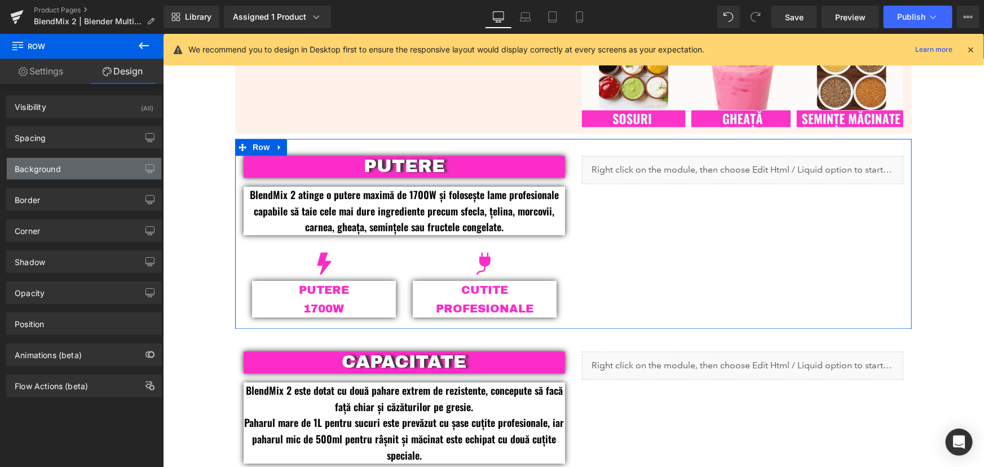
click at [56, 174] on div "Background" at bounding box center [84, 168] width 154 height 21
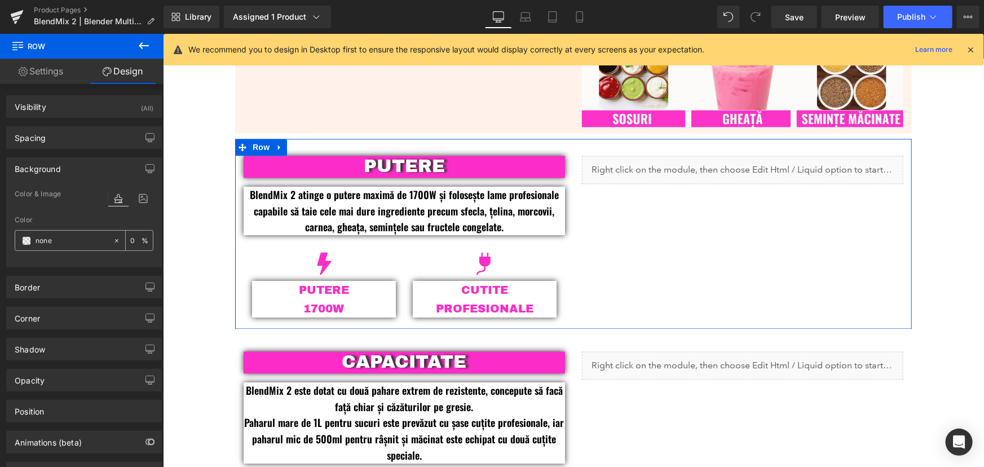
click at [82, 242] on input "none" at bounding box center [72, 241] width 72 height 12
paste input "#fff2ea"
type input "#fff2ea"
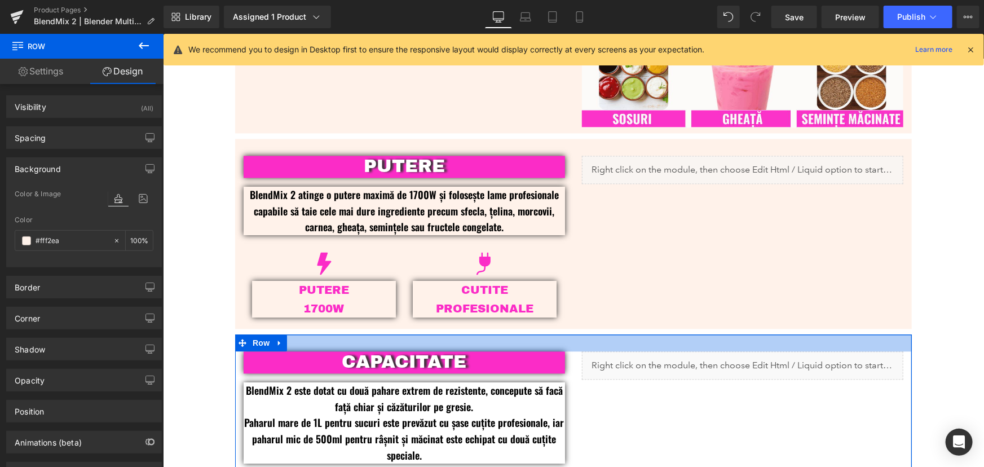
scroll to position [1128, 0]
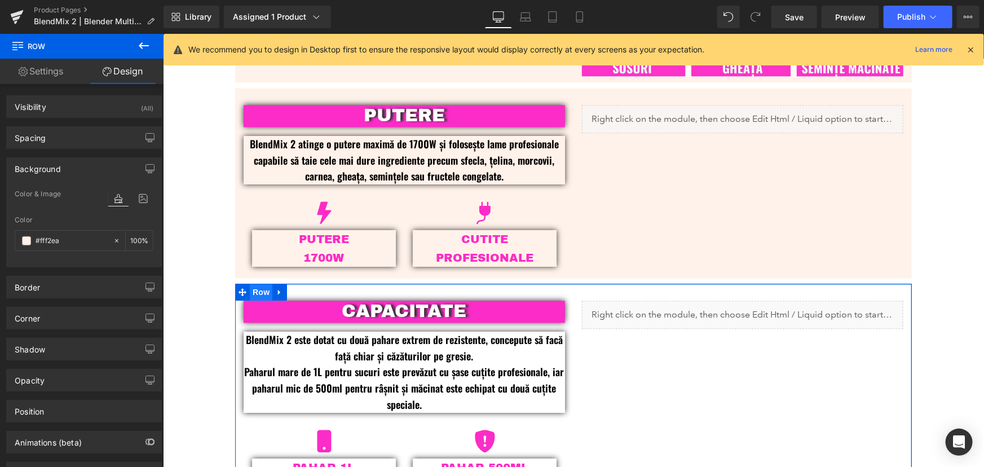
click at [251, 294] on span "Row" at bounding box center [260, 291] width 23 height 17
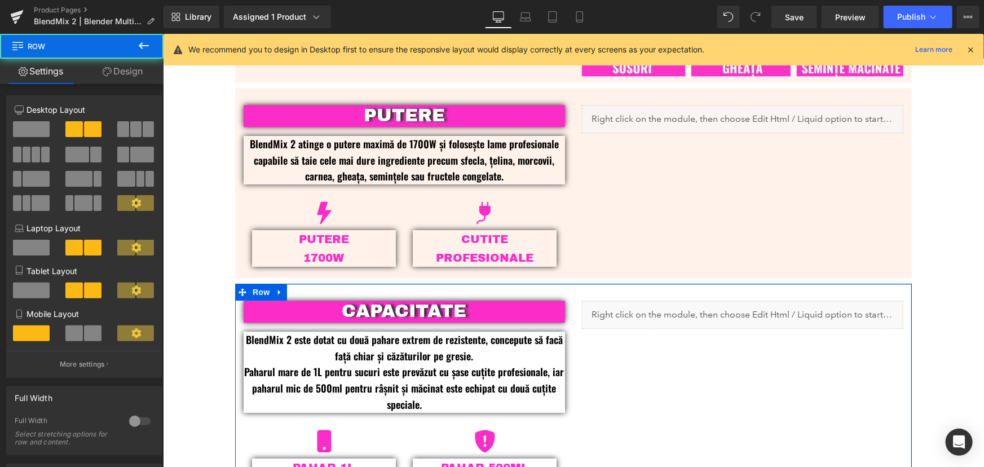
click at [124, 73] on link "Design" at bounding box center [123, 71] width 82 height 25
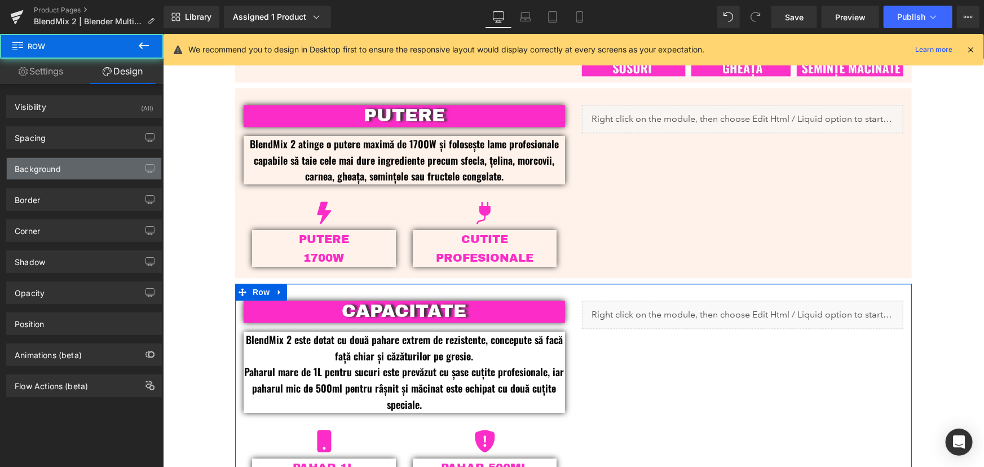
click at [53, 163] on div "Background" at bounding box center [38, 166] width 46 height 16
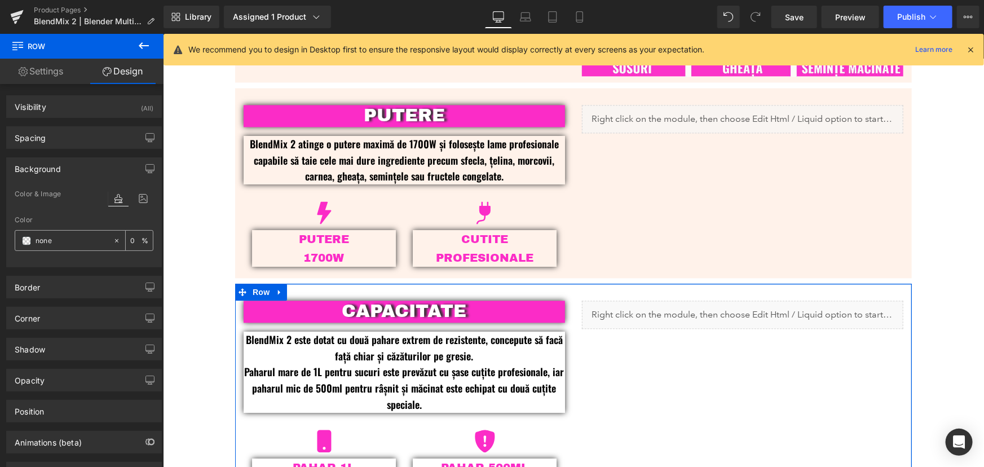
click at [74, 237] on input "text" at bounding box center [72, 241] width 72 height 12
paste input "#fff2ea"
type input "#fff2ea"
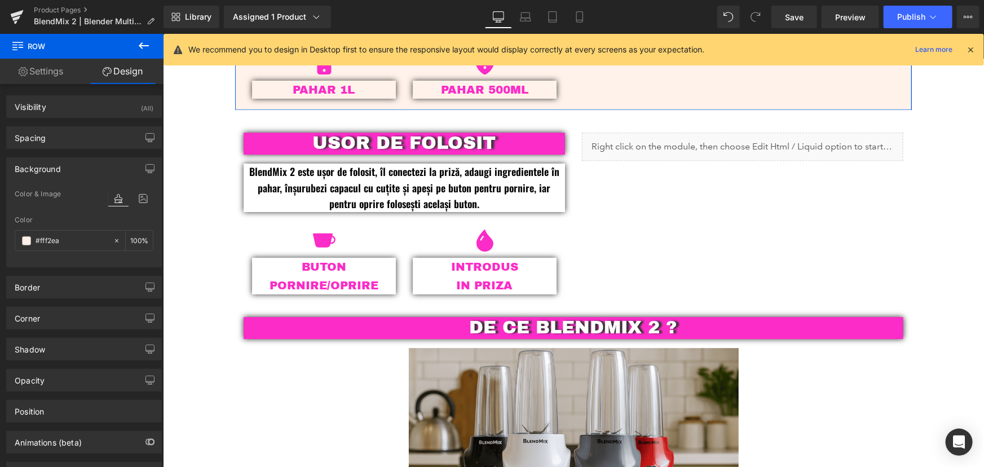
scroll to position [1537, 0]
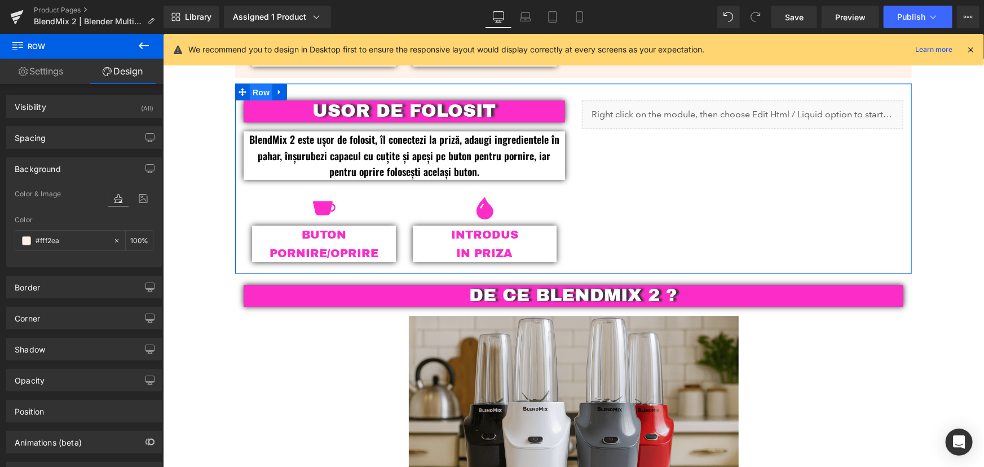
click at [255, 90] on span "Row" at bounding box center [260, 91] width 23 height 17
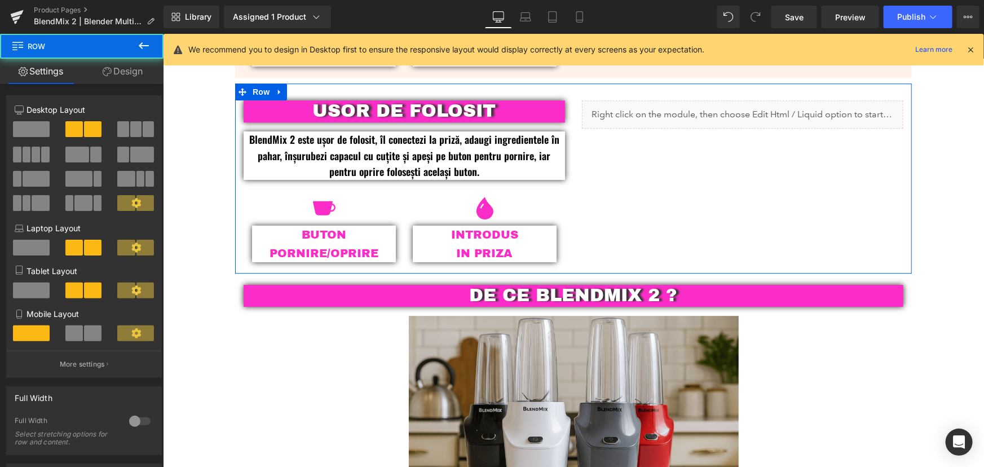
click at [128, 76] on link "Design" at bounding box center [123, 71] width 82 height 25
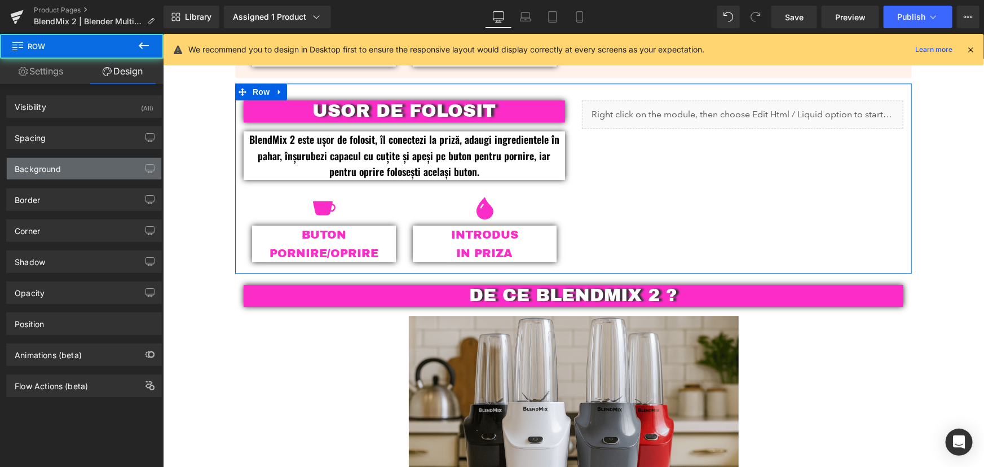
click at [64, 162] on div "Background" at bounding box center [84, 168] width 154 height 21
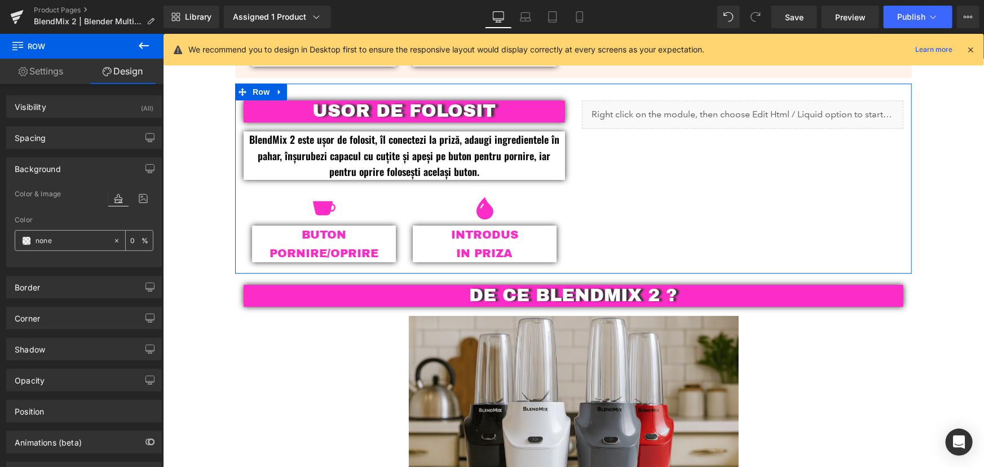
click at [67, 237] on input "text" at bounding box center [72, 241] width 72 height 12
paste input "#fff2ea"
type input "#fff2ea"
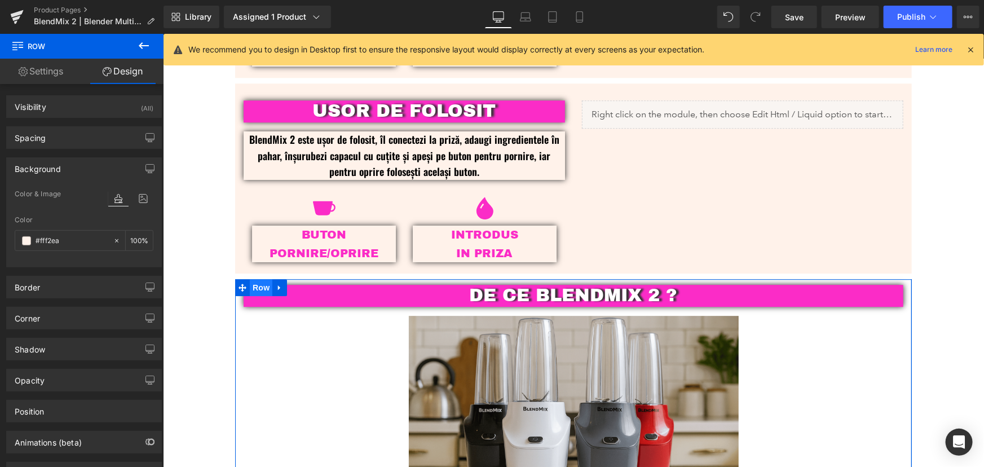
click at [261, 280] on span "Row" at bounding box center [260, 286] width 23 height 17
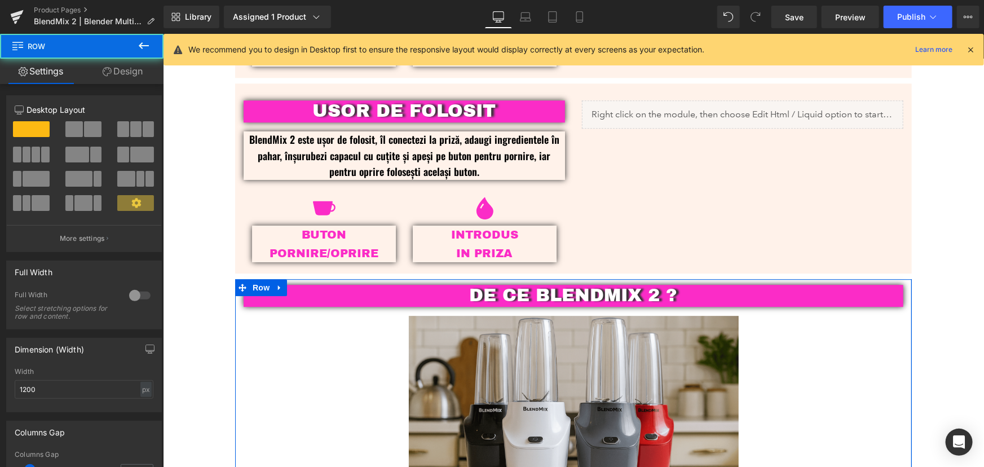
click at [113, 70] on link "Design" at bounding box center [123, 71] width 82 height 25
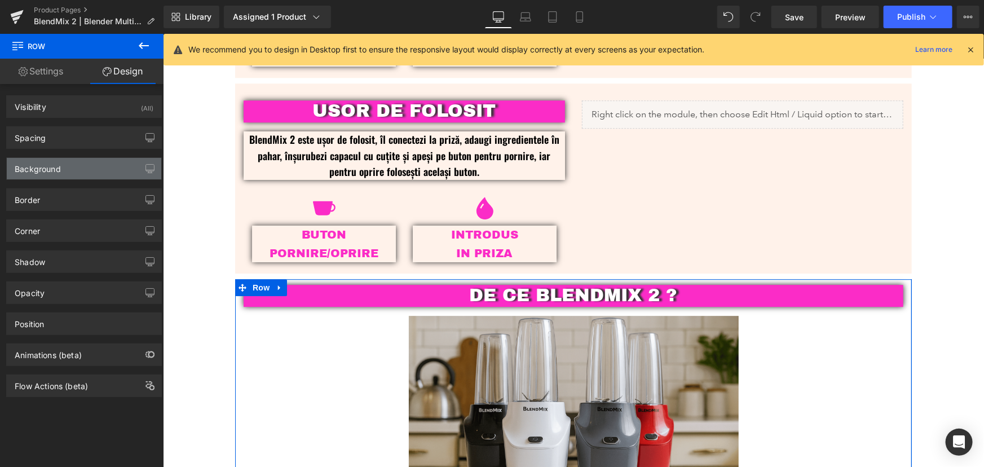
click at [46, 170] on div "Background" at bounding box center [38, 166] width 46 height 16
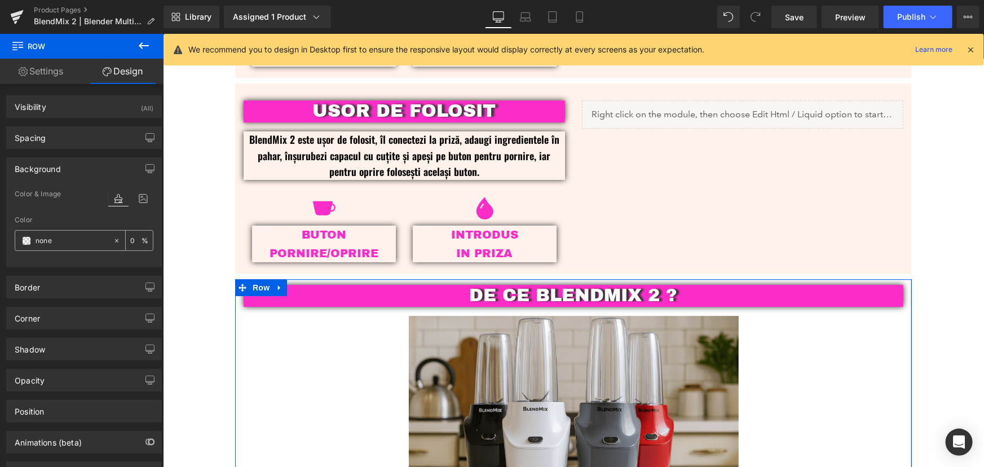
click at [66, 240] on input "none" at bounding box center [72, 241] width 72 height 12
paste input "#fff2ea"
type input "#fff2ea"
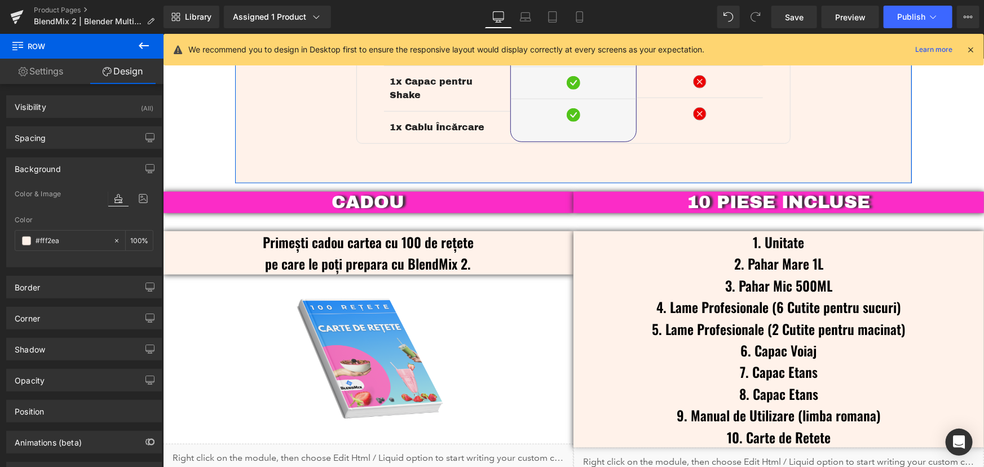
scroll to position [2665, 0]
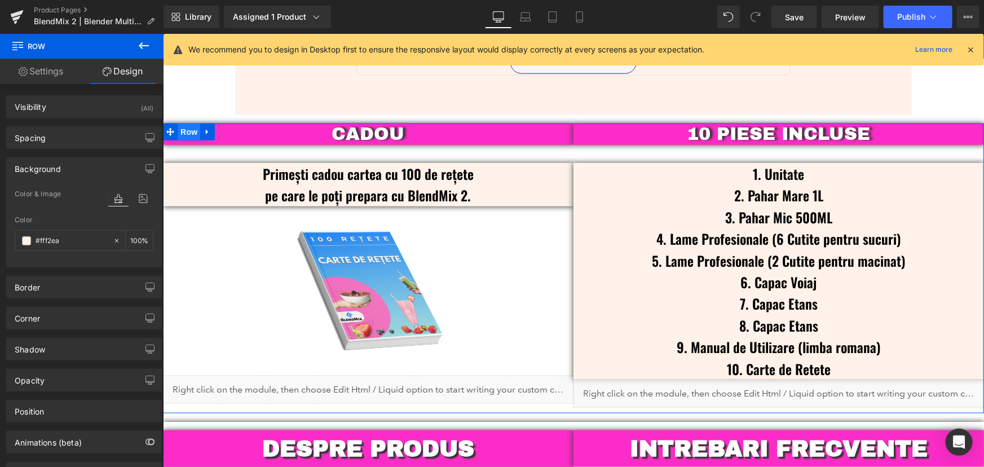
click at [187, 123] on span "Row" at bounding box center [188, 131] width 23 height 17
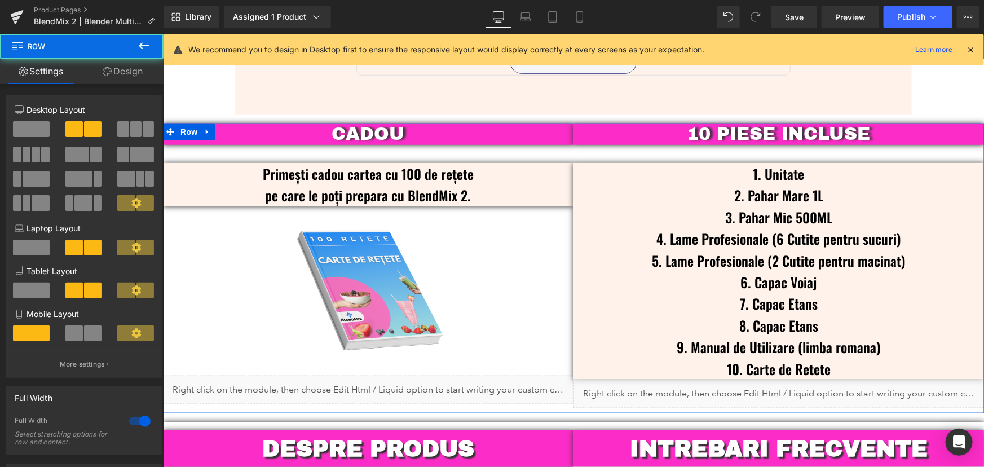
click at [113, 65] on link "Design" at bounding box center [123, 71] width 82 height 25
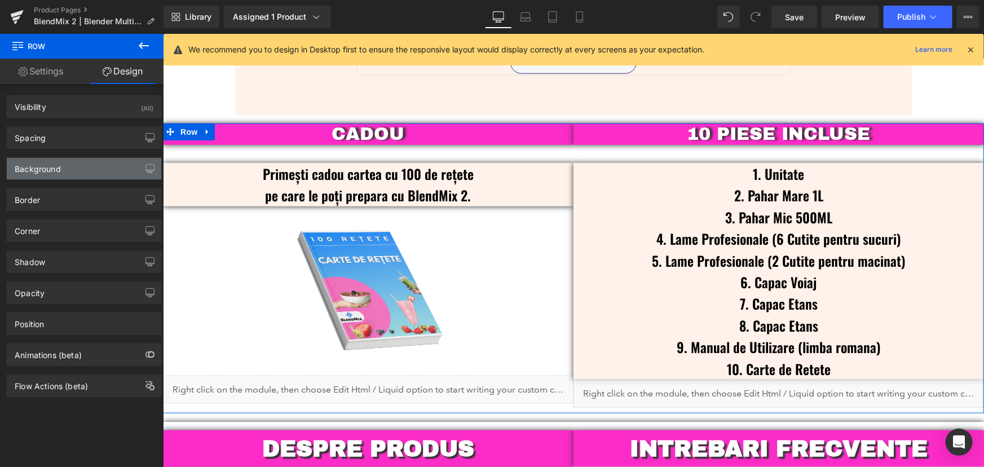
click at [52, 166] on div "Background" at bounding box center [38, 166] width 46 height 16
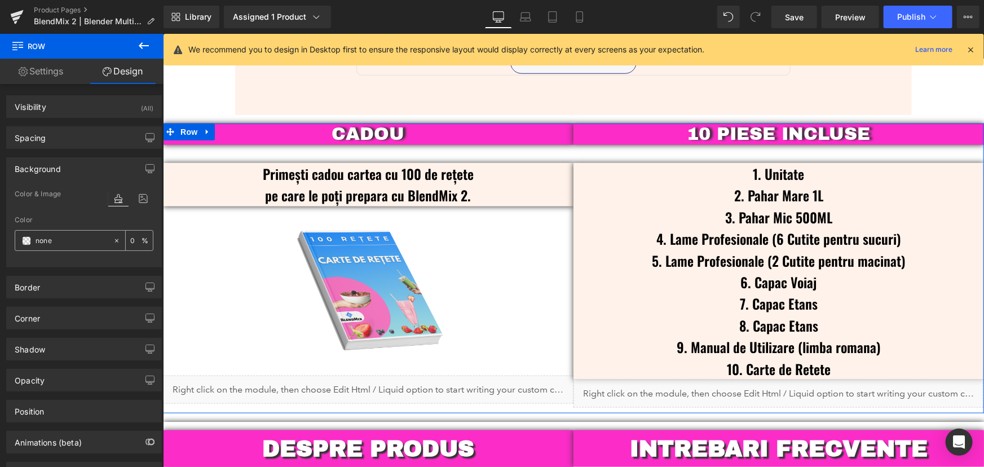
click at [77, 241] on input "text" at bounding box center [72, 241] width 72 height 12
paste input "#fff2ea"
type input "#fff2ea"
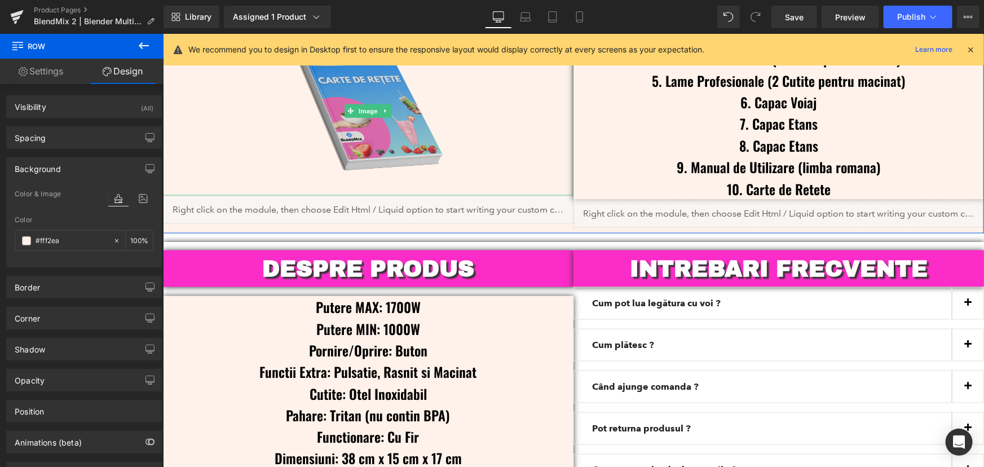
scroll to position [2870, 0]
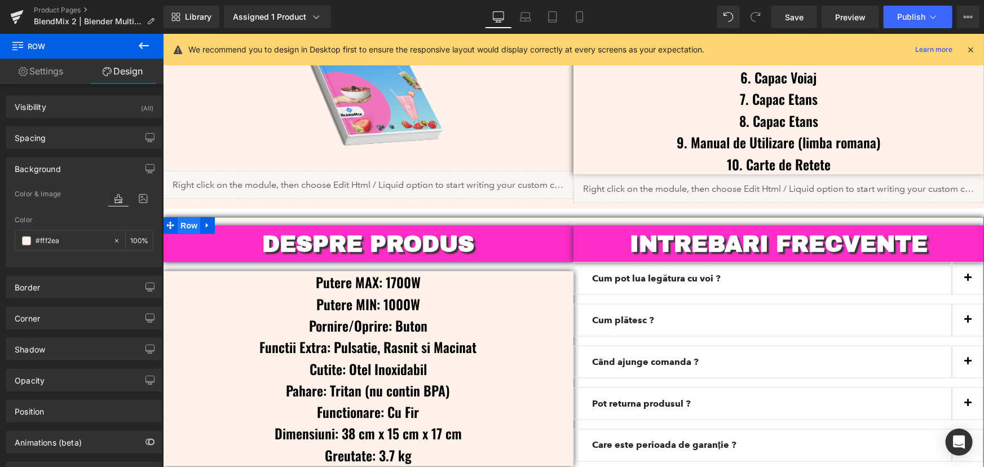
click at [183, 216] on span "Row" at bounding box center [188, 224] width 23 height 17
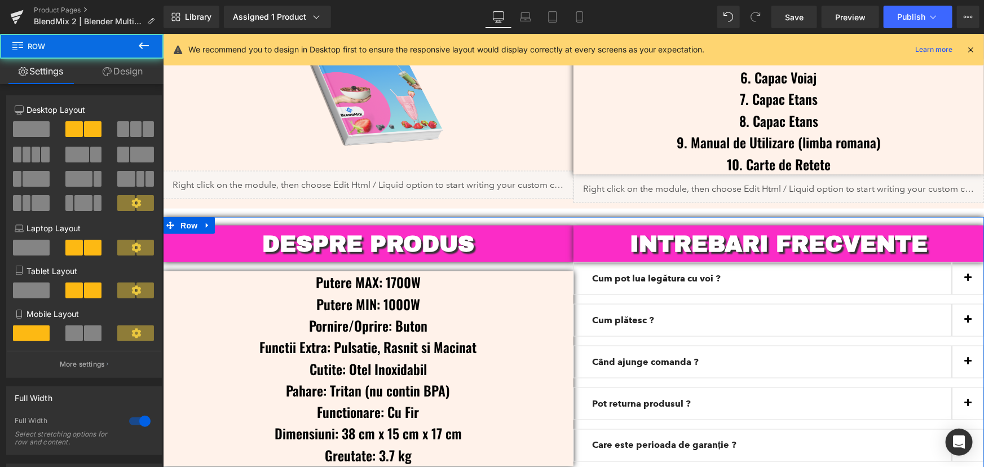
click at [139, 70] on link "Design" at bounding box center [123, 71] width 82 height 25
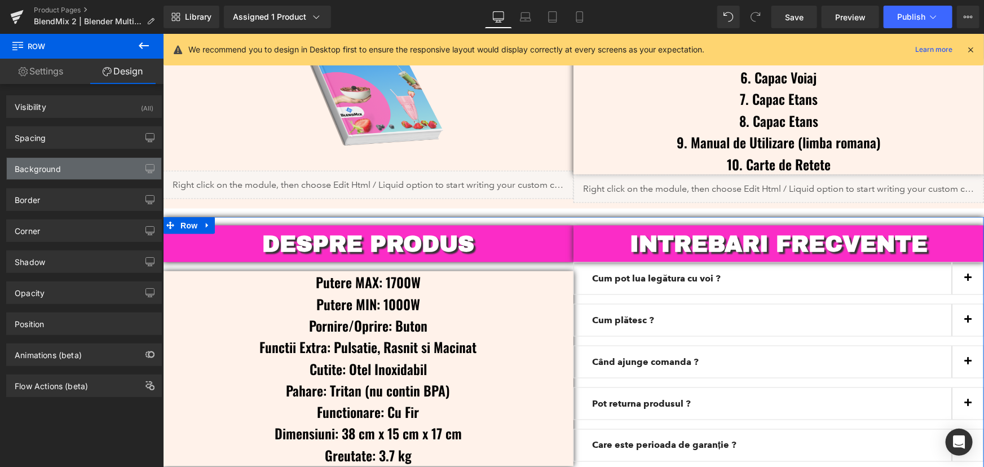
click at [65, 167] on div "Background" at bounding box center [84, 168] width 154 height 21
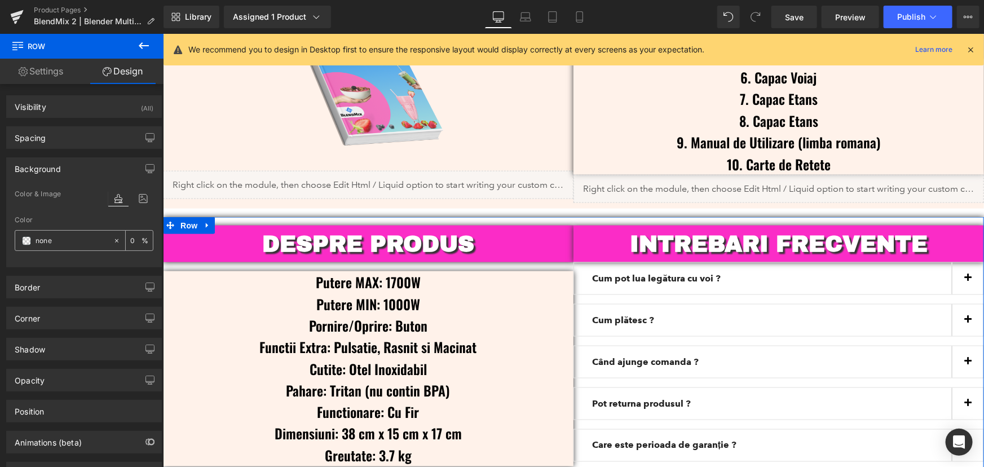
click at [76, 239] on input "none" at bounding box center [72, 241] width 72 height 12
paste input "#fff2ea"
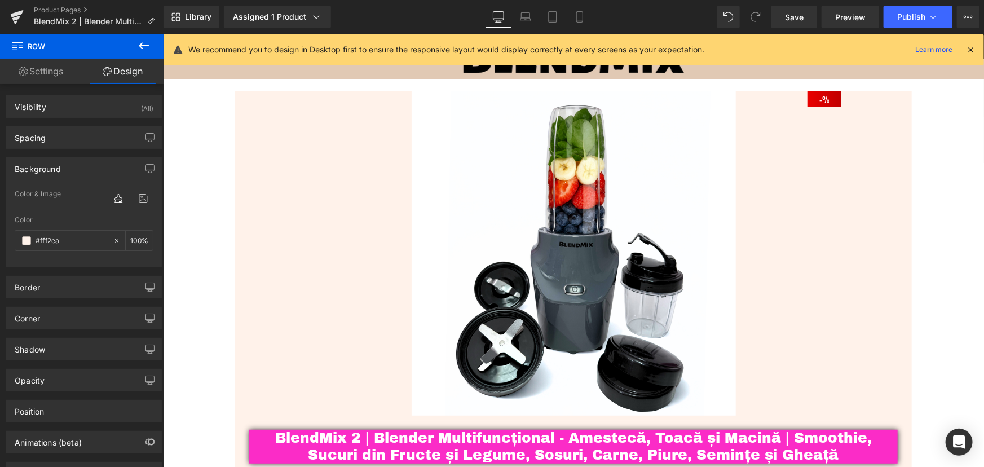
scroll to position [0, 0]
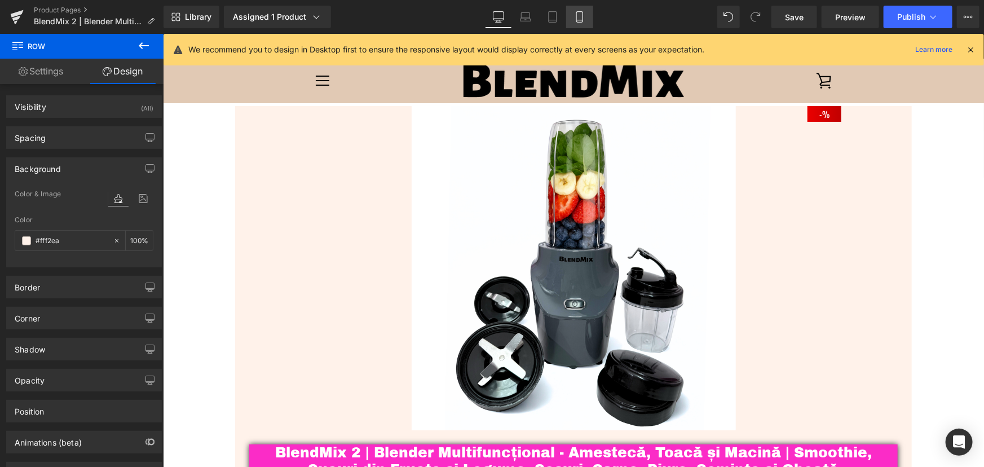
type input "#fff2ea"
click at [584, 15] on icon at bounding box center [579, 16] width 11 height 11
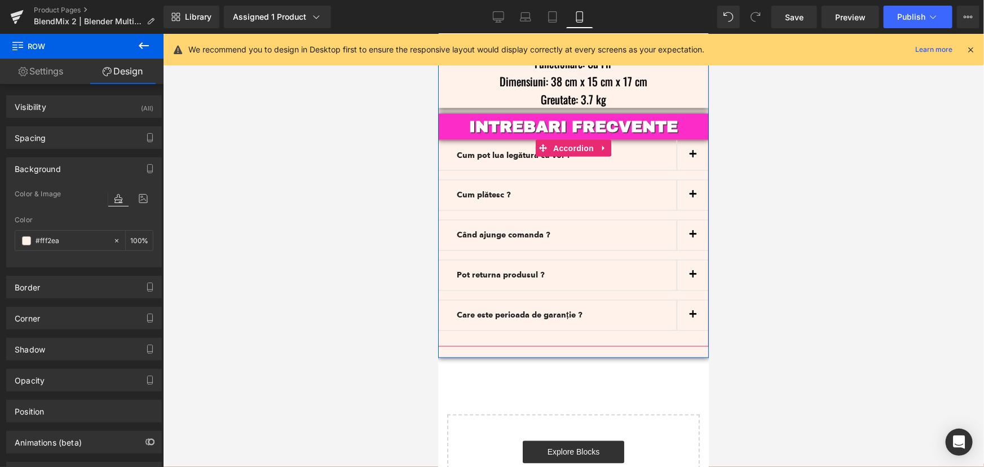
scroll to position [3023, 0]
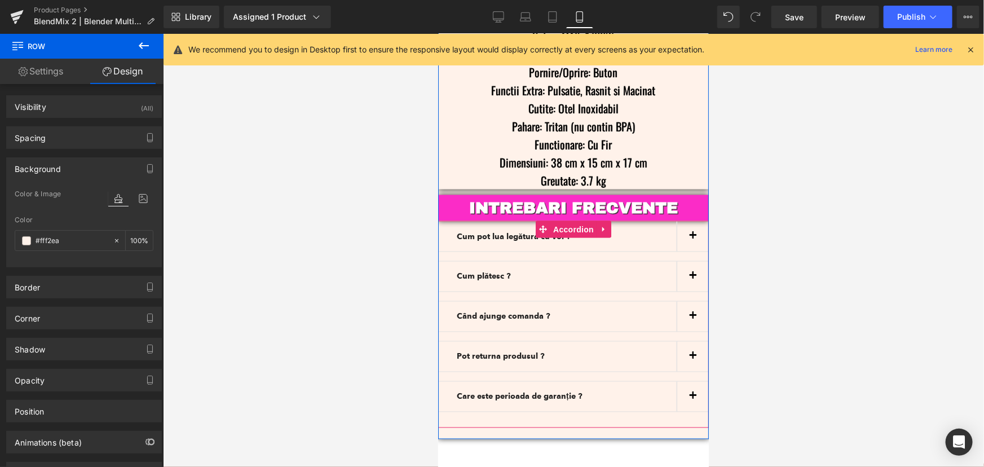
click at [689, 221] on button "button" at bounding box center [692, 236] width 32 height 30
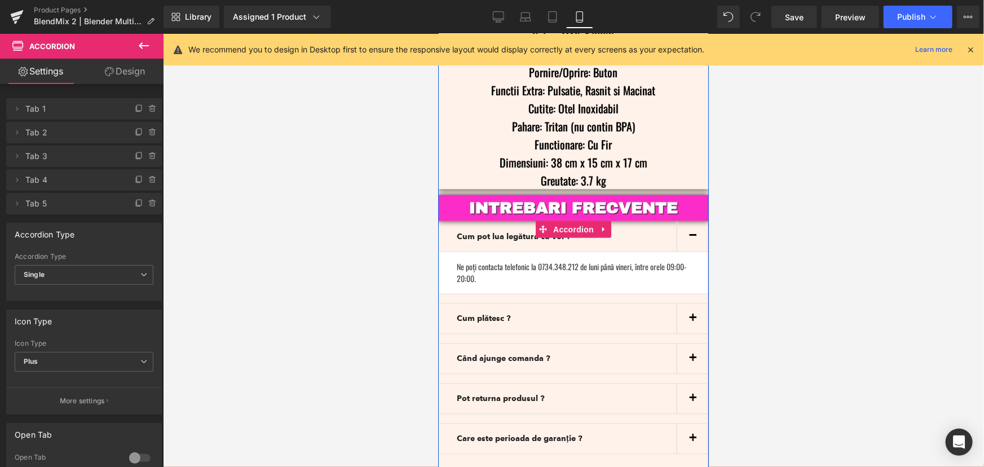
click at [689, 221] on button "button" at bounding box center [692, 236] width 32 height 30
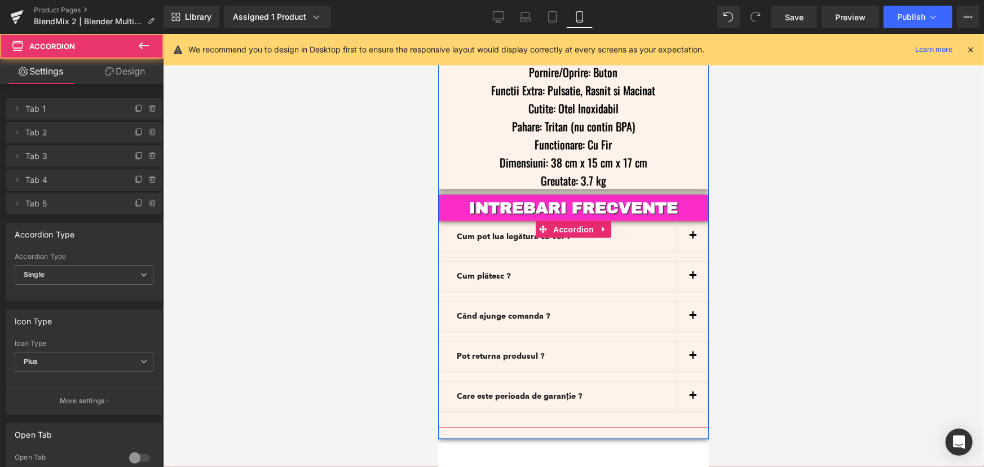
click at [692, 261] on button "button" at bounding box center [692, 276] width 32 height 30
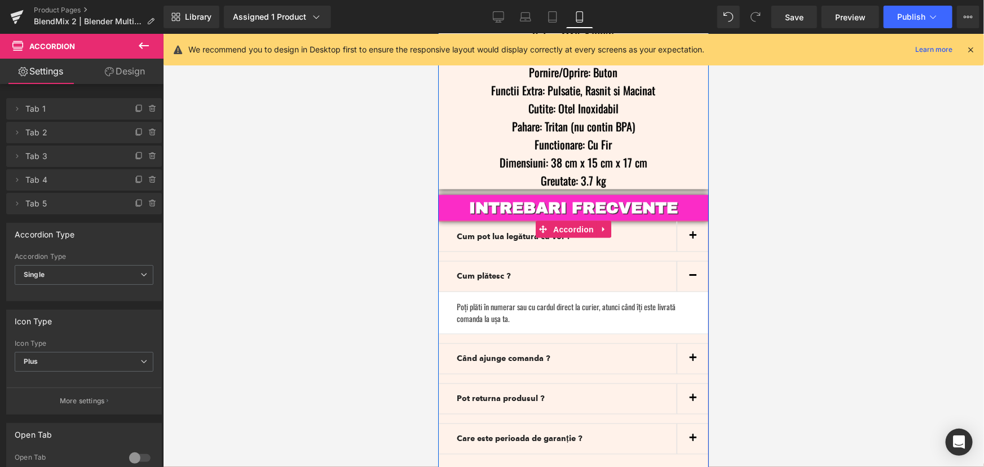
click at [692, 261] on button "button" at bounding box center [692, 276] width 32 height 30
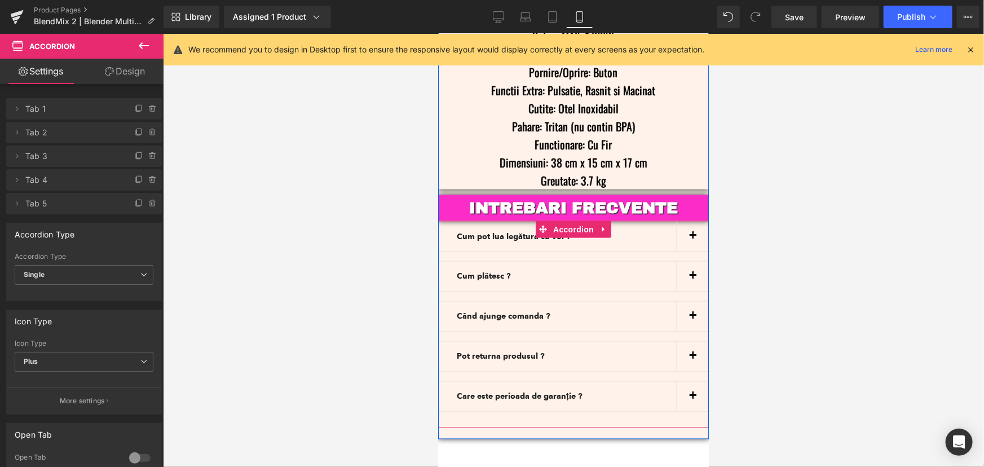
click at [692, 319] on span "button" at bounding box center [692, 319] width 0 height 0
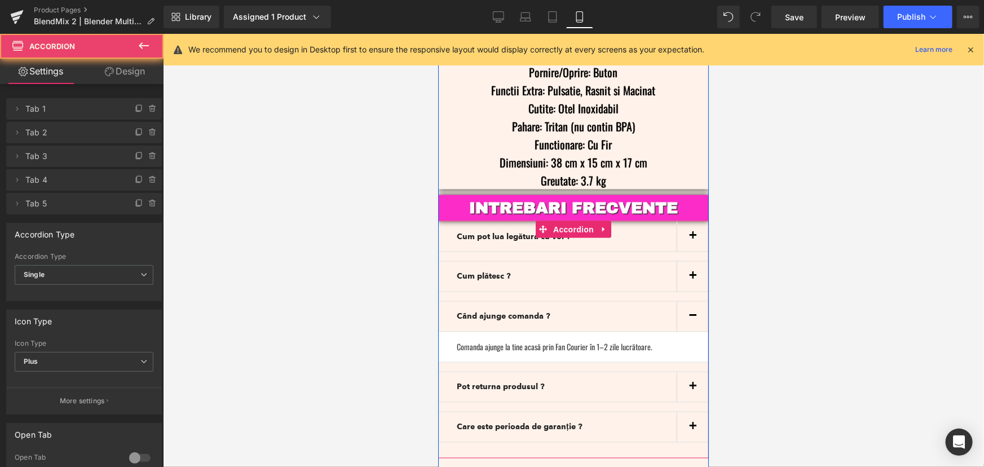
click at [693, 301] on button "button" at bounding box center [692, 316] width 32 height 30
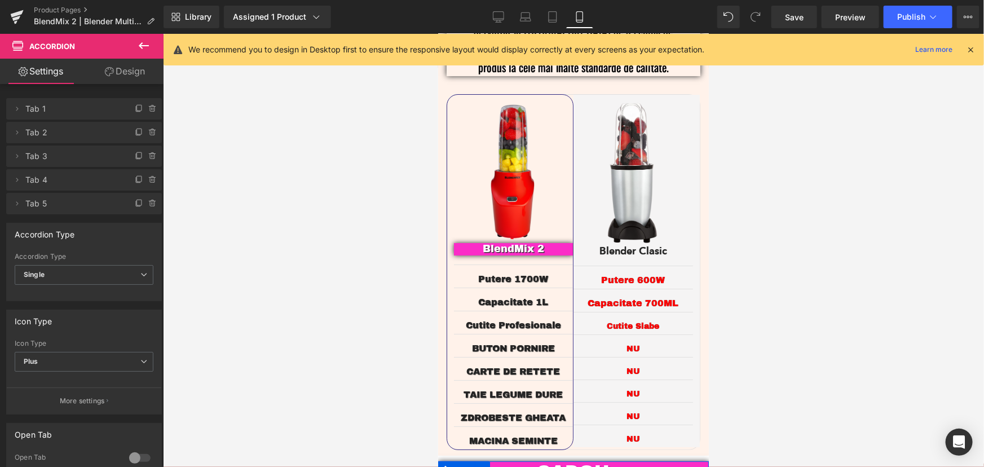
scroll to position [1999, 0]
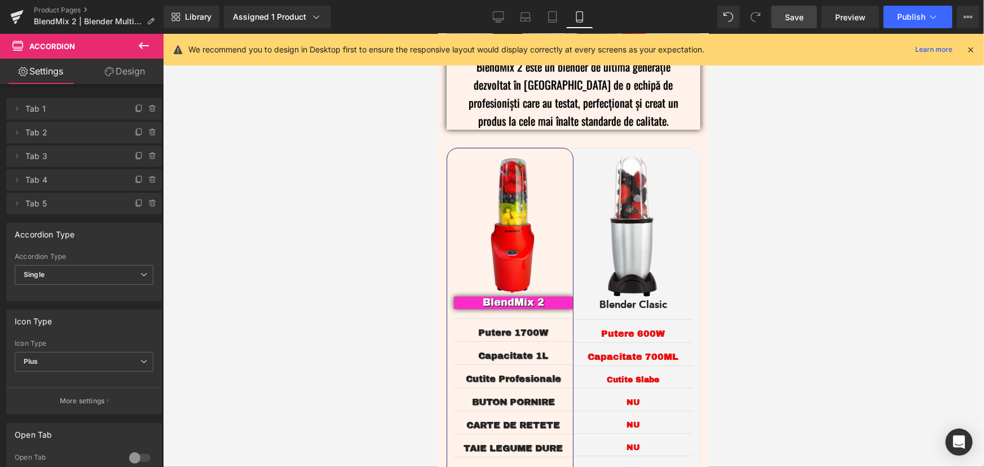
click at [793, 21] on span "Save" at bounding box center [794, 17] width 19 height 12
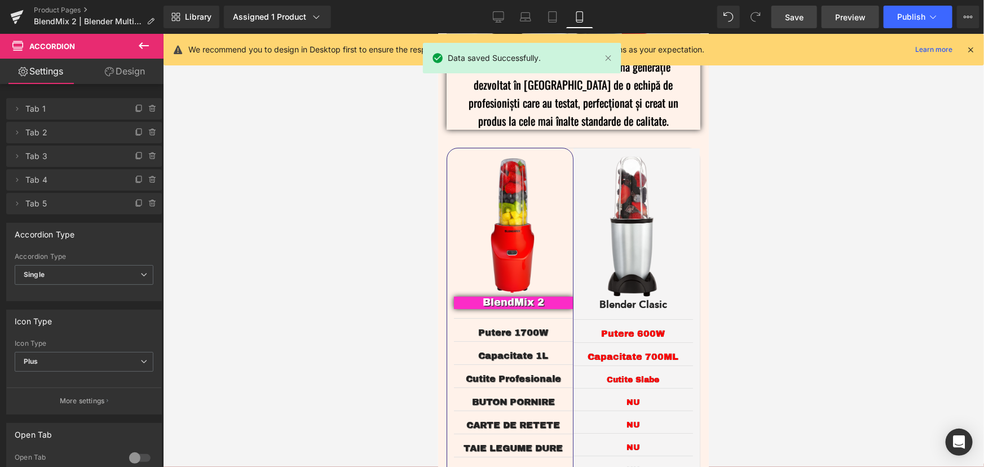
click at [860, 17] on span "Preview" at bounding box center [850, 17] width 30 height 12
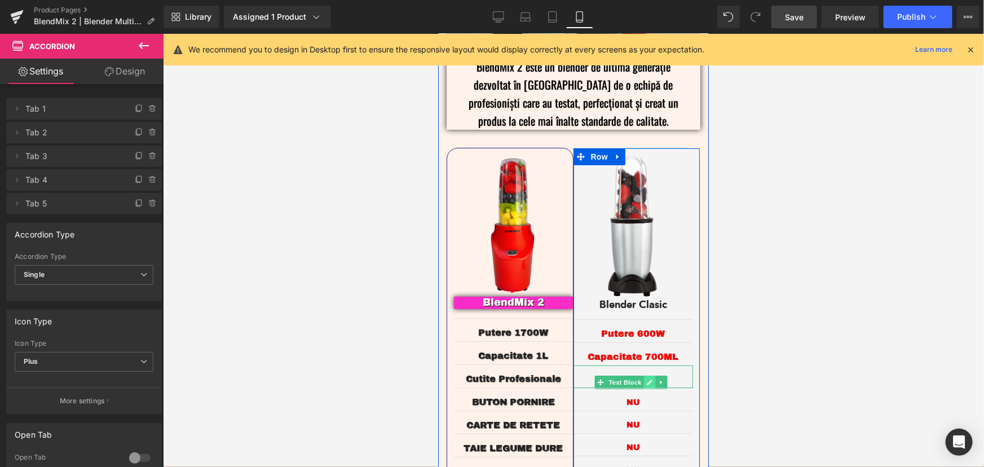
click at [647, 379] on icon at bounding box center [650, 382] width 6 height 6
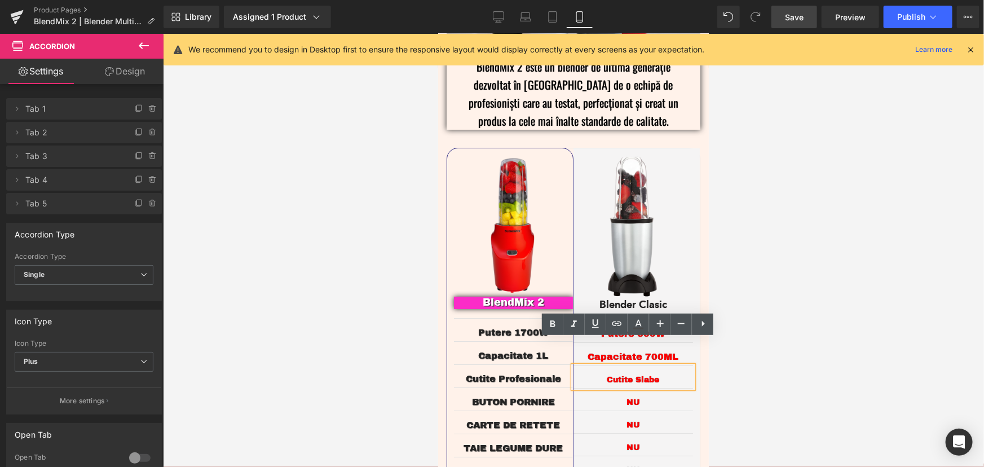
click at [818, 348] on div at bounding box center [573, 250] width 821 height 433
click at [799, 300] on div at bounding box center [573, 250] width 821 height 433
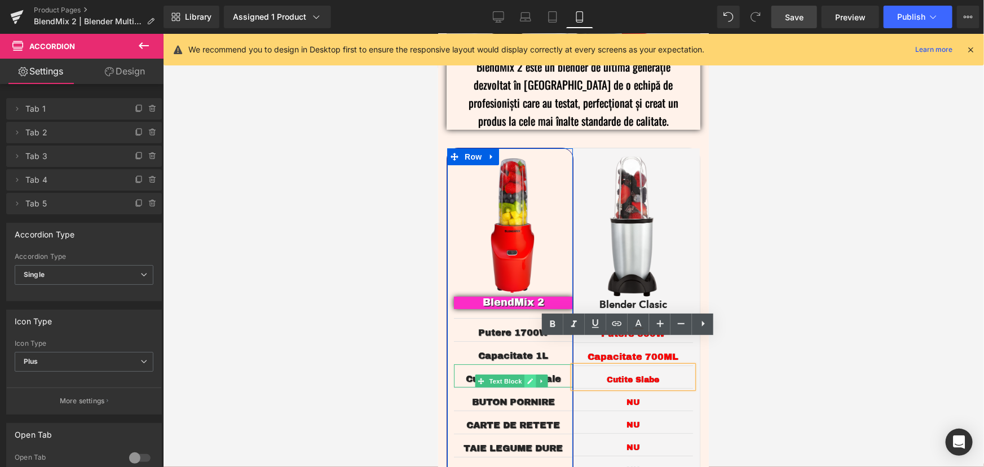
click at [526, 374] on link at bounding box center [530, 381] width 12 height 14
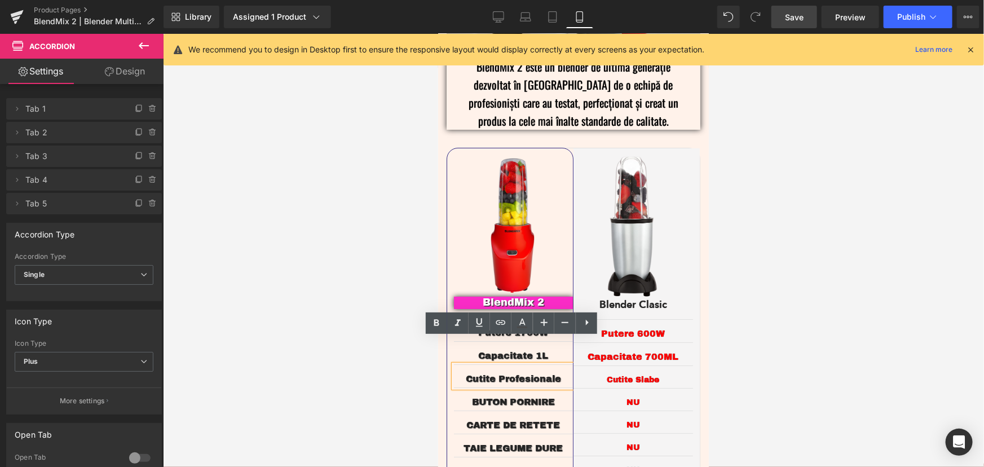
click at [498, 373] on span "Cutite Profesionale" at bounding box center [512, 378] width 95 height 10
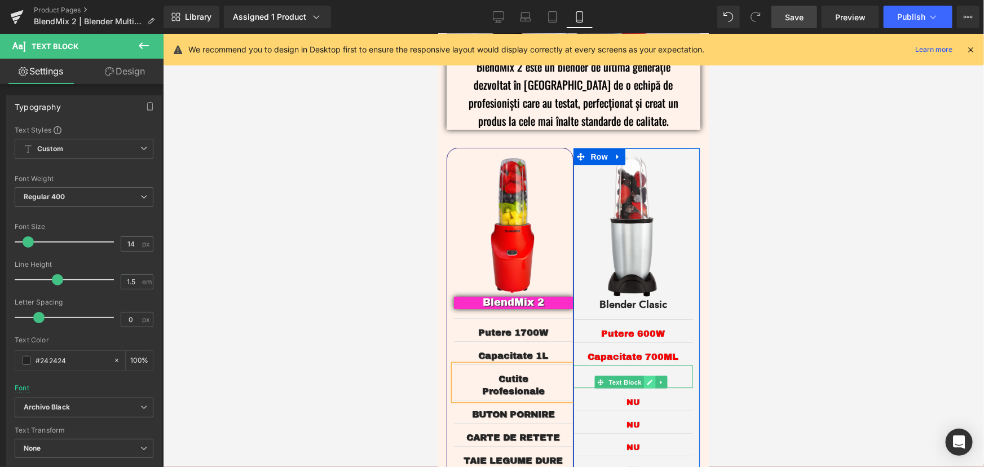
click at [643, 375] on link at bounding box center [649, 382] width 12 height 14
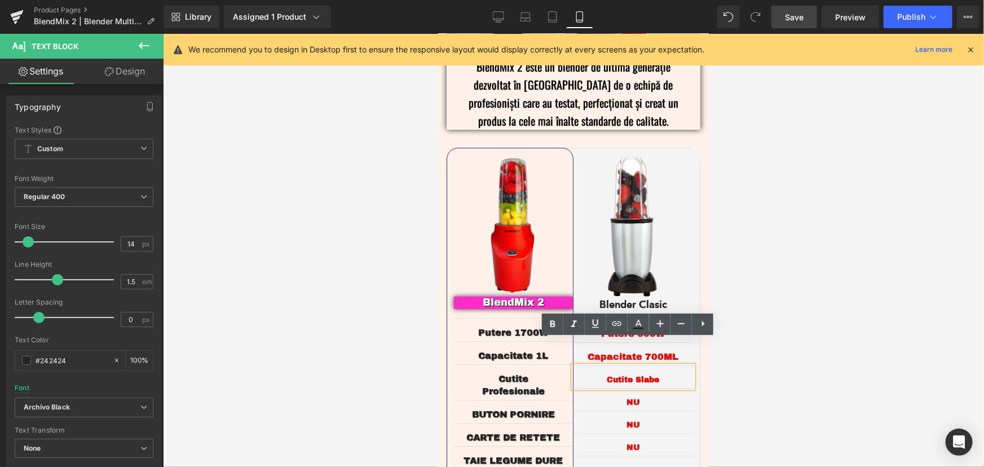
click at [631, 373] on p "Cutite Slabe" at bounding box center [633, 379] width 120 height 12
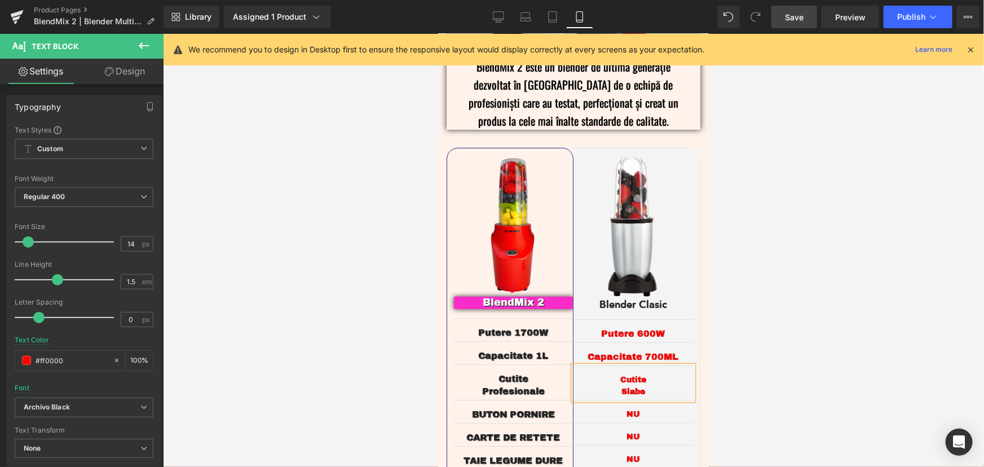
click at [812, 293] on div at bounding box center [573, 250] width 821 height 433
click at [805, 21] on link "Save" at bounding box center [794, 17] width 46 height 23
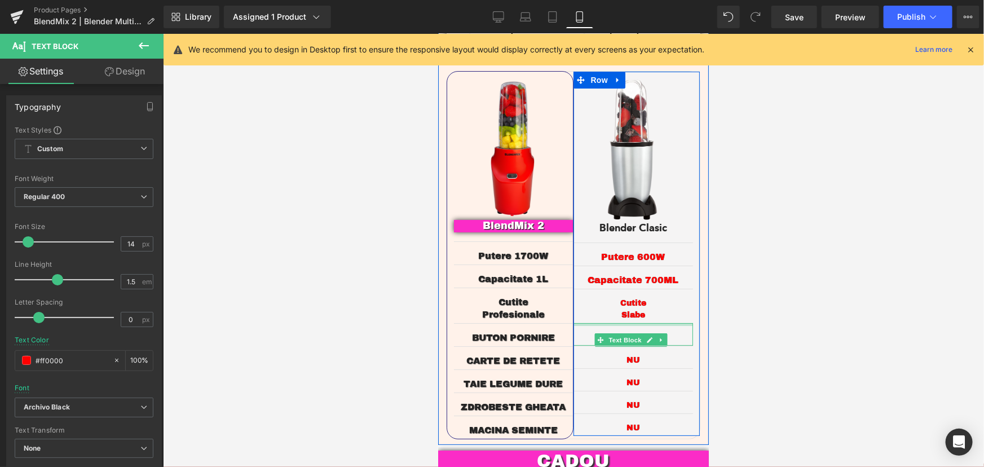
scroll to position [2101, 0]
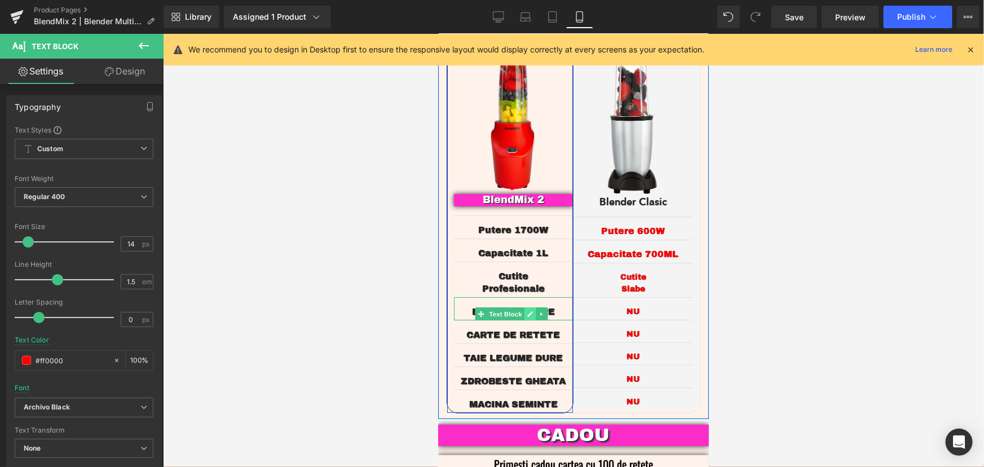
click at [526, 310] on icon at bounding box center [529, 313] width 6 height 7
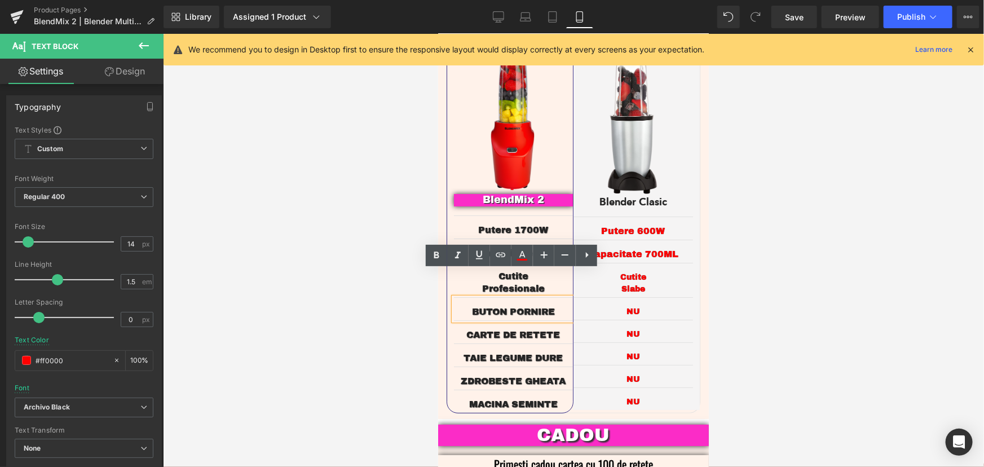
click at [535, 306] on span "BUTON PORNIRE" at bounding box center [512, 311] width 83 height 10
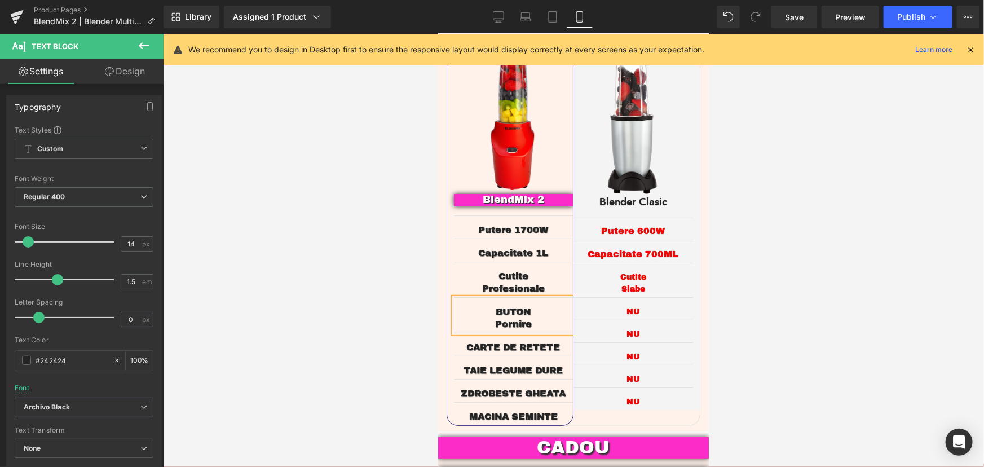
click at [824, 293] on div at bounding box center [573, 250] width 821 height 433
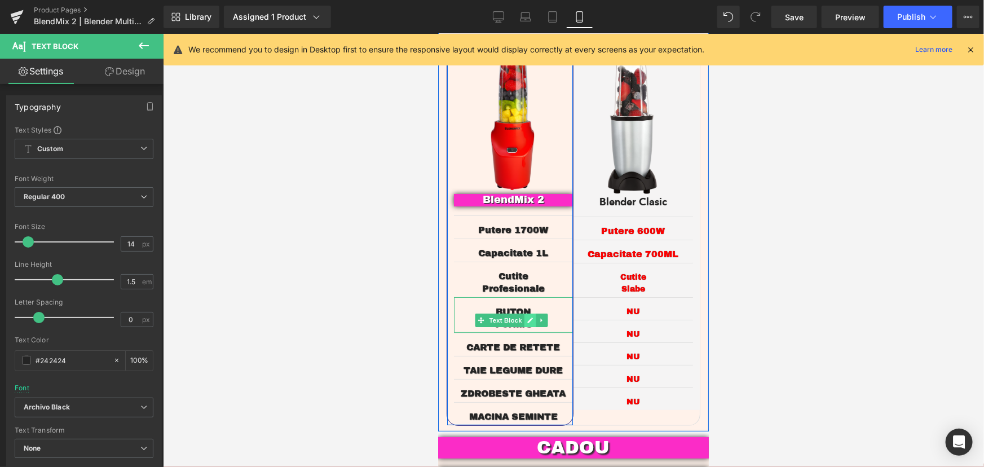
click at [534, 313] on link at bounding box center [530, 320] width 12 height 14
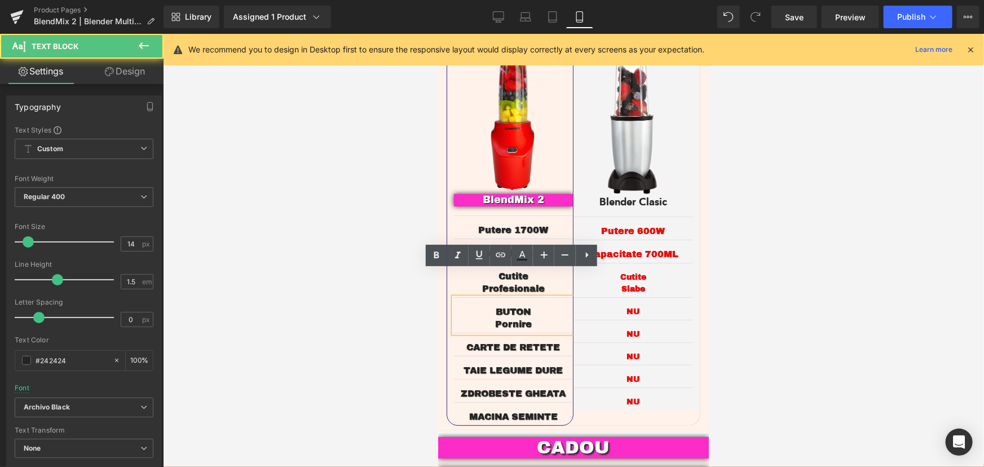
click at [534, 297] on div "BUTON Pornire" at bounding box center [512, 315] width 119 height 36
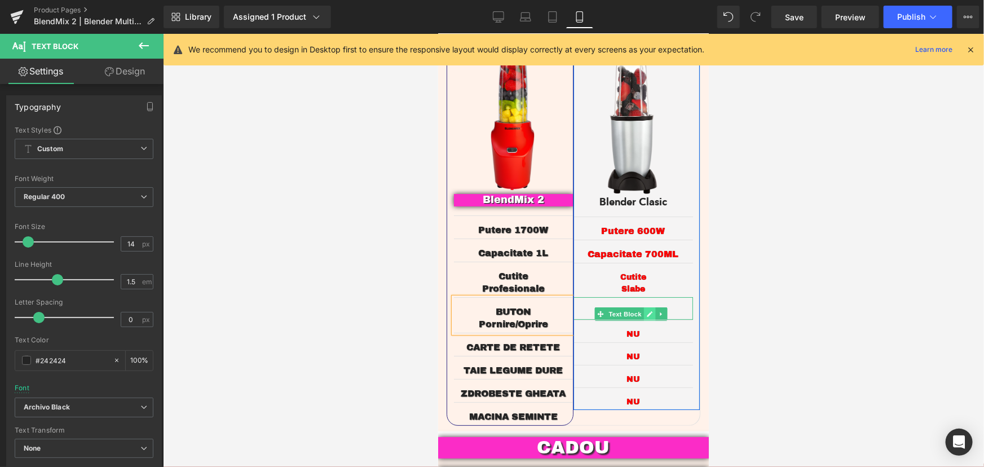
click at [649, 307] on link at bounding box center [649, 314] width 12 height 14
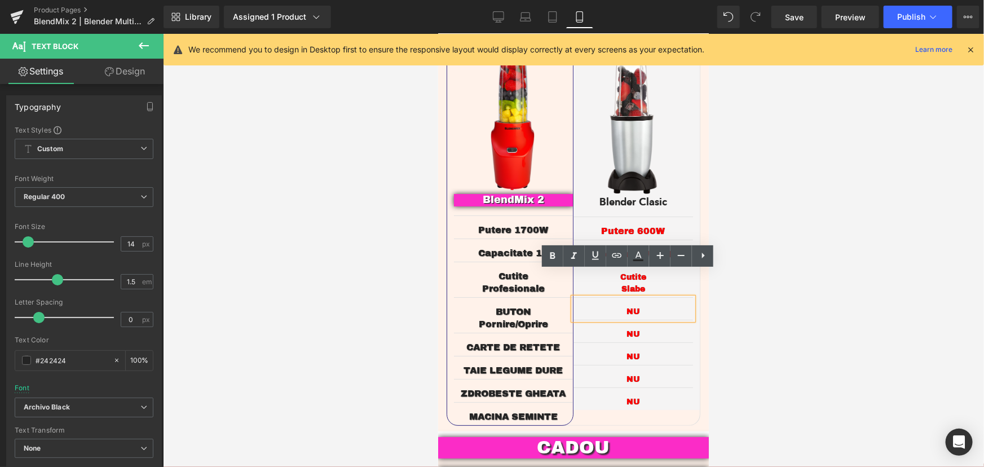
click at [650, 305] on p "NU" at bounding box center [633, 311] width 120 height 12
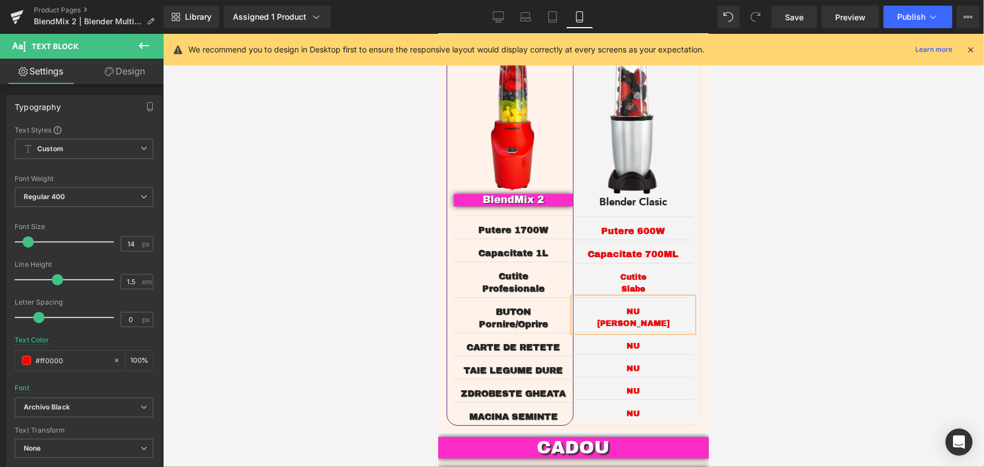
click at [805, 227] on div at bounding box center [573, 250] width 821 height 433
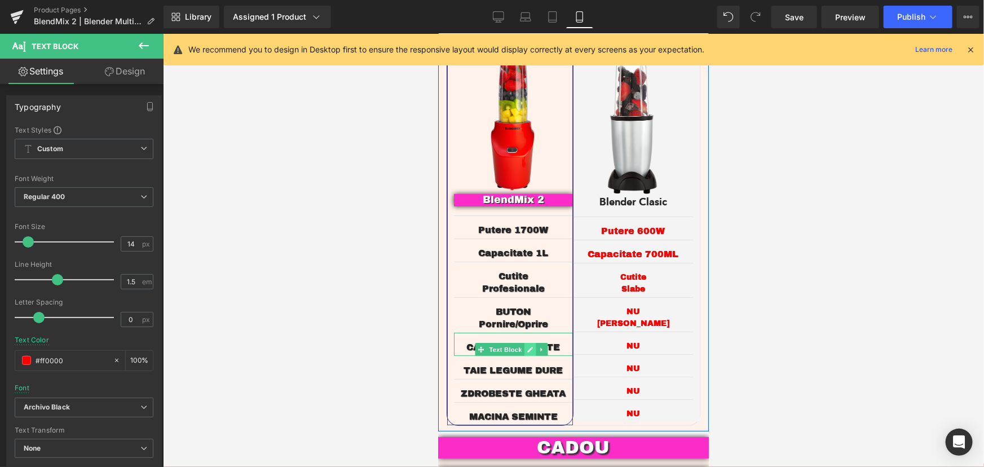
click at [529, 346] on icon at bounding box center [530, 349] width 6 height 6
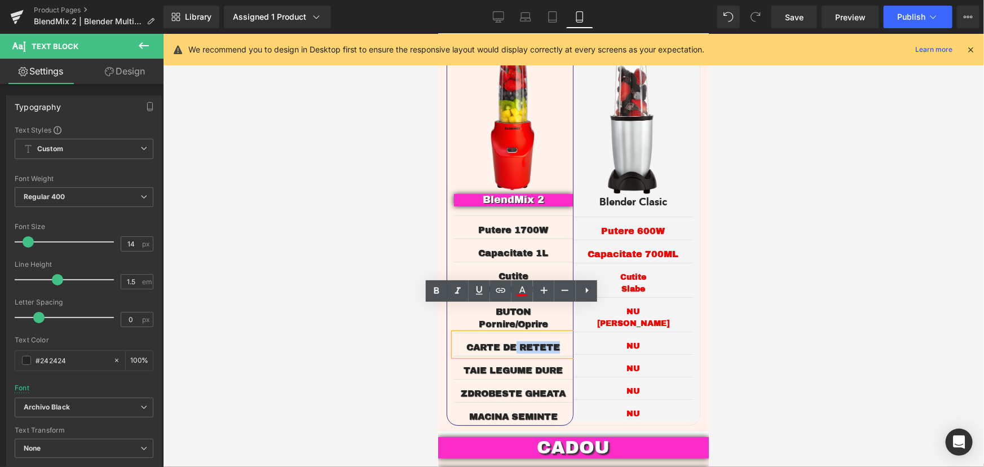
drag, startPoint x: 558, startPoint y: 321, endPoint x: 512, endPoint y: 325, distance: 46.4
click at [512, 341] on p "CARTE DE RETETE" at bounding box center [512, 347] width 119 height 12
click at [505, 342] on span "CARTE DE RETETE" at bounding box center [513, 347] width 94 height 10
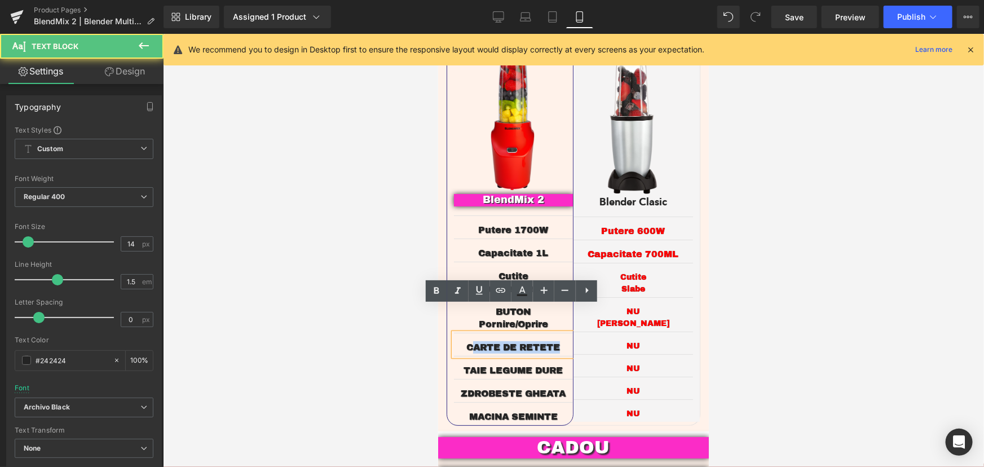
drag, startPoint x: 559, startPoint y: 319, endPoint x: 477, endPoint y: 325, distance: 82.6
click at [473, 332] on div "CARTE DE RETETE" at bounding box center [512, 343] width 119 height 23
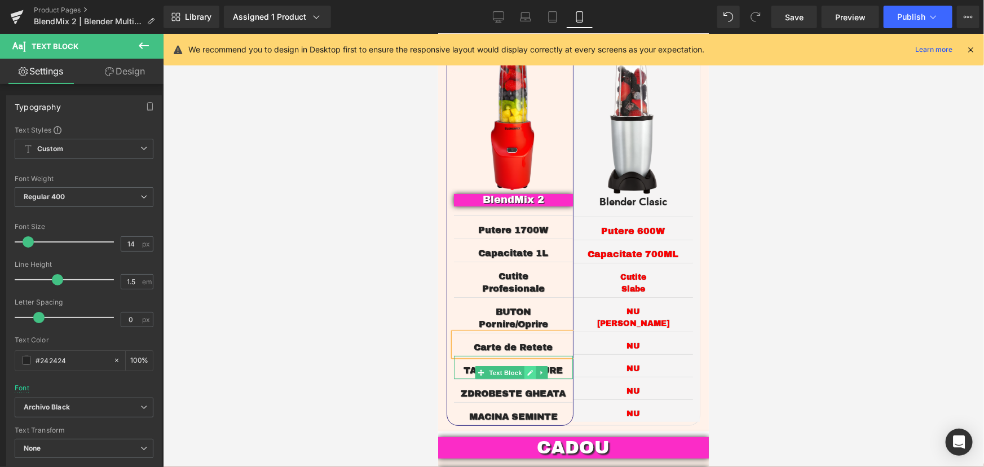
click at [530, 369] on icon at bounding box center [530, 372] width 6 height 6
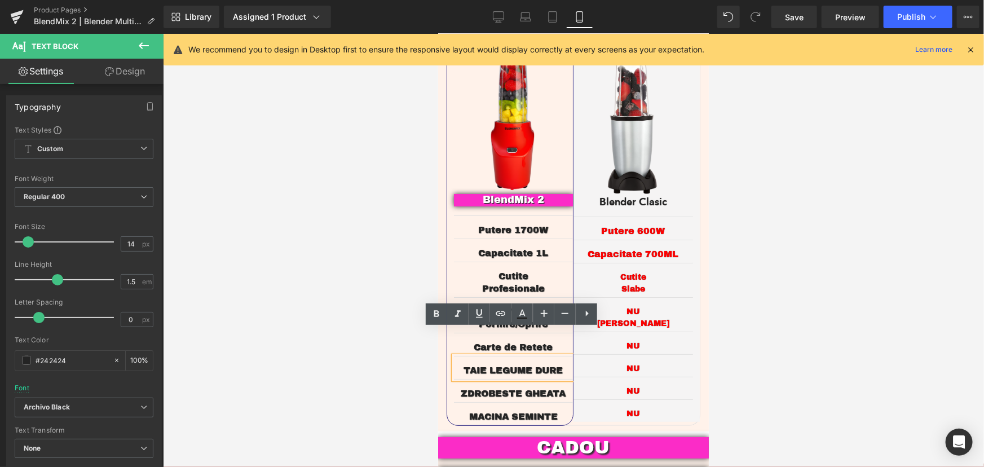
click at [543, 365] on span "TAIE LEGUME DURE" at bounding box center [512, 370] width 99 height 10
drag, startPoint x: 562, startPoint y: 343, endPoint x: 455, endPoint y: 351, distance: 107.4
click at [455, 351] on div "Image BlendMix 2 Text Block Putere 1700W Text Block Capacitate 1L Text Block Cu…" at bounding box center [512, 234] width 119 height 379
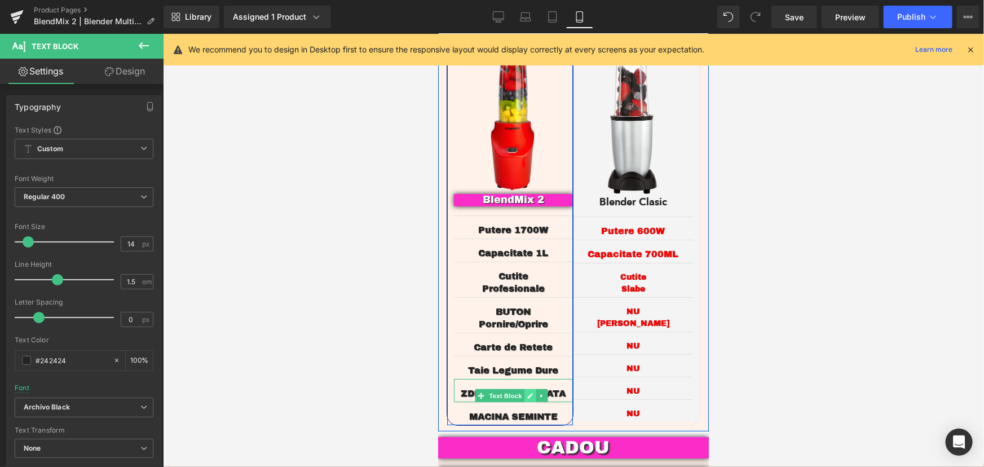
click at [529, 392] on icon at bounding box center [529, 395] width 6 height 7
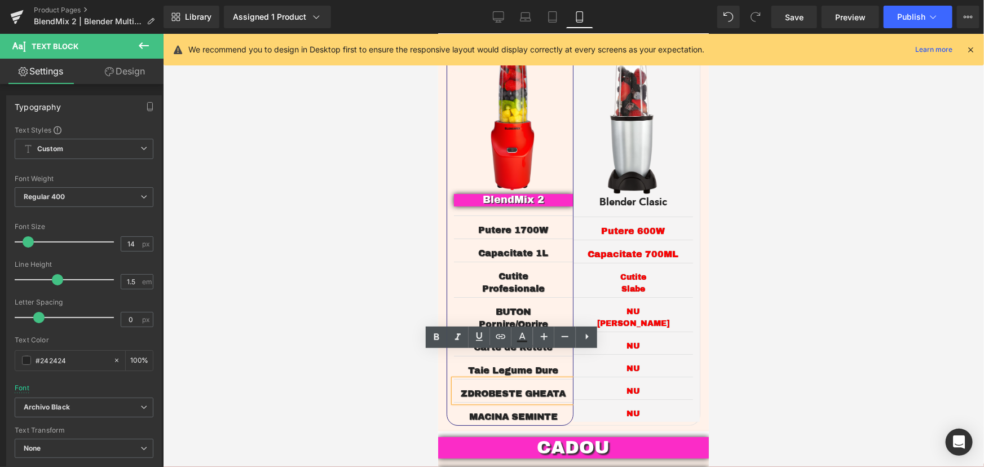
click at [546, 388] on span "ZDROBESTE GHEATA" at bounding box center [512, 393] width 105 height 10
drag, startPoint x: 563, startPoint y: 366, endPoint x: 442, endPoint y: 372, distance: 120.8
click at [439, 372] on div "DE CE BLENDMIX 2 ? Text Block Image BlendMix 2 este un blender de ultimă genera…" at bounding box center [572, 107] width 271 height 647
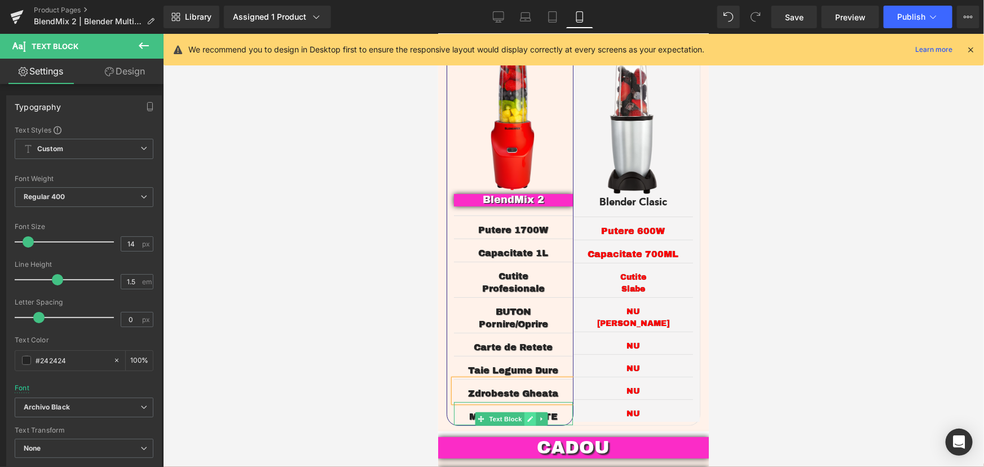
click at [526, 415] on icon at bounding box center [529, 418] width 6 height 7
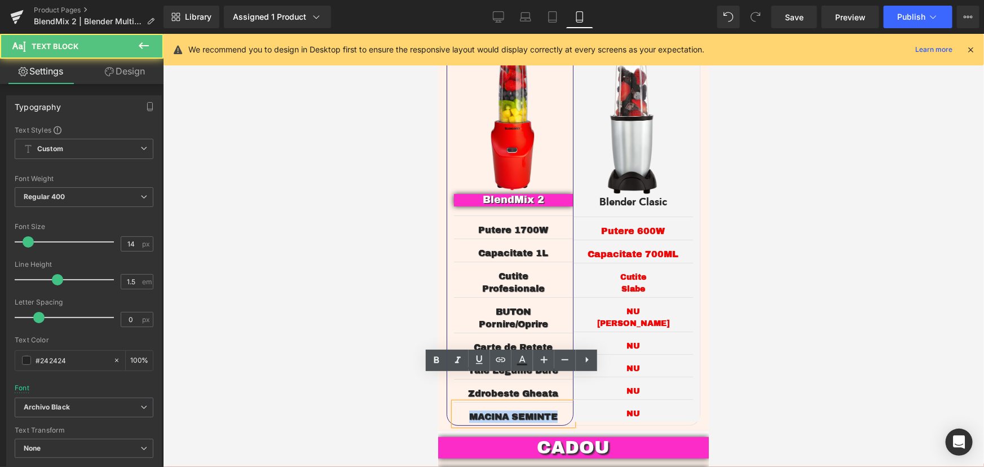
drag, startPoint x: 559, startPoint y: 390, endPoint x: 446, endPoint y: 386, distance: 112.8
click at [446, 386] on div "Image BlendMix 2 Text Block Putere 1700W Text Block Capacitate 1L Text Block Cu…" at bounding box center [509, 235] width 127 height 381
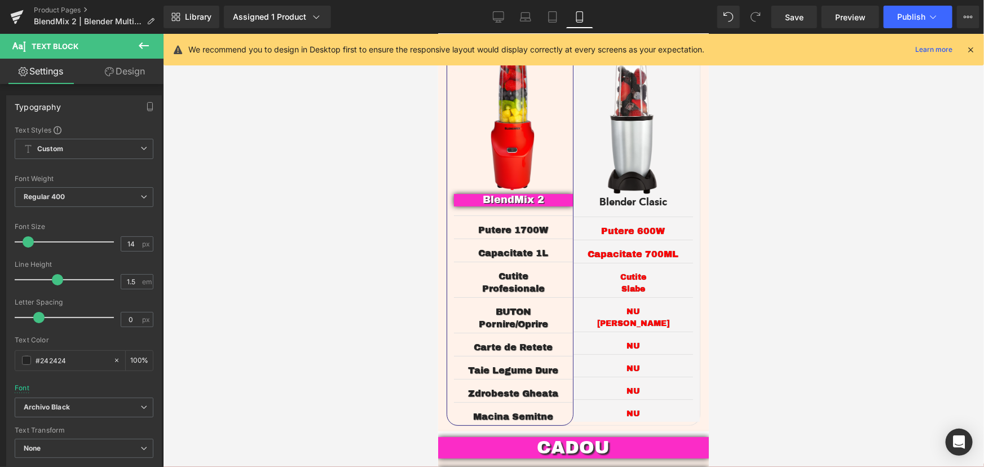
click at [777, 234] on div at bounding box center [573, 250] width 821 height 433
click at [792, 7] on link "Save" at bounding box center [794, 17] width 46 height 23
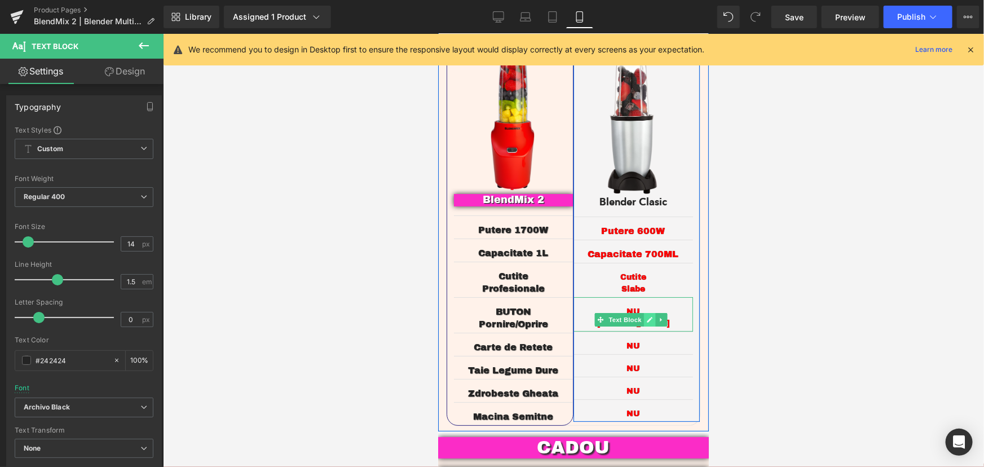
click at [643, 312] on link at bounding box center [649, 319] width 12 height 14
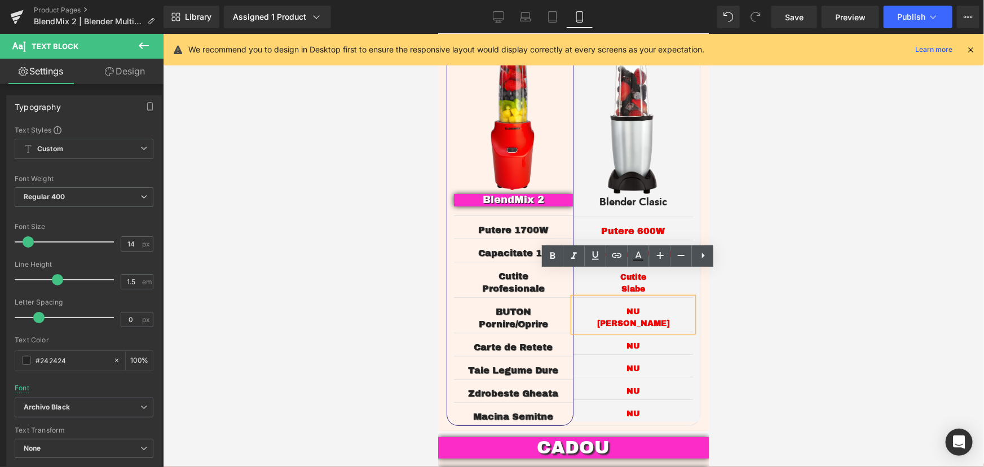
click at [620, 317] on p "Fara Buton" at bounding box center [633, 323] width 120 height 12
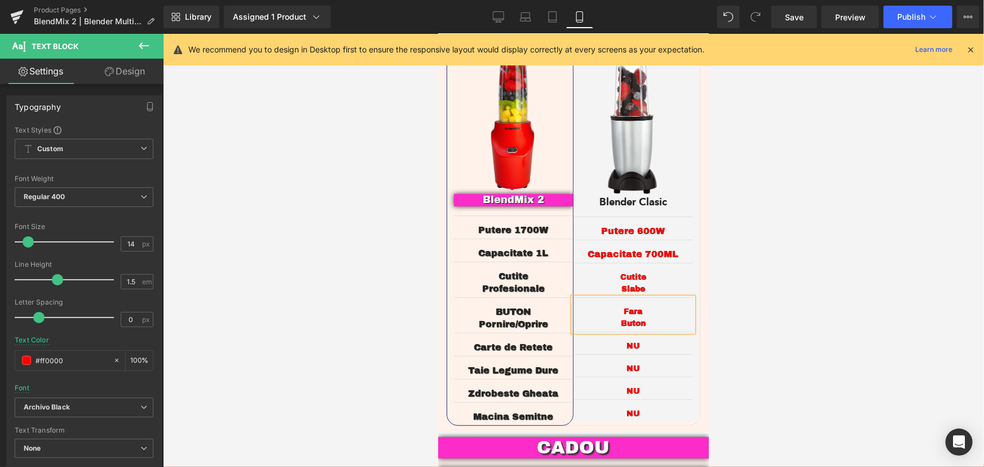
click at [614, 305] on p "Fara Buton" at bounding box center [633, 317] width 120 height 24
click at [643, 307] on span "Nu AreFara Buton" at bounding box center [632, 317] width 48 height 20
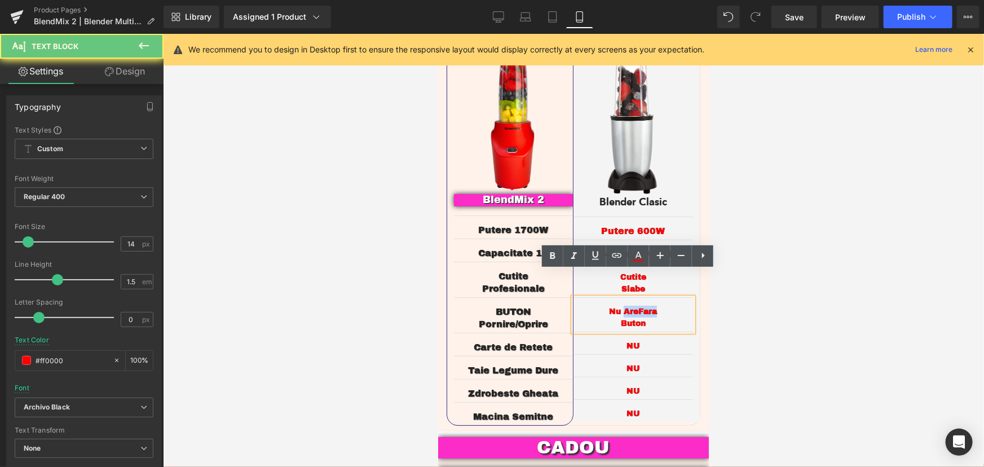
click at [643, 307] on span "Nu AreFara Buton" at bounding box center [632, 317] width 48 height 20
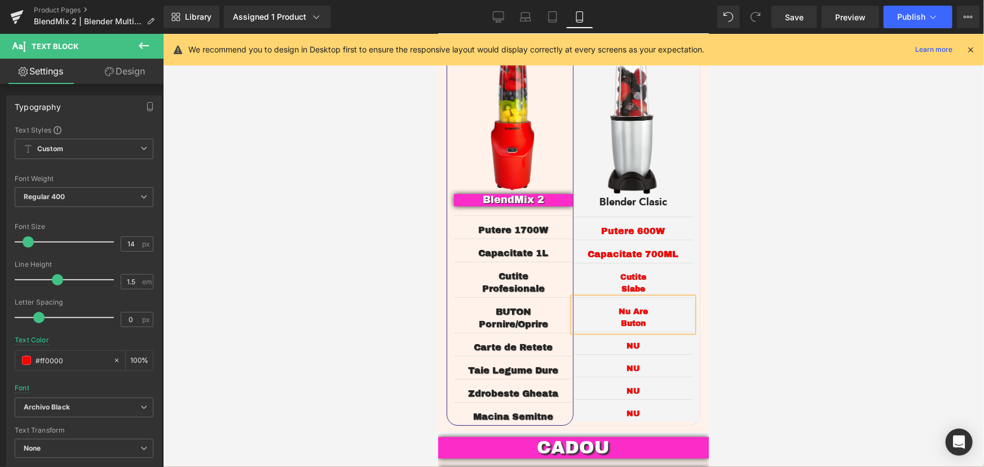
click at [760, 281] on div at bounding box center [573, 250] width 821 height 433
click at [803, 19] on span "Save" at bounding box center [794, 17] width 19 height 12
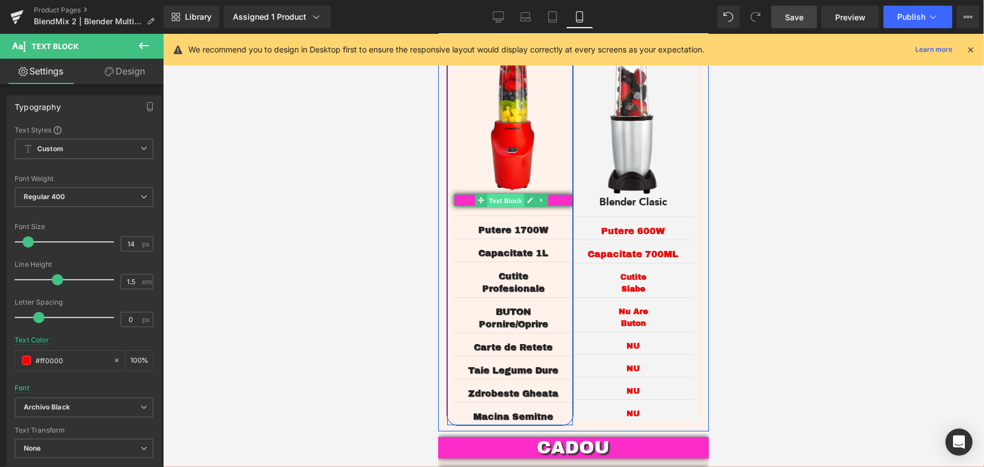
click at [514, 193] on span "Text Block" at bounding box center [504, 200] width 37 height 14
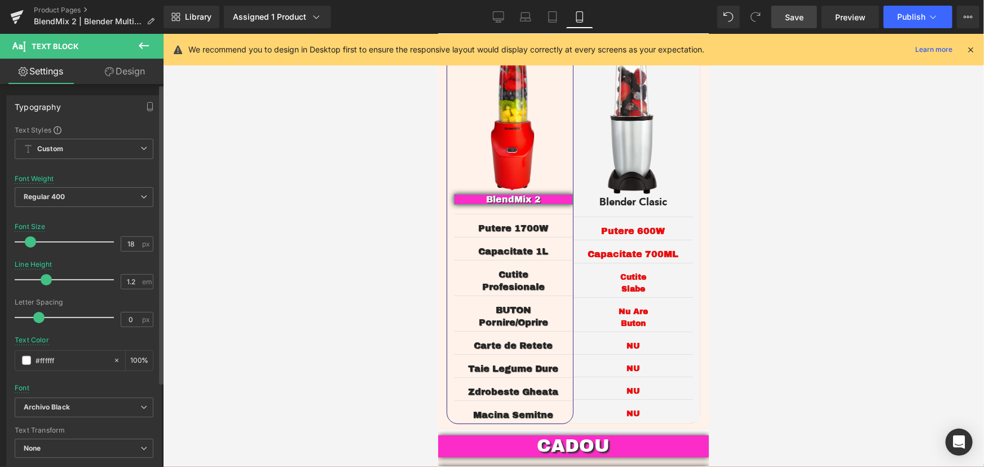
click at [26, 239] on span at bounding box center [30, 241] width 11 height 11
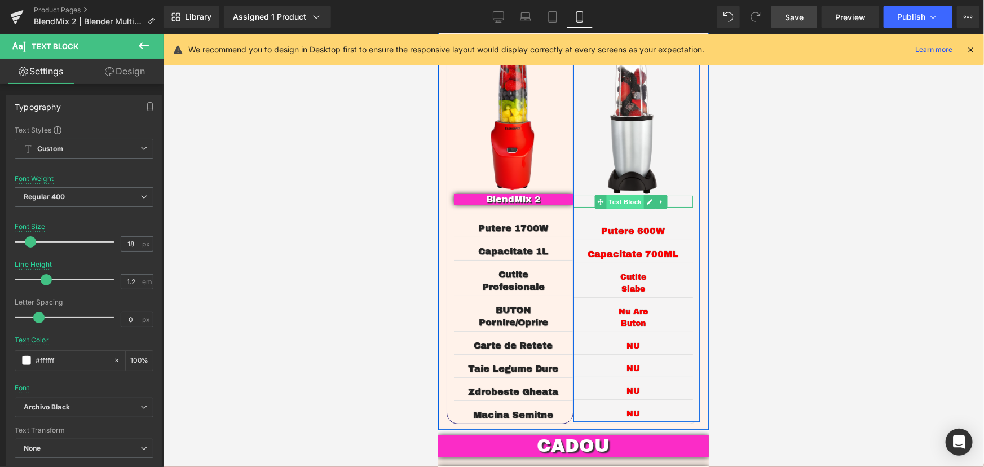
click at [623, 194] on span "Text Block" at bounding box center [624, 201] width 37 height 14
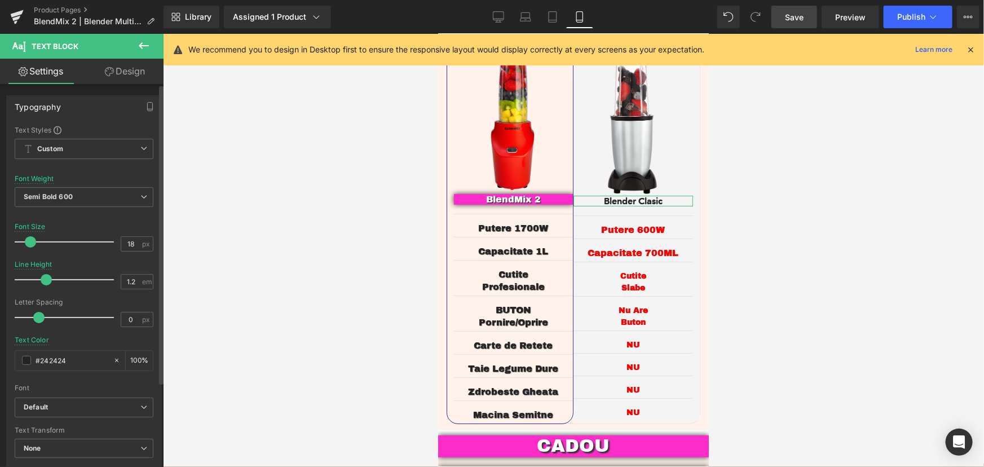
click at [29, 242] on span at bounding box center [30, 241] width 11 height 11
click at [790, 21] on span "Save" at bounding box center [794, 17] width 19 height 12
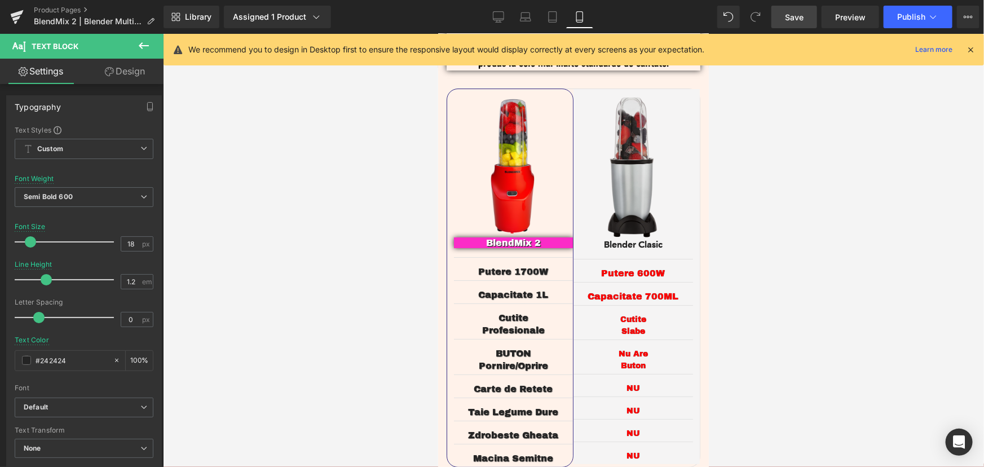
scroll to position [1999, 0]
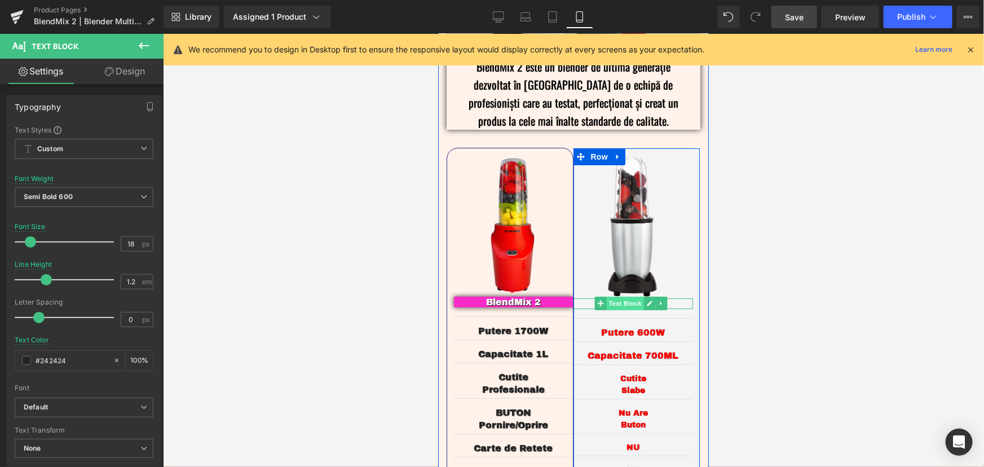
click at [616, 296] on span "Text Block" at bounding box center [624, 303] width 37 height 14
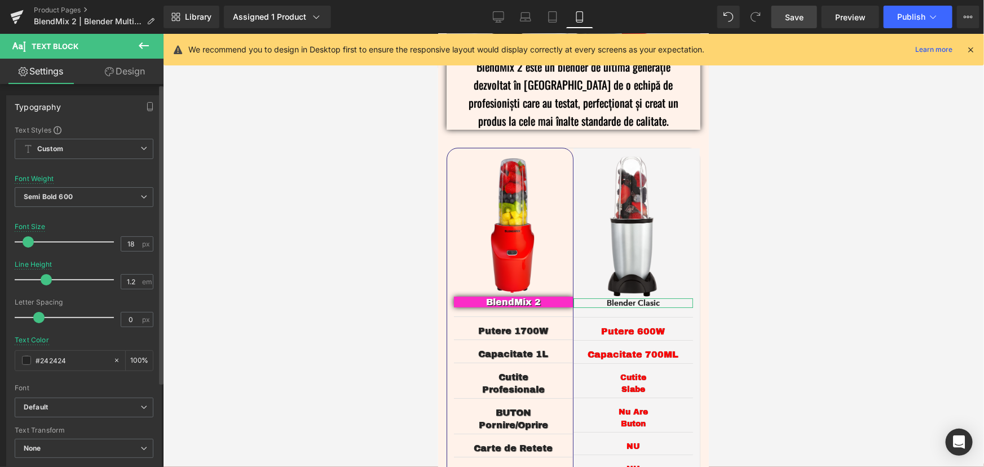
click at [29, 239] on span at bounding box center [28, 241] width 11 height 11
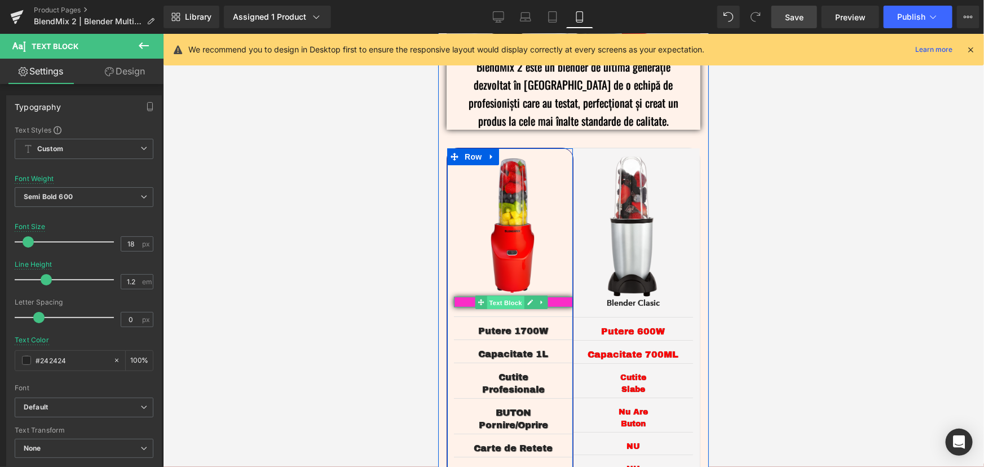
click at [503, 295] on span "Text Block" at bounding box center [504, 302] width 37 height 14
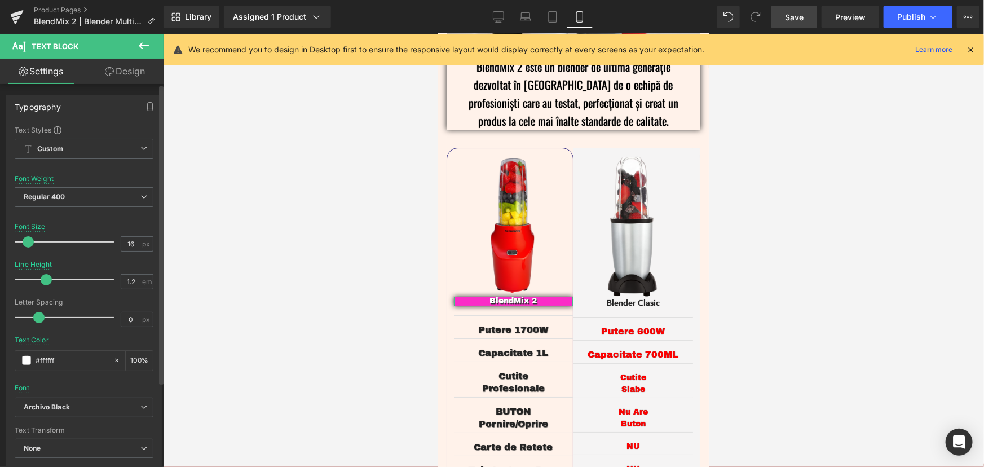
click at [24, 240] on span at bounding box center [28, 241] width 11 height 11
click at [803, 19] on span "Save" at bounding box center [794, 17] width 19 height 12
click at [735, 234] on div at bounding box center [573, 250] width 821 height 433
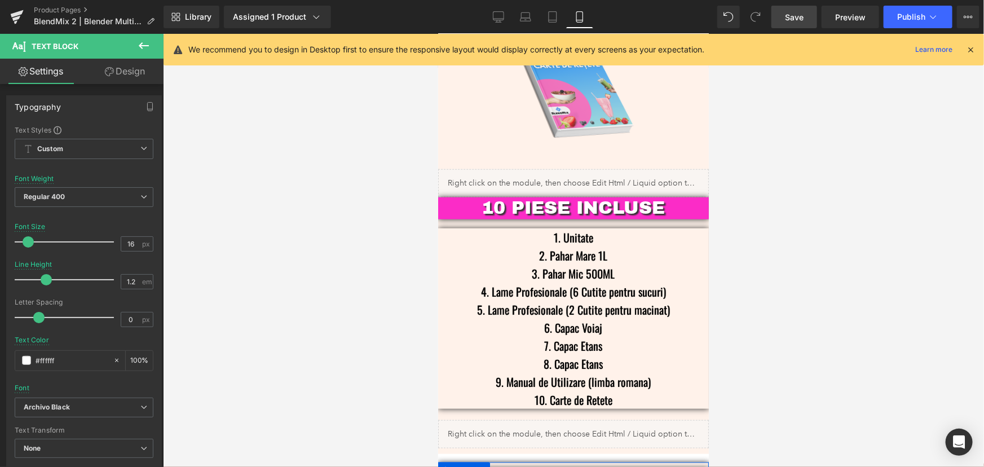
scroll to position [2562, 0]
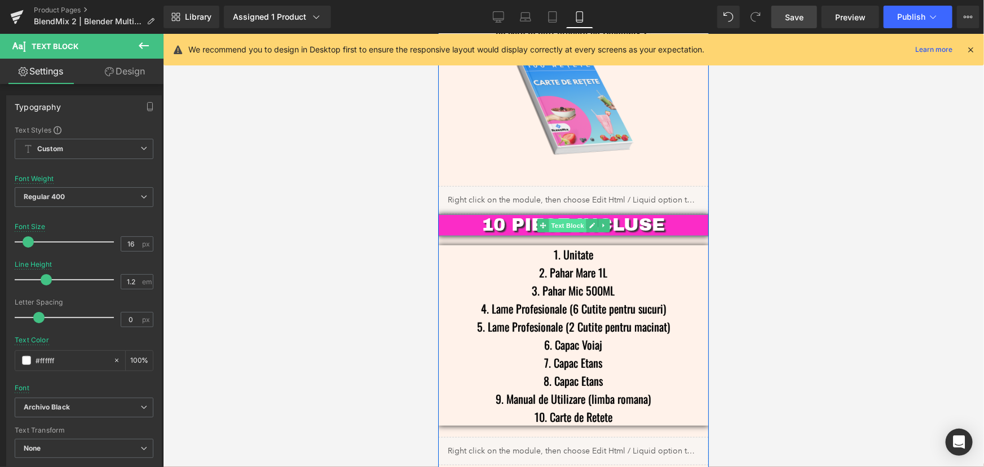
click at [571, 218] on span "Text Block" at bounding box center [566, 225] width 37 height 14
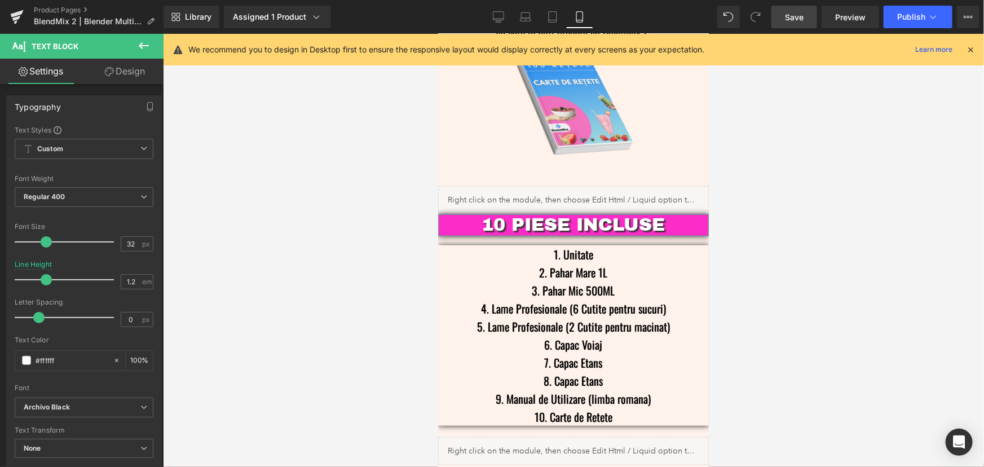
click at [134, 70] on link "Design" at bounding box center [125, 71] width 82 height 25
click at [0, 0] on div "Background" at bounding box center [0, 0] width 0 height 0
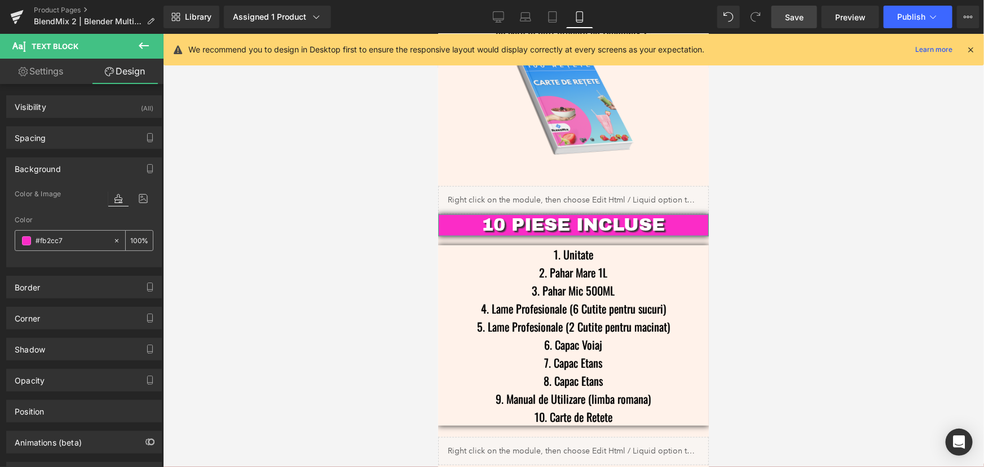
click at [72, 237] on input "text" at bounding box center [72, 241] width 72 height 12
type input "#fb2cc7"
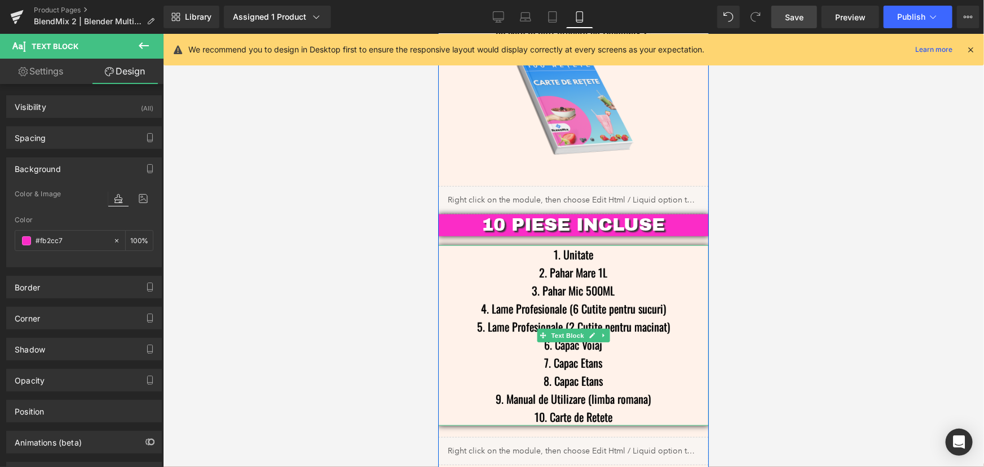
scroll to position [2614, 0]
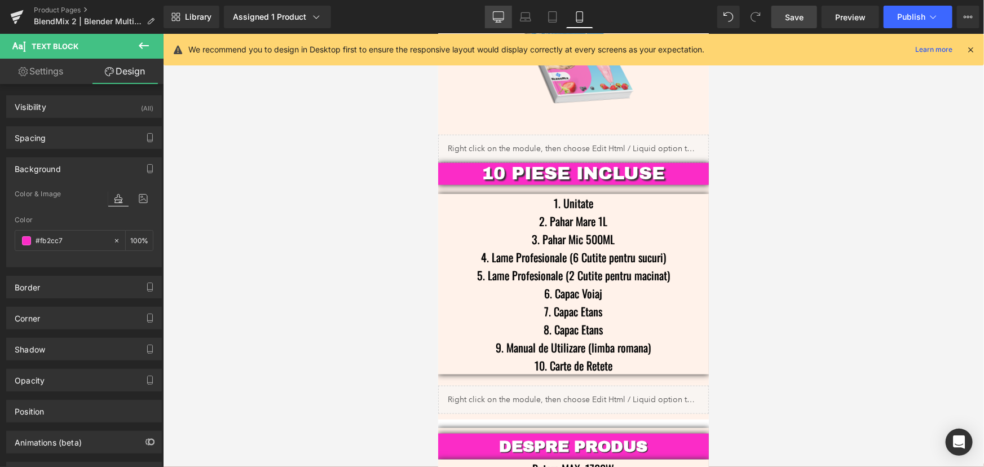
click at [506, 19] on link "Desktop" at bounding box center [498, 17] width 27 height 23
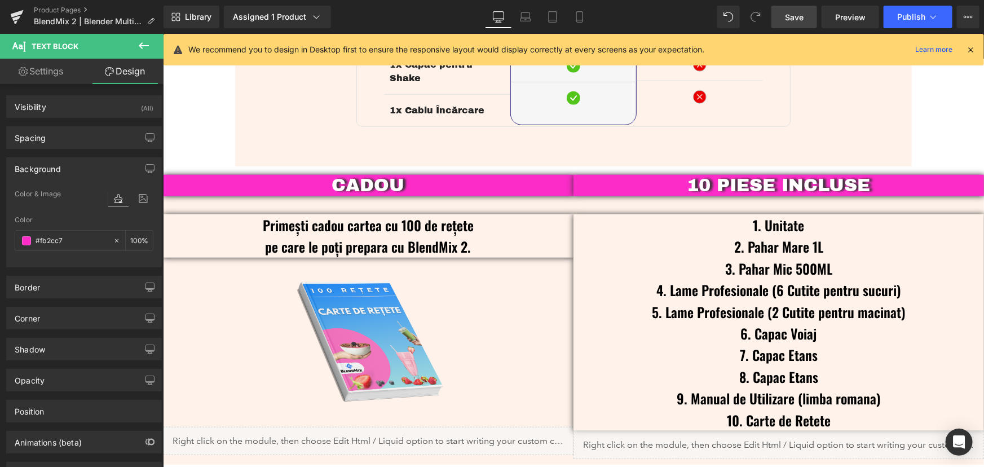
scroll to position [2637, 0]
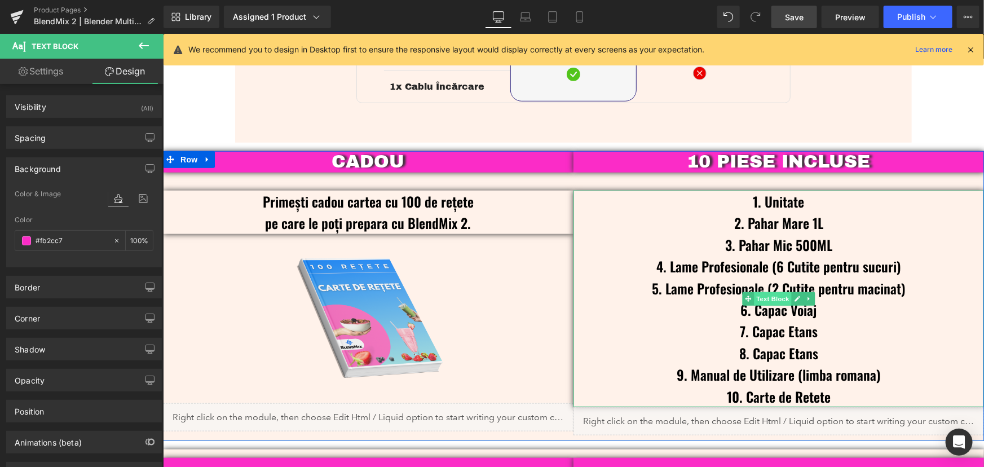
click at [776, 291] on span "Text Block" at bounding box center [772, 298] width 37 height 14
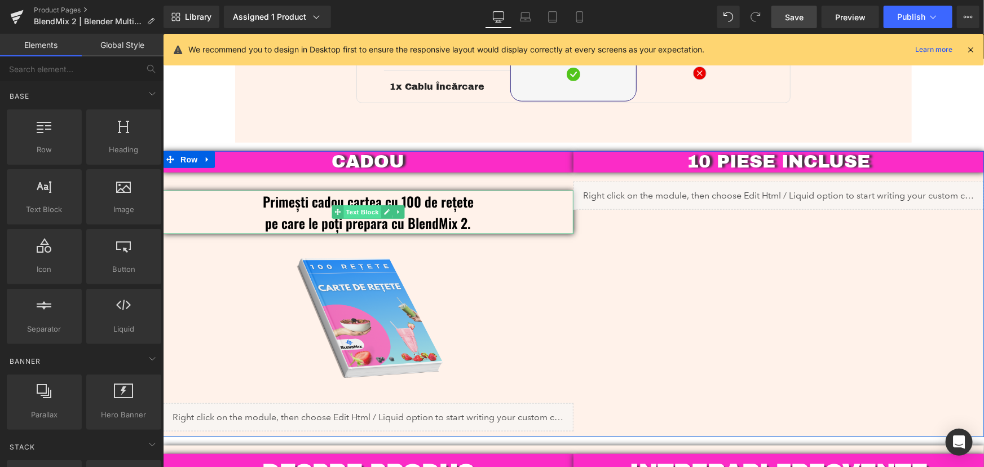
click at [362, 205] on span "Text Block" at bounding box center [361, 212] width 37 height 14
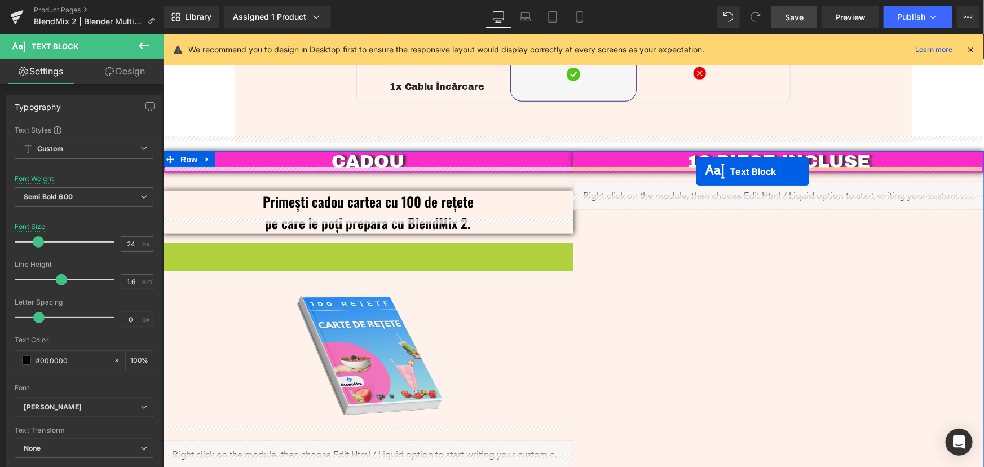
drag, startPoint x: 333, startPoint y: 249, endPoint x: 696, endPoint y: 171, distance: 371.4
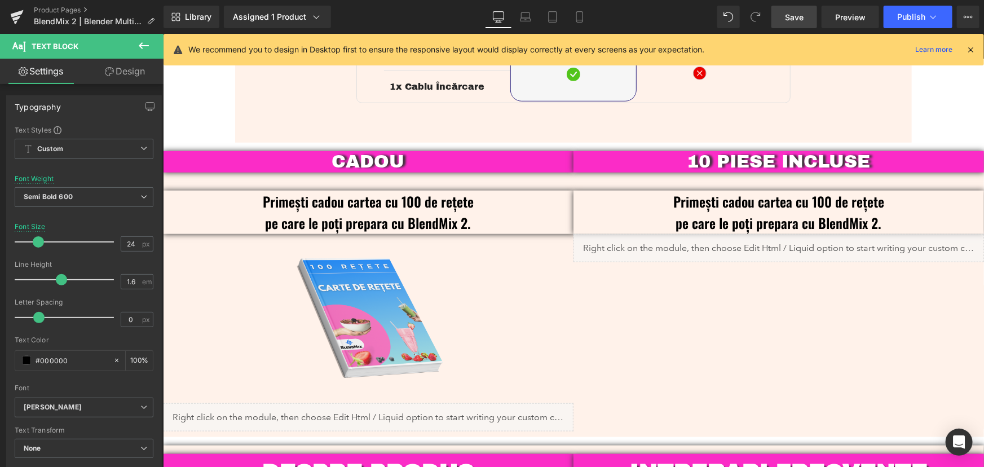
click at [152, 50] on button at bounding box center [143, 46] width 39 height 25
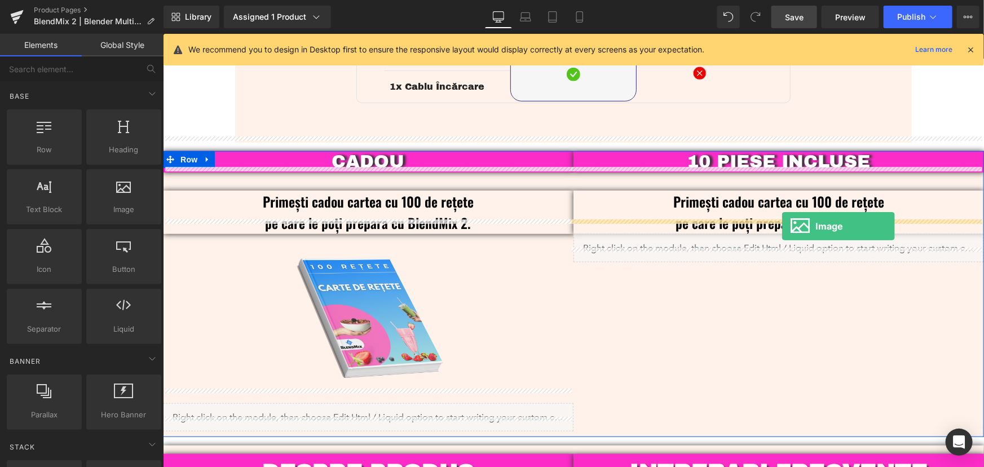
drag, startPoint x: 295, startPoint y: 246, endPoint x: 781, endPoint y: 226, distance: 487.0
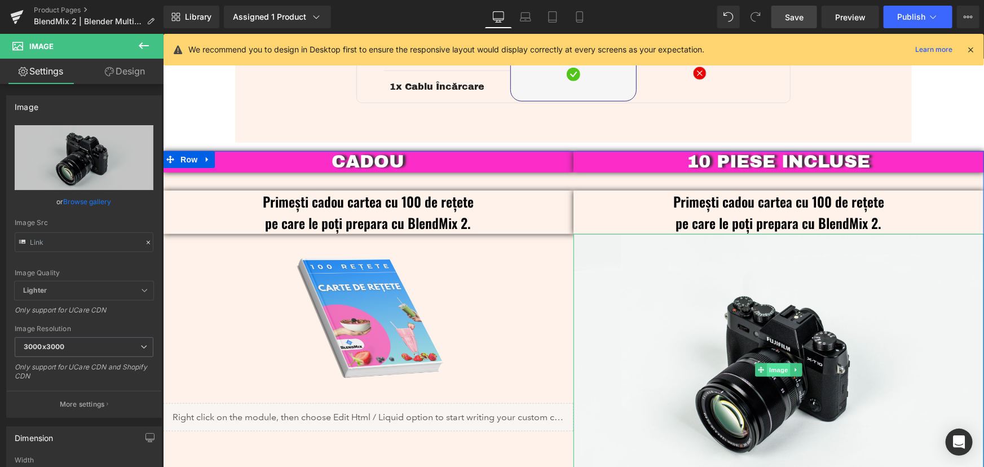
click at [766, 362] on span "Image" at bounding box center [778, 369] width 24 height 14
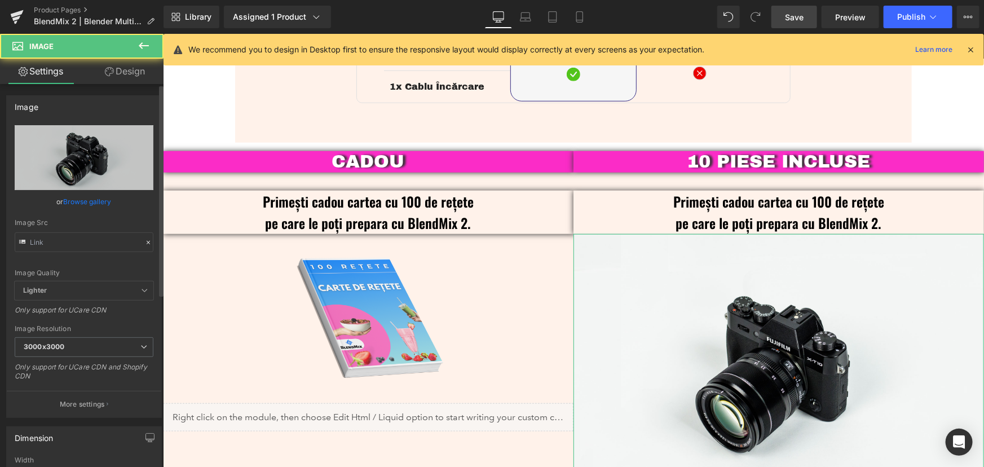
click at [73, 201] on link "Browse gallery" at bounding box center [88, 202] width 48 height 20
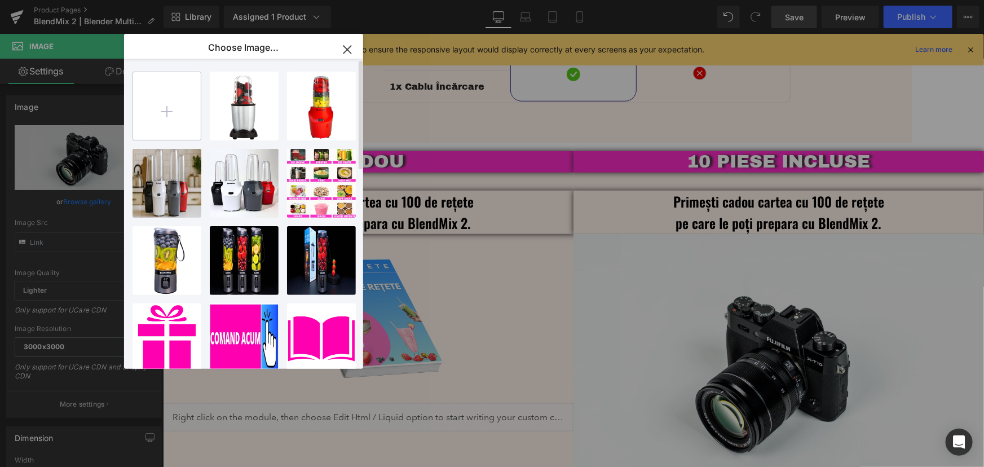
click at [162, 107] on input "file" at bounding box center [167, 106] width 68 height 68
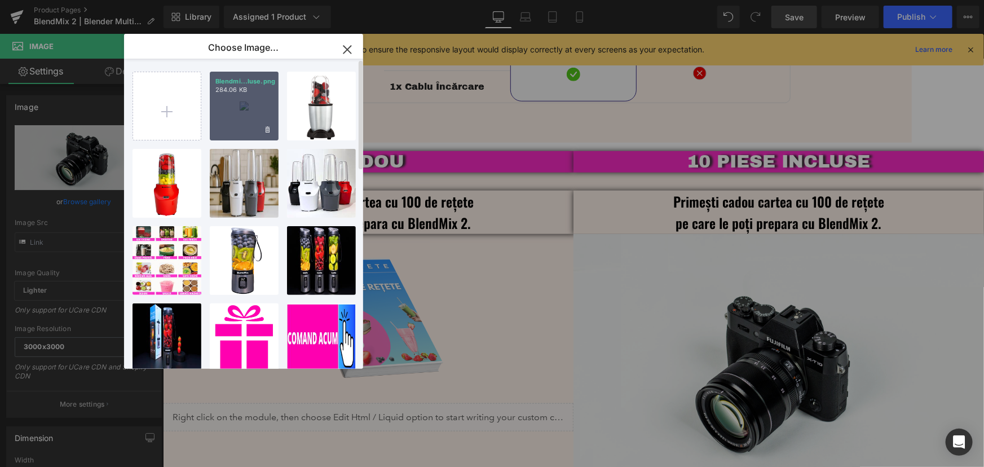
click at [230, 118] on div "Blendmi...luse.png 284.06 KB" at bounding box center [244, 106] width 69 height 69
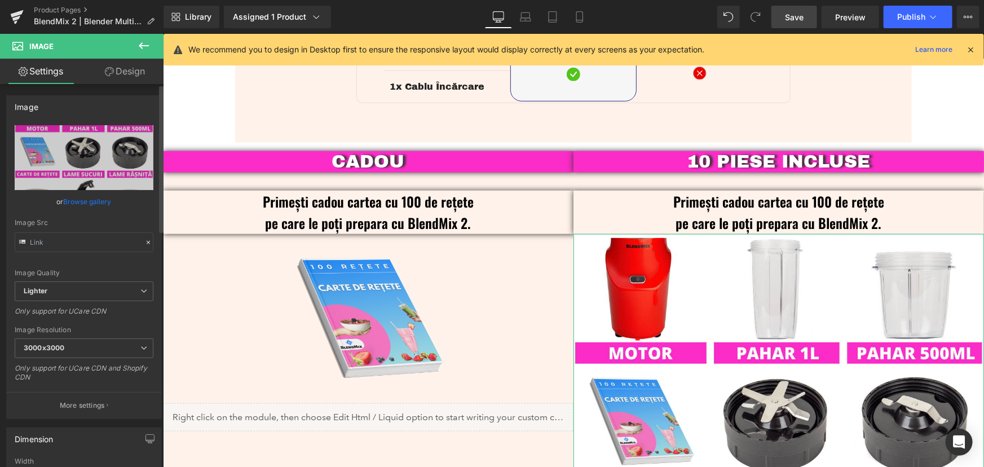
click at [94, 203] on link "Browse gallery" at bounding box center [88, 202] width 48 height 20
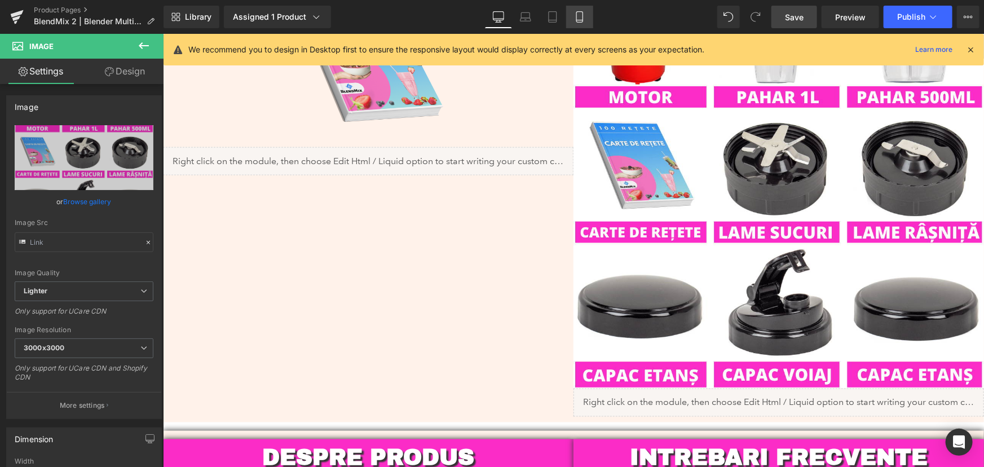
click at [577, 16] on icon at bounding box center [579, 16] width 11 height 11
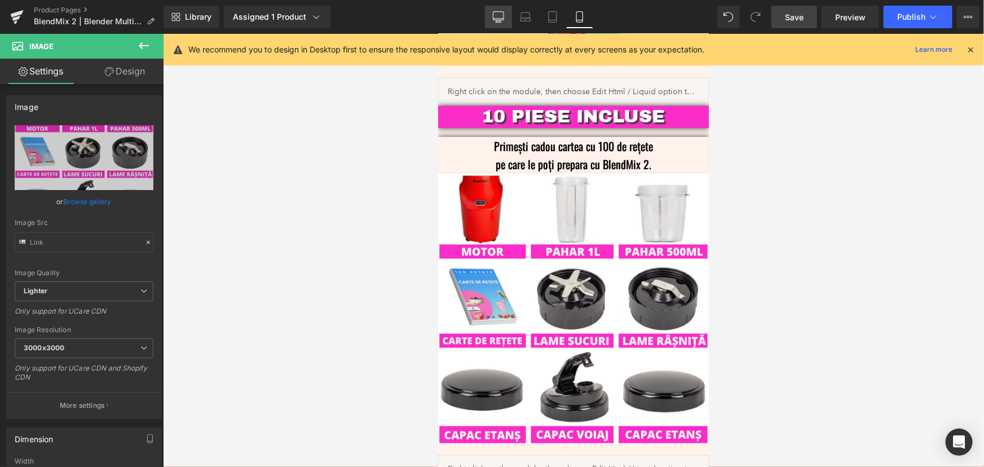
click at [499, 9] on link "Desktop" at bounding box center [498, 17] width 27 height 23
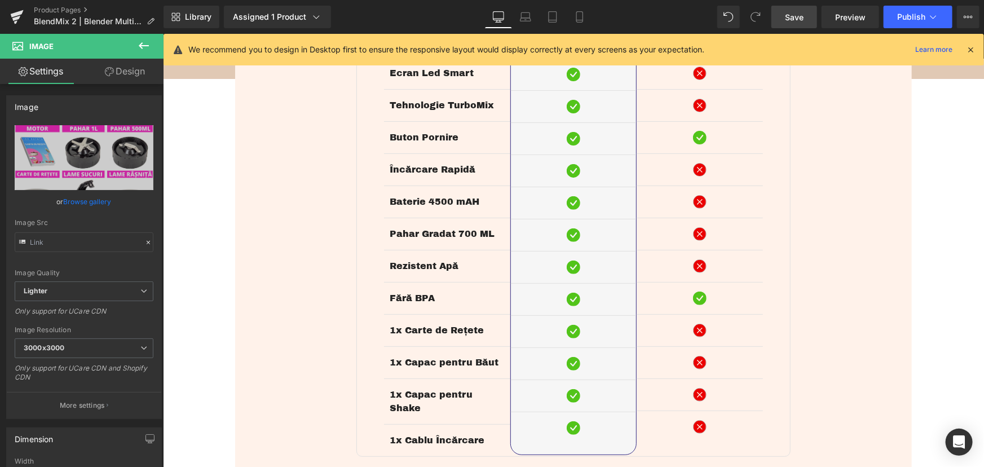
scroll to position [2238, 0]
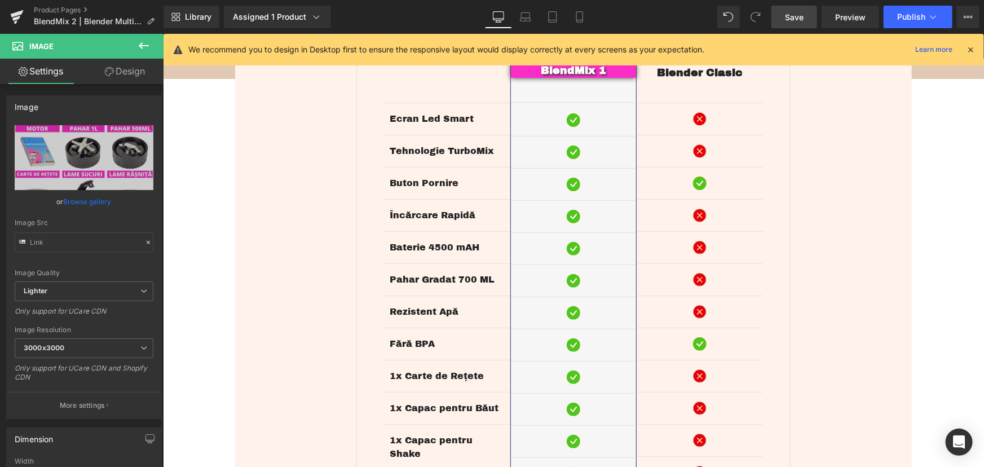
click at [290, 202] on div "DE CE BLENDMIX 2 ? Text Block Image BlendMix 2 este un blender de ultimă genera…" at bounding box center [573, 42] width 677 height 918
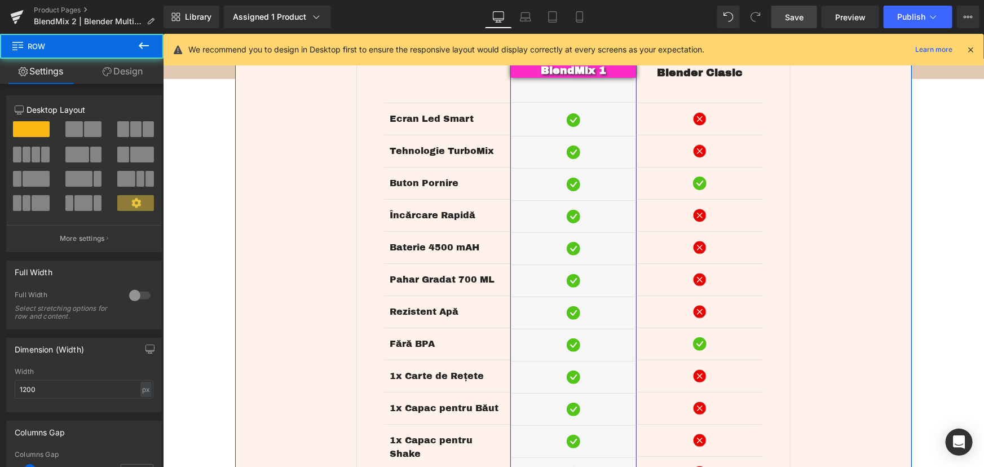
click at [126, 74] on link "Design" at bounding box center [123, 71] width 82 height 25
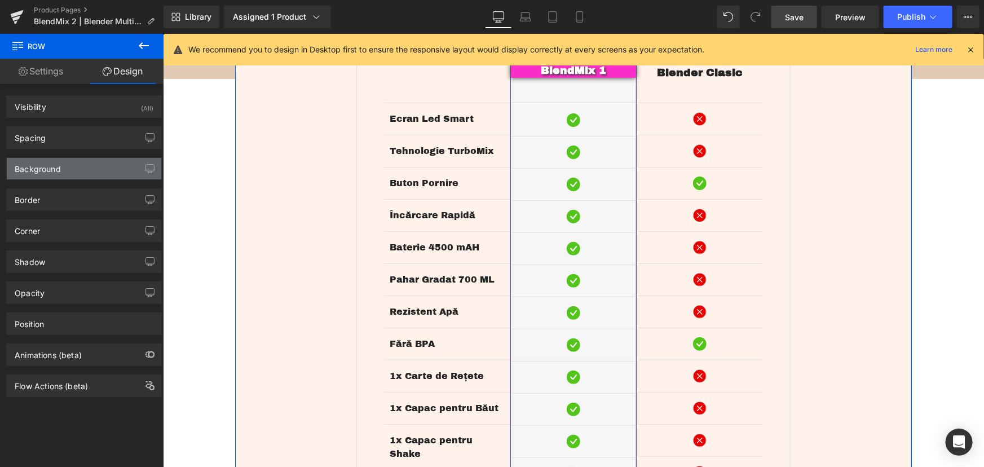
click at [43, 176] on div "Background" at bounding box center [84, 168] width 154 height 21
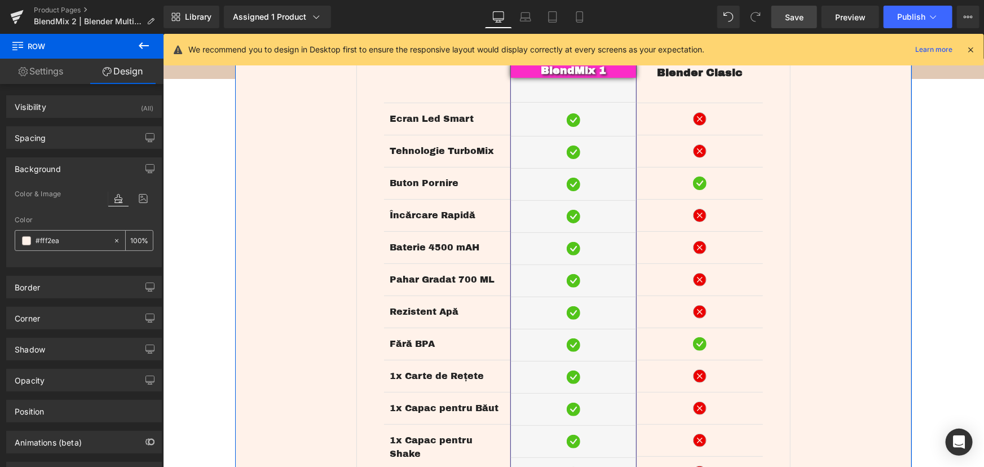
click at [94, 236] on input "#fff2ea" at bounding box center [72, 241] width 72 height 12
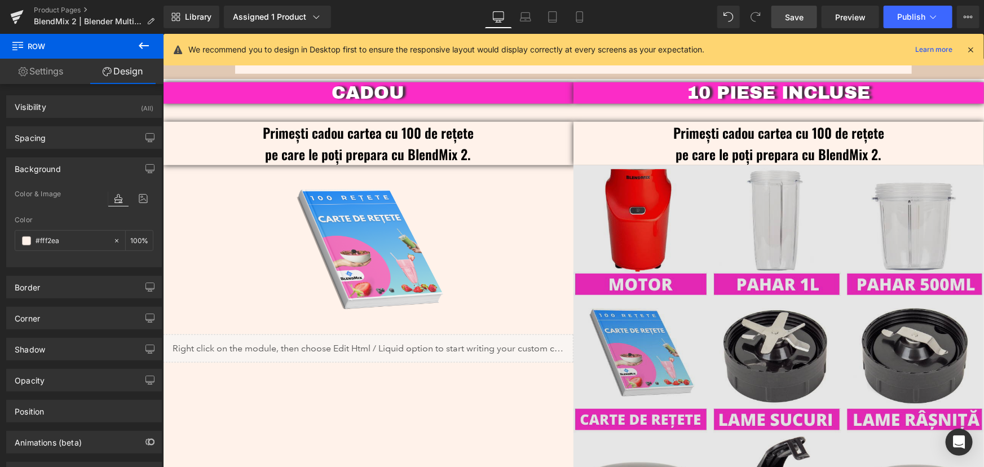
scroll to position [2699, 0]
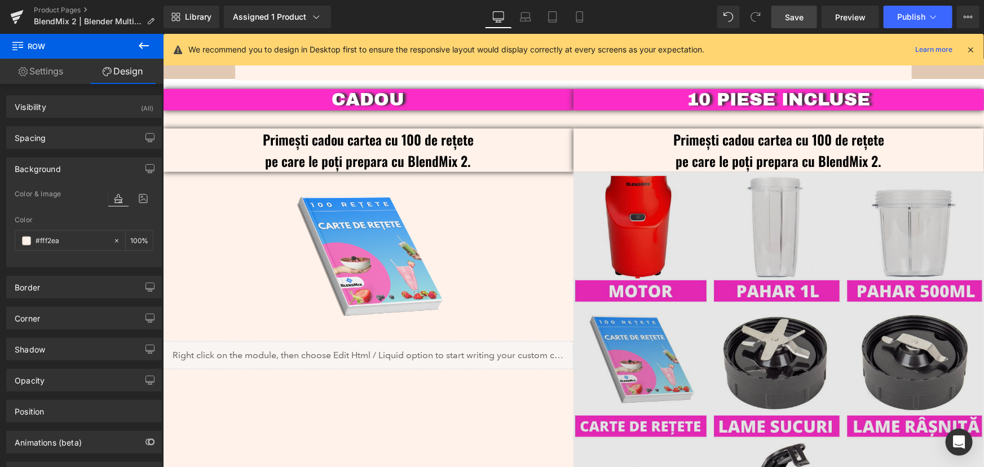
click at [719, 228] on img at bounding box center [778, 376] width 410 height 410
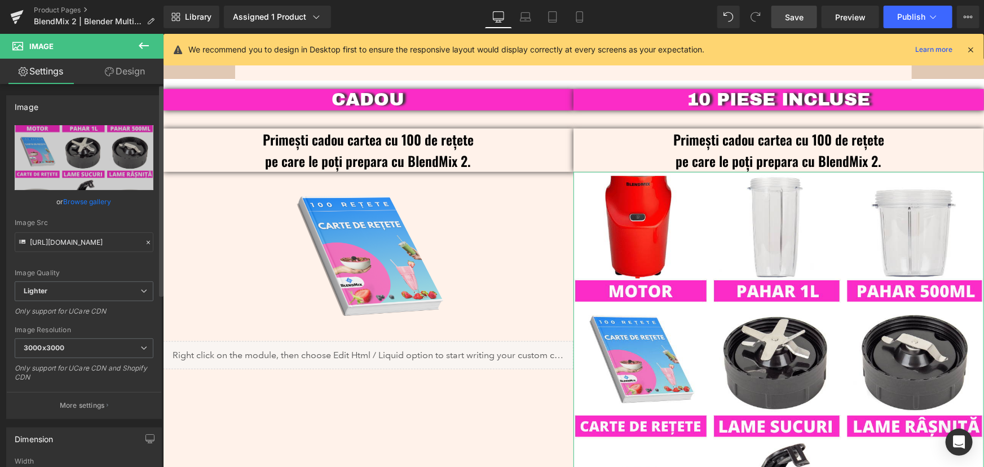
click at [78, 200] on link "Browse gallery" at bounding box center [88, 202] width 48 height 20
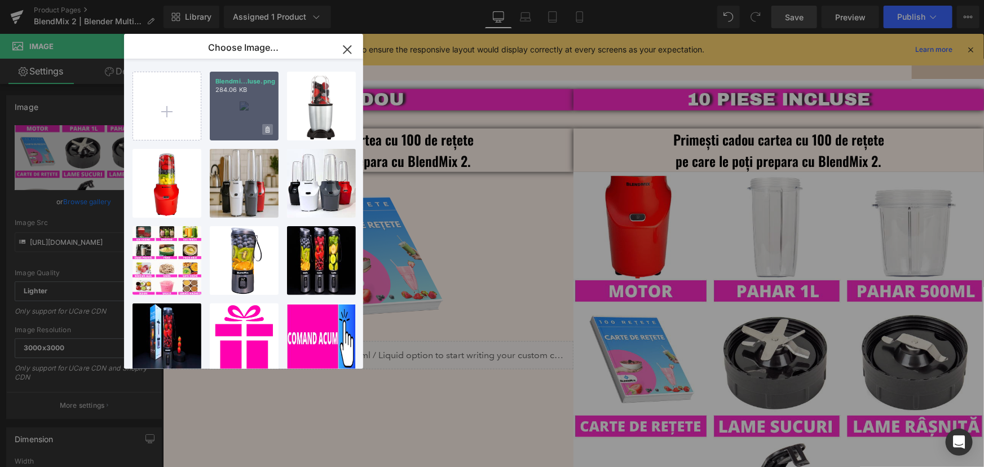
click at [269, 129] on icon at bounding box center [268, 129] width 4 height 6
click at [224, 125] on span "Yes" at bounding box center [229, 129] width 28 height 12
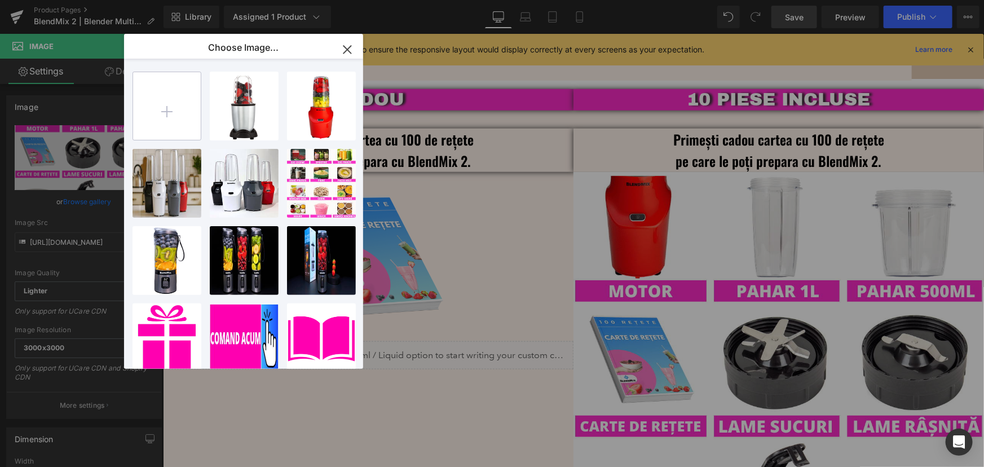
click at [170, 109] on input "file" at bounding box center [167, 106] width 68 height 68
type input "C:\fakepath\Blendmix_2_Blender_Multifunctional_Piese_Incluse.png"
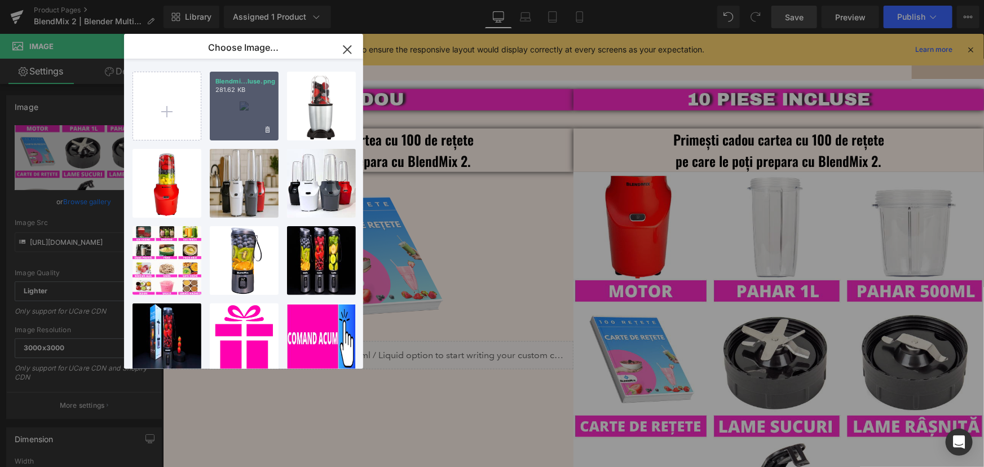
click at [227, 122] on div "Blendmi...luse.png 281.62 KB" at bounding box center [244, 106] width 69 height 69
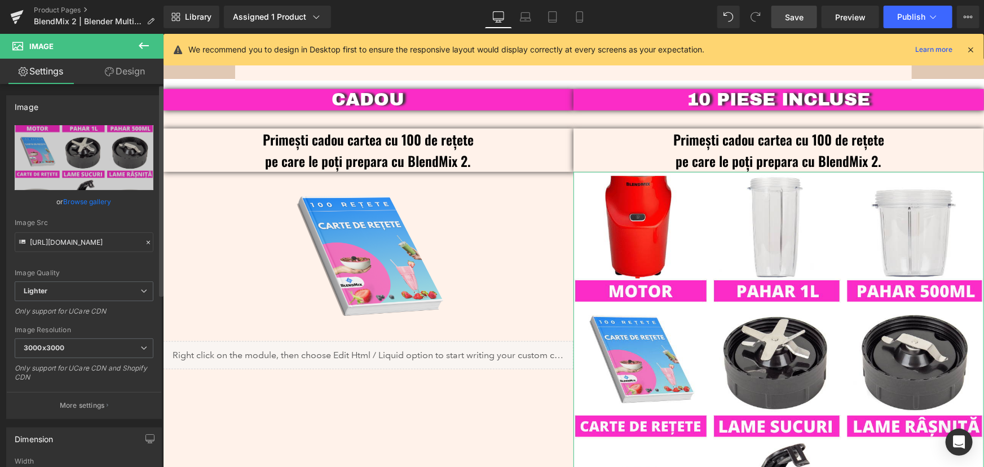
click at [103, 203] on link "Browse gallery" at bounding box center [88, 202] width 48 height 20
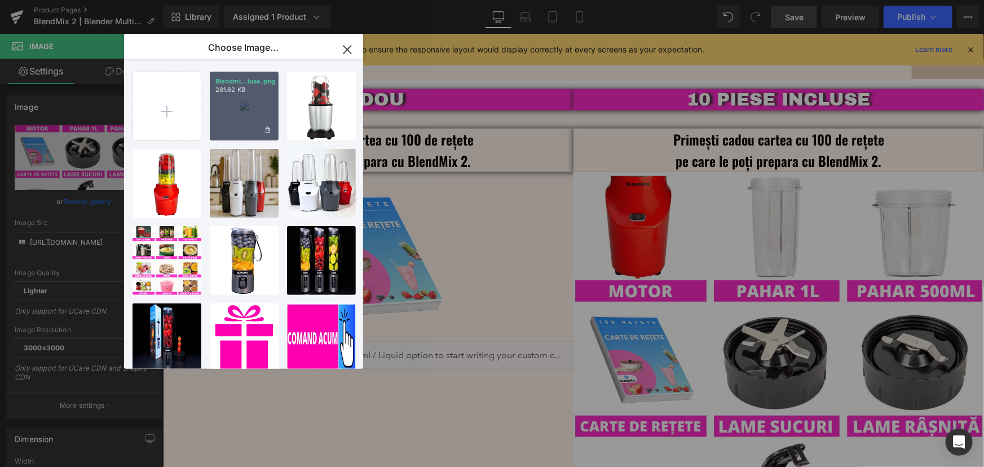
click at [258, 121] on div "Blendmi...luse.png 281.62 KB" at bounding box center [244, 106] width 69 height 69
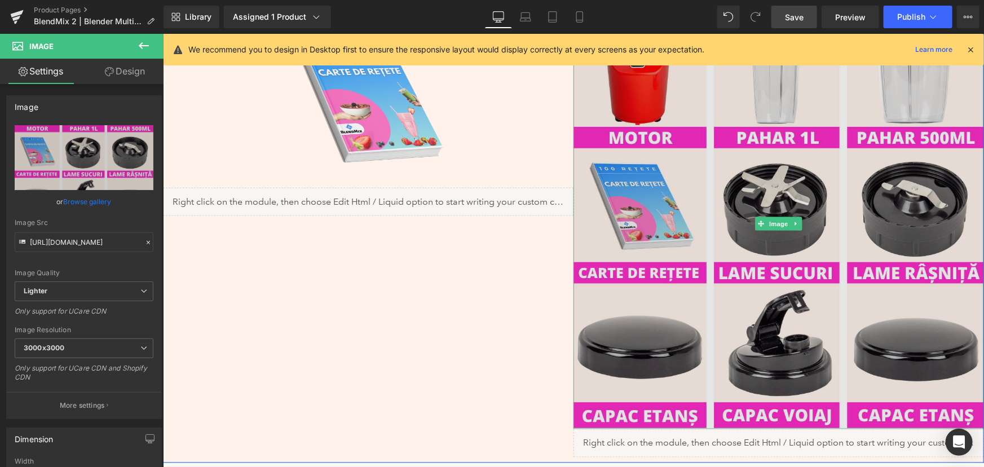
scroll to position [2853, 0]
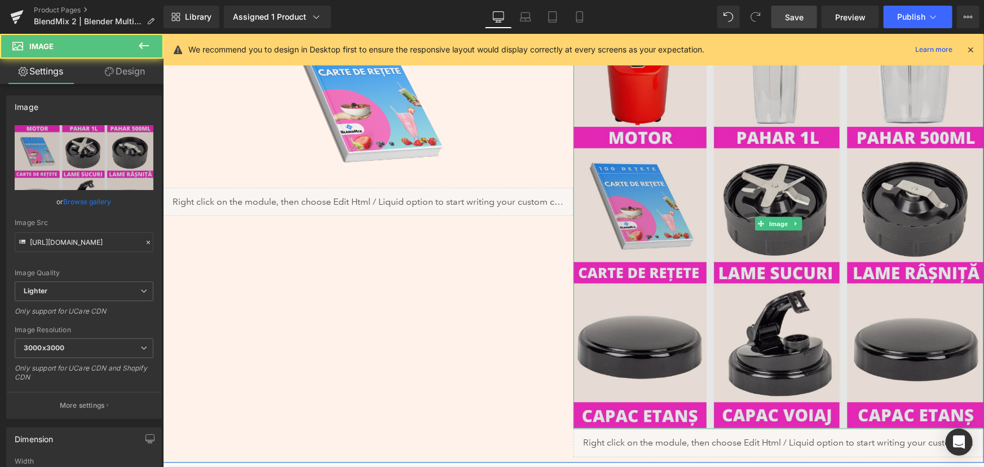
click at [801, 176] on img at bounding box center [778, 223] width 410 height 410
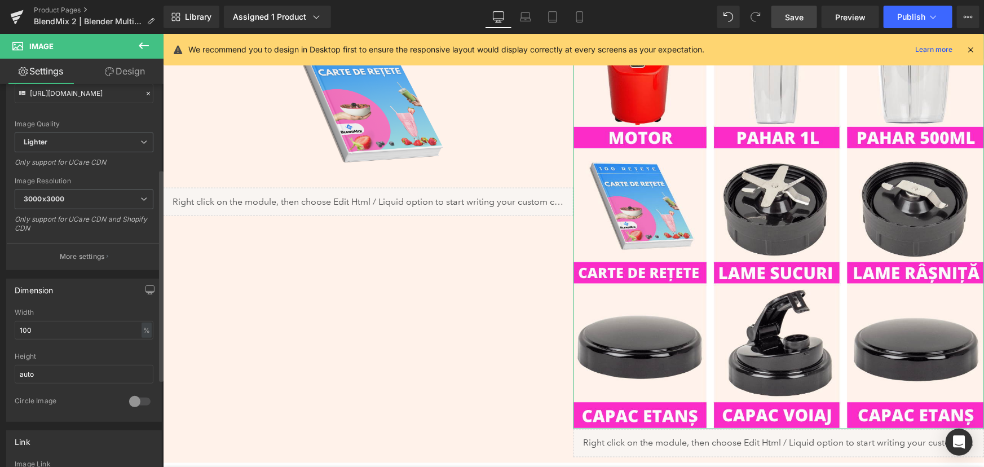
scroll to position [153, 0]
click at [33, 326] on input "100" at bounding box center [84, 325] width 139 height 19
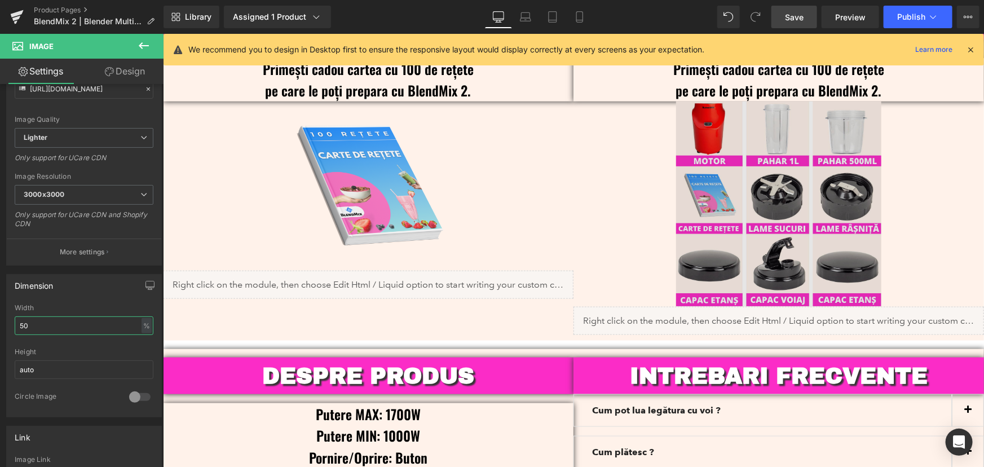
scroll to position [2648, 0]
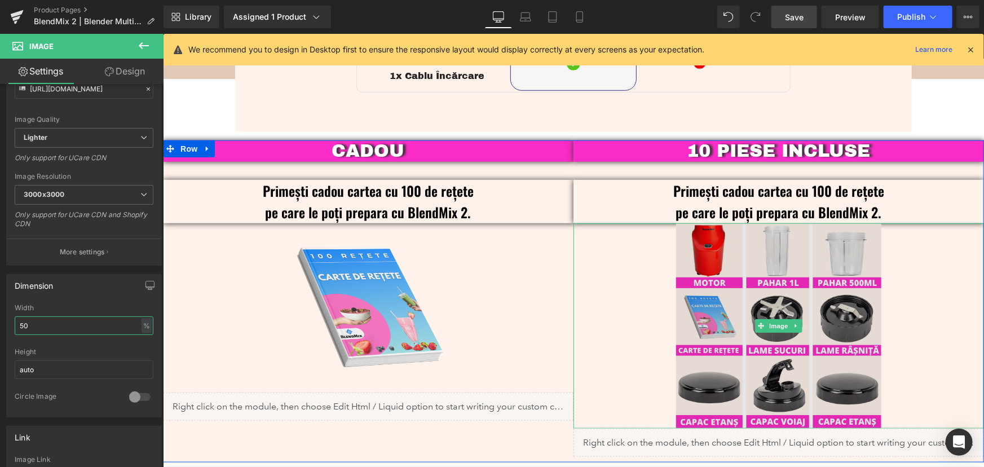
type input "50"
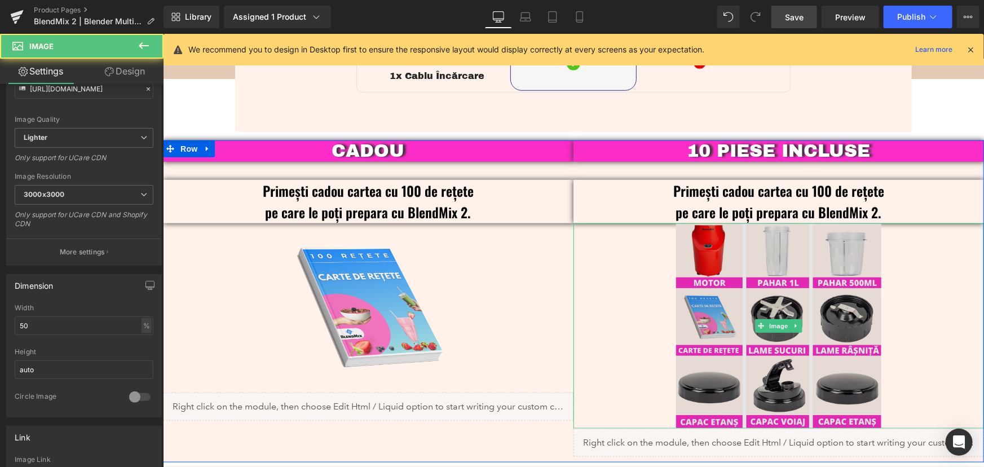
click at [749, 266] on img at bounding box center [777, 325] width 205 height 205
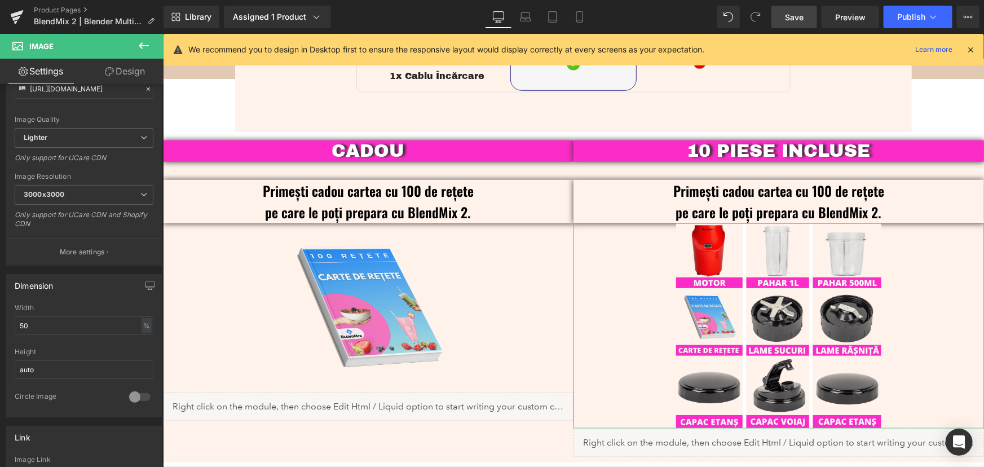
click at [129, 68] on link "Design" at bounding box center [125, 71] width 82 height 25
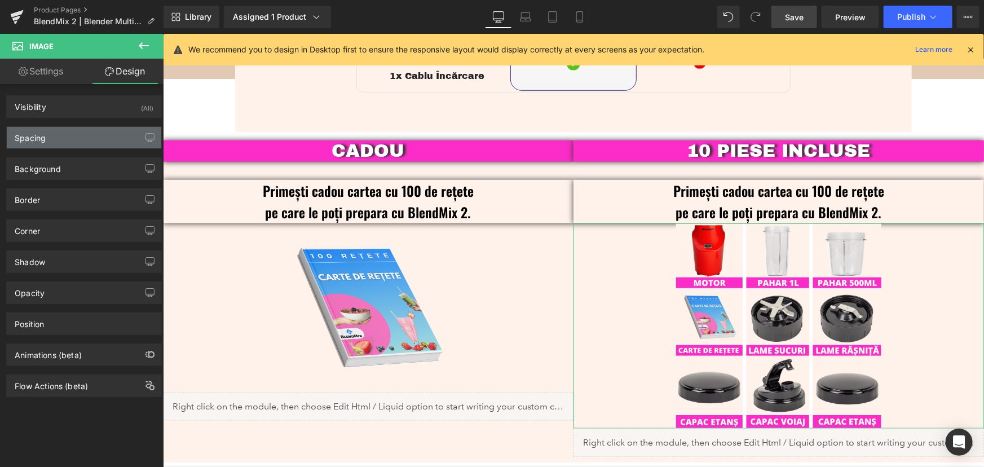
click at [61, 138] on div "Spacing" at bounding box center [84, 137] width 154 height 21
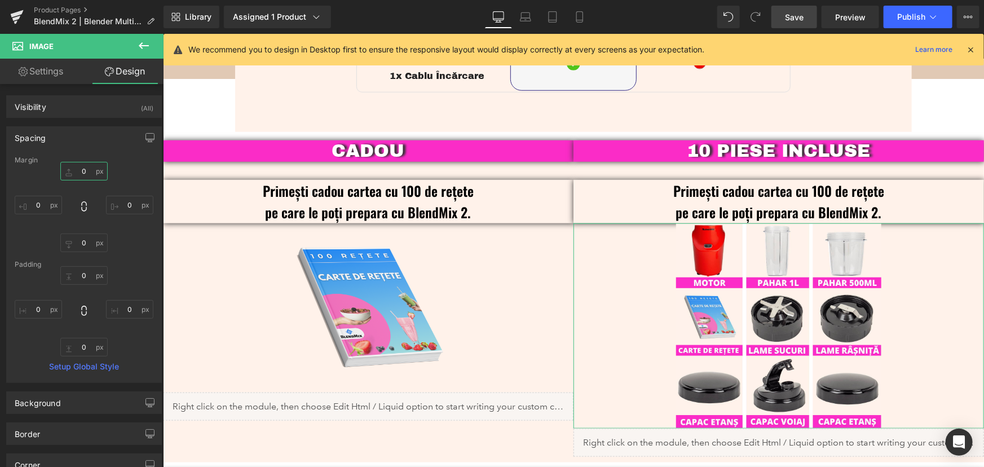
click at [83, 170] on input "0" at bounding box center [83, 171] width 47 height 19
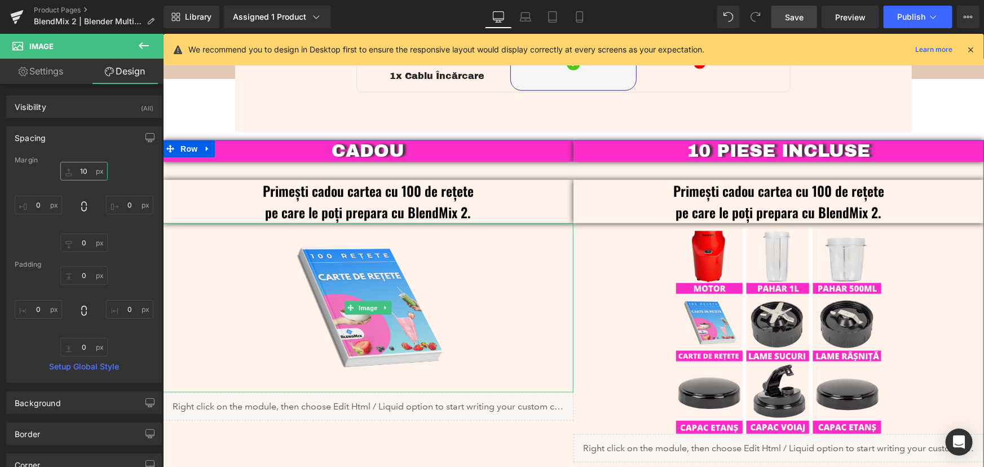
type input "1"
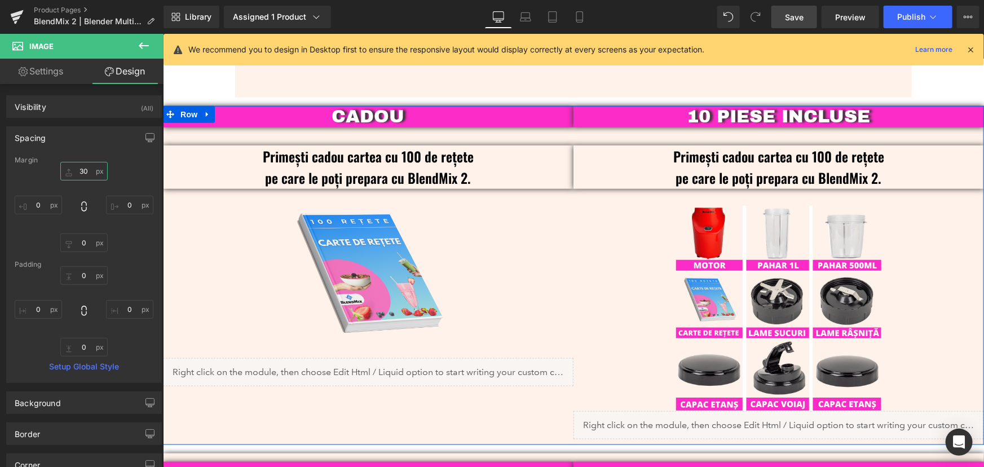
scroll to position [2699, 0]
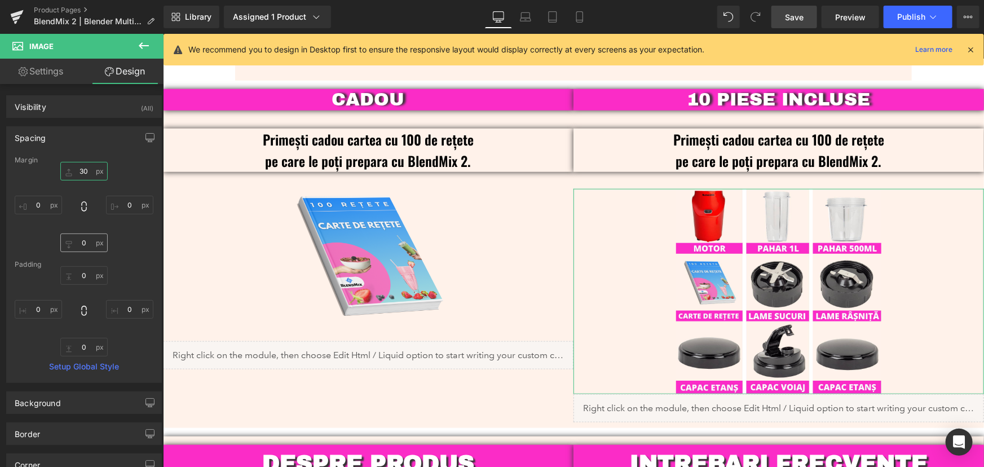
type input "30"
click at [83, 244] on input "0" at bounding box center [83, 242] width 47 height 19
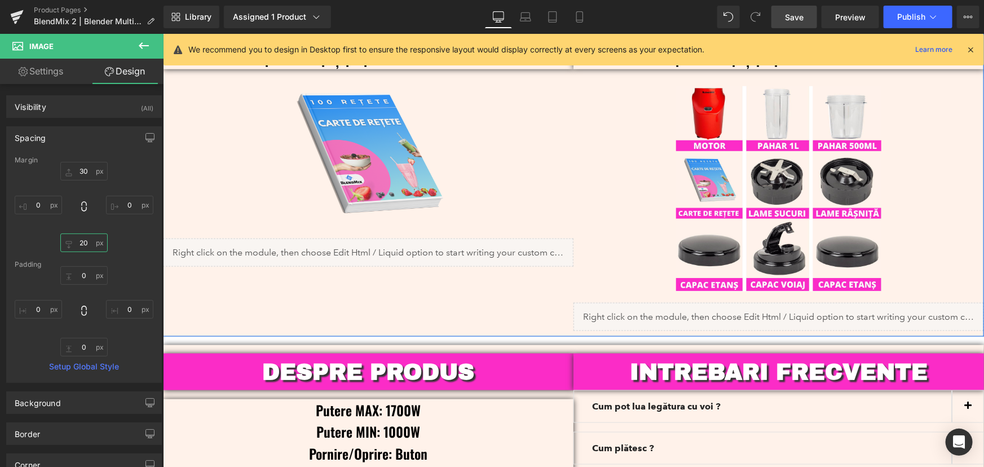
scroll to position [2751, 0]
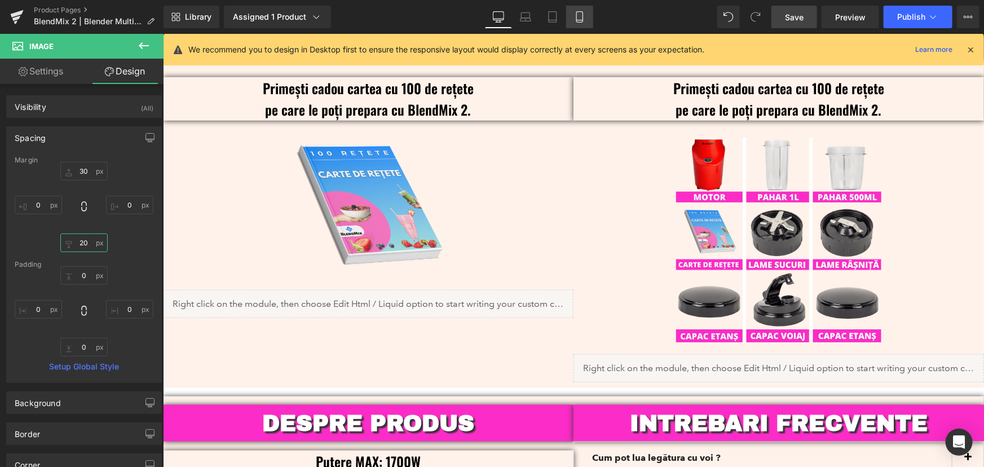
type input "20"
click at [574, 20] on icon at bounding box center [579, 16] width 11 height 11
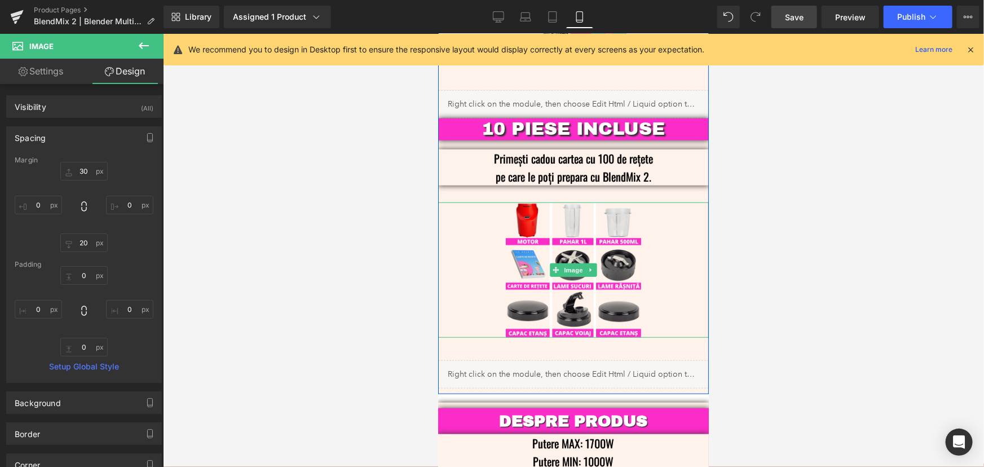
scroll to position [2573, 0]
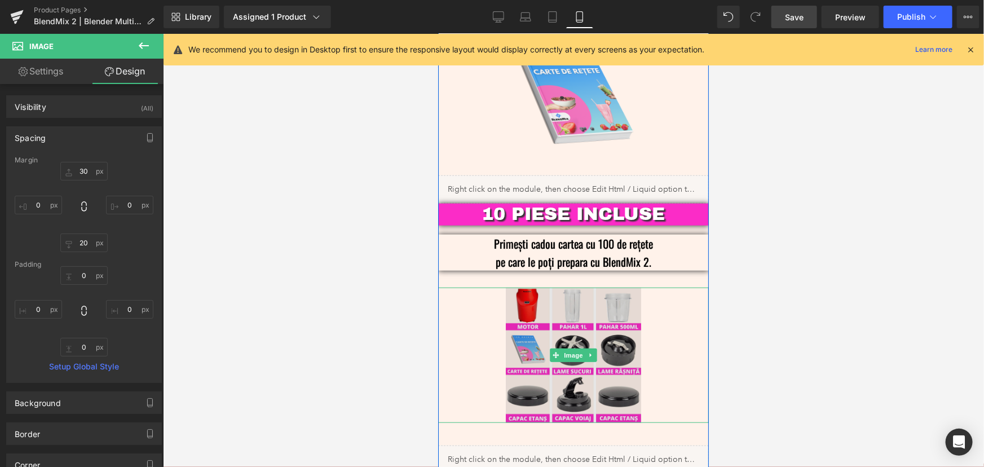
click at [582, 289] on img at bounding box center [572, 354] width 135 height 135
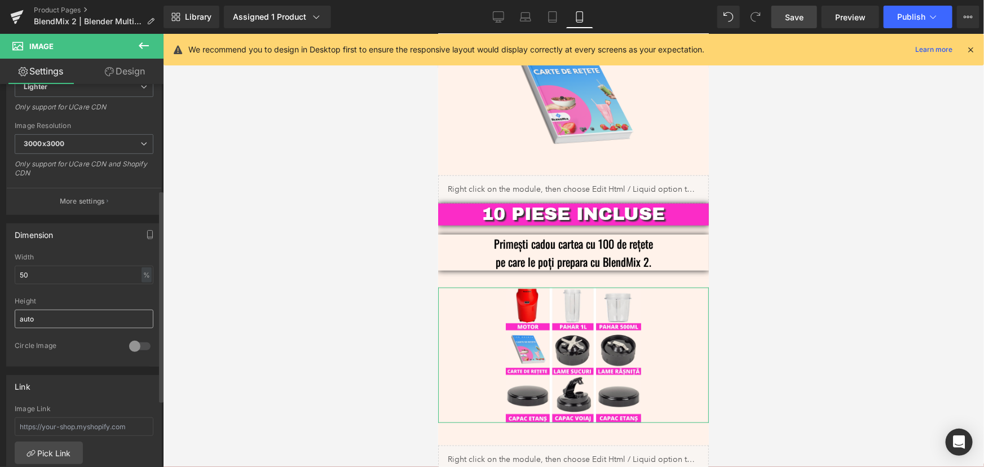
scroll to position [205, 0]
click at [28, 271] on input "50" at bounding box center [84, 274] width 139 height 19
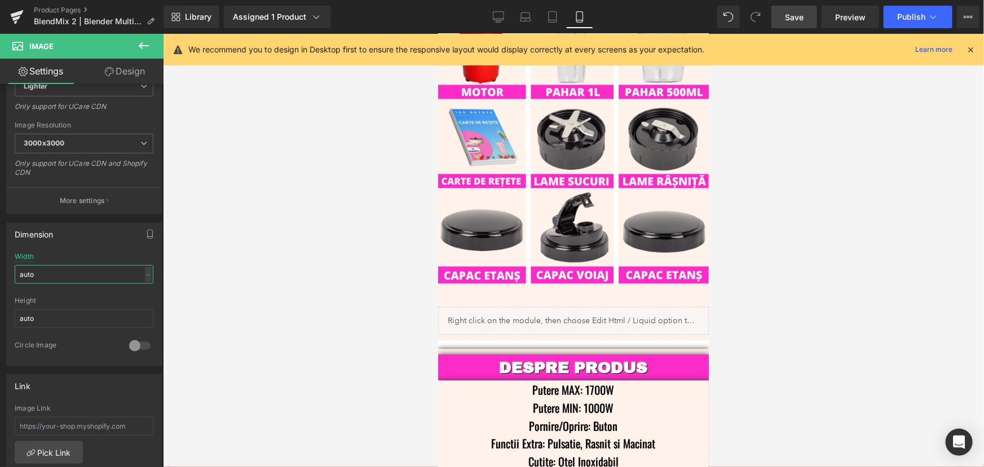
scroll to position [2727, 0]
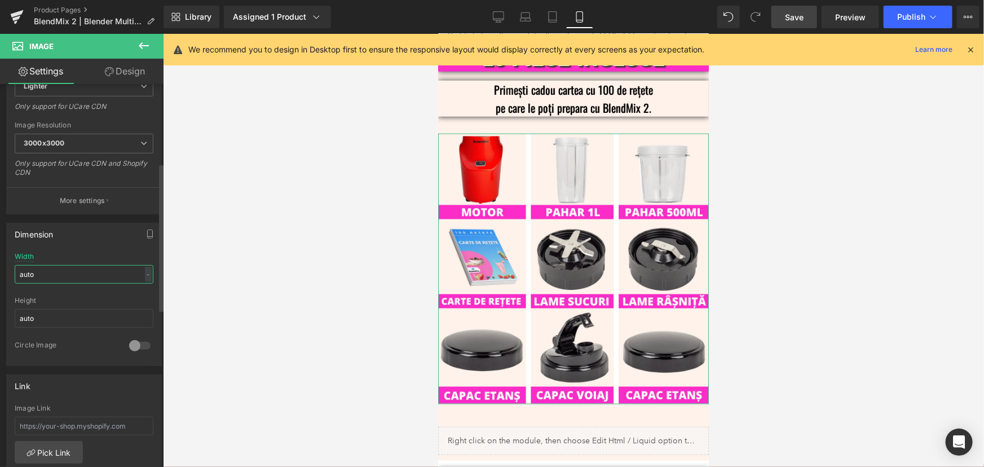
click at [28, 272] on input "auto" at bounding box center [84, 274] width 139 height 19
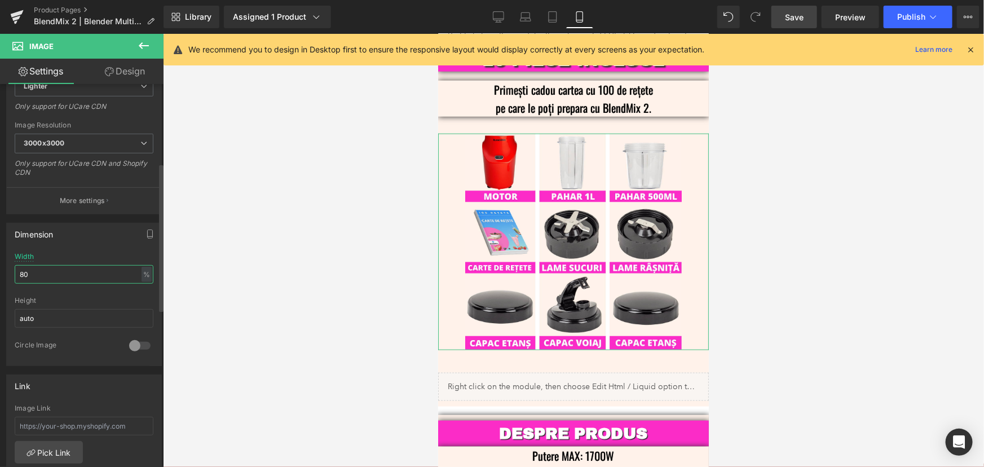
click at [24, 270] on input "80" at bounding box center [84, 274] width 139 height 19
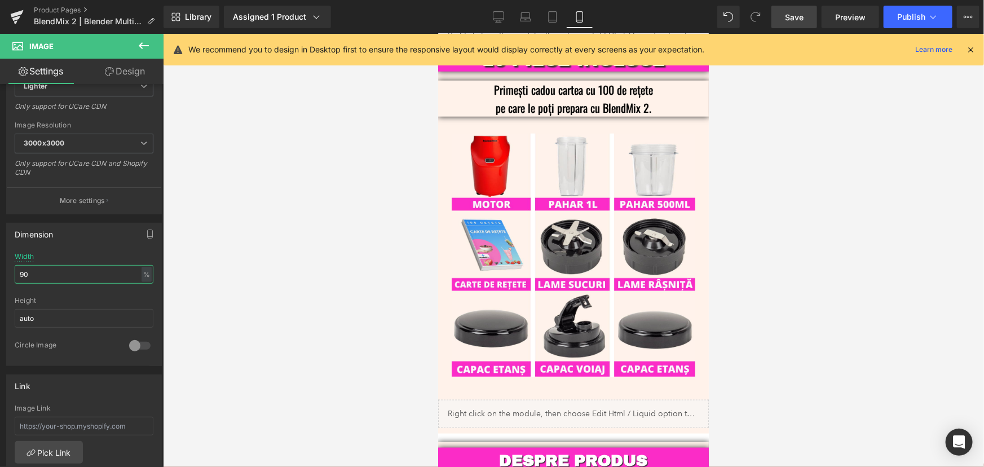
type input "90"
click at [868, 183] on div at bounding box center [573, 250] width 821 height 433
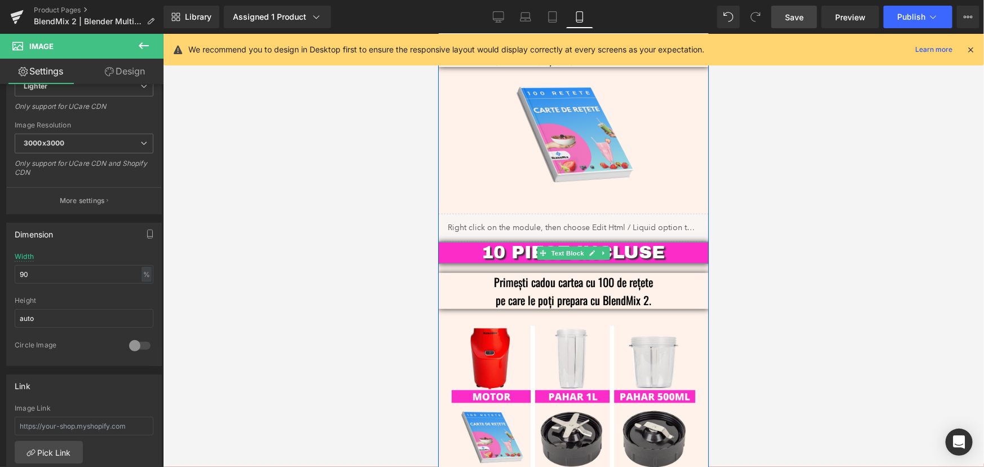
scroll to position [2624, 0]
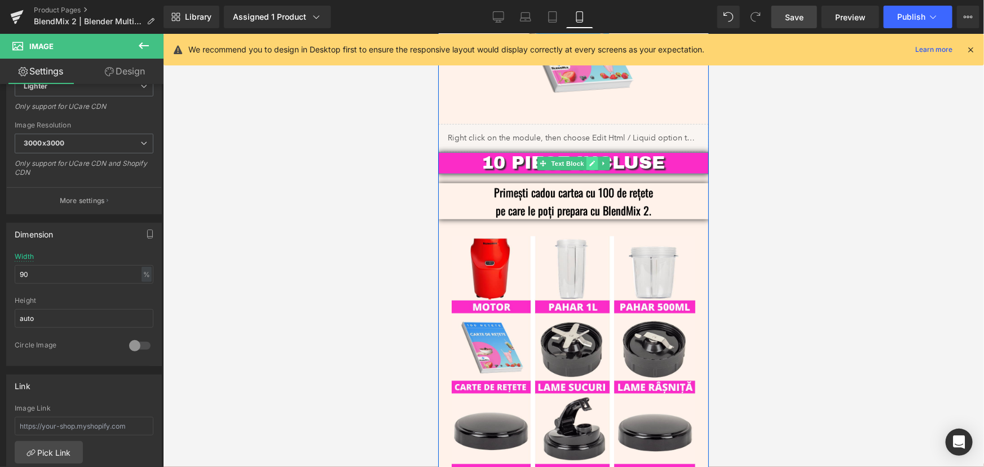
click at [589, 160] on icon at bounding box center [592, 163] width 6 height 7
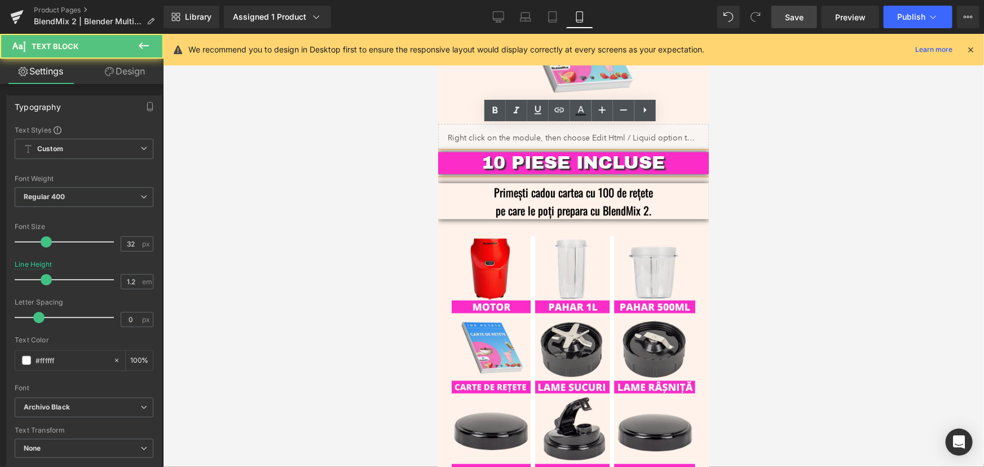
click at [510, 152] on p "10 PIESE INCLUSE" at bounding box center [572, 162] width 237 height 21
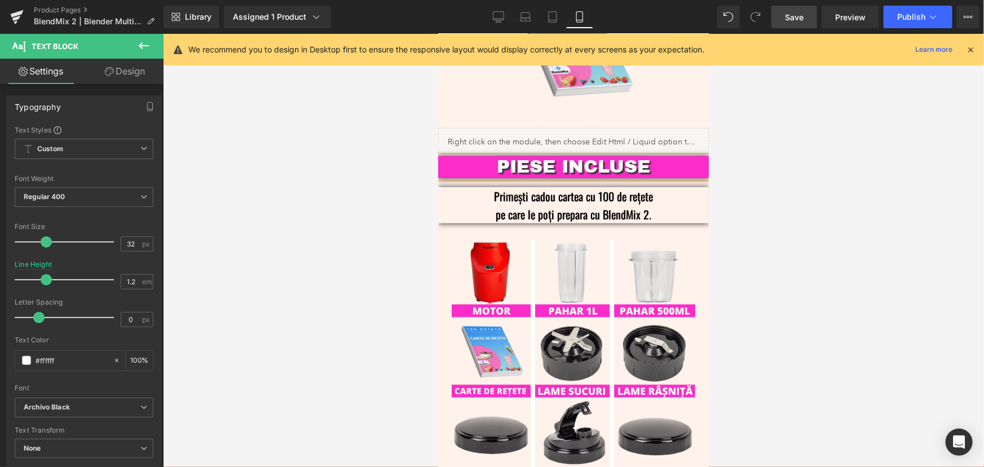
scroll to position [2708, 0]
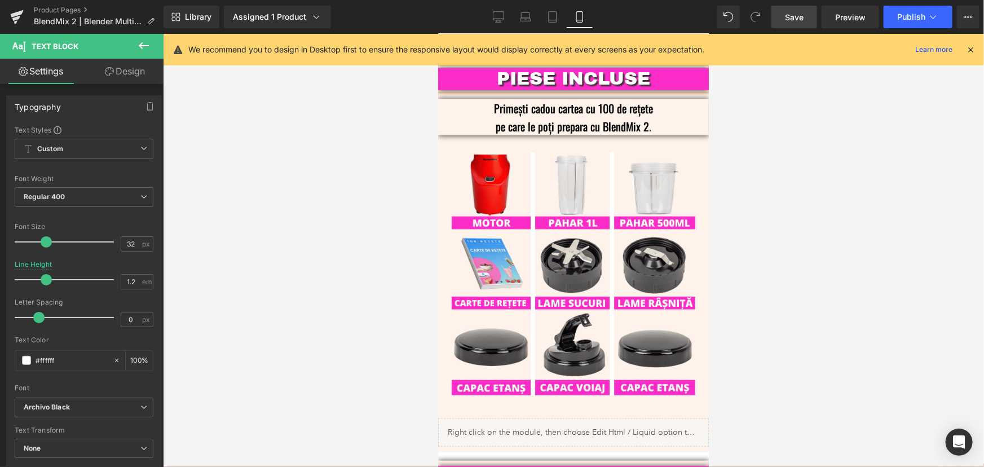
click at [764, 226] on div at bounding box center [573, 250] width 821 height 433
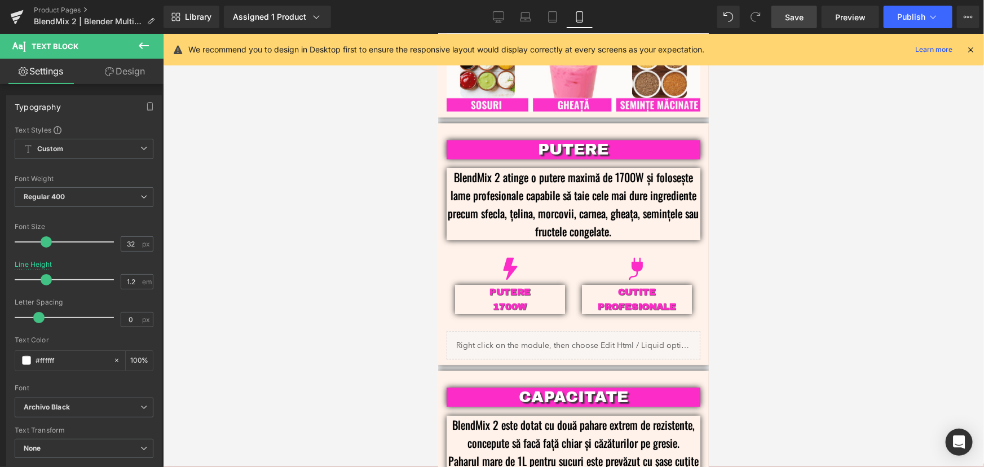
scroll to position [0, 0]
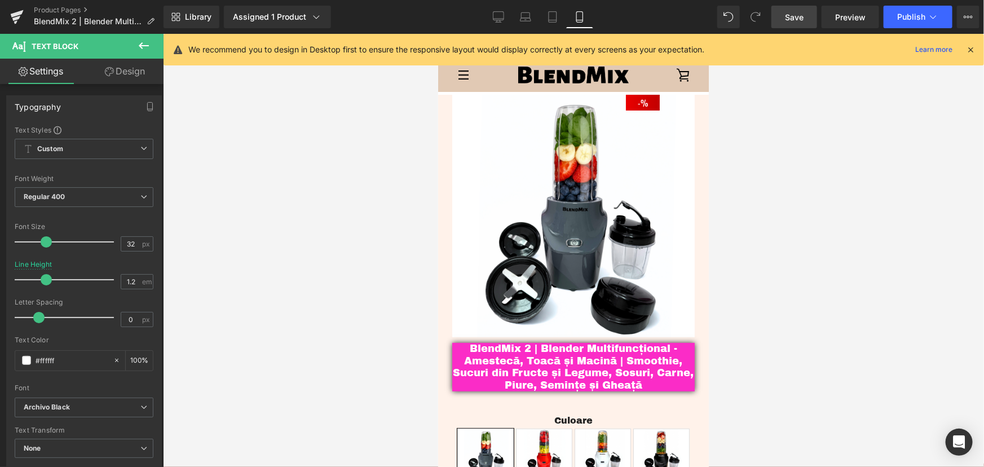
drag, startPoint x: 704, startPoint y: 377, endPoint x: 1159, endPoint y: 34, distance: 569.6
click at [970, 46] on icon at bounding box center [970, 50] width 10 height 10
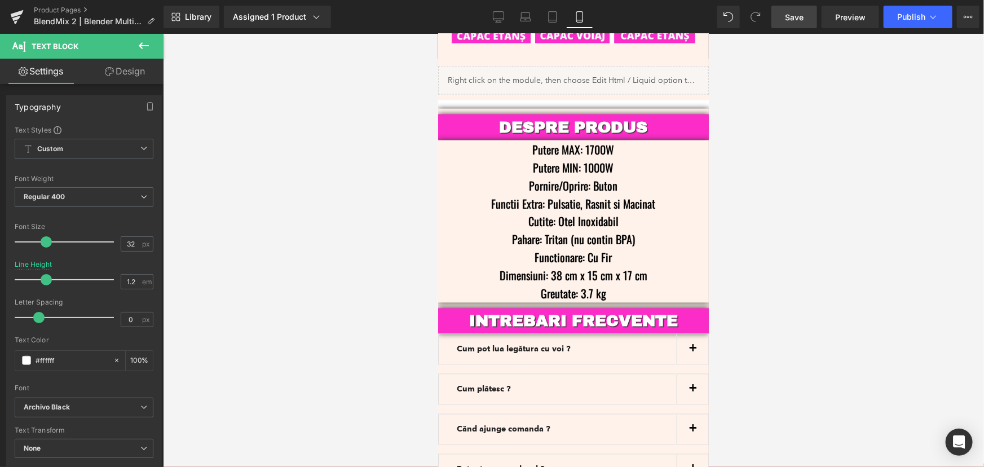
scroll to position [3031, 0]
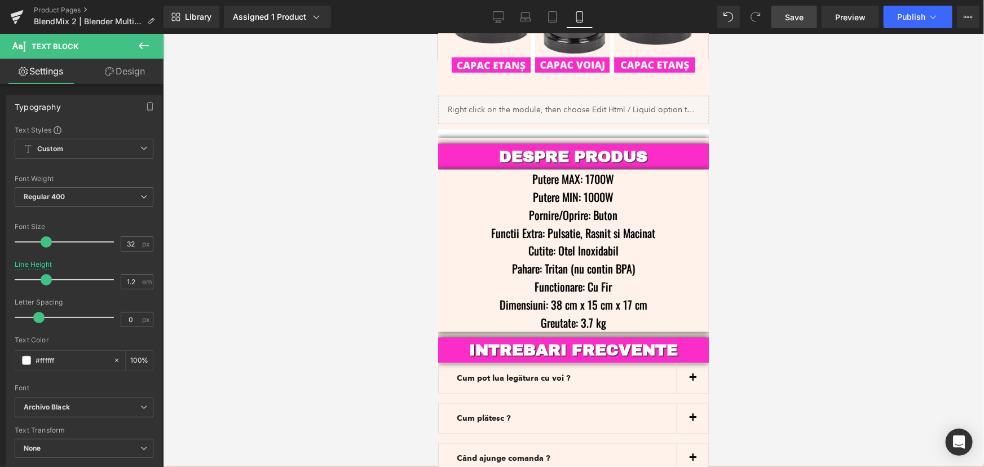
drag, startPoint x: 701, startPoint y: 398, endPoint x: 1152, endPoint y: 415, distance: 451.3
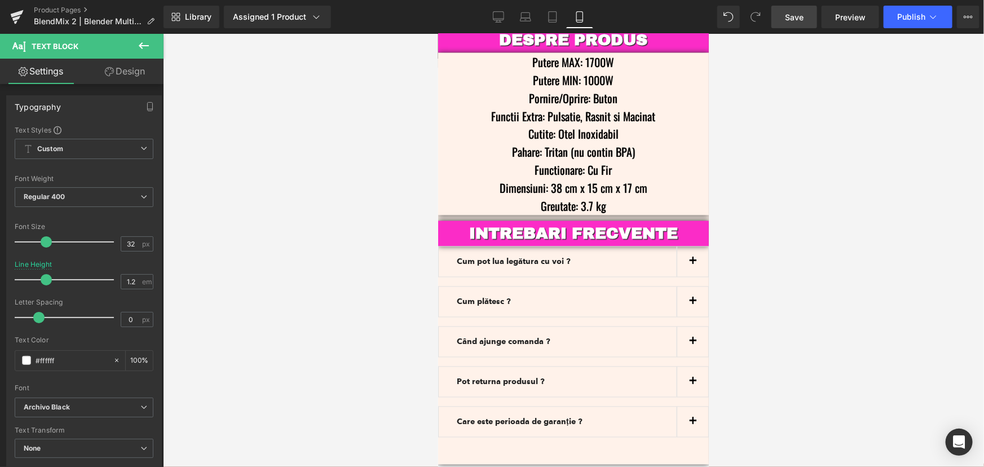
scroll to position [3142, 0]
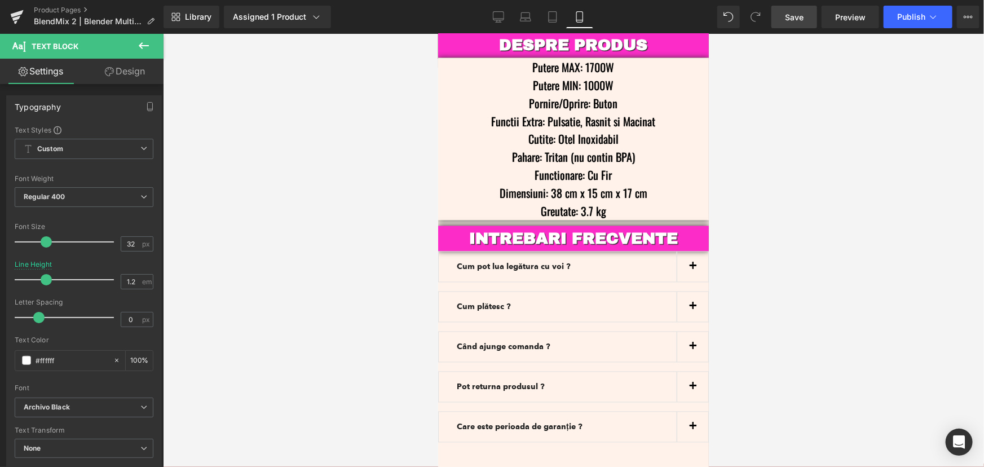
drag, startPoint x: 702, startPoint y: 50, endPoint x: 1154, endPoint y: 413, distance: 579.9
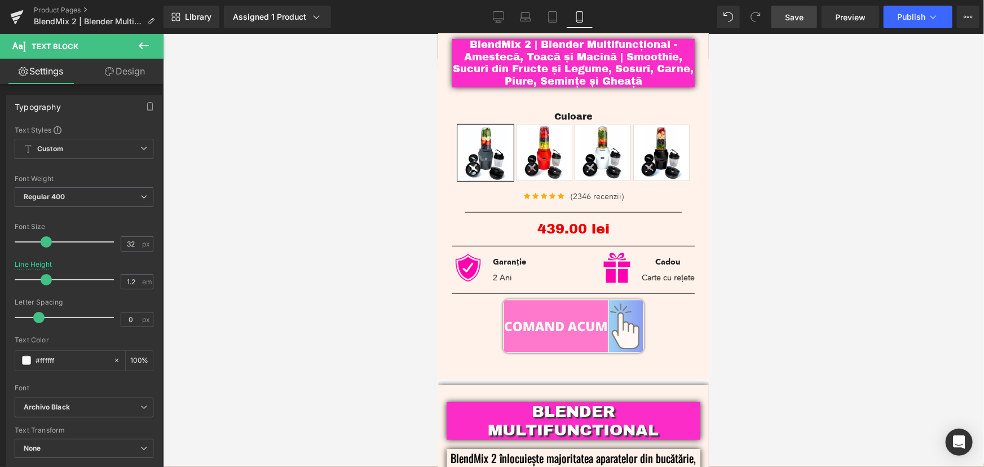
scroll to position [0, 0]
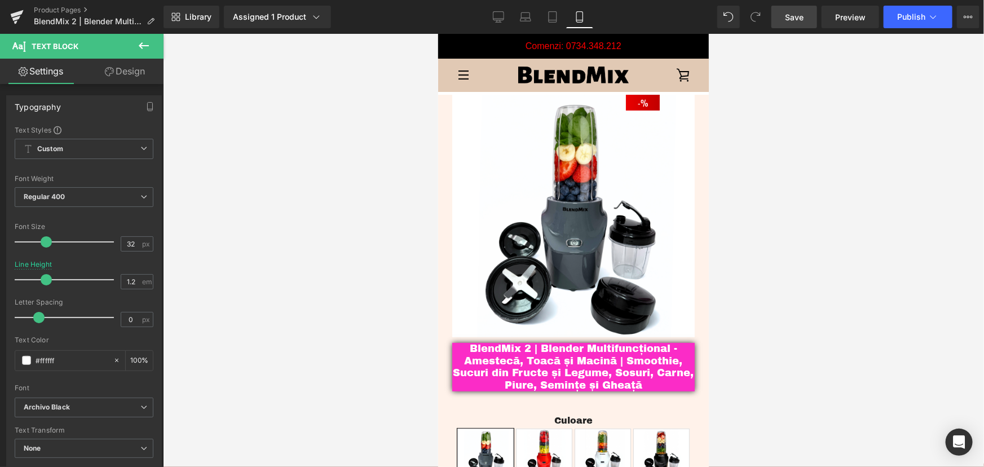
click at [793, 16] on span "Save" at bounding box center [794, 17] width 19 height 12
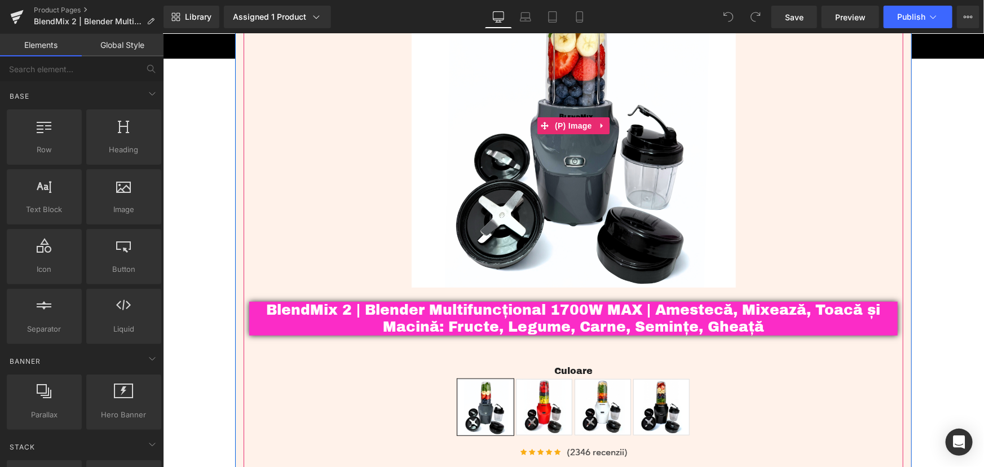
scroll to position [178, 0]
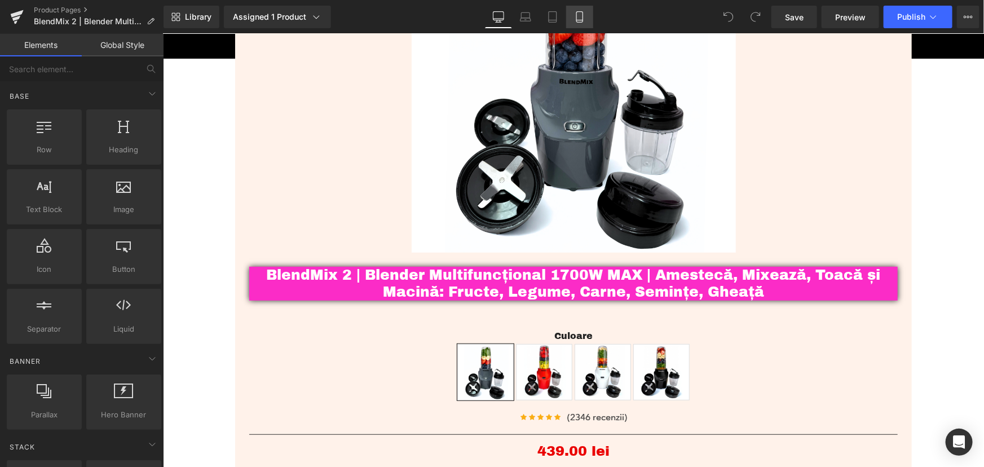
click at [573, 11] on link "Mobile" at bounding box center [579, 17] width 27 height 23
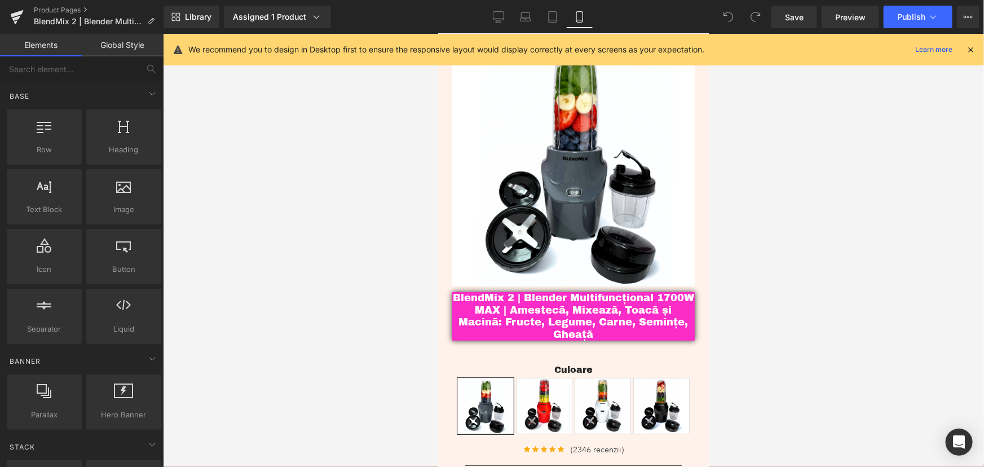
scroll to position [24, 0]
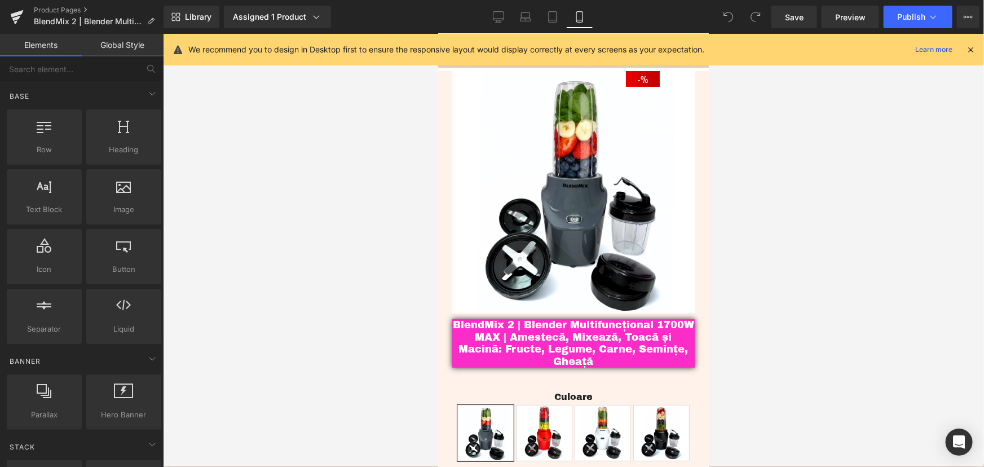
click at [841, 238] on div at bounding box center [573, 250] width 821 height 433
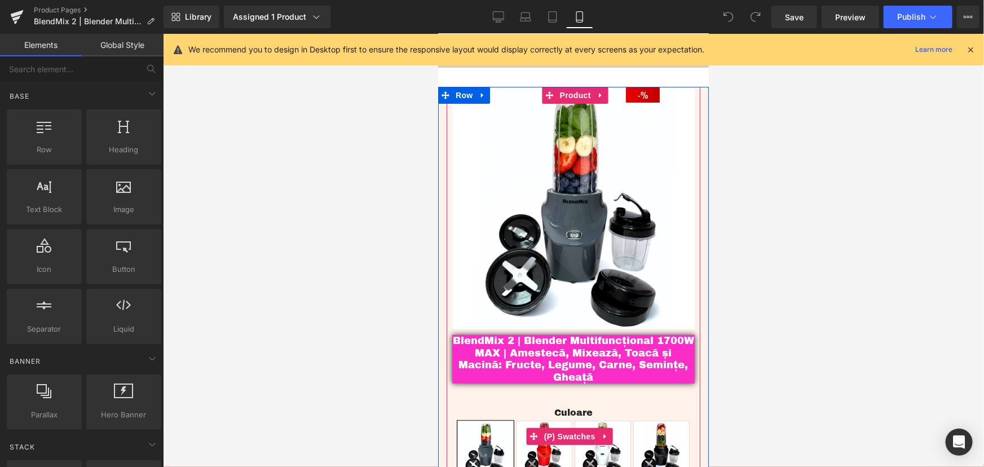
scroll to position [0, 0]
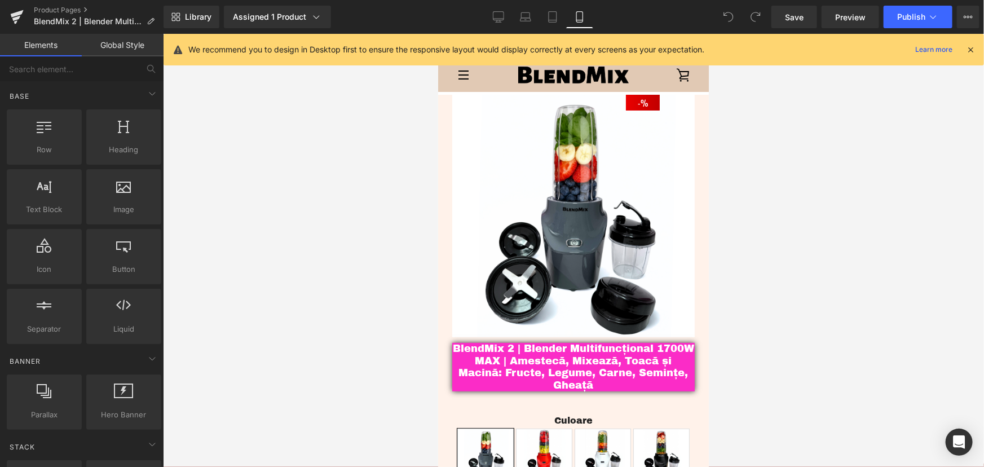
drag, startPoint x: 843, startPoint y: 220, endPoint x: 857, endPoint y: 167, distance: 54.1
click at [843, 220] on div at bounding box center [573, 250] width 821 height 433
click at [786, 17] on span "Save" at bounding box center [794, 17] width 19 height 12
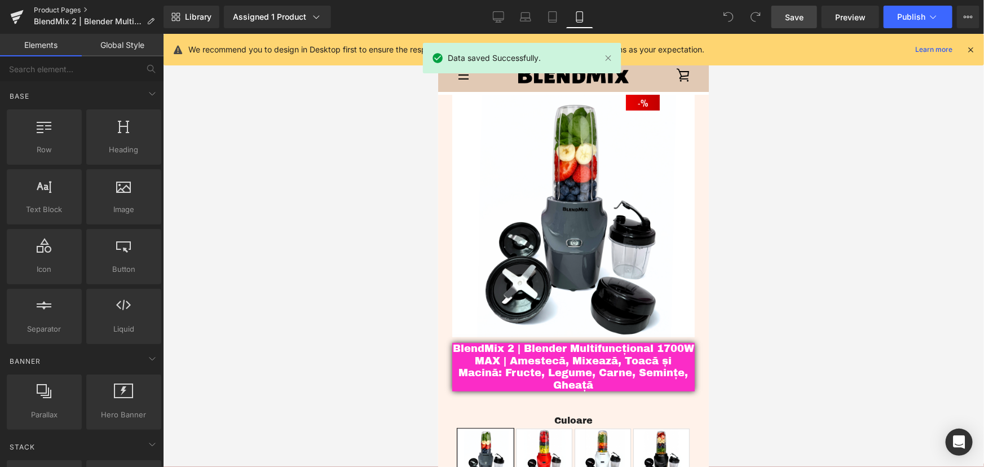
click at [55, 8] on link "Product Pages" at bounding box center [99, 10] width 130 height 9
